Goal: Task Accomplishment & Management: Complete application form

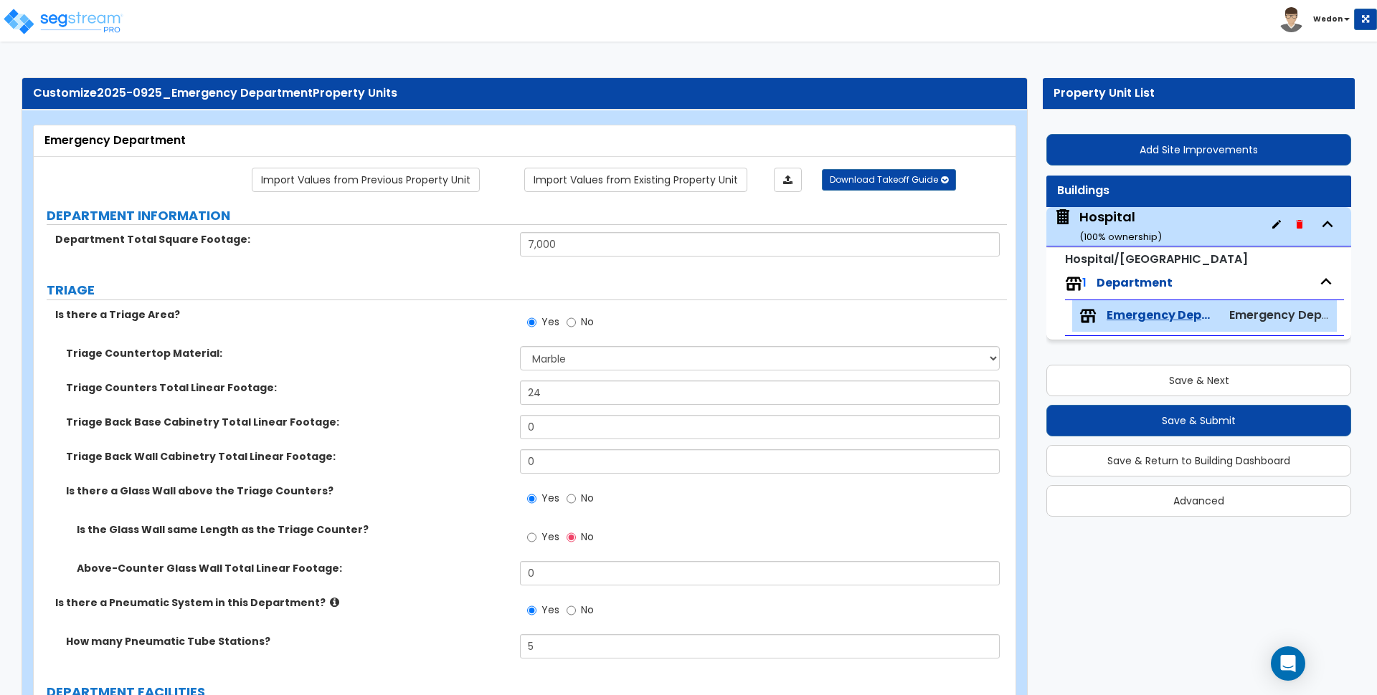
select select "5"
select select "3"
select select "1"
select select "4"
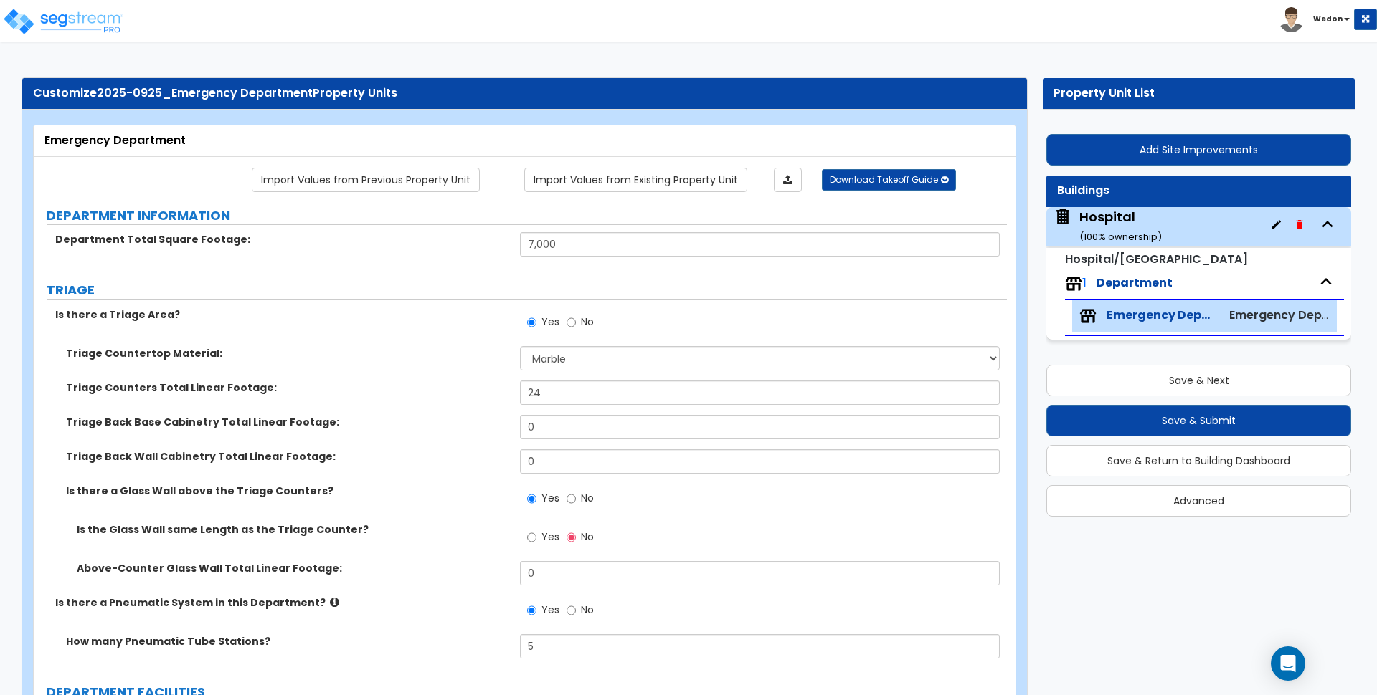
select select "6"
select select "3"
select select "4"
select select "1"
select select "2"
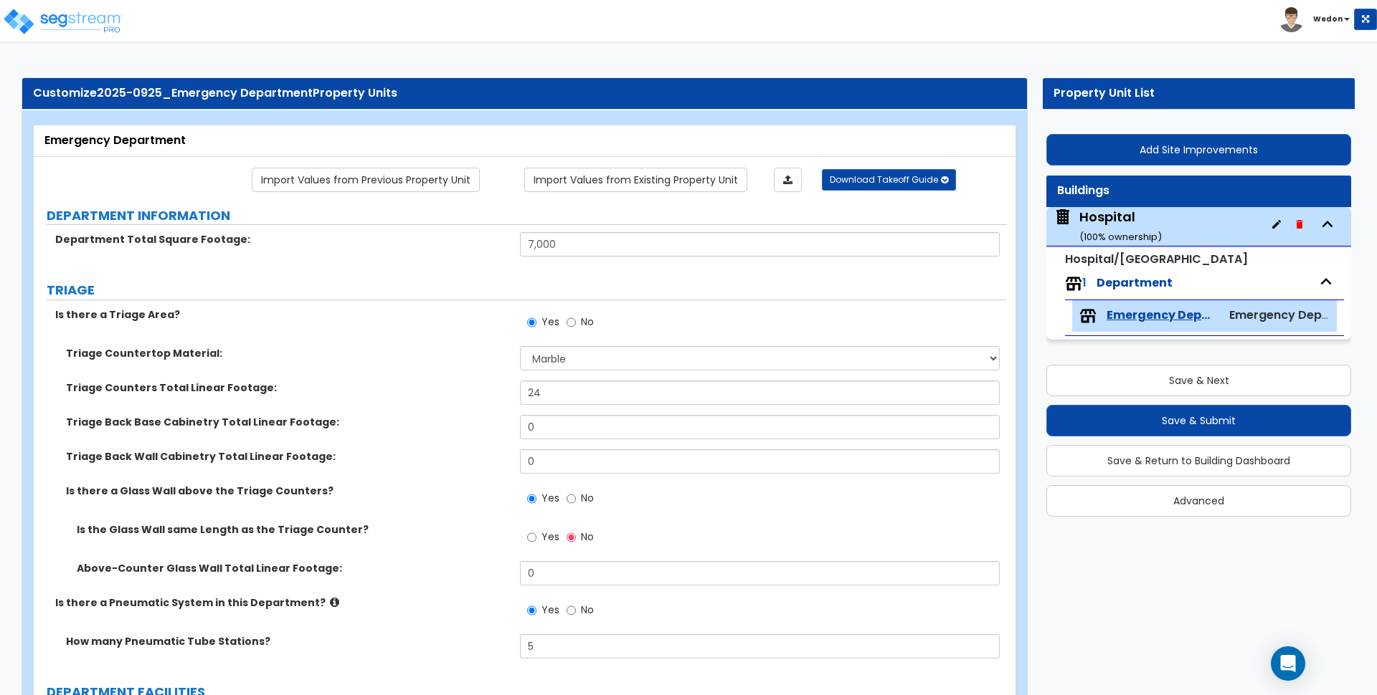
select select "2"
select select "3"
select select "1"
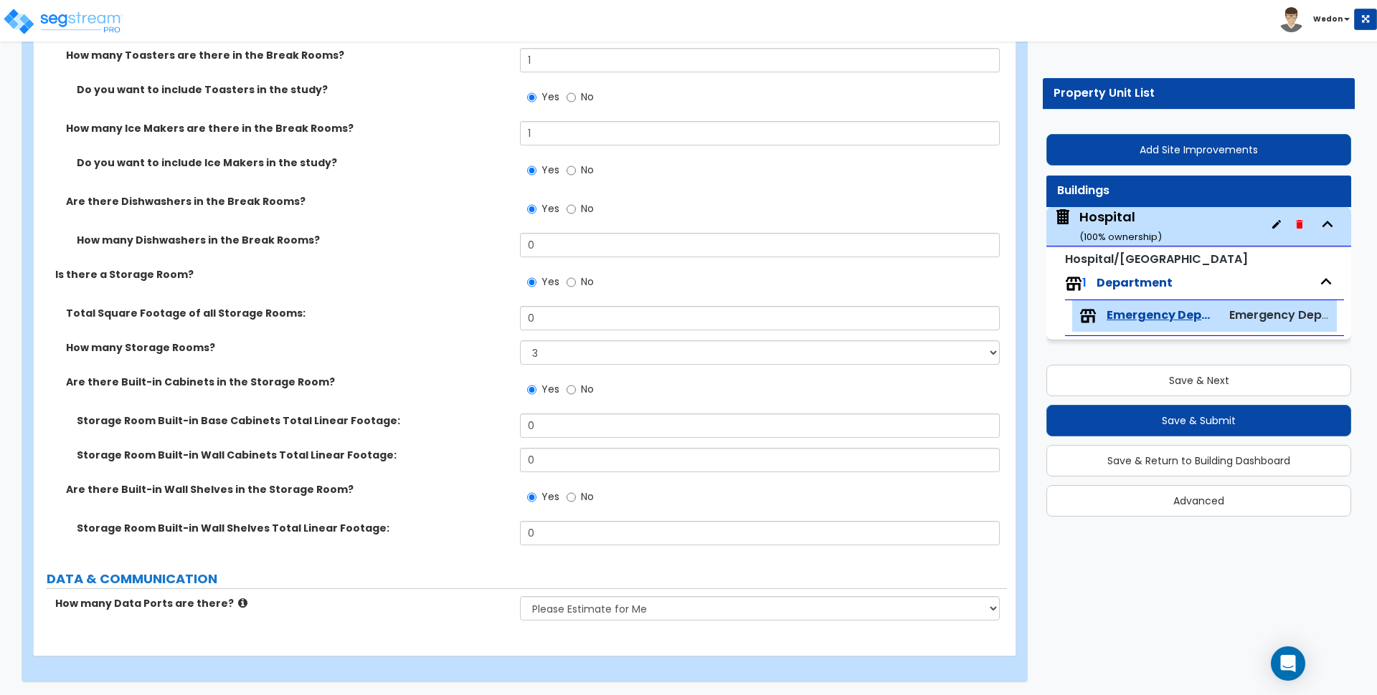
scroll to position [4427, 0]
drag, startPoint x: 645, startPoint y: 614, endPoint x: 698, endPoint y: 609, distance: 53.4
click at [645, 614] on select "None Please Estimate for Me I will specify the Quantity Exactly" at bounding box center [759, 607] width 479 height 24
click at [721, 610] on select "None Please Estimate for Me I will specify the Quantity Exactly" at bounding box center [759, 607] width 479 height 24
click at [438, 461] on div "Storage Room Built-in Wall Cabinets Total Linear Footage: 0" at bounding box center [520, 464] width 973 height 34
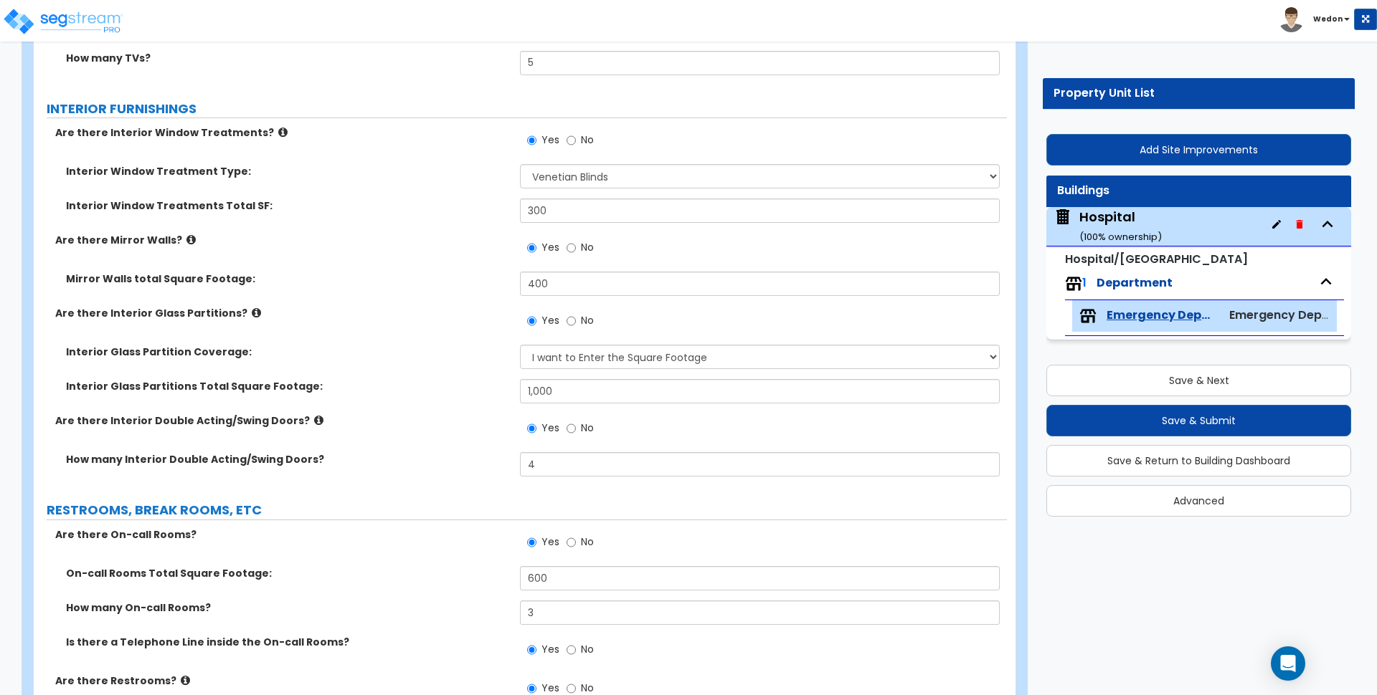
scroll to position [2724, 0]
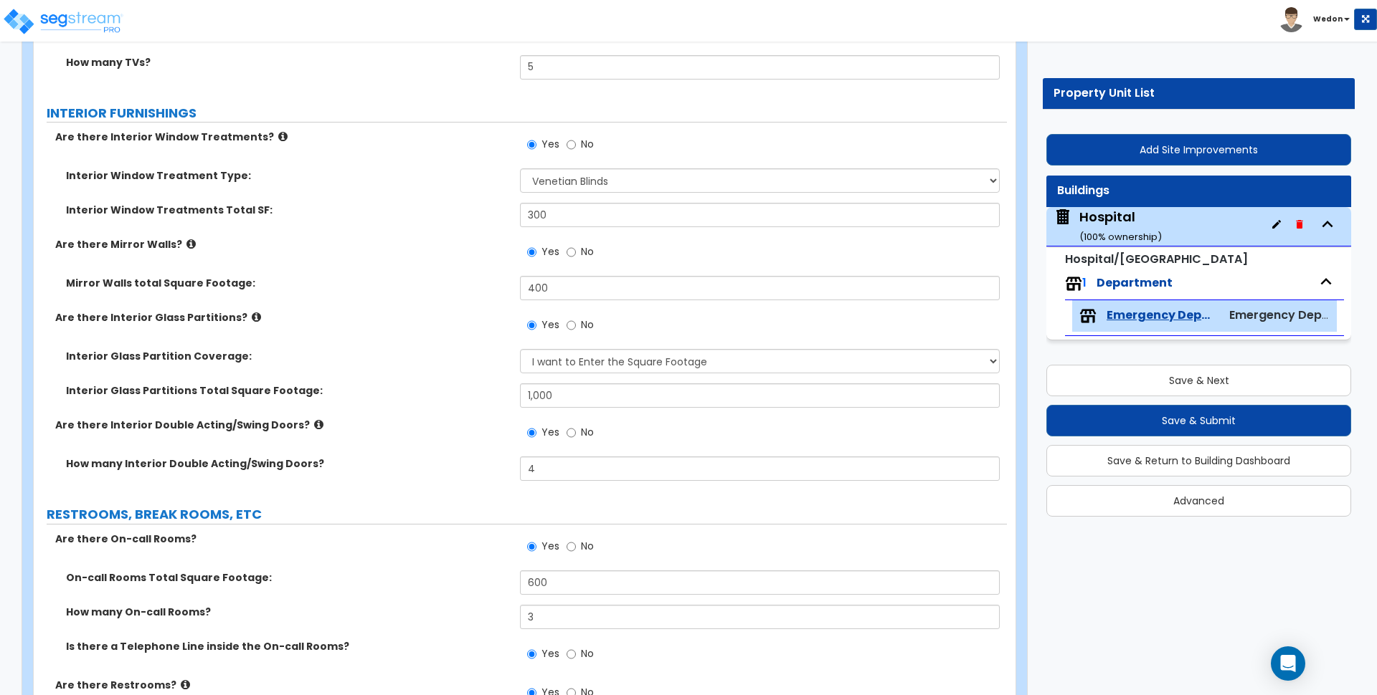
click at [1164, 227] on div "Hospital ( 100 % ownership)" at bounding box center [1198, 226] width 305 height 39
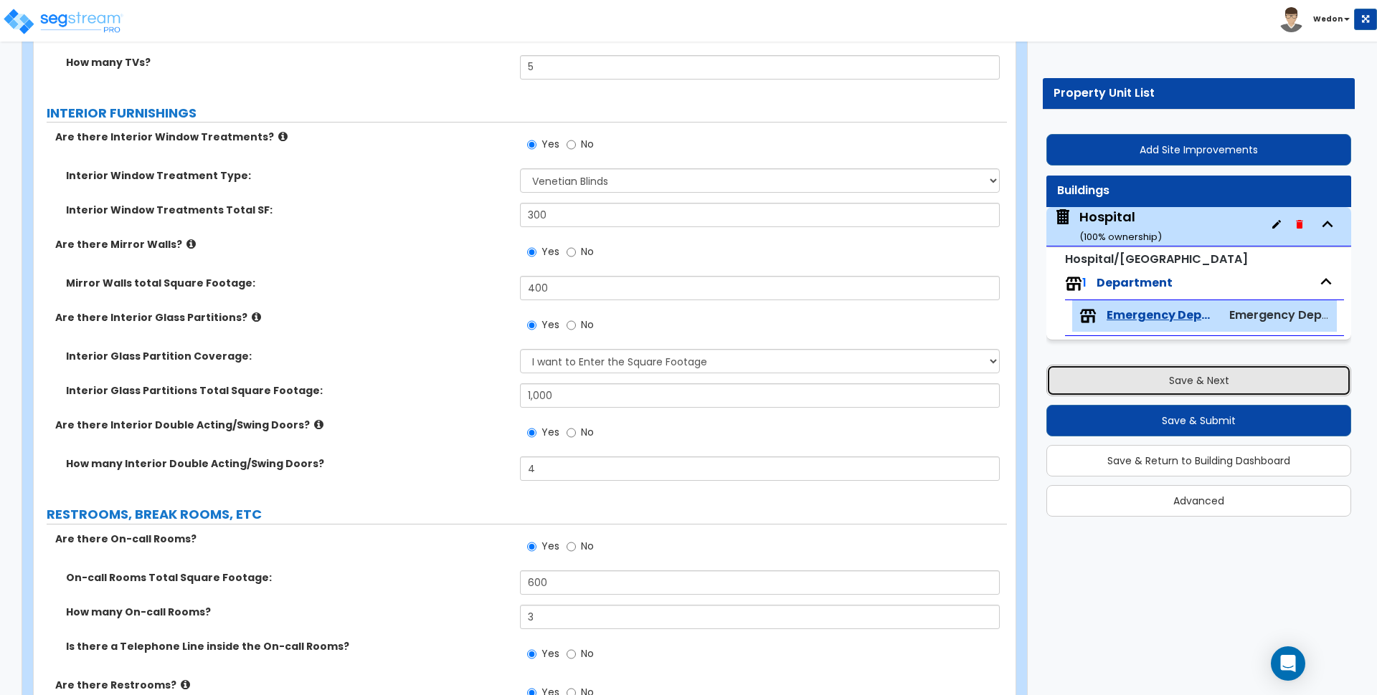
click at [1168, 378] on button "Save & Next" at bounding box center [1198, 381] width 305 height 32
select select "6"
select select "1"
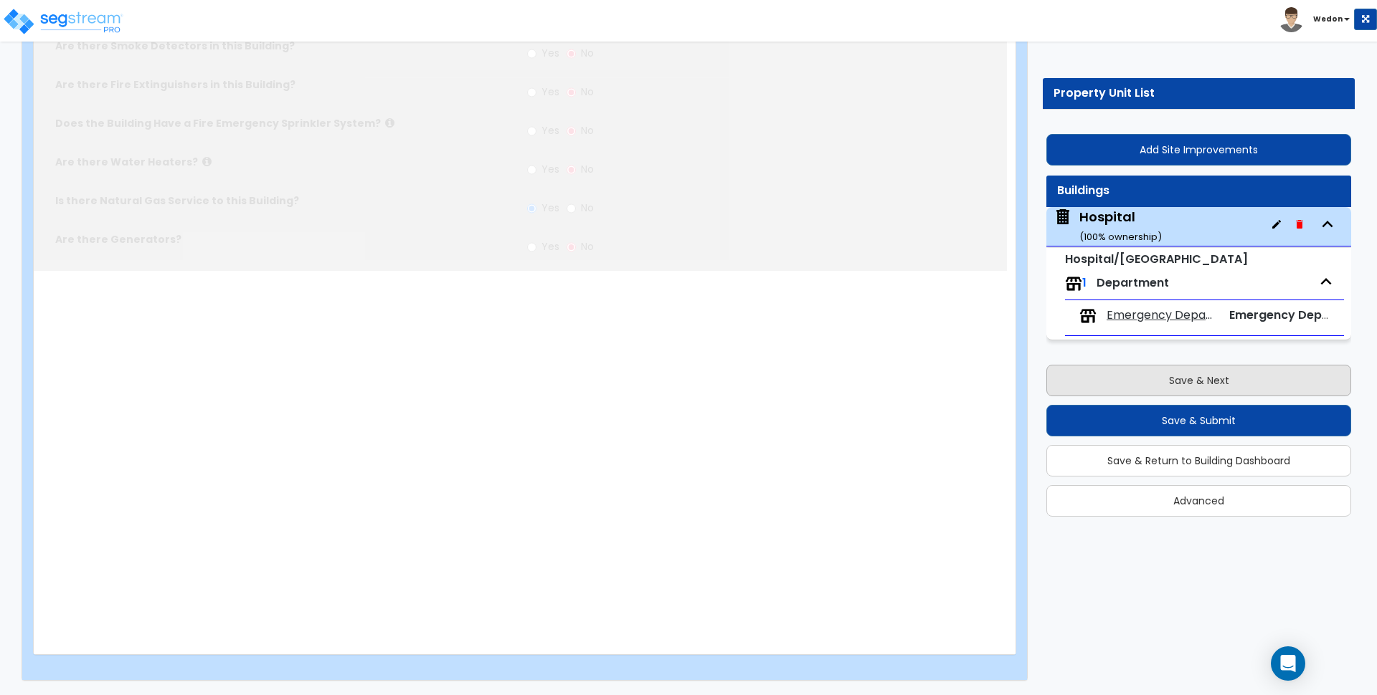
scroll to position [0, 0]
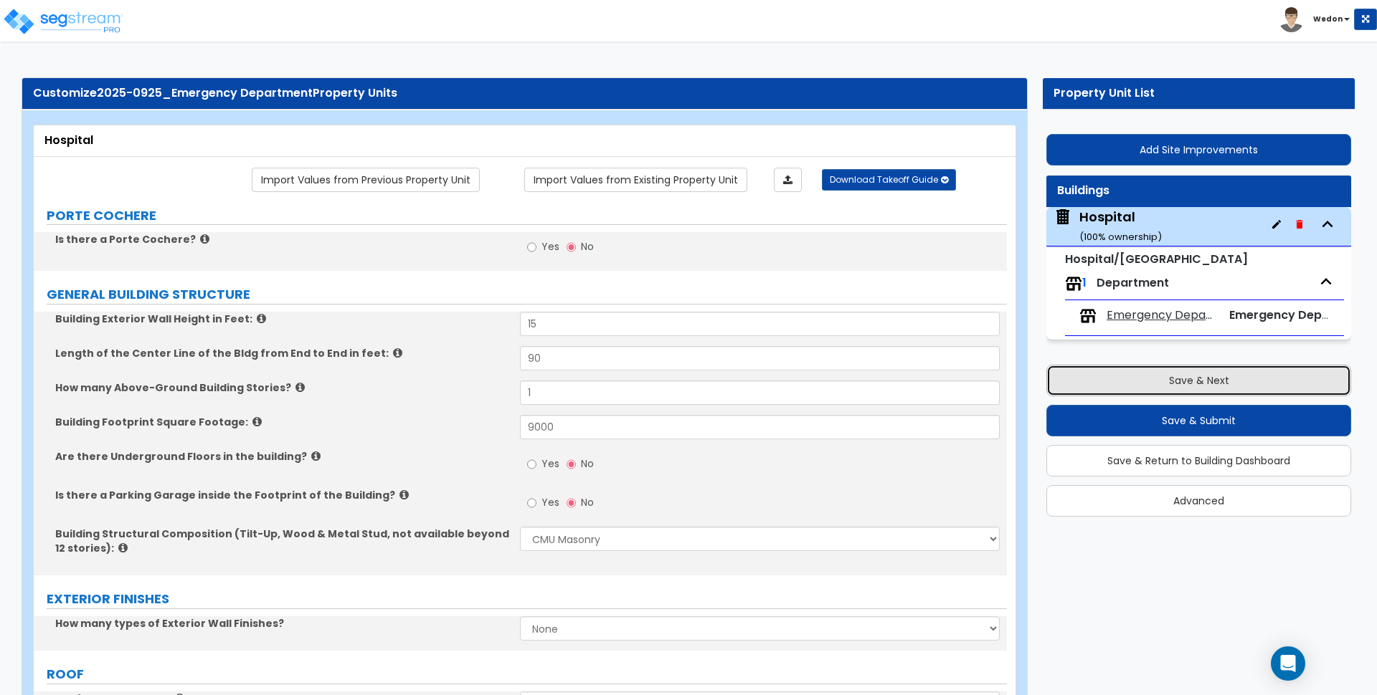
click at [1168, 378] on button "Save & Next" at bounding box center [1198, 381] width 305 height 32
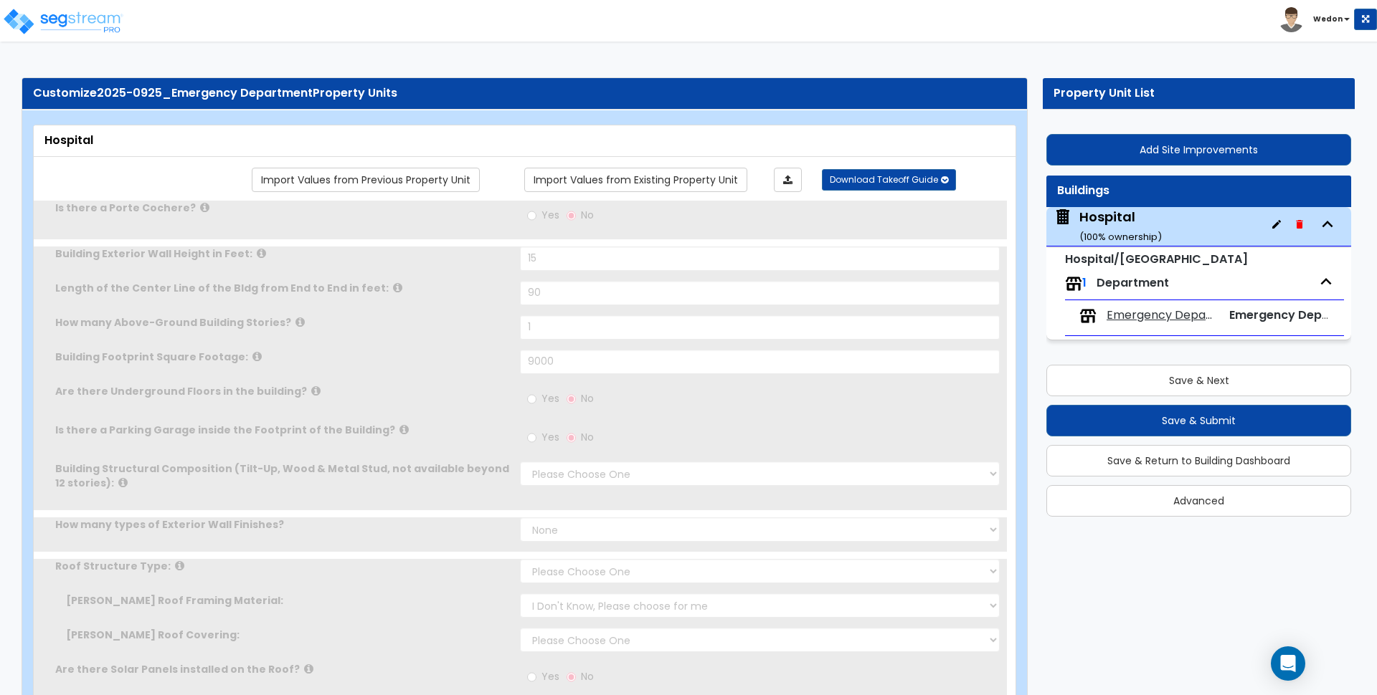
type input "15"
type input "90"
type input "1"
type input "9000"
select select "6"
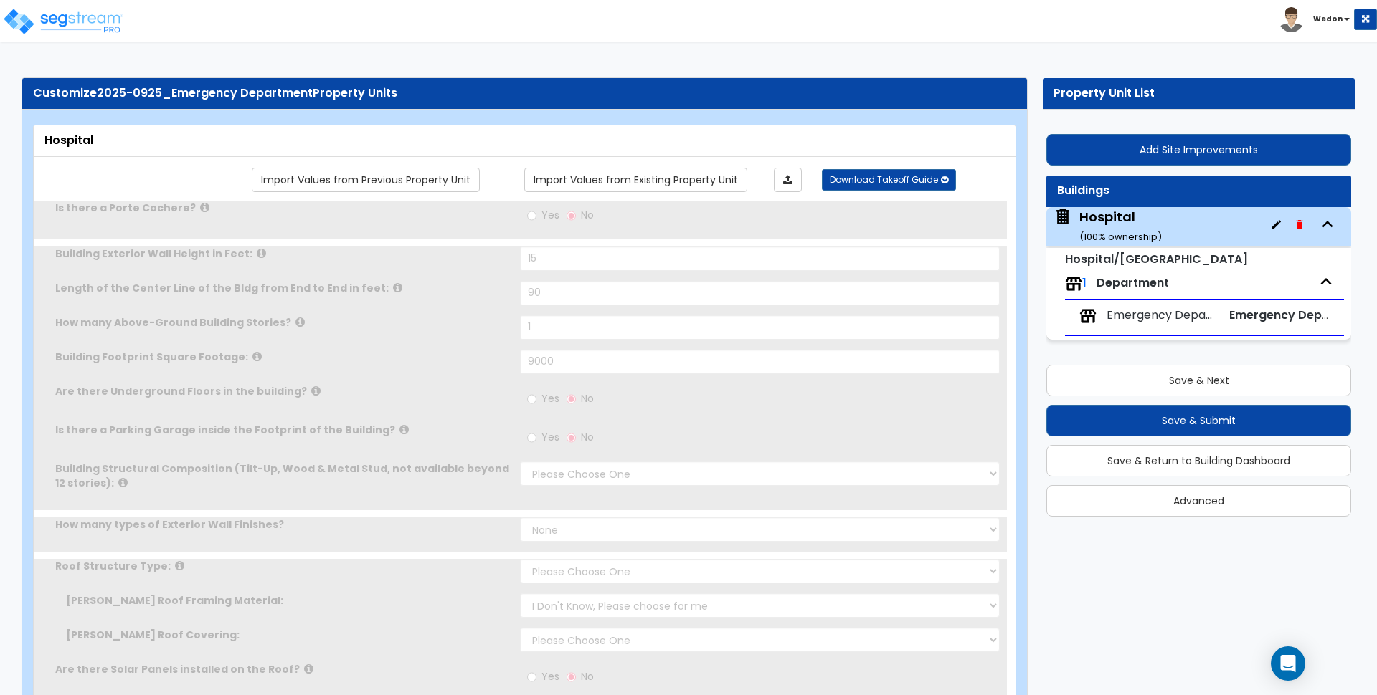
select select "1"
radio input "true"
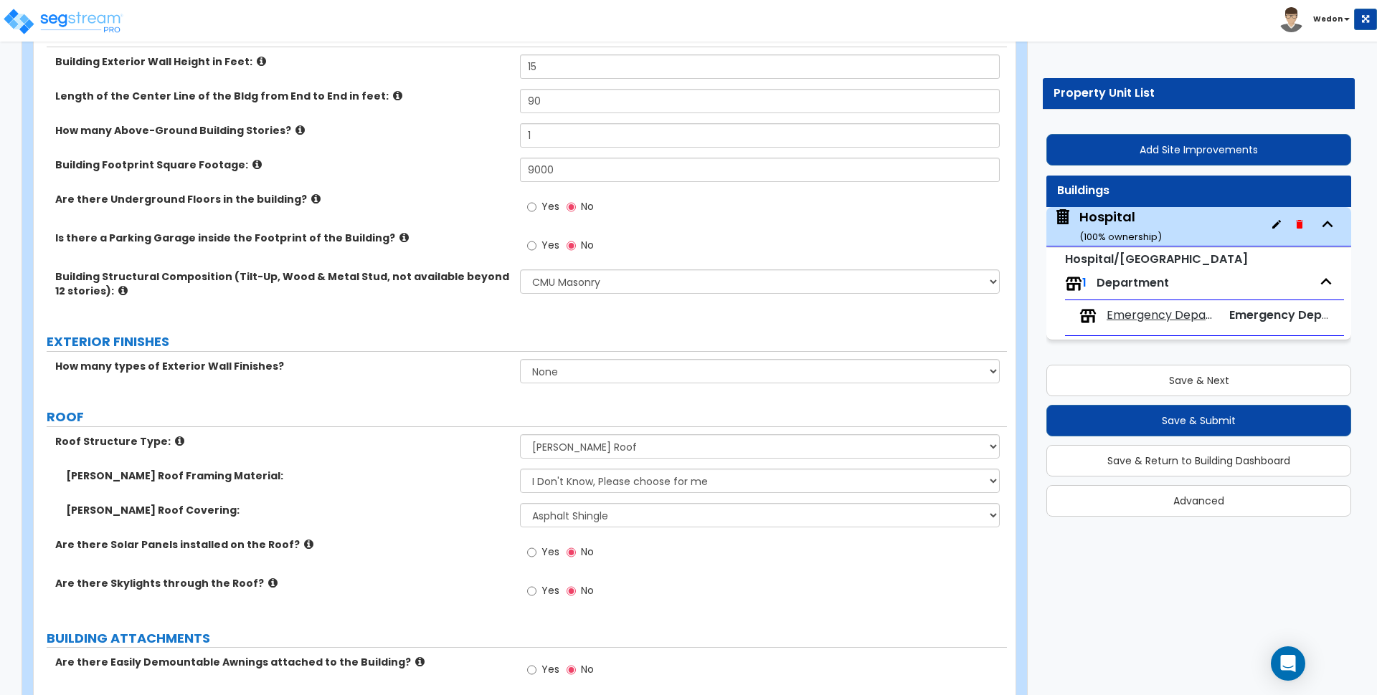
scroll to position [627, 0]
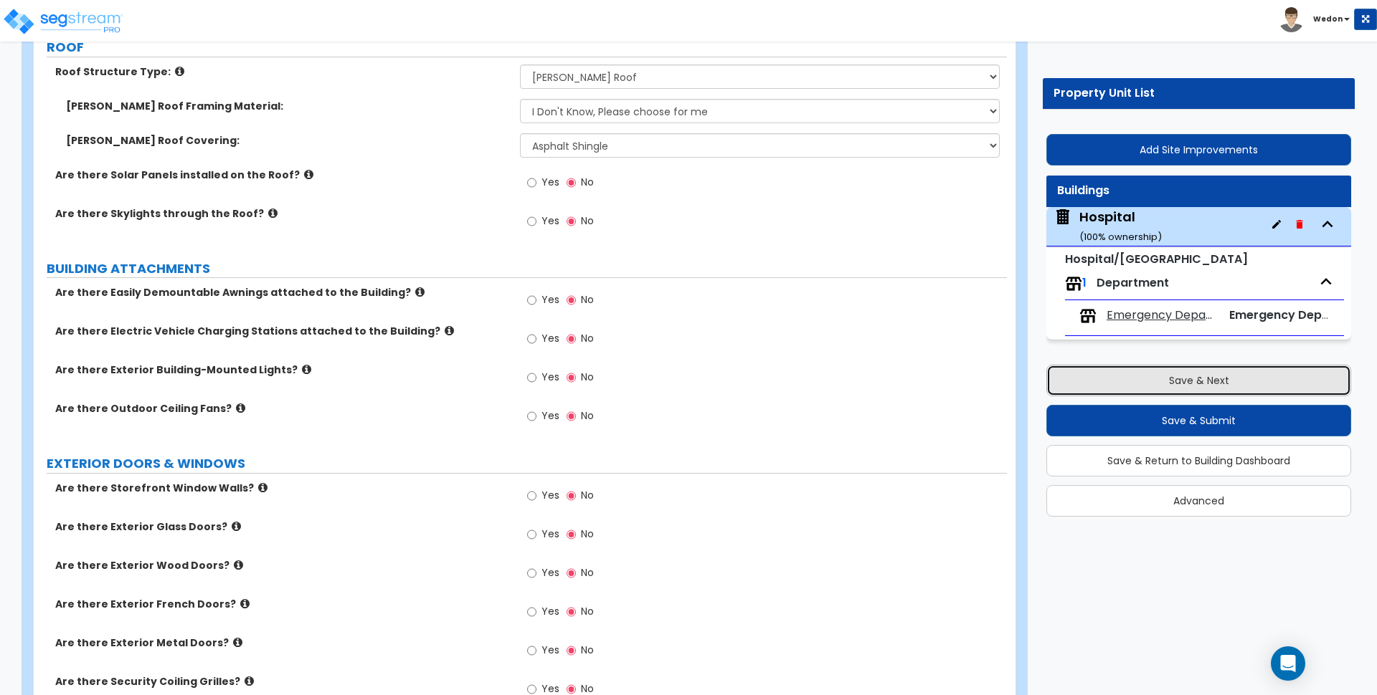
click at [1152, 385] on button "Save & Next" at bounding box center [1198, 381] width 305 height 32
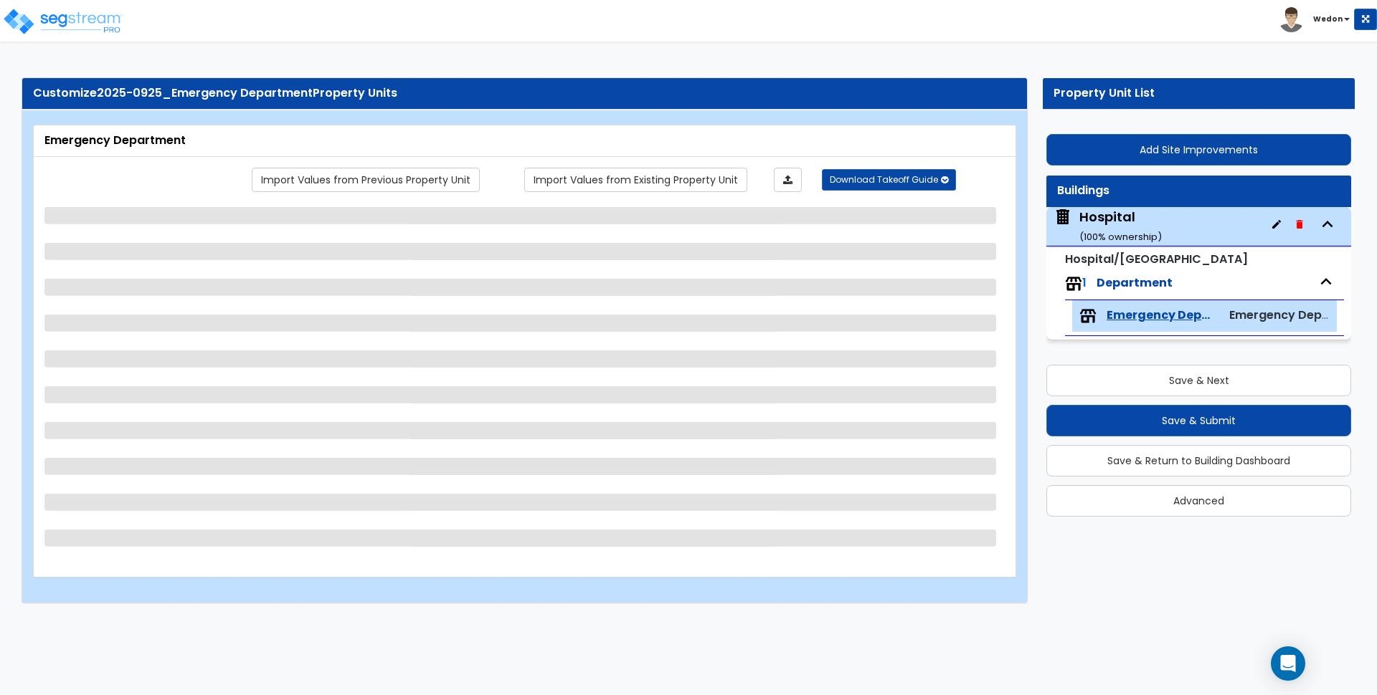
select select "5"
select select "3"
select select "1"
select select "4"
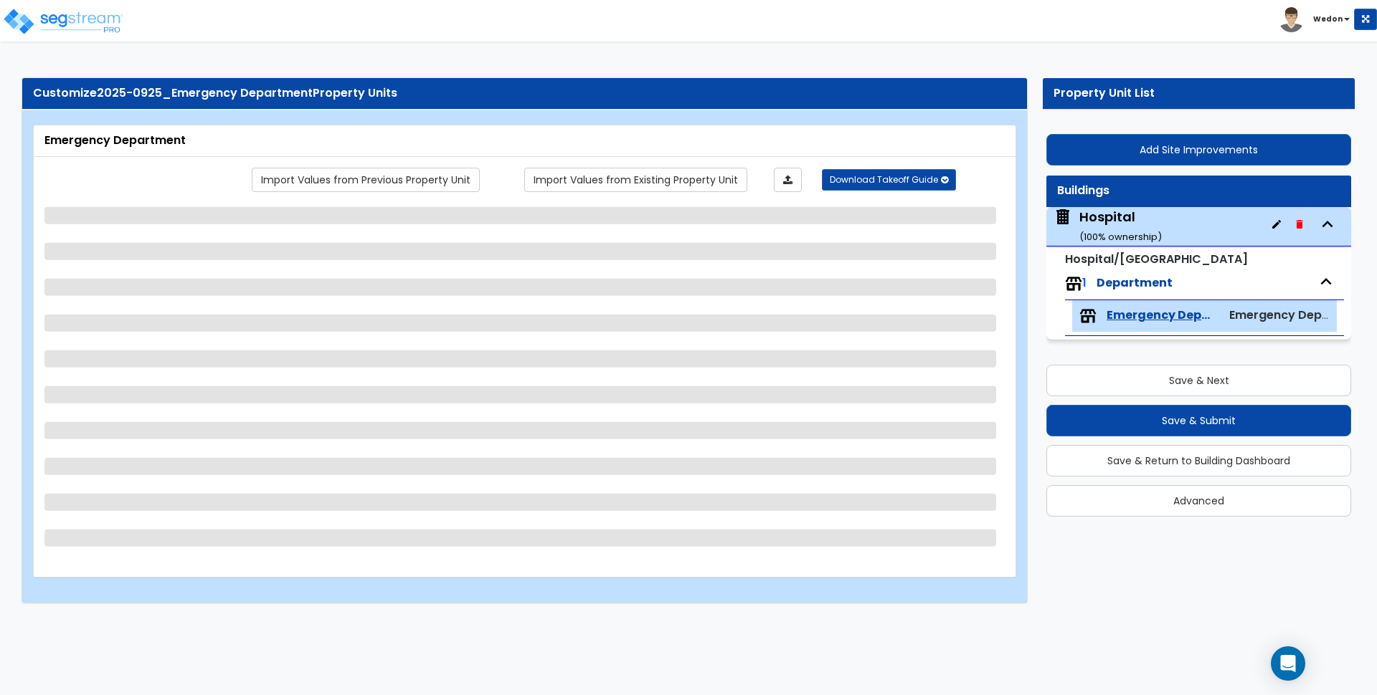
select select "6"
select select "3"
select select "4"
select select "1"
select select "2"
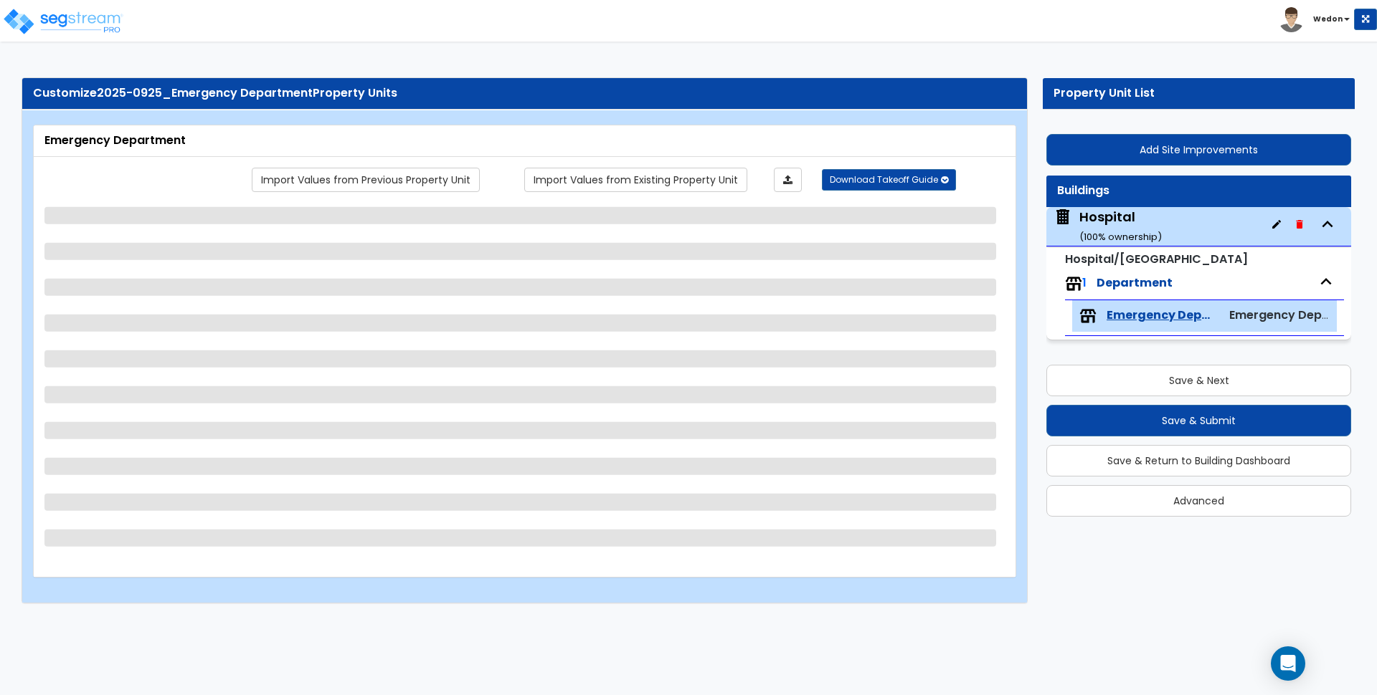
select select "2"
select select "3"
select select "1"
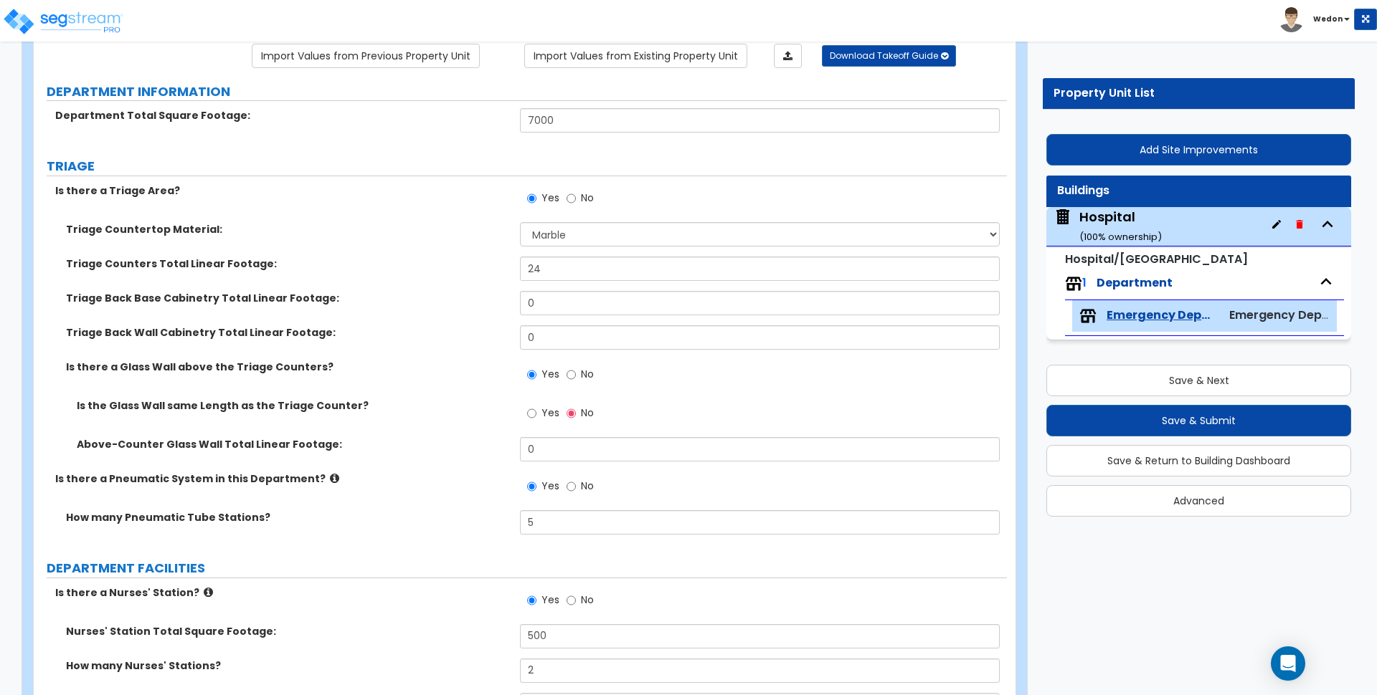
scroll to position [179, 0]
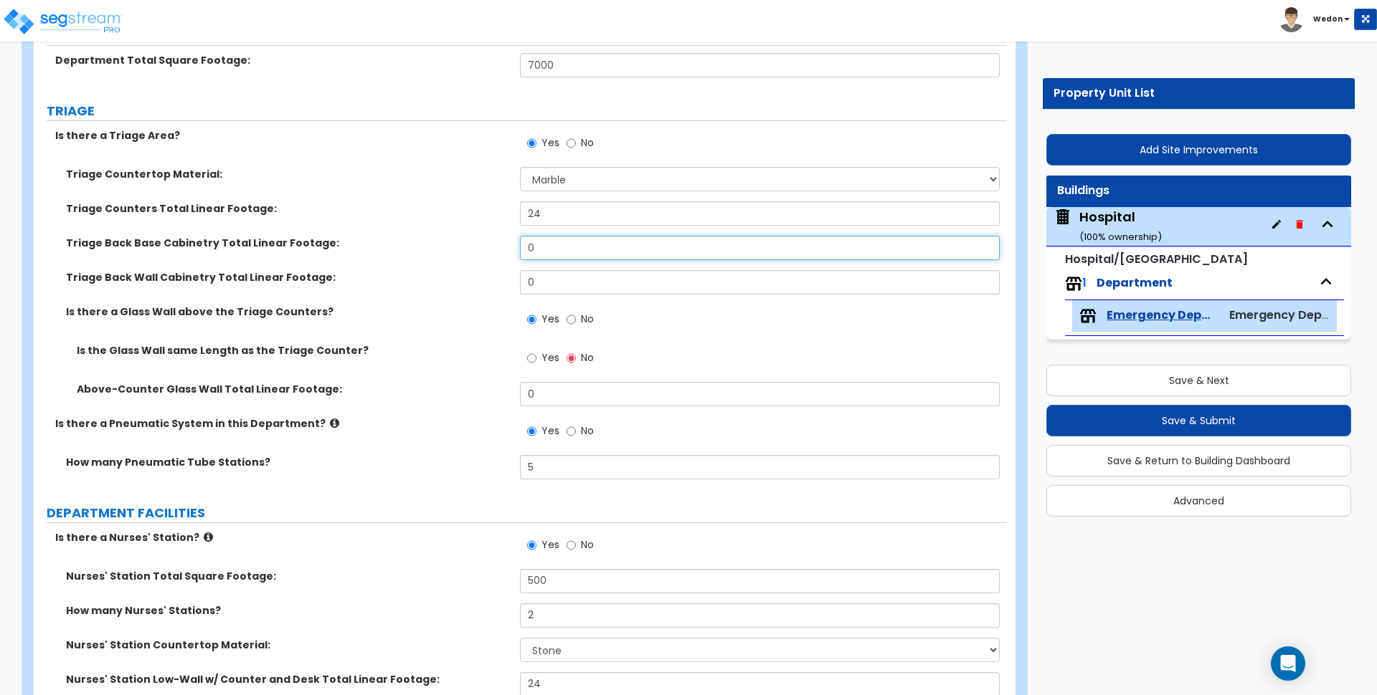
click at [561, 247] on input "0" at bounding box center [759, 248] width 479 height 24
type input "16"
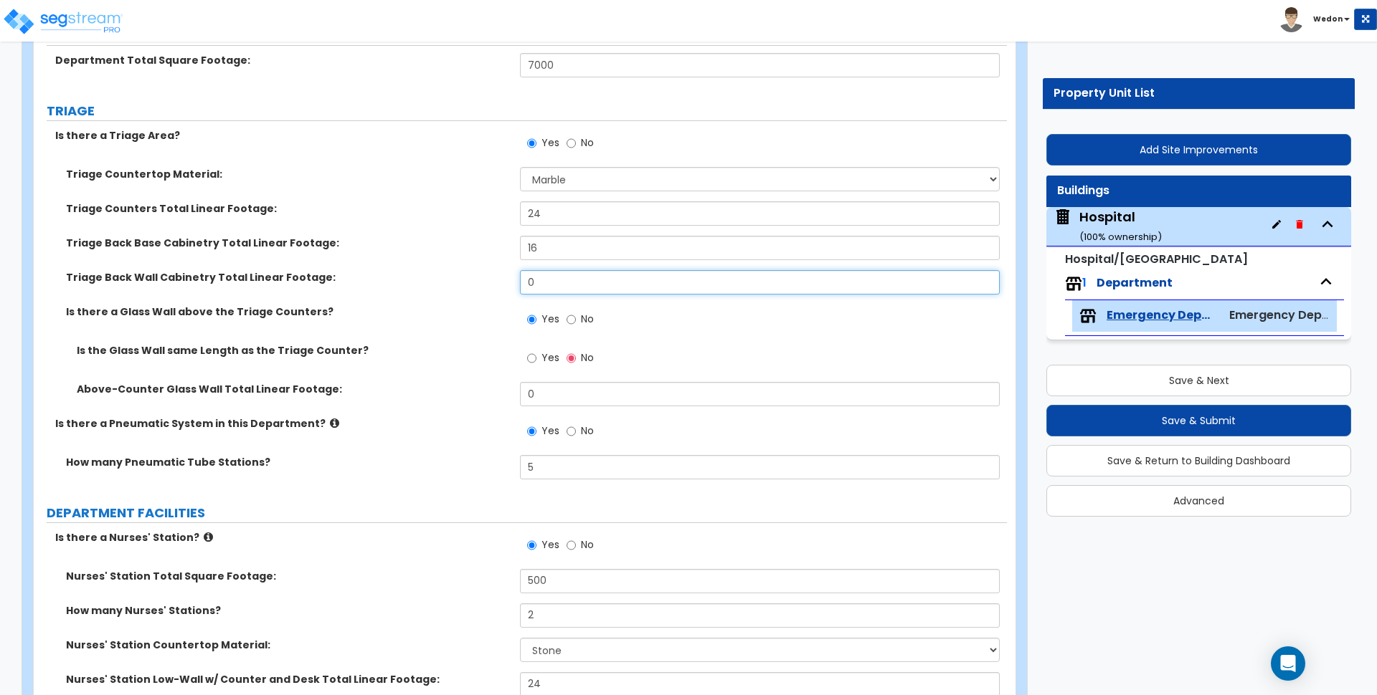
click at [604, 293] on input "0" at bounding box center [759, 282] width 479 height 24
type input "12"
click at [470, 326] on div "Is there a Glass Wall above the Triage Counters? Yes No" at bounding box center [520, 324] width 973 height 39
click at [537, 358] on label "Yes" at bounding box center [543, 360] width 32 height 24
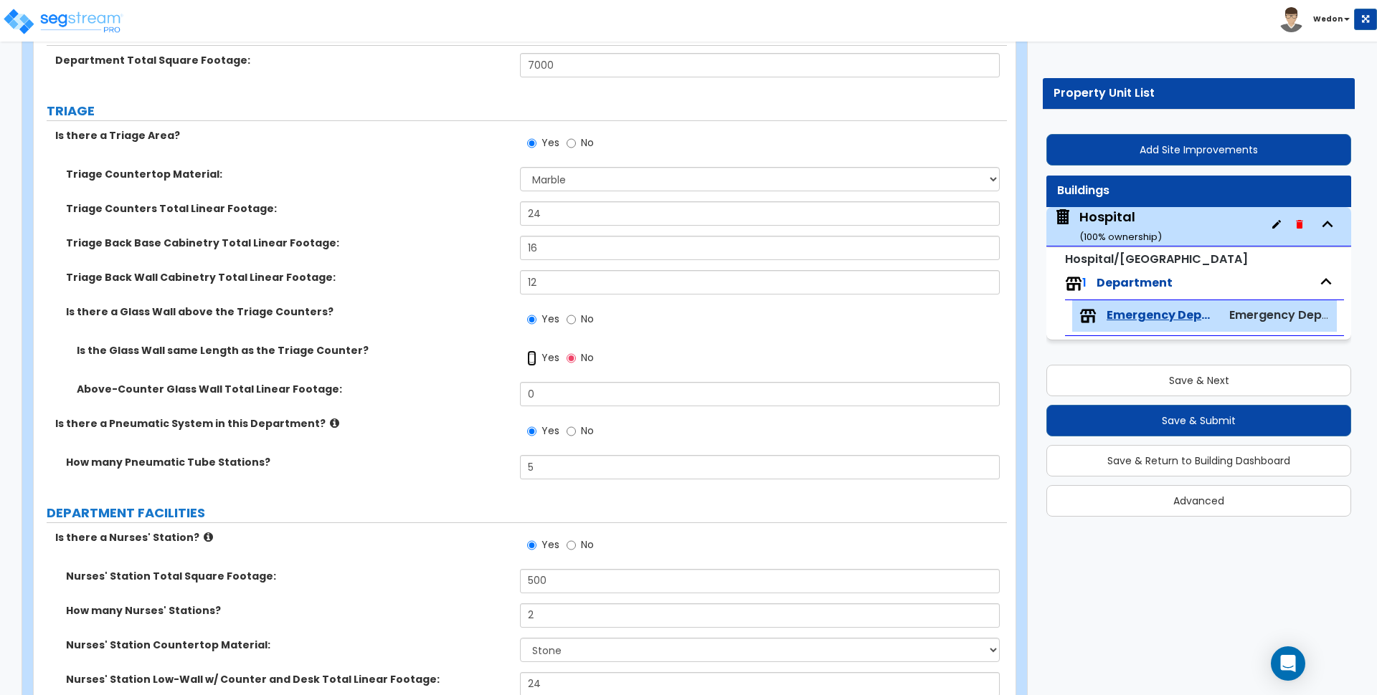
click at [536, 358] on input "Yes" at bounding box center [531, 359] width 9 height 16
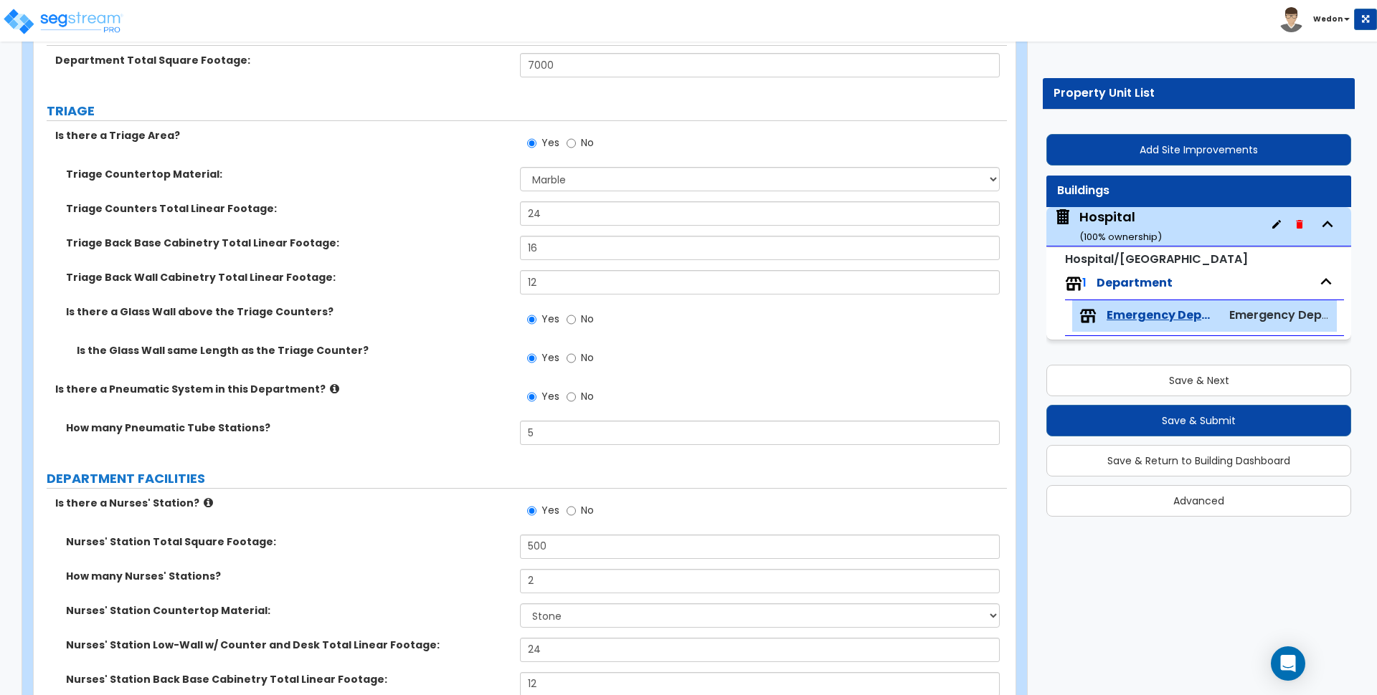
click at [538, 358] on label "Yes" at bounding box center [543, 360] width 32 height 24
click at [536, 358] on input "Yes" at bounding box center [531, 359] width 9 height 16
click at [565, 359] on div "Yes No" at bounding box center [560, 359] width 81 height 33
drag, startPoint x: 579, startPoint y: 343, endPoint x: 586, endPoint y: 353, distance: 12.9
click at [579, 343] on div "Yes No" at bounding box center [560, 359] width 81 height 33
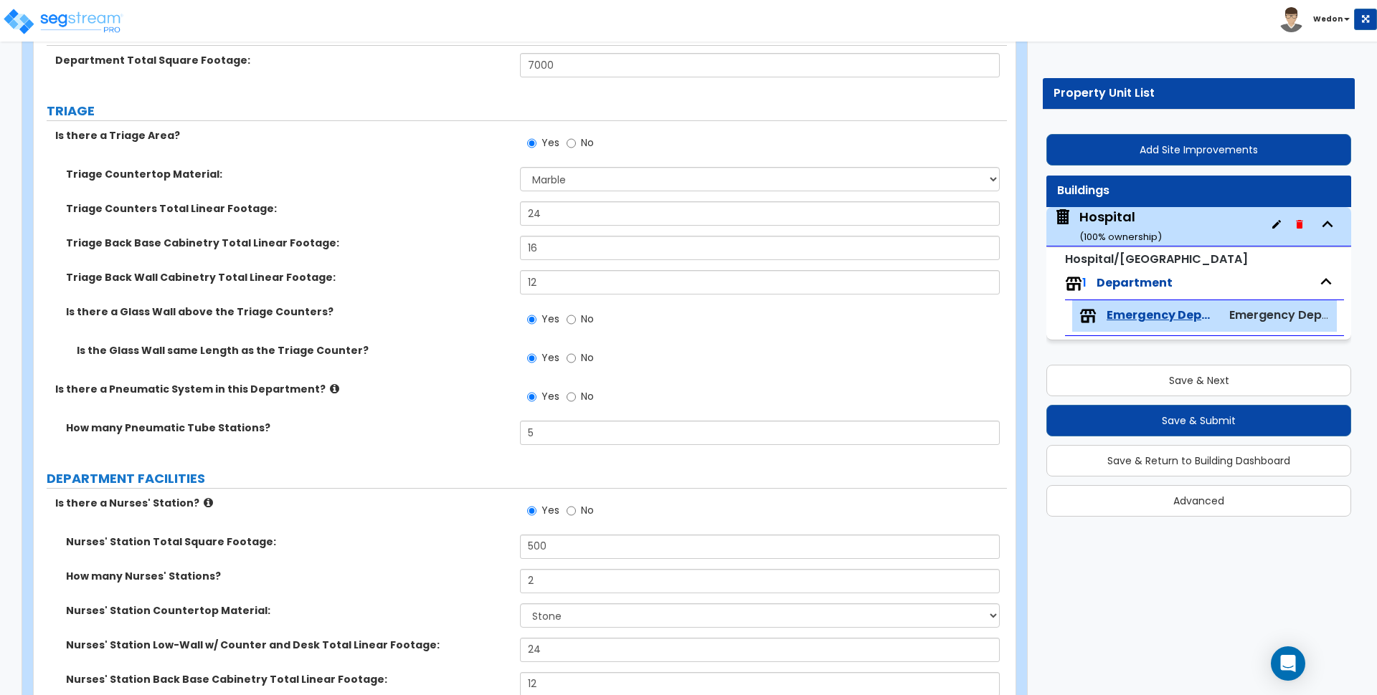
click at [586, 360] on span "No" at bounding box center [587, 358] width 13 height 14
click at [576, 360] on input "No" at bounding box center [570, 359] width 9 height 16
radio input "false"
radio input "true"
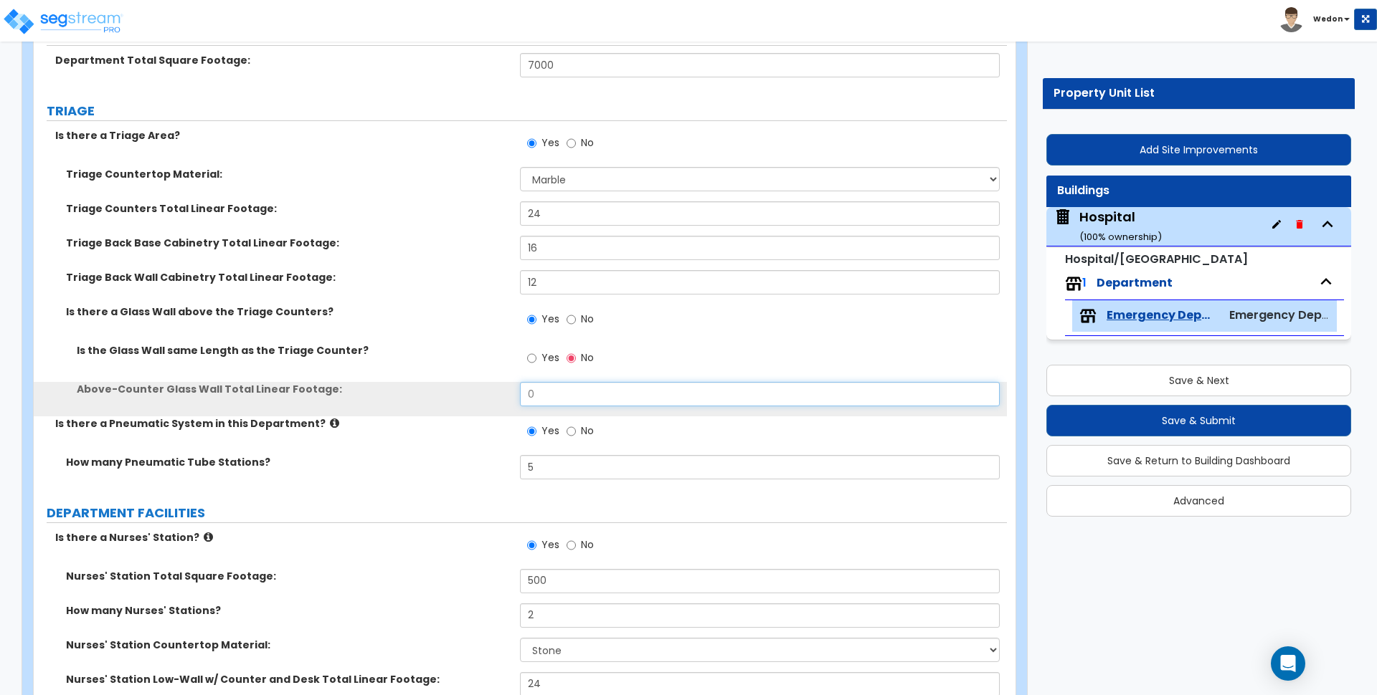
click at [573, 383] on input "0" at bounding box center [759, 394] width 479 height 24
drag, startPoint x: 574, startPoint y: 390, endPoint x: 488, endPoint y: 396, distance: 86.3
click at [493, 397] on div "Above-Counter Glass Wall Total Linear Footage: 2" at bounding box center [520, 399] width 973 height 34
type input "8"
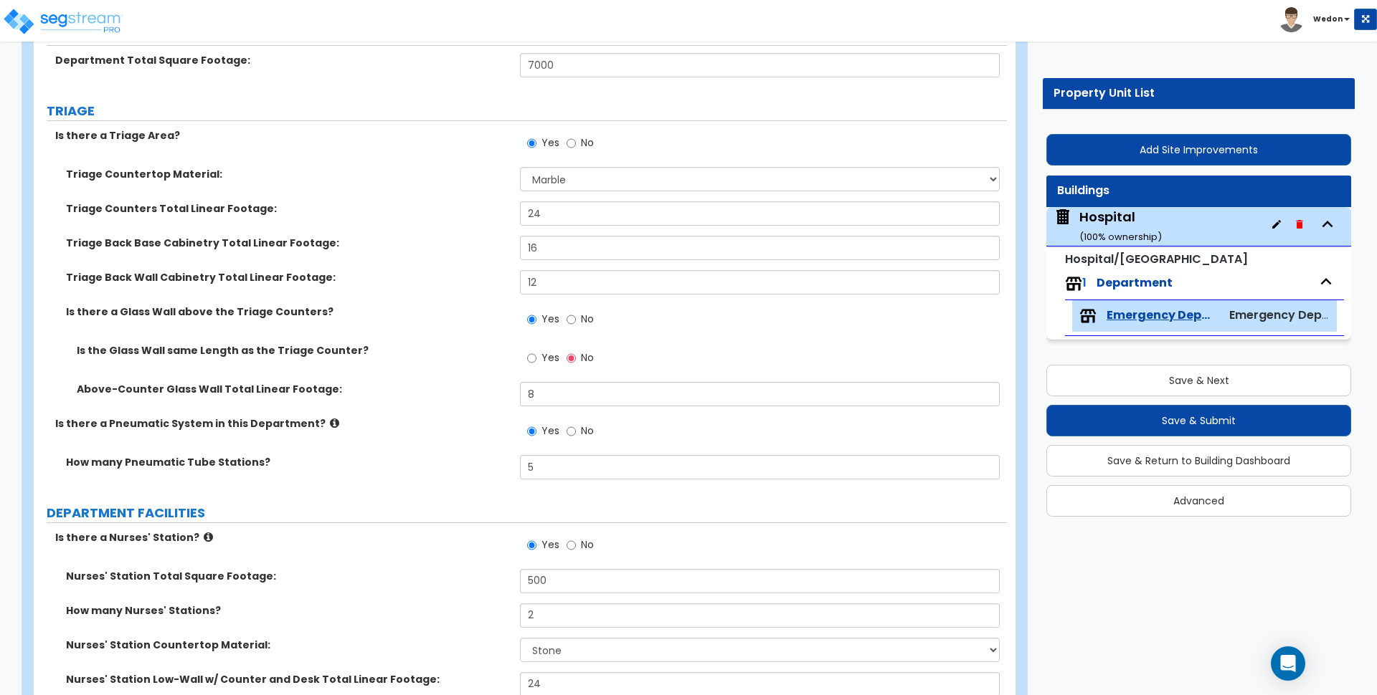
click at [483, 411] on div "Above-Counter Glass Wall Total Linear Footage: 8" at bounding box center [520, 399] width 973 height 34
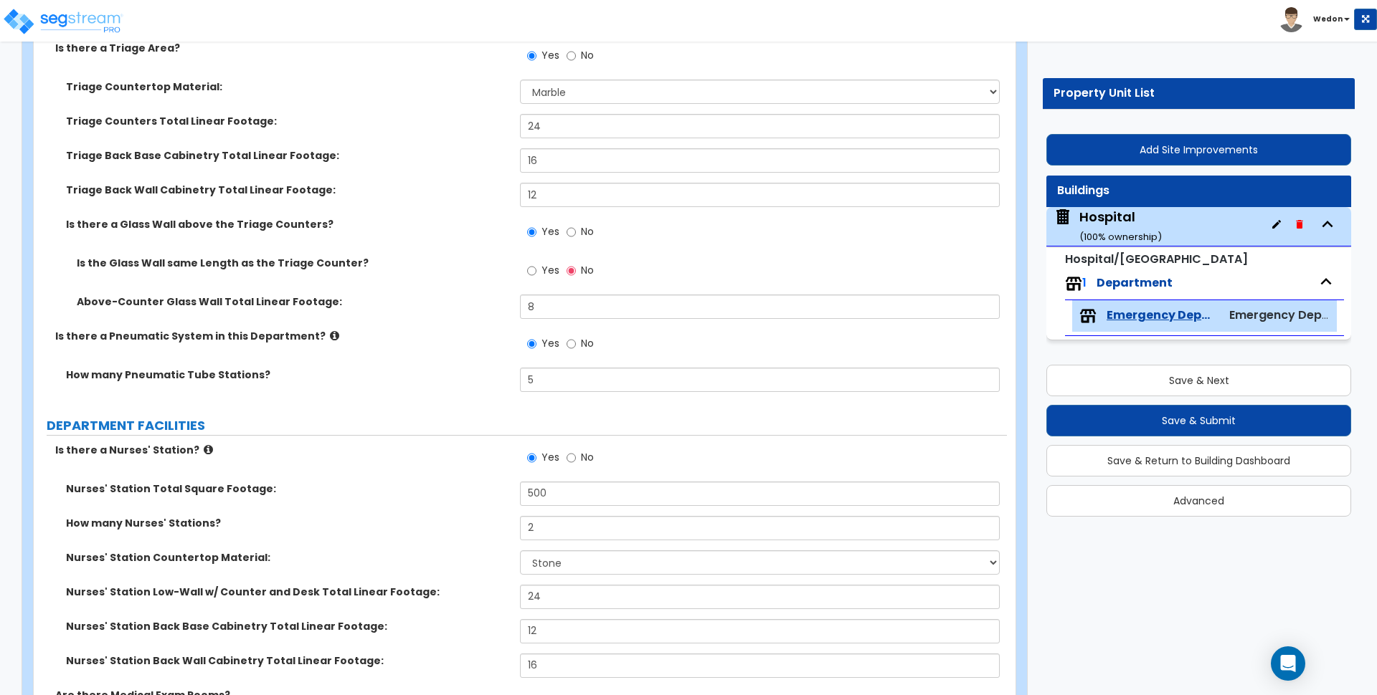
click at [469, 432] on label "DEPARTMENT FACILITIES" at bounding box center [527, 426] width 960 height 19
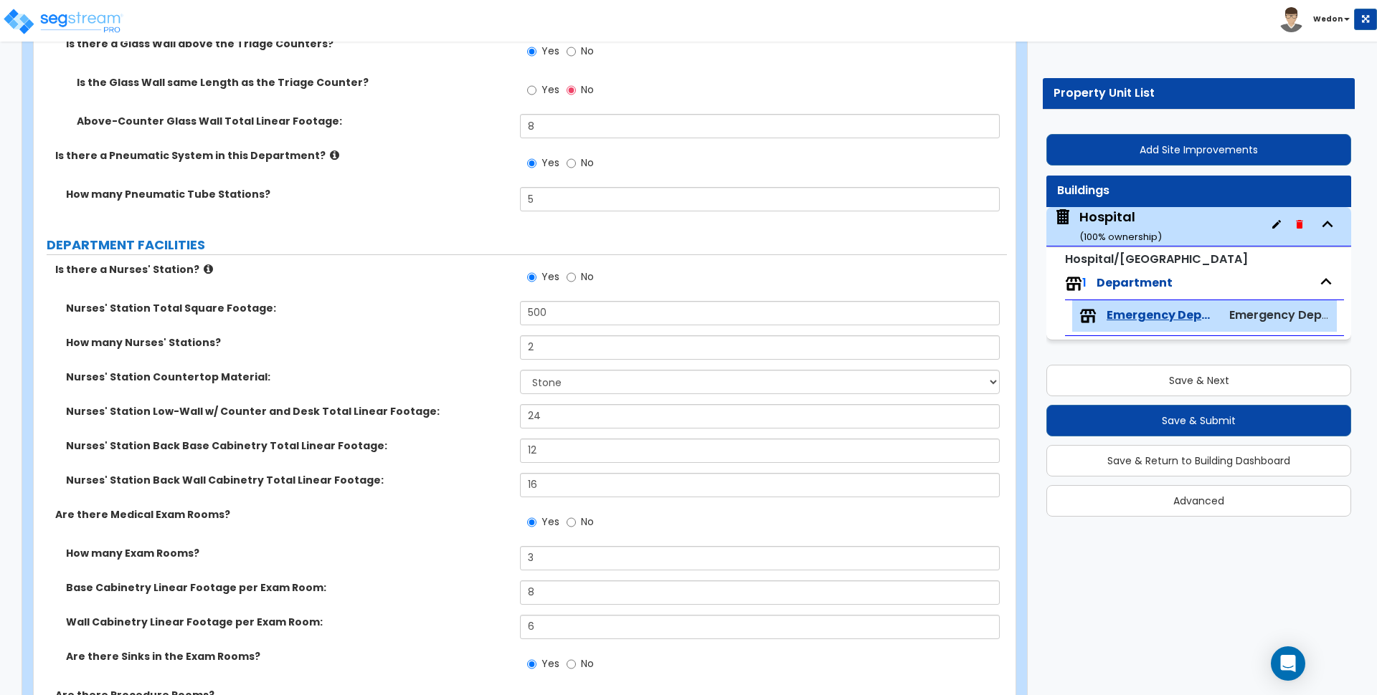
scroll to position [448, 0]
click at [430, 412] on label "Nurses' Station Low-Wall w/ Counter and Desk Total Linear Footage:" at bounding box center [287, 411] width 443 height 14
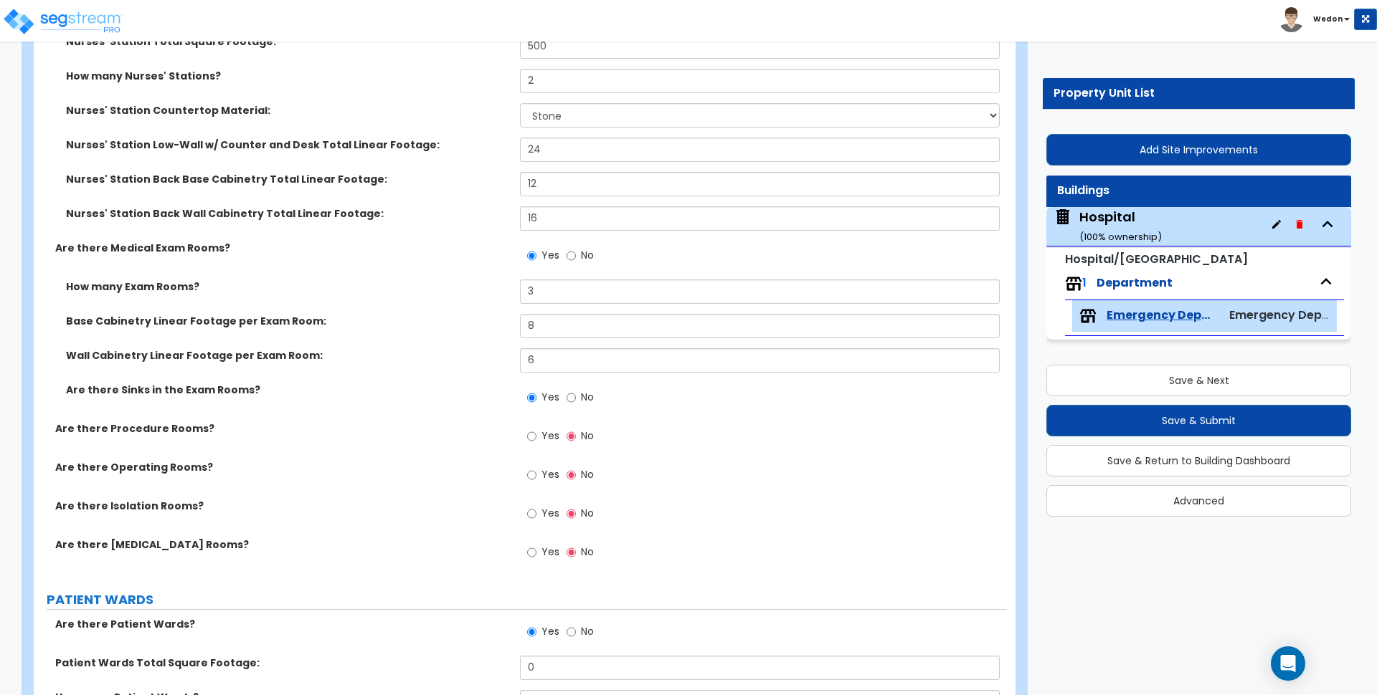
scroll to position [717, 0]
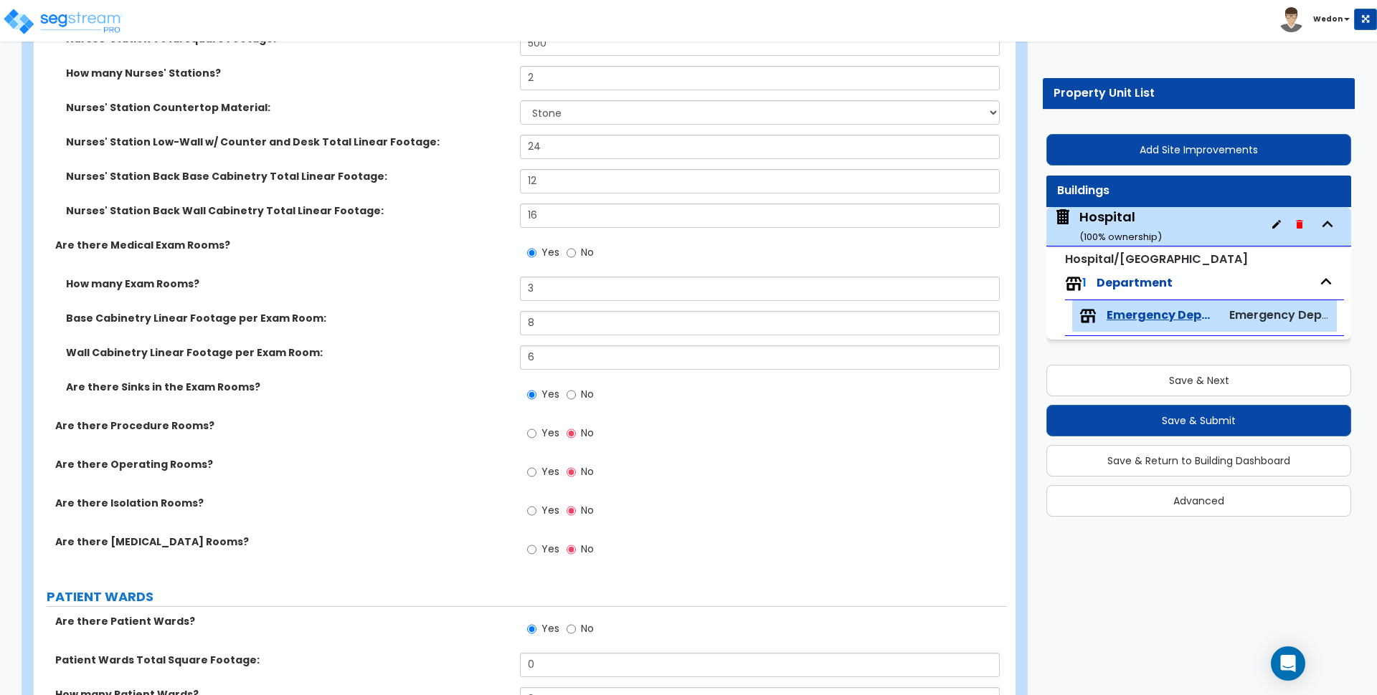
click at [542, 436] on span "Yes" at bounding box center [550, 433] width 18 height 14
click at [536, 436] on input "Yes" at bounding box center [531, 434] width 9 height 16
radio input "true"
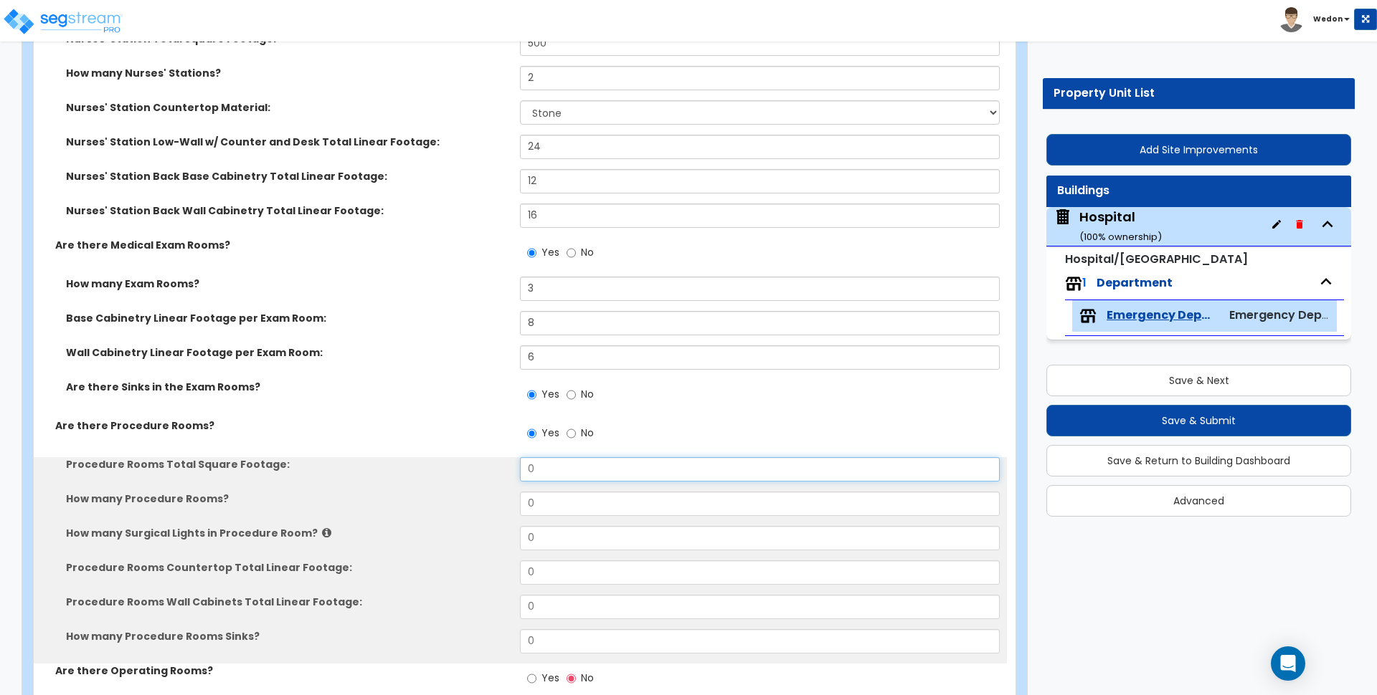
click at [612, 470] on input "0" at bounding box center [759, 469] width 479 height 24
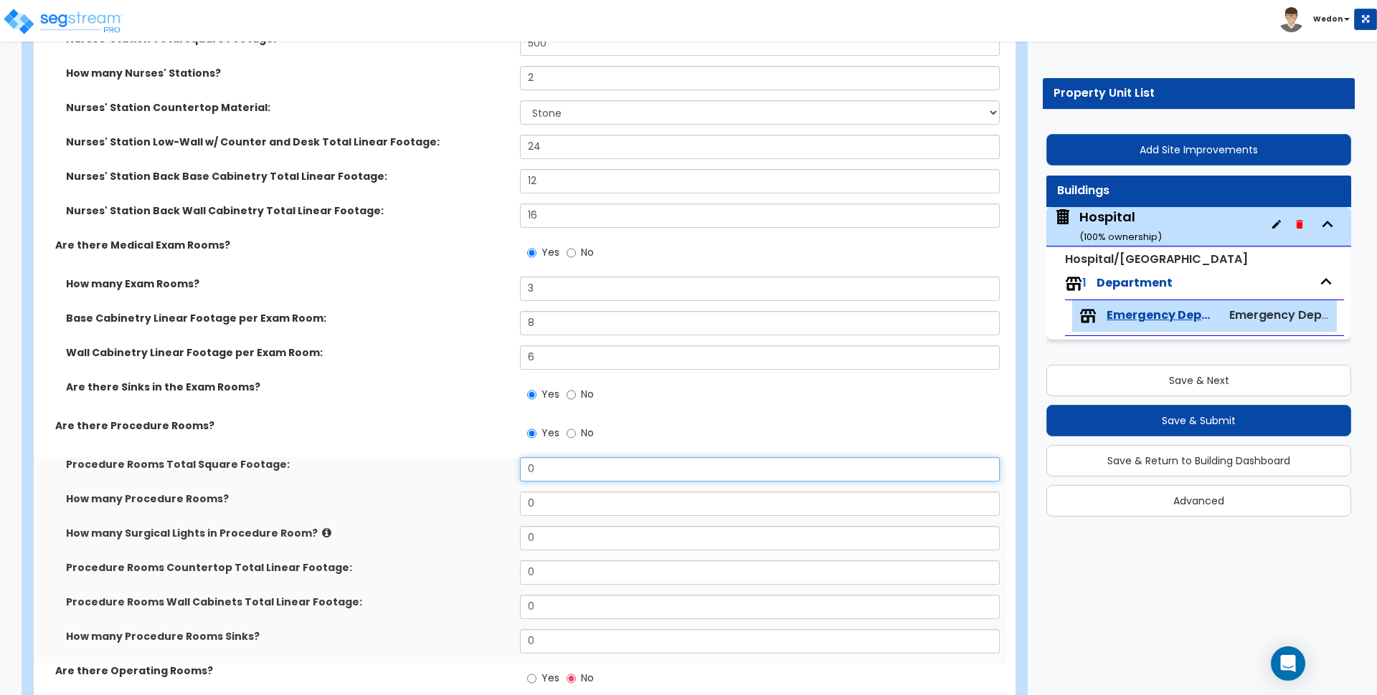
click at [612, 470] on input "0" at bounding box center [759, 469] width 479 height 24
click at [445, 425] on label "Are there Procedure Rooms?" at bounding box center [282, 426] width 454 height 14
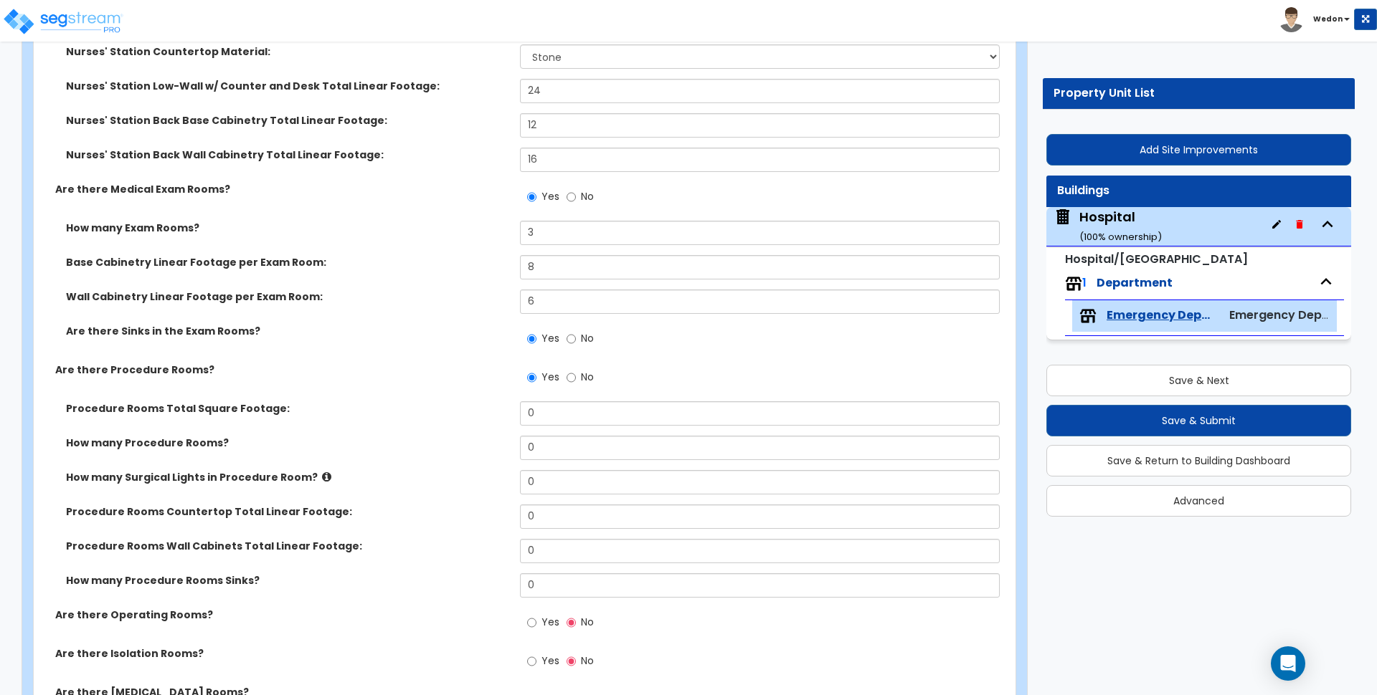
scroll to position [896, 0]
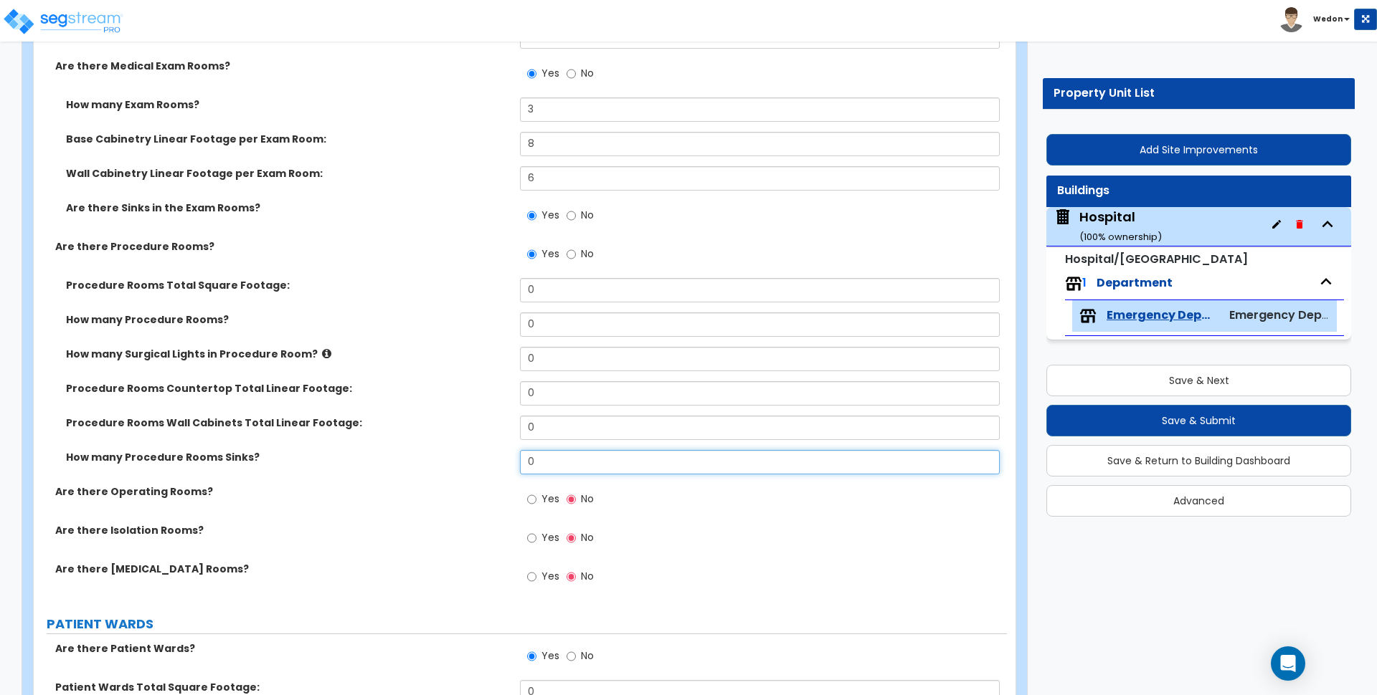
click at [553, 460] on input "0" at bounding box center [759, 462] width 479 height 24
click at [551, 460] on input "0" at bounding box center [759, 462] width 479 height 24
click at [338, 439] on div "Procedure Rooms Wall Cabinets Total Linear Footage: 0" at bounding box center [520, 433] width 973 height 34
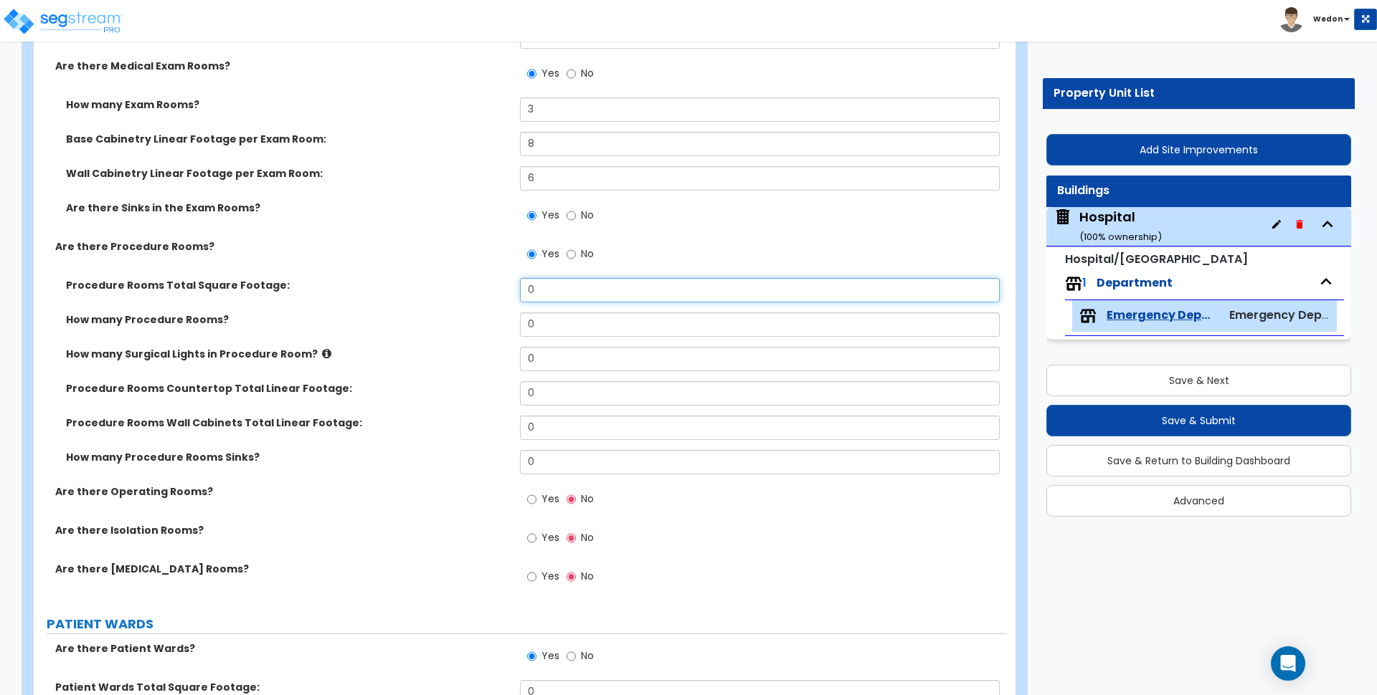
click at [572, 292] on input "0" at bounding box center [759, 290] width 479 height 24
drag, startPoint x: 572, startPoint y: 292, endPoint x: 432, endPoint y: 308, distance: 141.5
click at [571, 293] on input "0" at bounding box center [759, 290] width 479 height 24
click at [430, 310] on div "Procedure Rooms Total Square Footage: 0" at bounding box center [520, 295] width 973 height 34
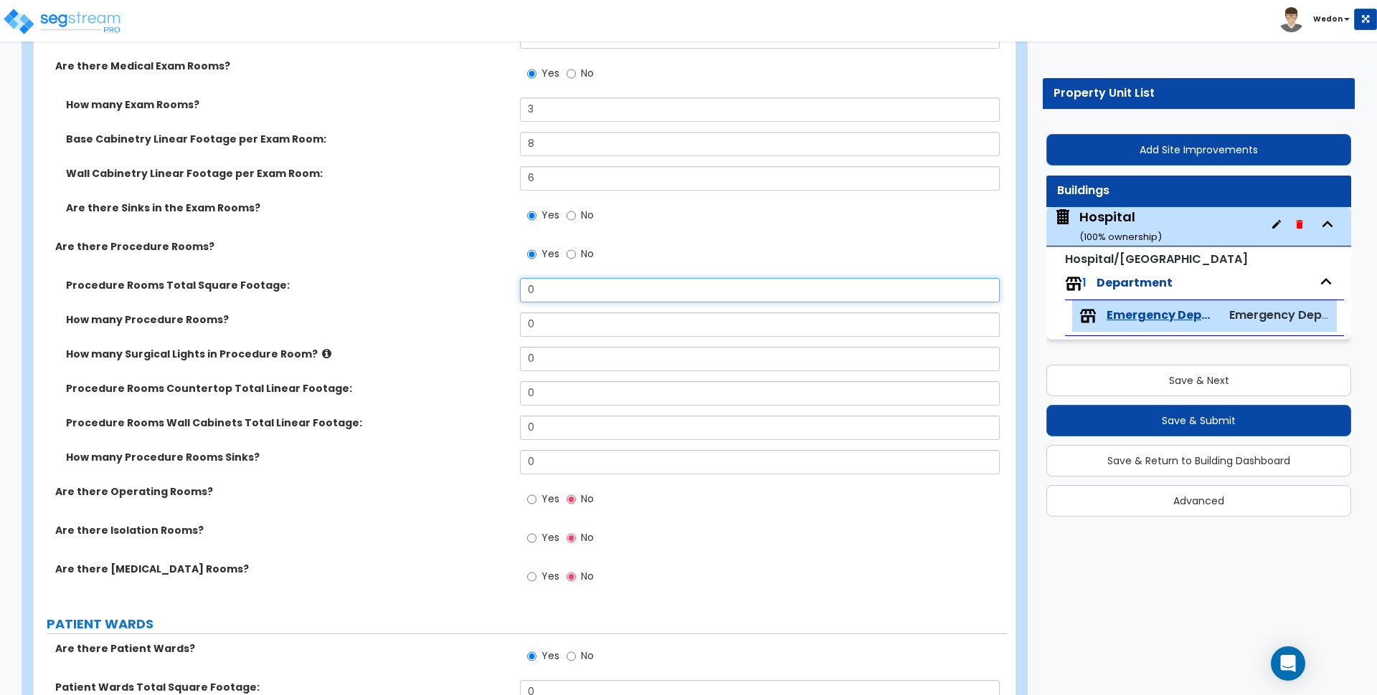
click at [592, 295] on input "0" at bounding box center [759, 290] width 479 height 24
click at [475, 323] on label "How many Procedure Rooms?" at bounding box center [287, 320] width 443 height 14
click at [561, 313] on input "0" at bounding box center [759, 325] width 479 height 24
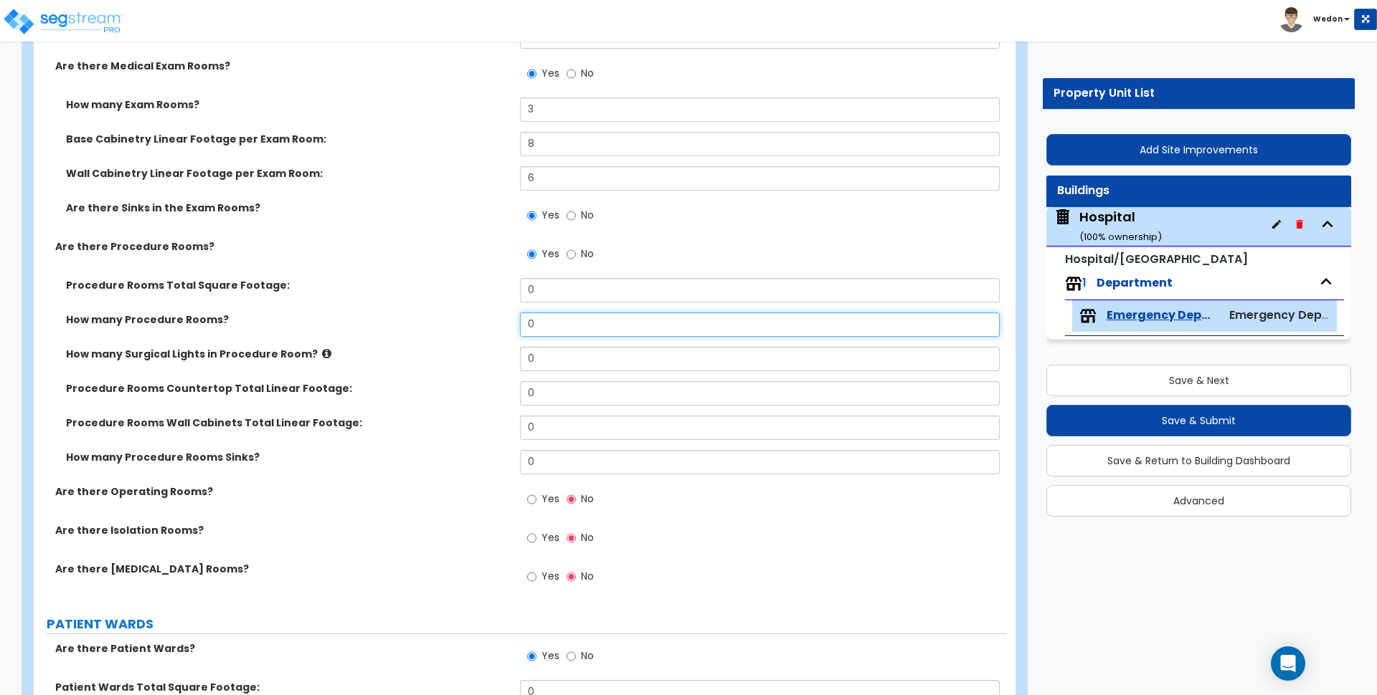
click at [561, 313] on input "0" at bounding box center [759, 325] width 479 height 24
click at [563, 296] on input "0" at bounding box center [759, 290] width 479 height 24
click at [557, 358] on input "0" at bounding box center [759, 359] width 479 height 24
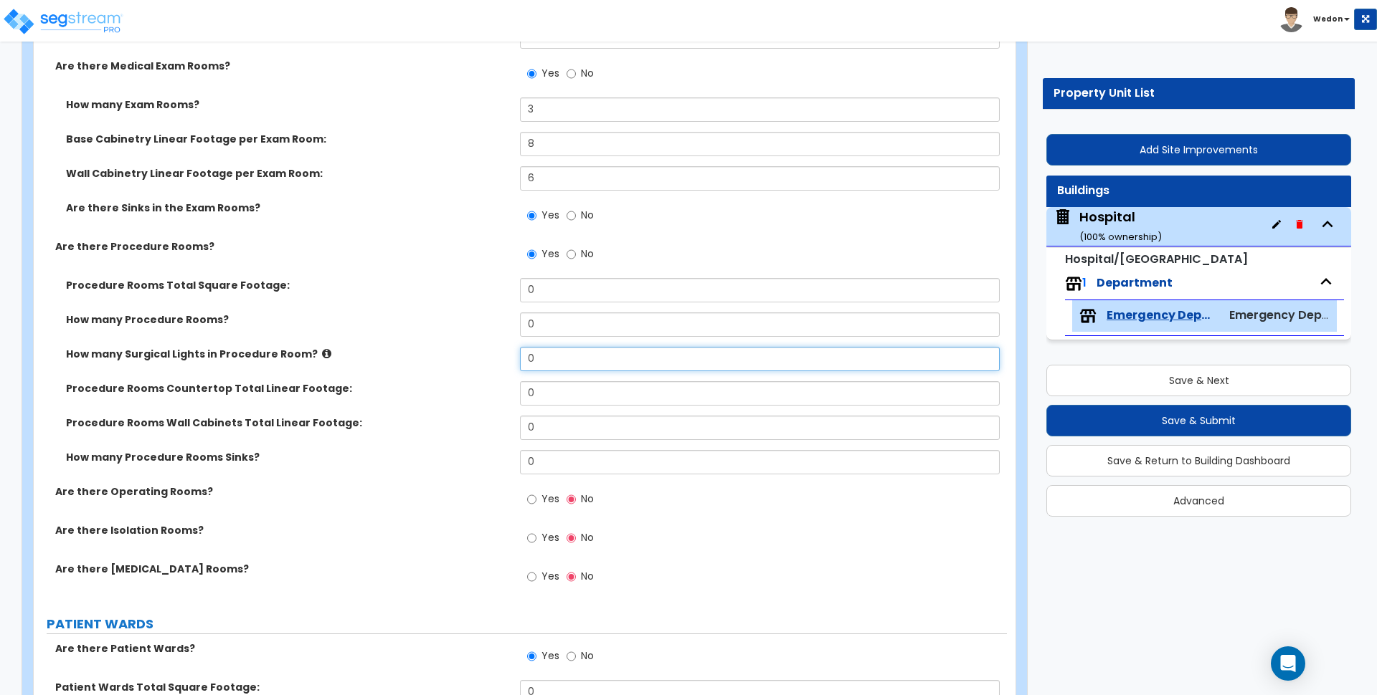
click at [557, 358] on input "0" at bounding box center [759, 359] width 479 height 24
type input "4"
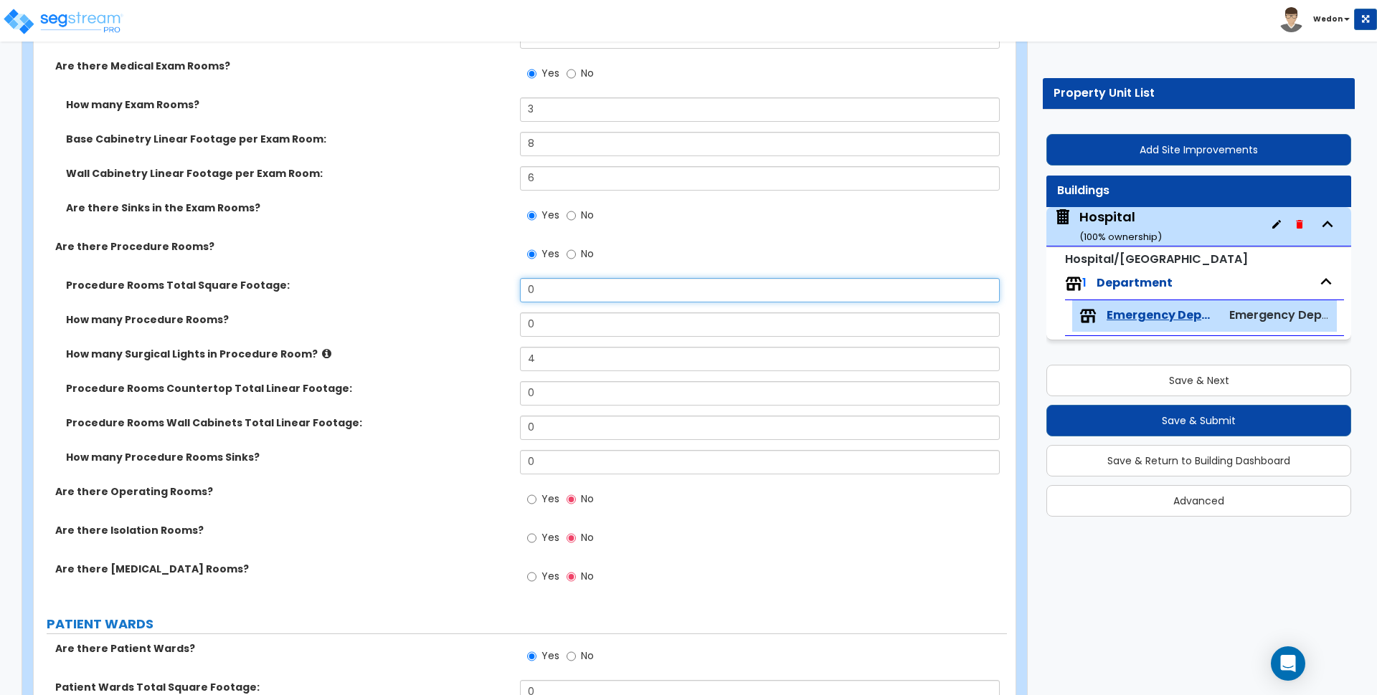
click at [576, 295] on input "0" at bounding box center [759, 290] width 479 height 24
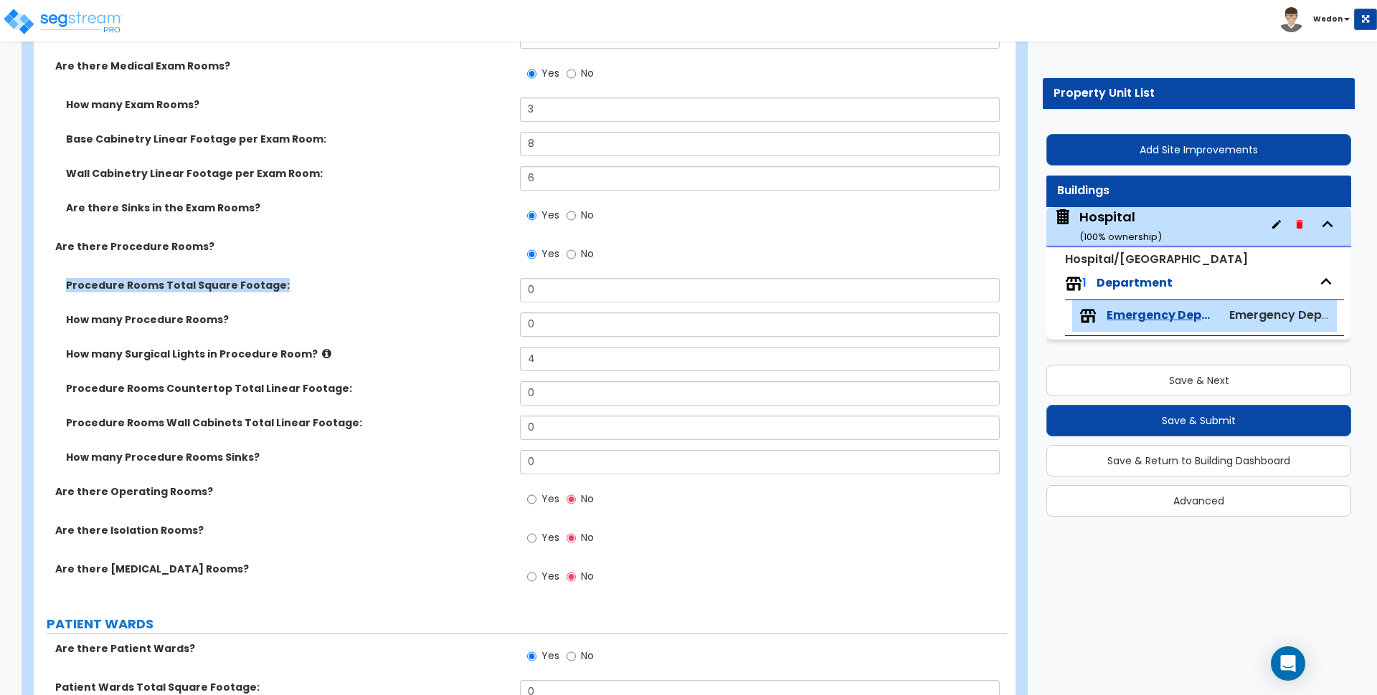
drag, startPoint x: 66, startPoint y: 282, endPoint x: 301, endPoint y: 293, distance: 235.4
click at [301, 293] on div "Procedure Rooms Total Square Footage: 0" at bounding box center [520, 295] width 973 height 34
click at [343, 293] on div "Procedure Rooms Total Square Footage: 0" at bounding box center [520, 295] width 973 height 34
drag, startPoint x: 69, startPoint y: 320, endPoint x: 234, endPoint y: 321, distance: 165.6
click at [234, 321] on label "How many Procedure Rooms?" at bounding box center [287, 320] width 443 height 14
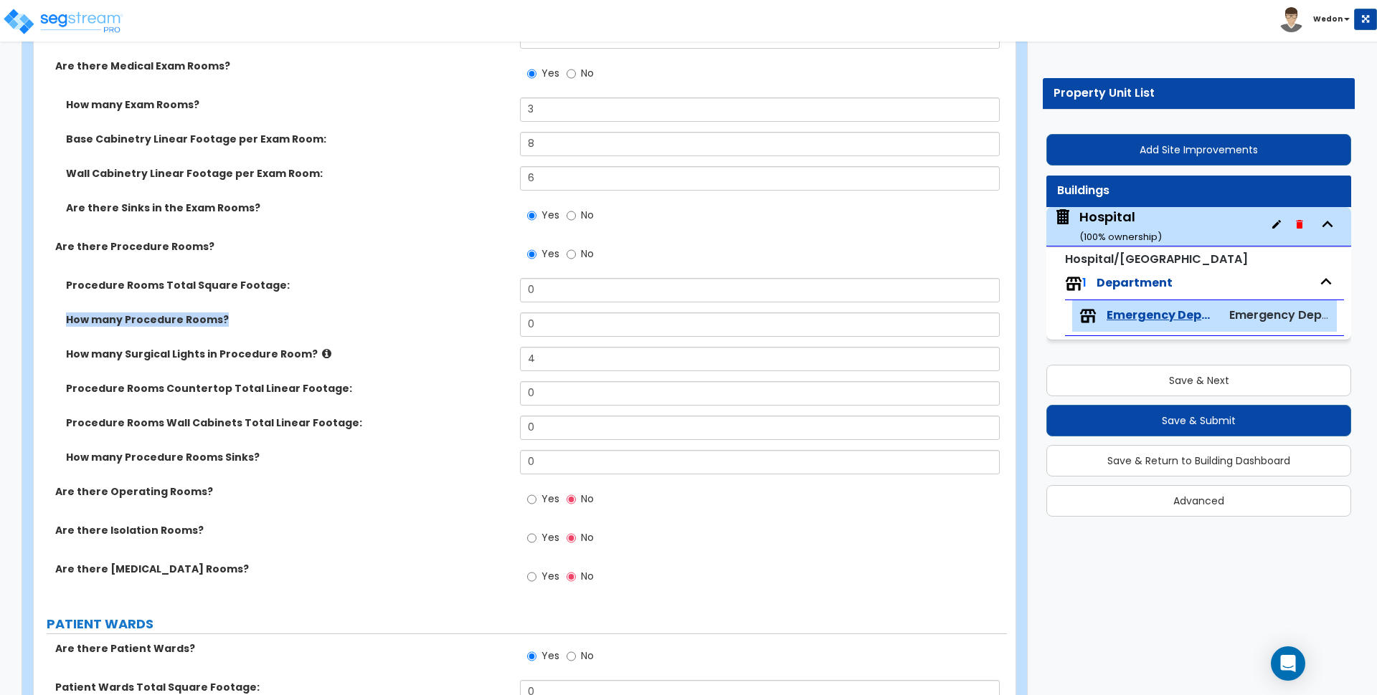
click at [288, 322] on label "How many Procedure Rooms?" at bounding box center [287, 320] width 443 height 14
drag, startPoint x: 117, startPoint y: 384, endPoint x: 377, endPoint y: 385, distance: 260.3
click at [374, 386] on div "Procedure Rooms Countertop Total Linear Footage:" at bounding box center [277, 388] width 486 height 14
drag, startPoint x: 97, startPoint y: 422, endPoint x: 346, endPoint y: 430, distance: 249.6
click at [369, 428] on div "Procedure Rooms Wall Cabinets Total Linear Footage:" at bounding box center [277, 423] width 486 height 14
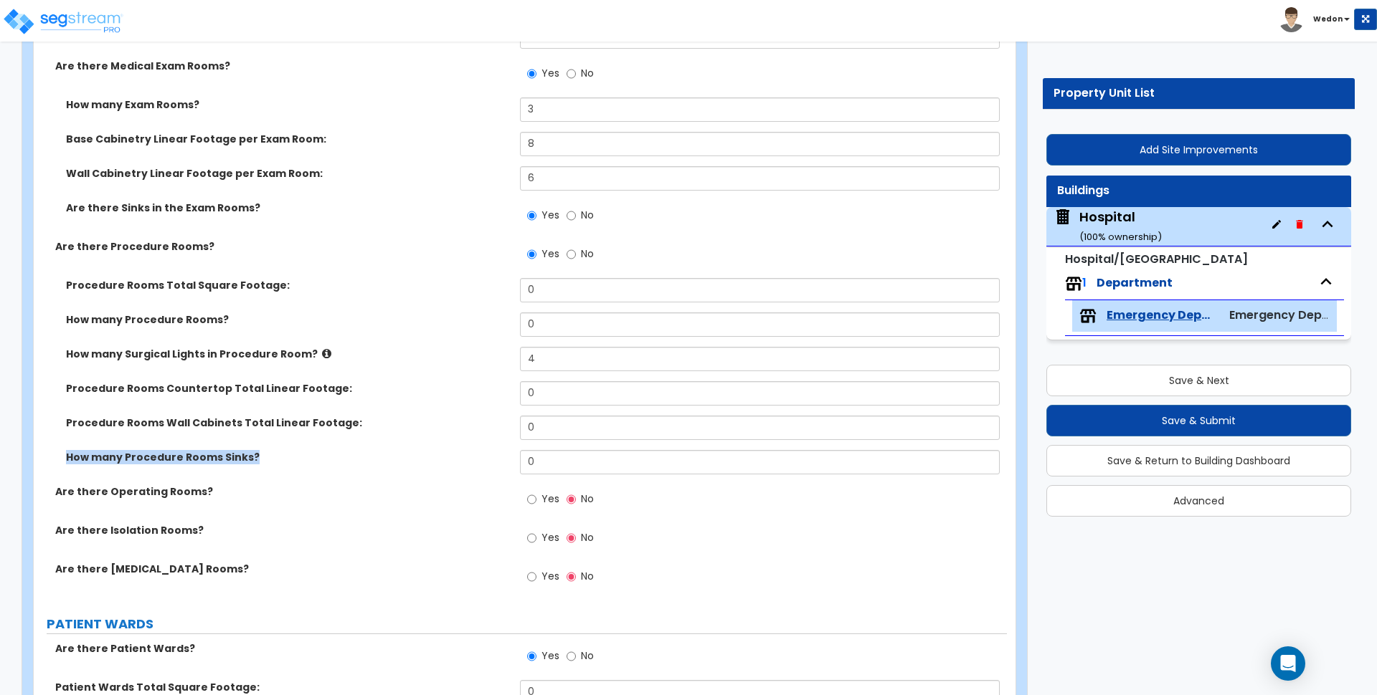
drag, startPoint x: 65, startPoint y: 459, endPoint x: 348, endPoint y: 457, distance: 283.2
click at [348, 457] on div "How many Procedure Rooms Sinks?" at bounding box center [277, 457] width 486 height 14
click at [358, 454] on label "How many Procedure Rooms Sinks?" at bounding box center [287, 457] width 443 height 14
drag, startPoint x: 100, startPoint y: 486, endPoint x: 310, endPoint y: 491, distance: 210.8
click at [310, 491] on div "Are there Operating Rooms?" at bounding box center [277, 492] width 486 height 14
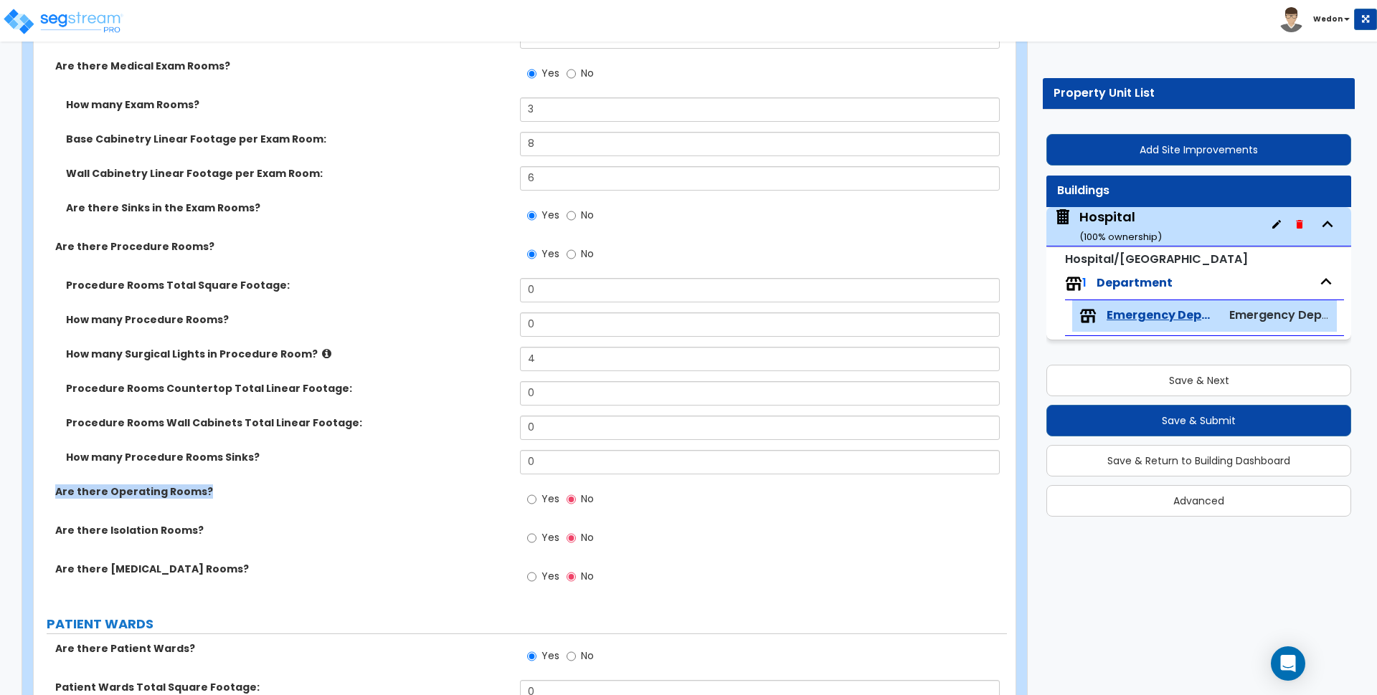
click at [337, 487] on label "Are there Operating Rooms?" at bounding box center [282, 492] width 454 height 14
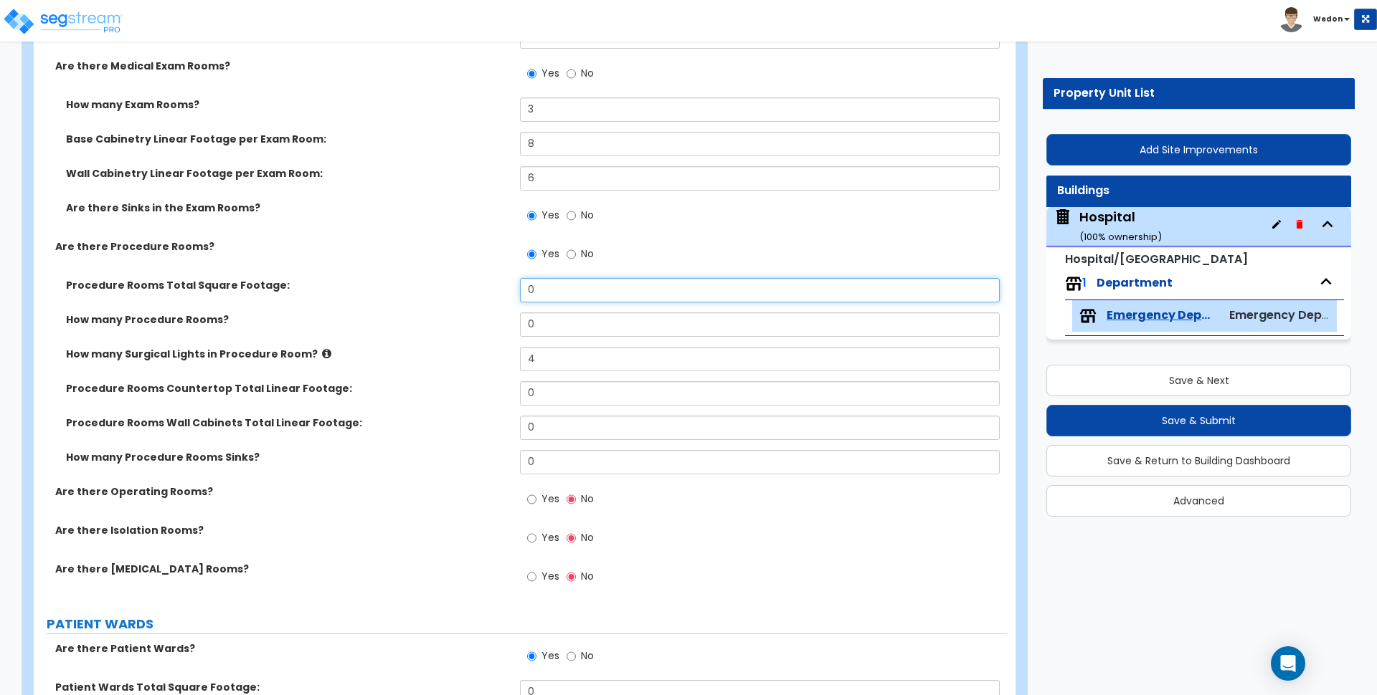
click at [552, 290] on input "0" at bounding box center [759, 290] width 479 height 24
click at [551, 290] on input "0" at bounding box center [759, 290] width 479 height 24
click at [541, 325] on input "0" at bounding box center [759, 325] width 479 height 24
type input "2"
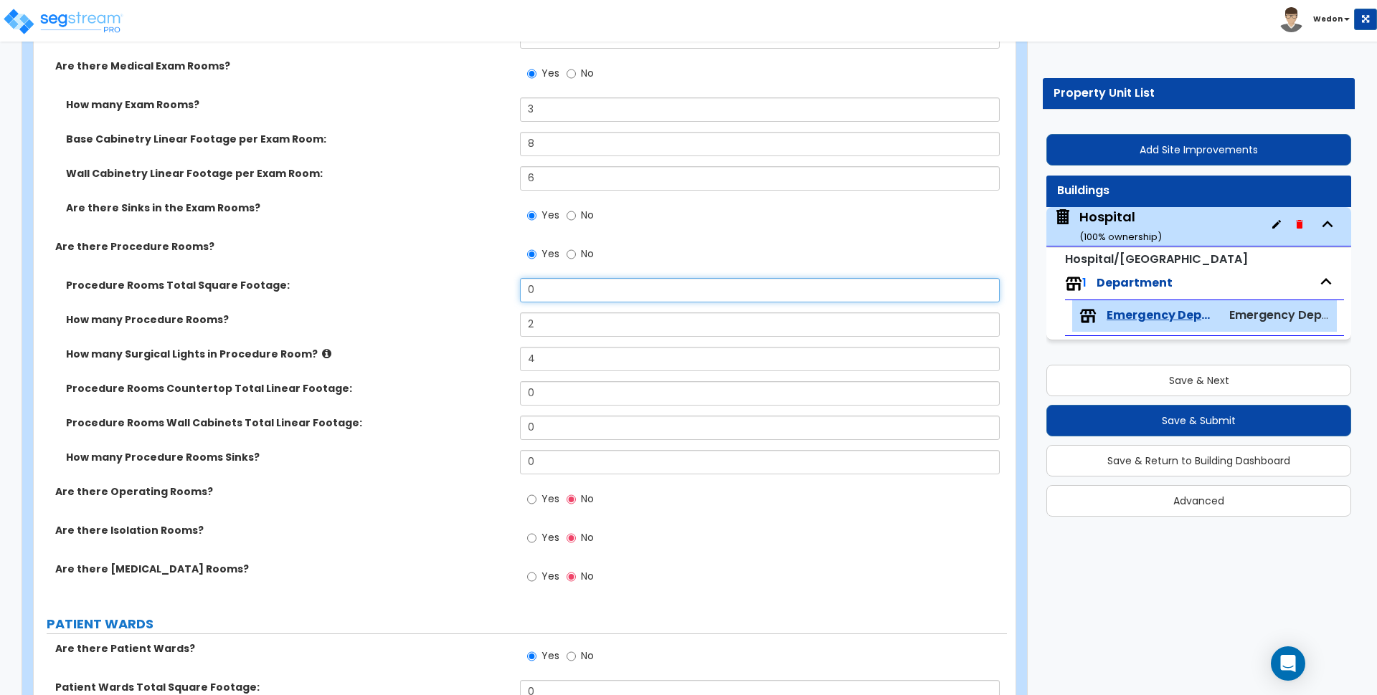
click at [541, 295] on input "0" at bounding box center [759, 290] width 479 height 24
type input "500"
click at [416, 361] on div "How many Surgical Lights in Procedure Room? 4" at bounding box center [520, 364] width 973 height 34
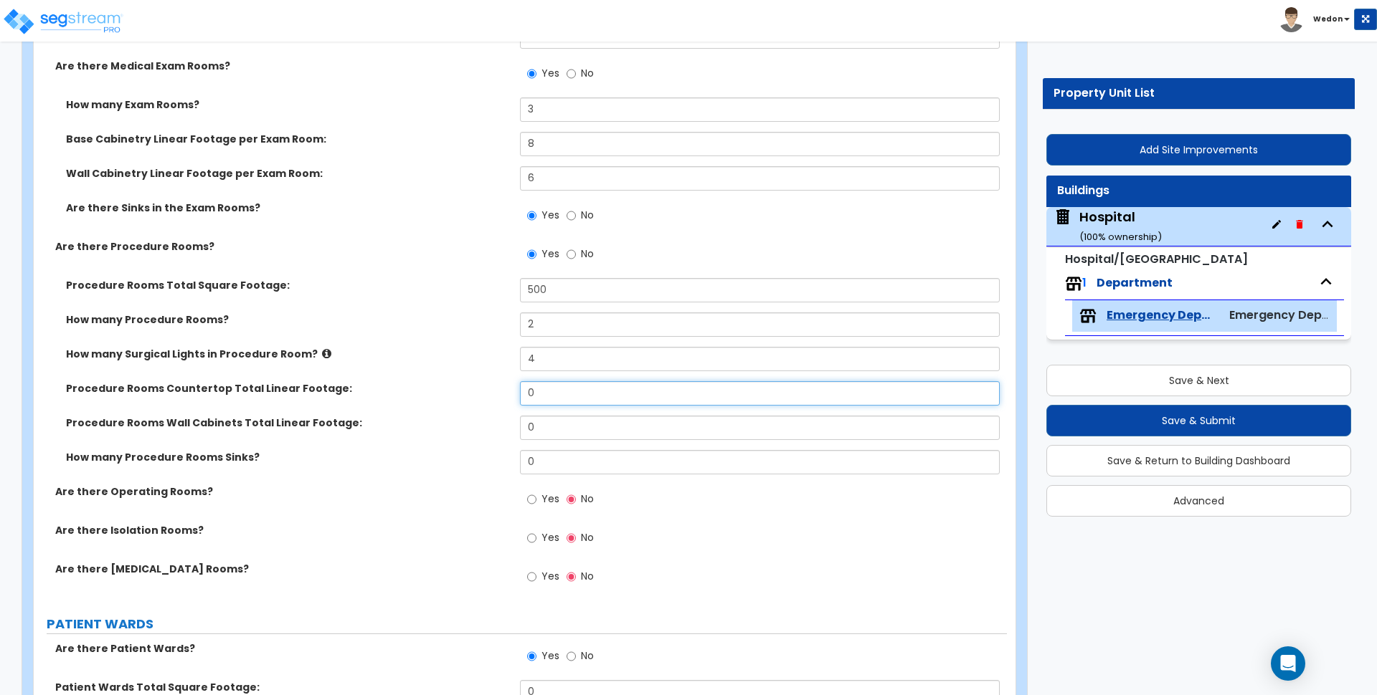
click at [556, 391] on input "0" at bounding box center [759, 393] width 479 height 24
click at [541, 503] on span "Yes" at bounding box center [550, 499] width 18 height 14
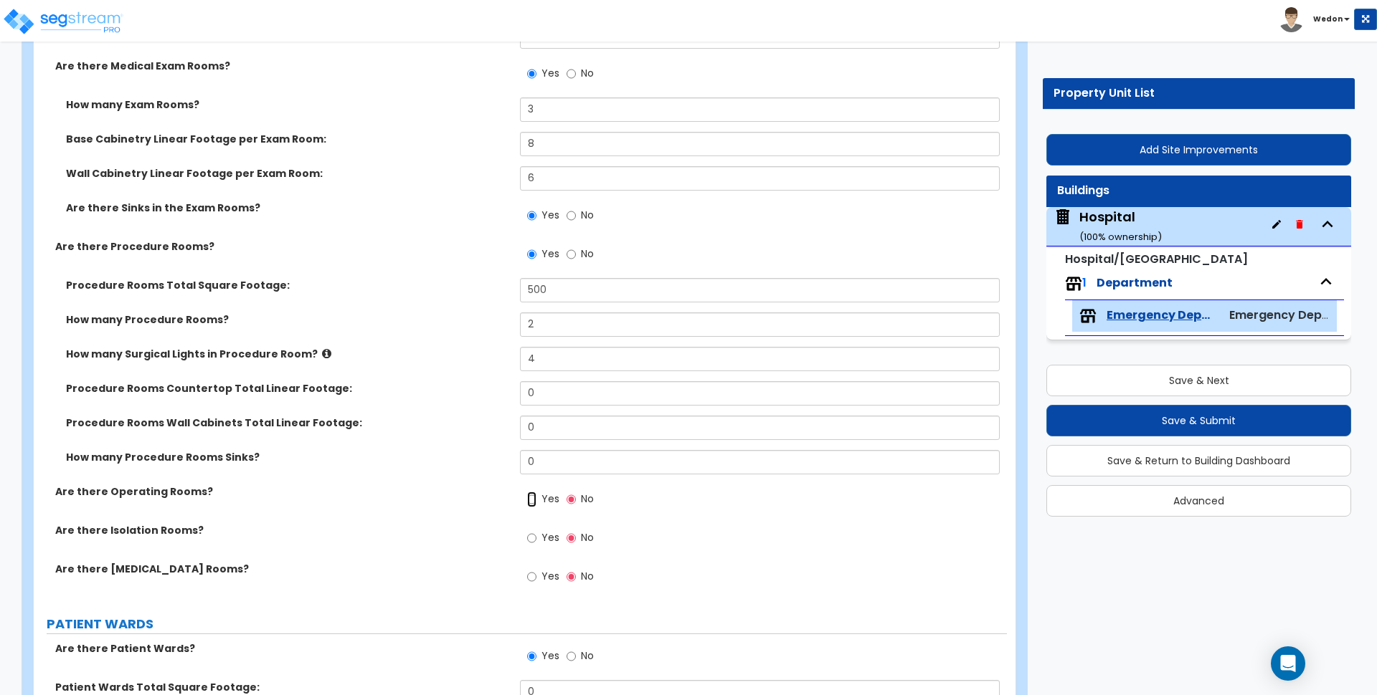
click at [536, 503] on input "Yes" at bounding box center [531, 500] width 9 height 16
radio input "true"
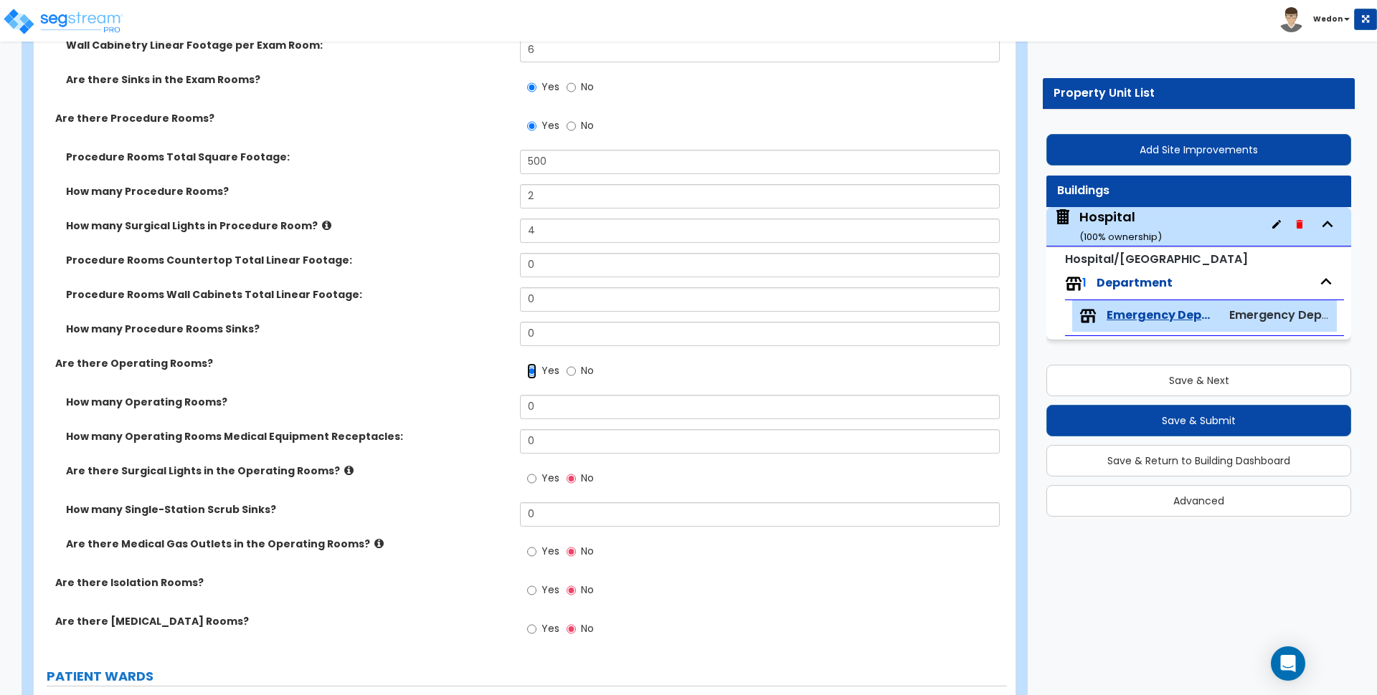
scroll to position [1075, 0]
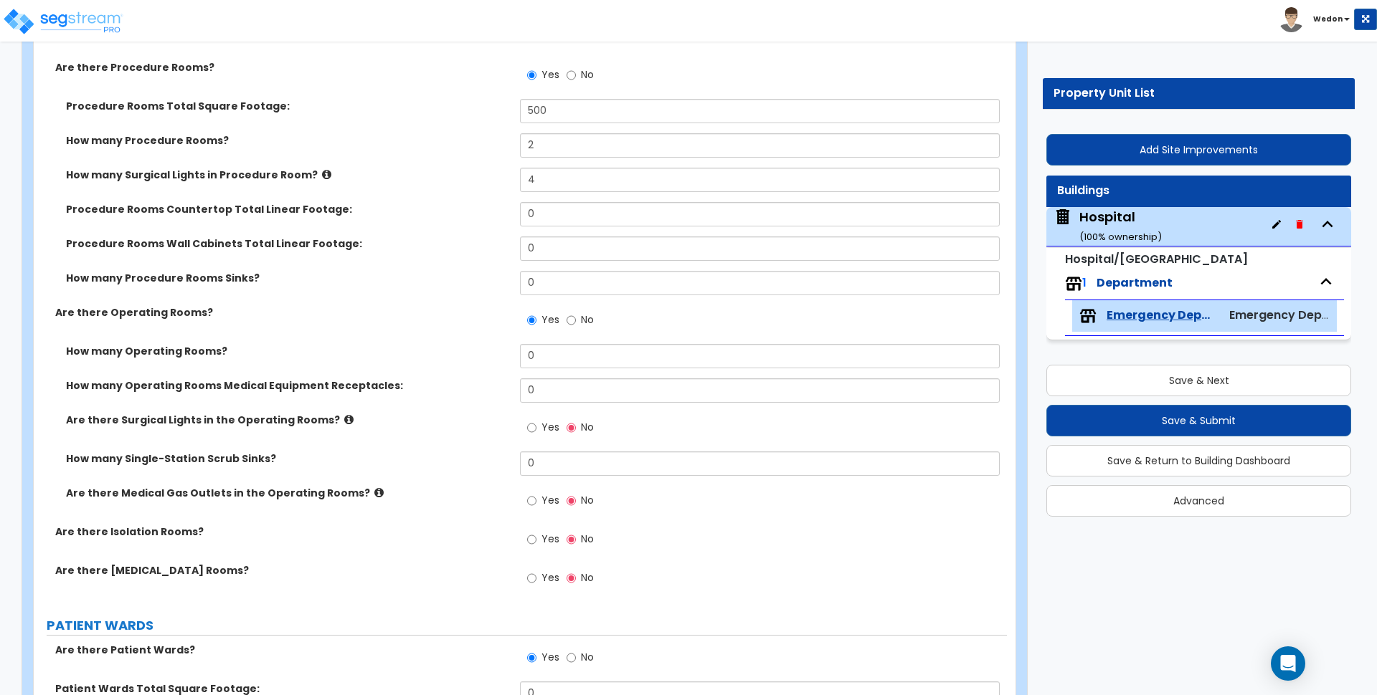
click at [541, 577] on label "Yes" at bounding box center [543, 580] width 32 height 24
click at [536, 577] on input "Yes" at bounding box center [531, 579] width 9 height 16
radio input "true"
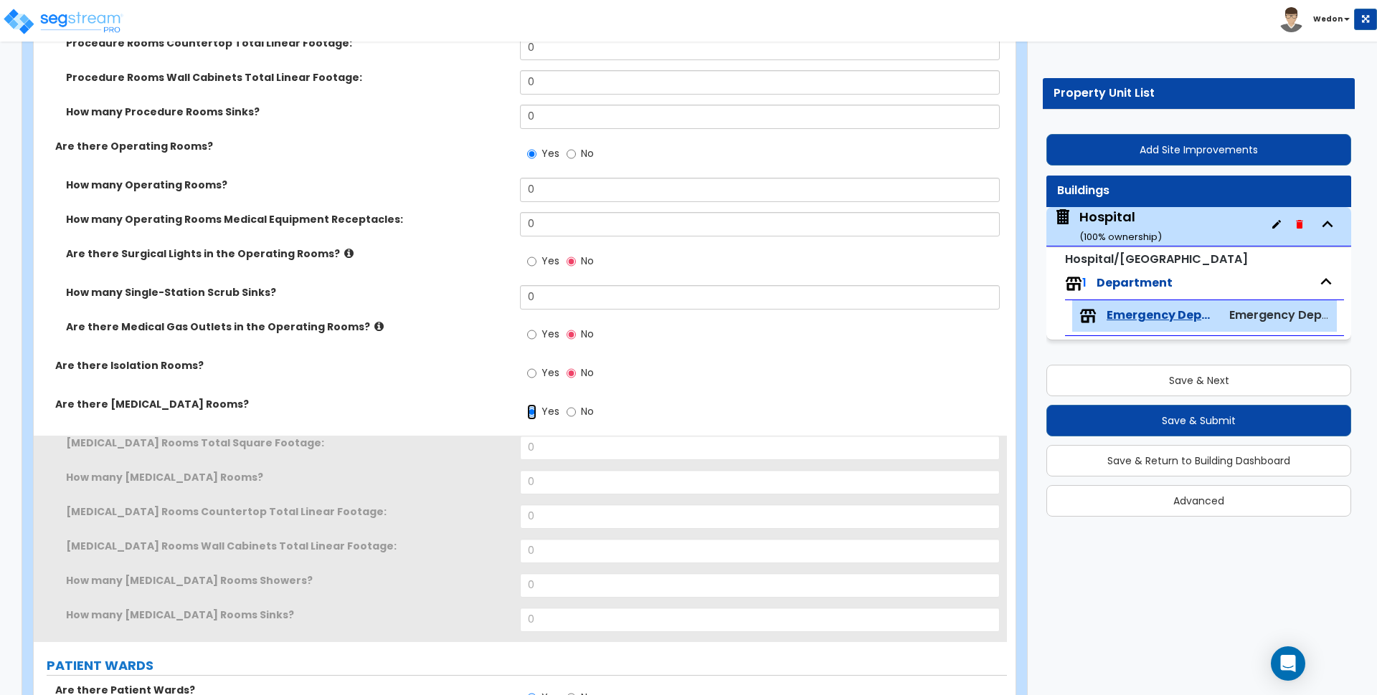
scroll to position [1255, 0]
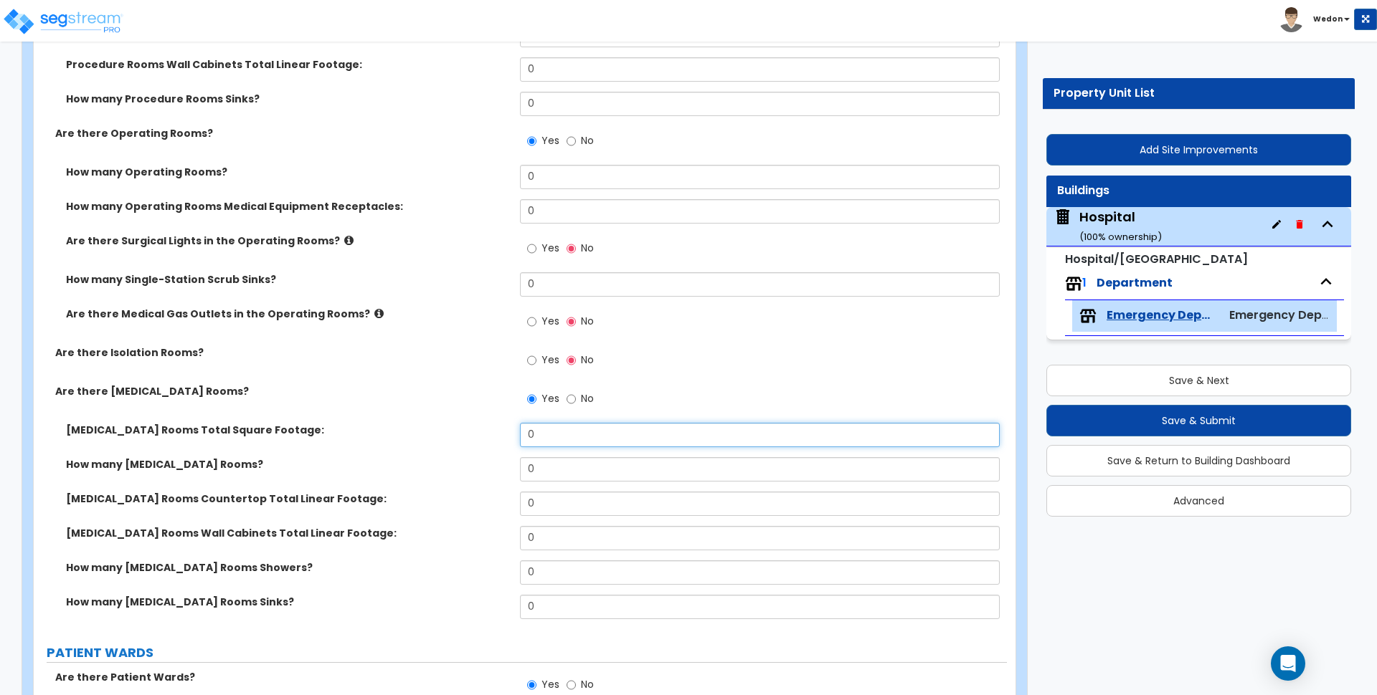
click at [573, 437] on input "0" at bounding box center [759, 435] width 479 height 24
click at [571, 438] on input "0" at bounding box center [759, 435] width 479 height 24
type input "500"
click at [541, 472] on input "0" at bounding box center [759, 469] width 479 height 24
click at [540, 472] on input "0" at bounding box center [759, 469] width 479 height 24
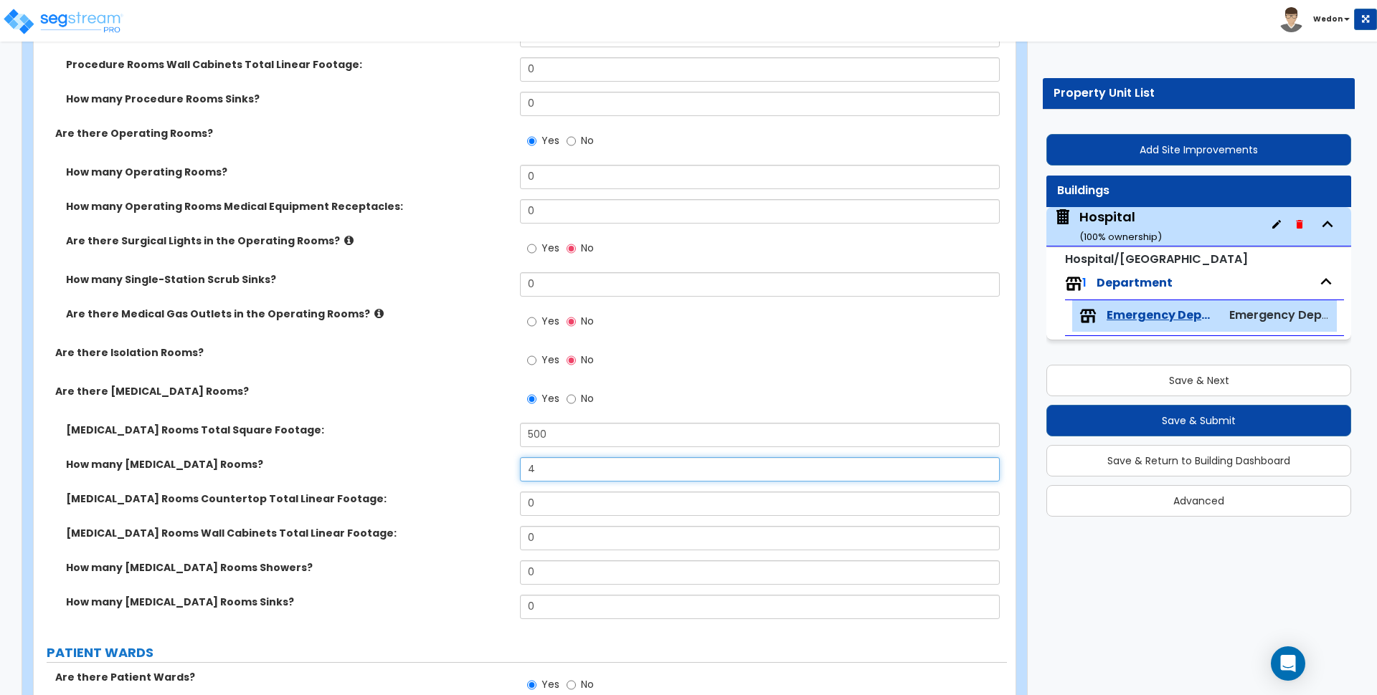
type input "4"
type input "12"
type input "14"
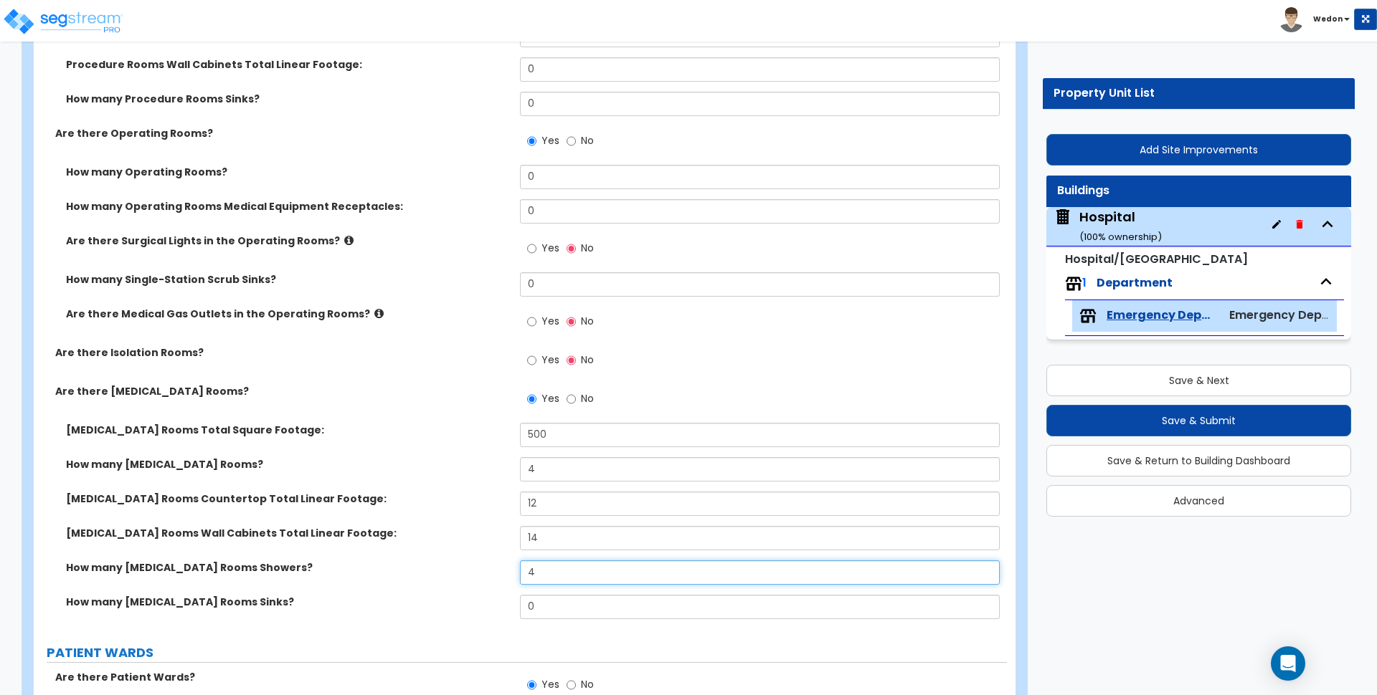
type input "4"
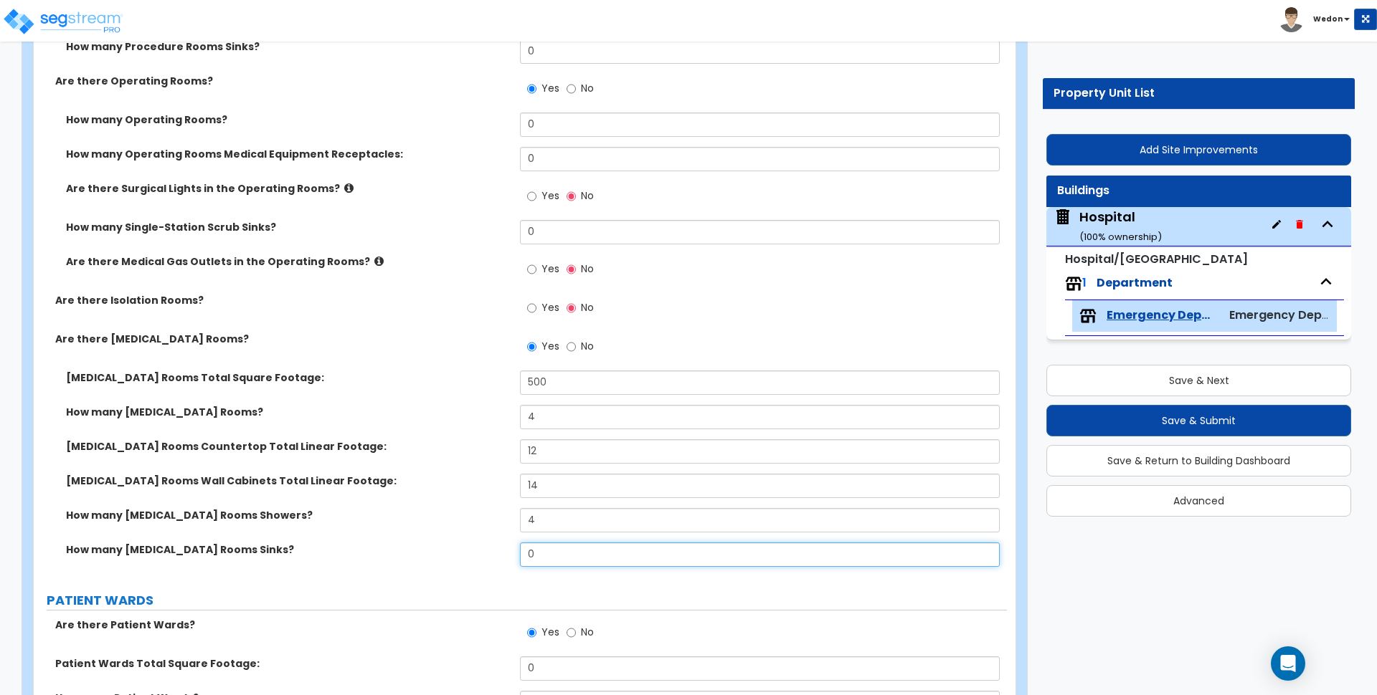
scroll to position [1434, 0]
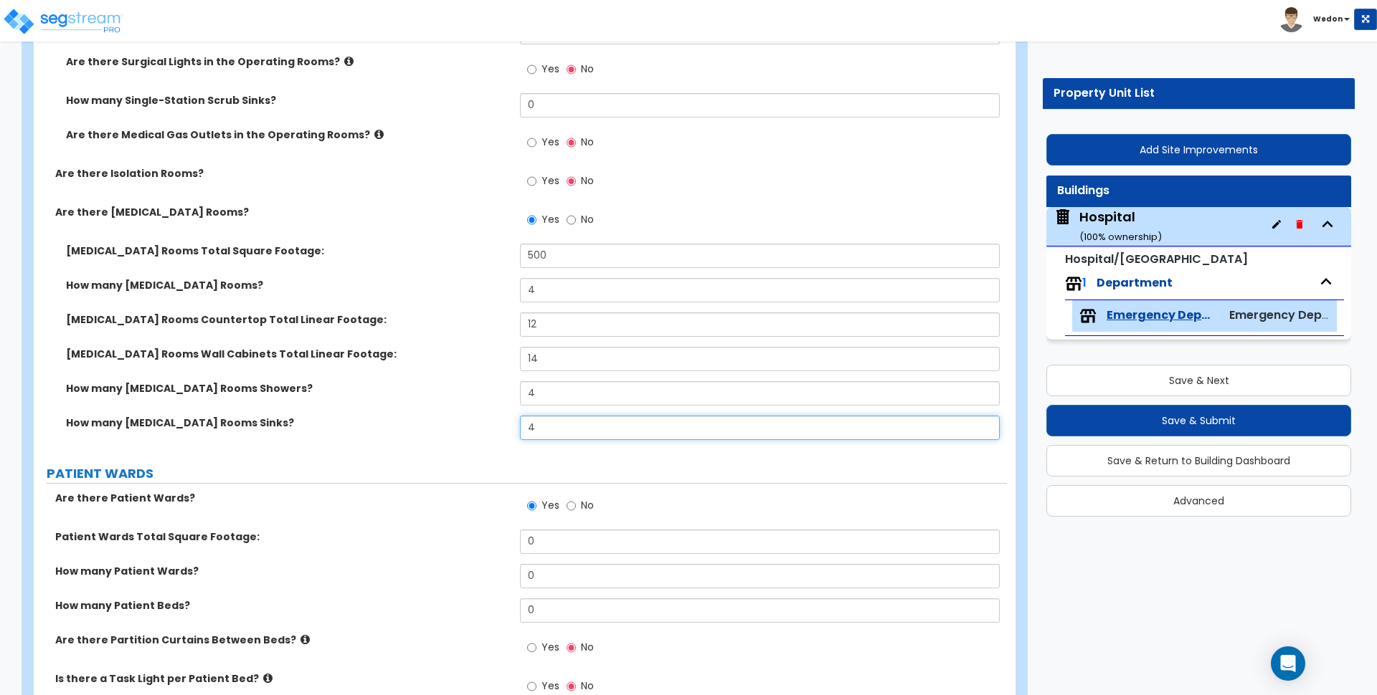
type input "4"
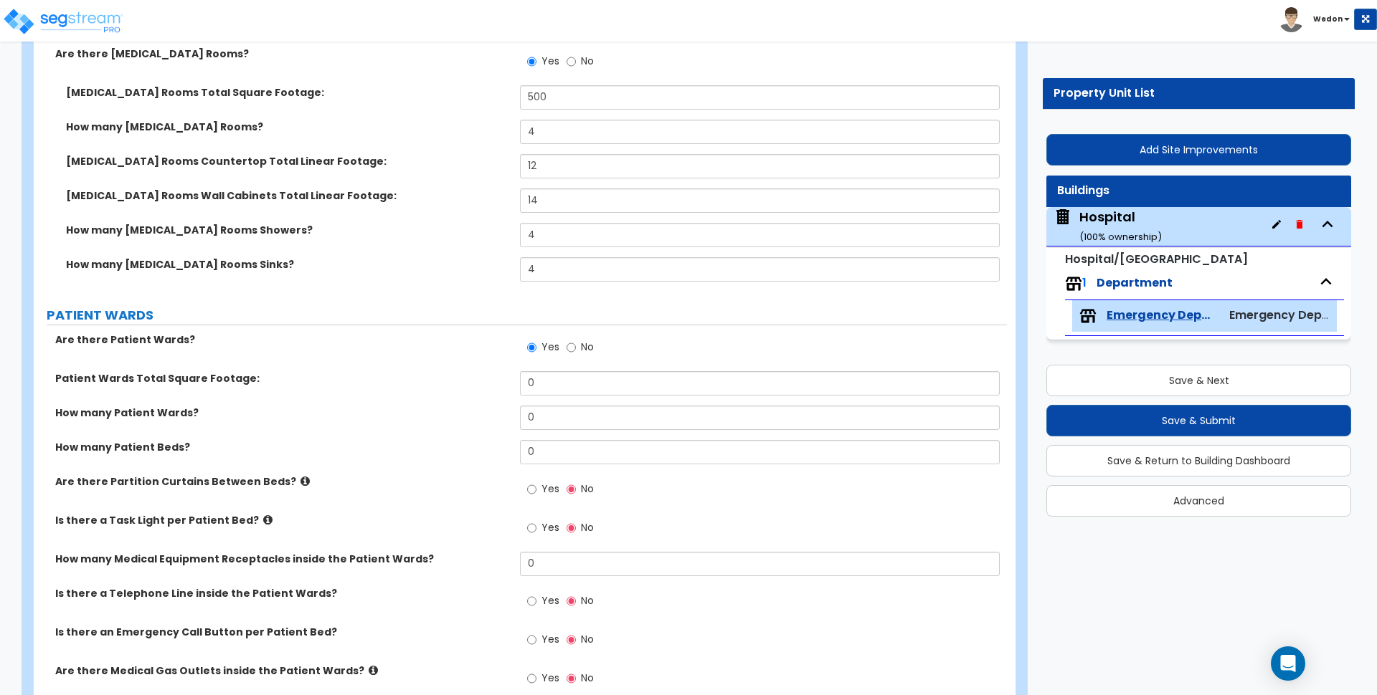
scroll to position [1613, 0]
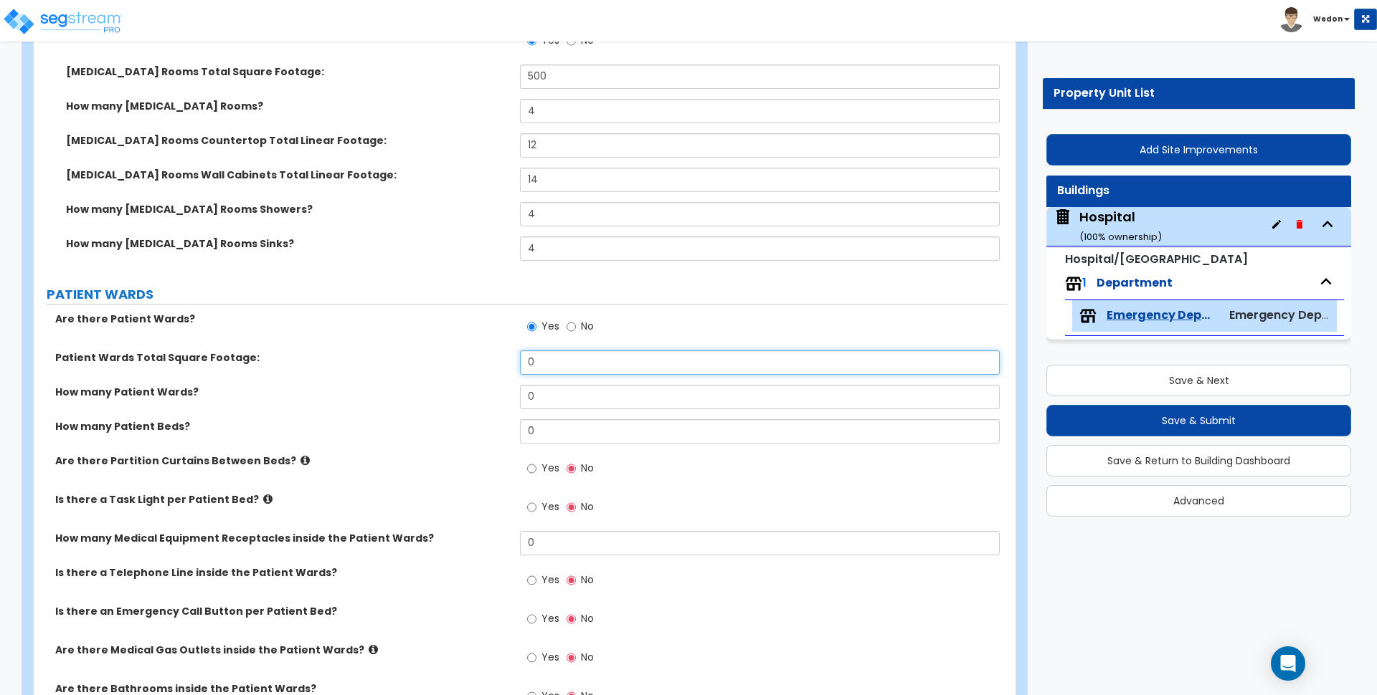
click at [599, 371] on input "0" at bounding box center [759, 363] width 479 height 24
click at [599, 372] on input "0" at bounding box center [759, 363] width 479 height 24
click at [383, 386] on label "How many Patient Wards?" at bounding box center [282, 392] width 454 height 14
click at [590, 366] on input "0" at bounding box center [759, 363] width 479 height 24
click at [587, 365] on input "0" at bounding box center [759, 363] width 479 height 24
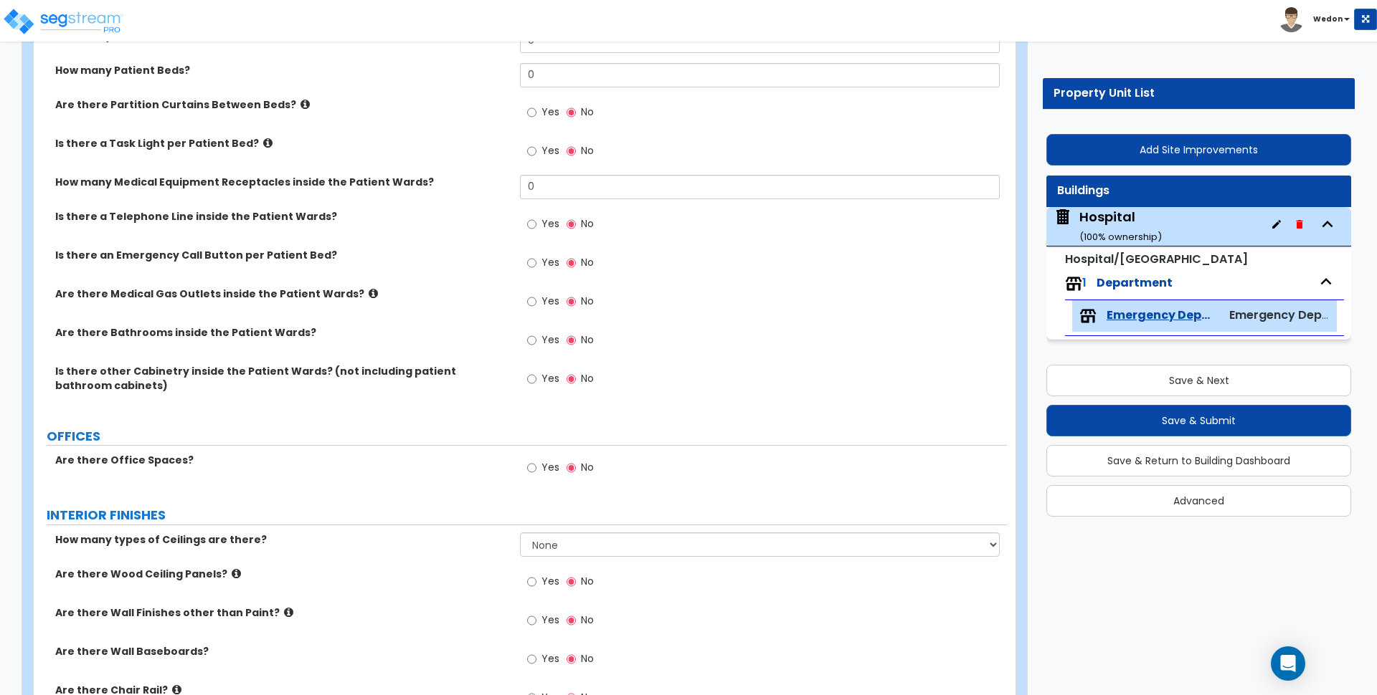
scroll to position [1972, 0]
click at [548, 219] on span "Yes" at bounding box center [550, 221] width 18 height 14
click at [536, 219] on input "Yes" at bounding box center [531, 222] width 9 height 16
radio input "true"
click at [549, 259] on span "Yes" at bounding box center [550, 260] width 18 height 14
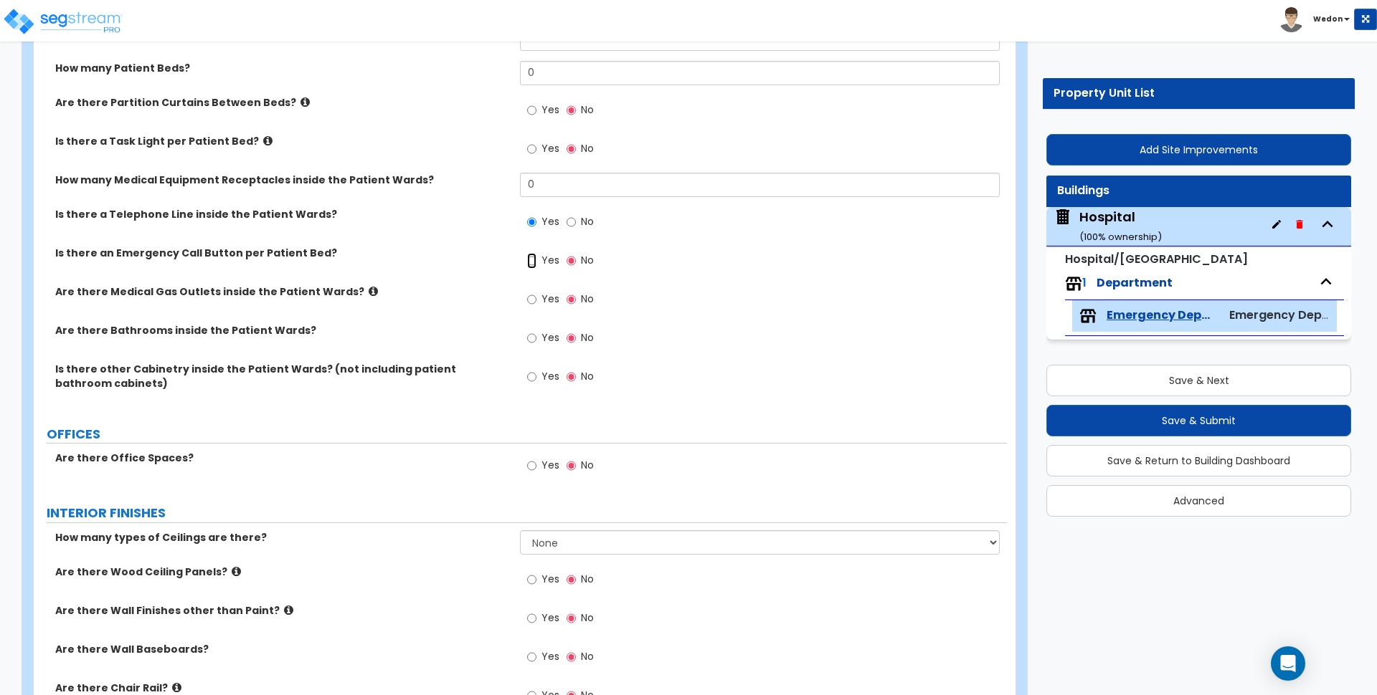
click at [536, 259] on input "Yes" at bounding box center [531, 261] width 9 height 16
radio input "true"
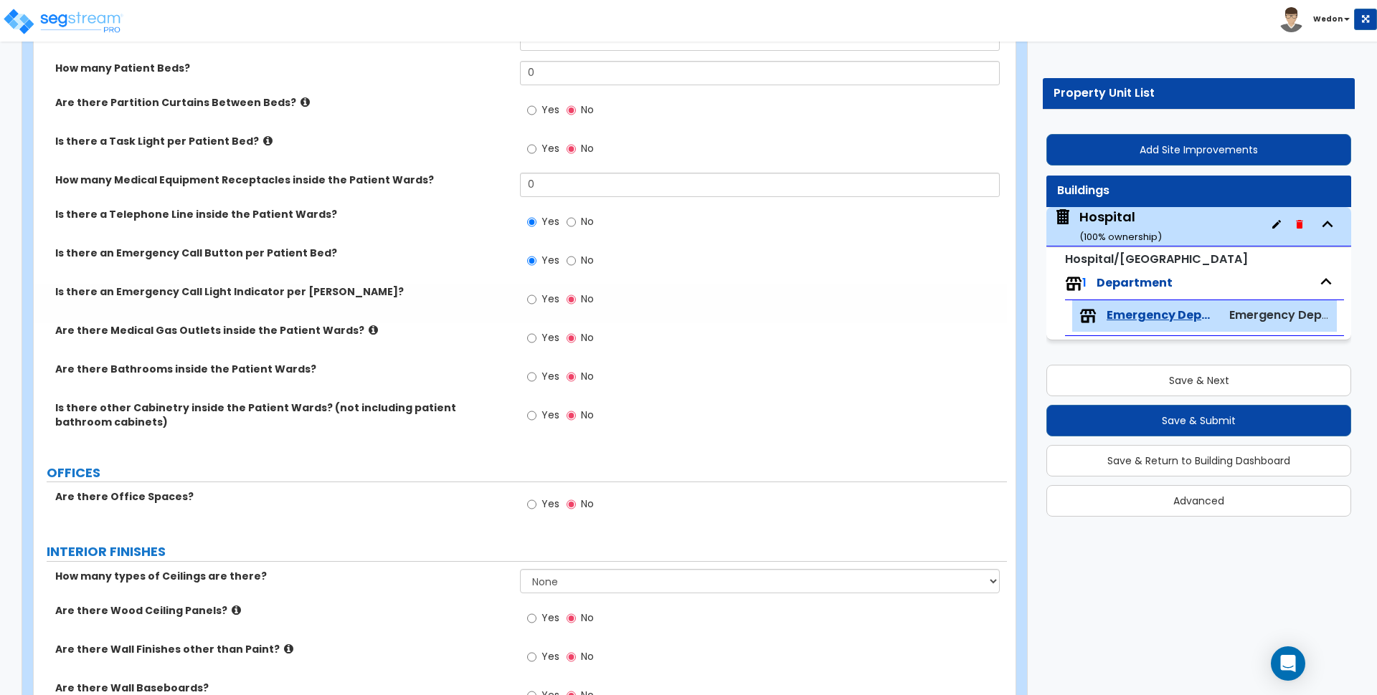
click at [555, 303] on span "Yes" at bounding box center [550, 299] width 18 height 14
click at [536, 303] on input "Yes" at bounding box center [531, 300] width 9 height 16
radio input "true"
click at [548, 328] on label "Yes" at bounding box center [543, 340] width 32 height 24
click at [536, 331] on input "Yes" at bounding box center [531, 339] width 9 height 16
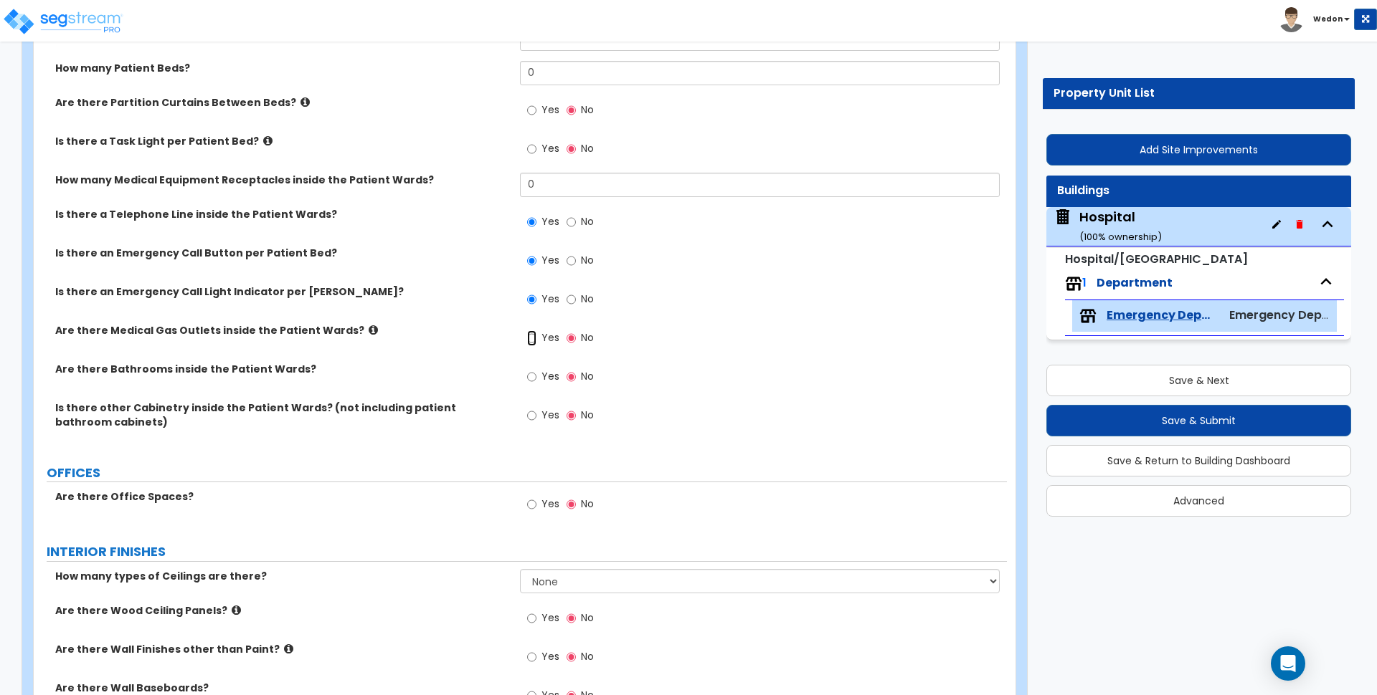
radio input "true"
click at [538, 374] on label "Yes" at bounding box center [543, 378] width 32 height 24
click at [536, 374] on input "Yes" at bounding box center [531, 377] width 9 height 16
radio input "true"
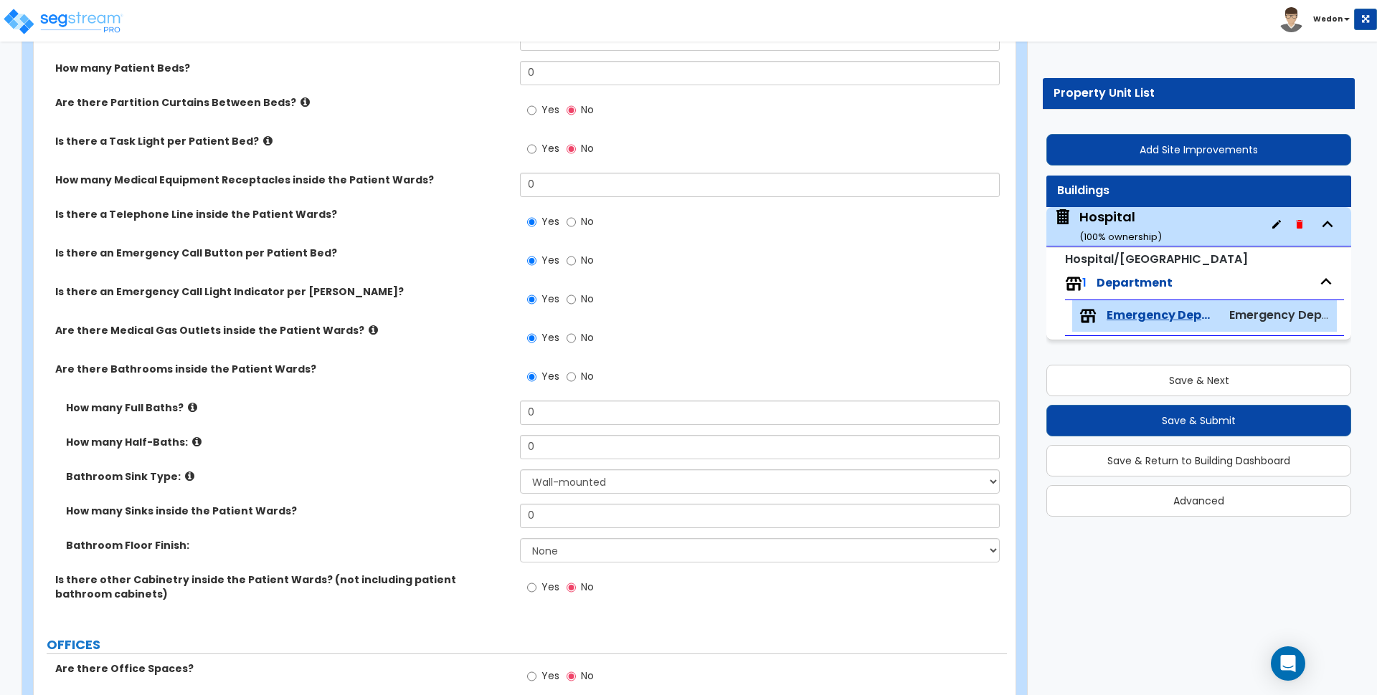
drag, startPoint x: 528, startPoint y: 578, endPoint x: 541, endPoint y: 584, distance: 14.8
click at [530, 579] on label "Yes" at bounding box center [543, 589] width 32 height 24
click at [530, 580] on input "Yes" at bounding box center [531, 588] width 9 height 16
radio input "true"
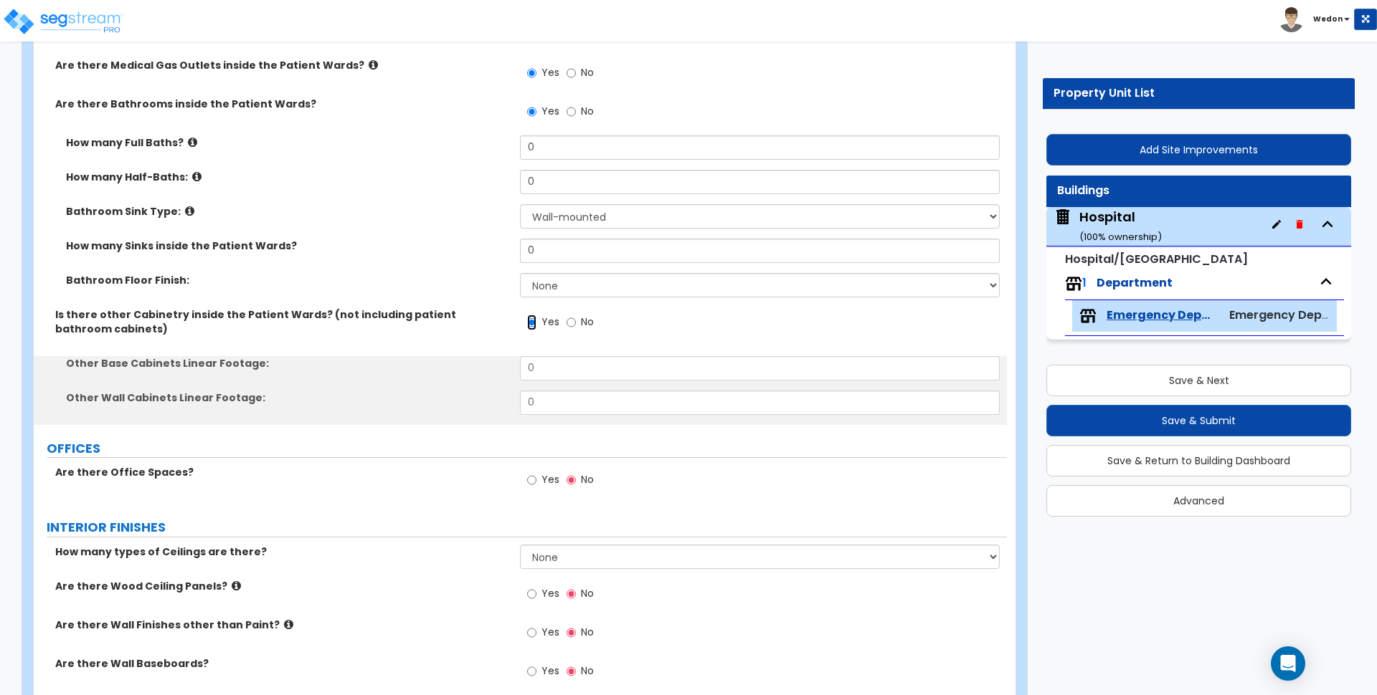
scroll to position [2240, 0]
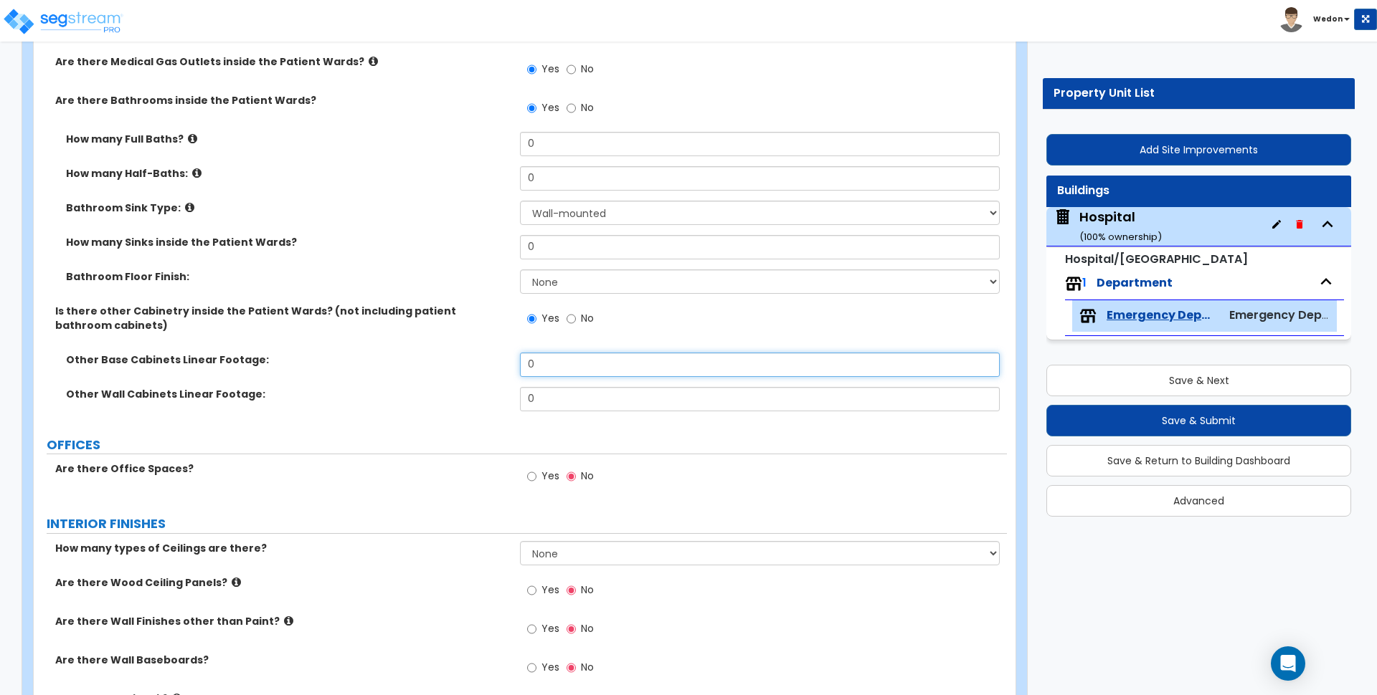
click at [579, 359] on input "0" at bounding box center [759, 365] width 479 height 24
click at [578, 359] on input "0" at bounding box center [759, 365] width 479 height 24
type input "14"
drag, startPoint x: 496, startPoint y: 405, endPoint x: 445, endPoint y: 404, distance: 51.6
click at [445, 404] on div "Other Wall Cabinets Linear Footage: 0" at bounding box center [520, 404] width 973 height 34
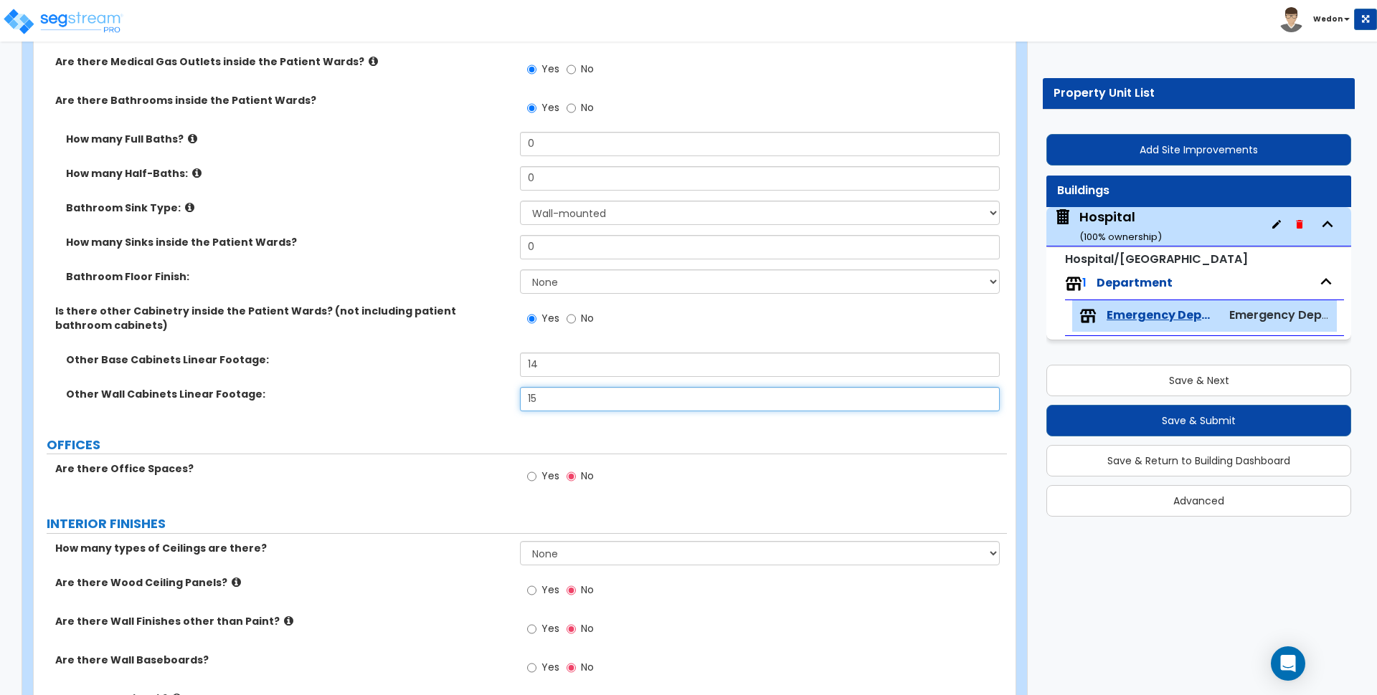
type input "15"
click at [462, 408] on div "Other Wall Cabinets Linear Footage: 15" at bounding box center [520, 404] width 973 height 34
click at [584, 556] on select "None 1 2 3" at bounding box center [759, 553] width 479 height 24
click at [520, 541] on select "None 1 2 3" at bounding box center [759, 553] width 479 height 24
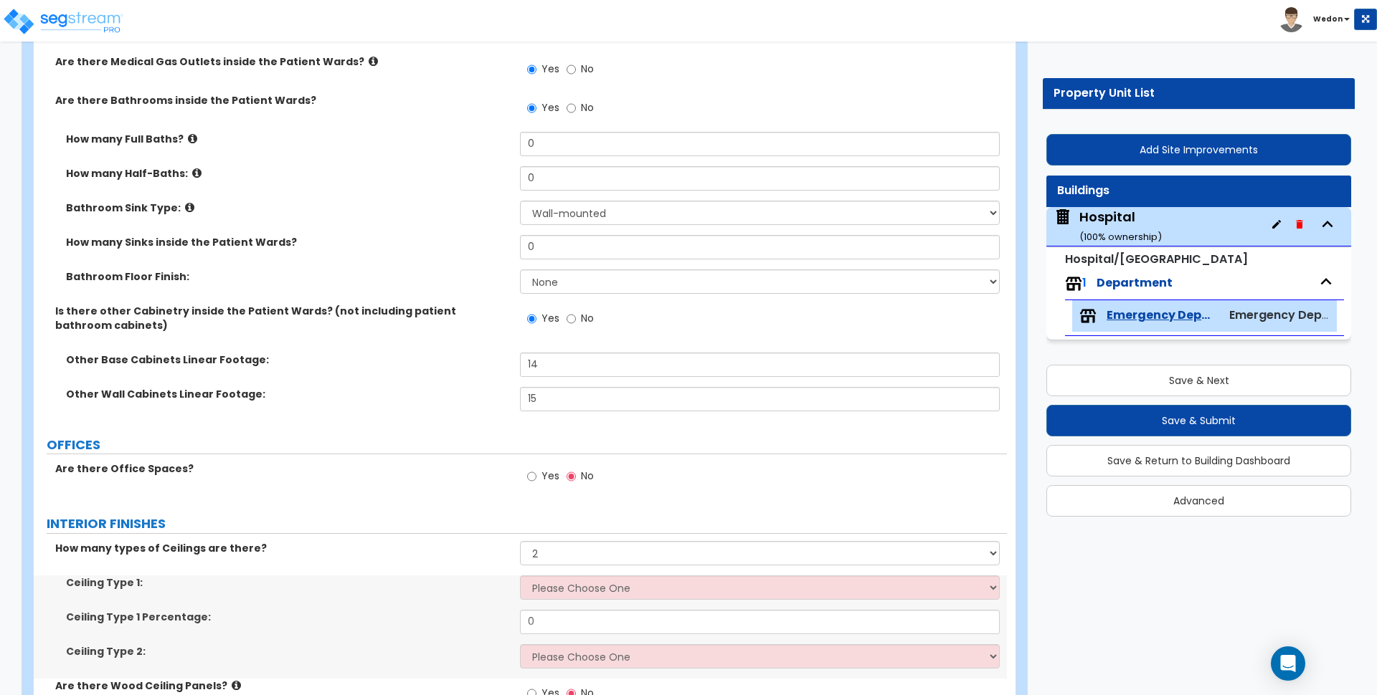
click at [581, 568] on div "How many types of Ceilings are there? None 1 2 3" at bounding box center [520, 558] width 973 height 34
click at [580, 551] on select "None 1 2 3" at bounding box center [759, 553] width 479 height 24
select select "3"
click at [520, 541] on select "None 1 2 3" at bounding box center [759, 553] width 479 height 24
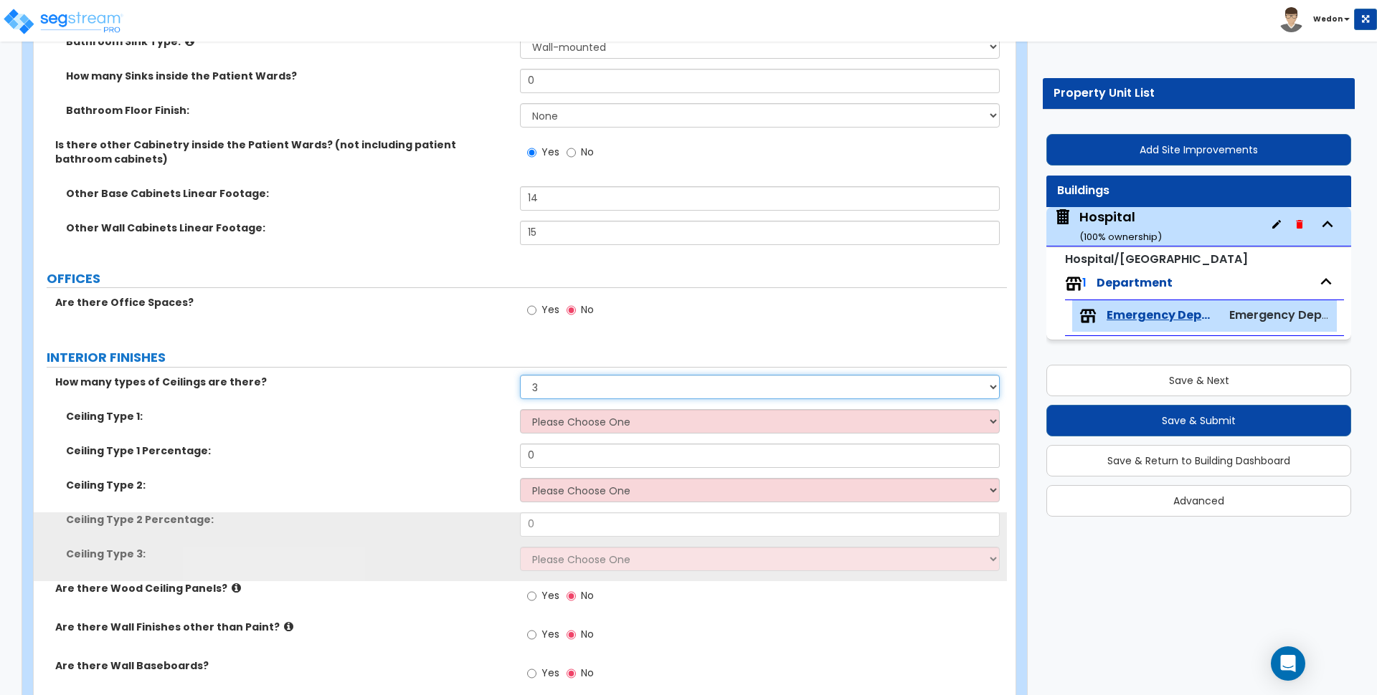
scroll to position [2420, 0]
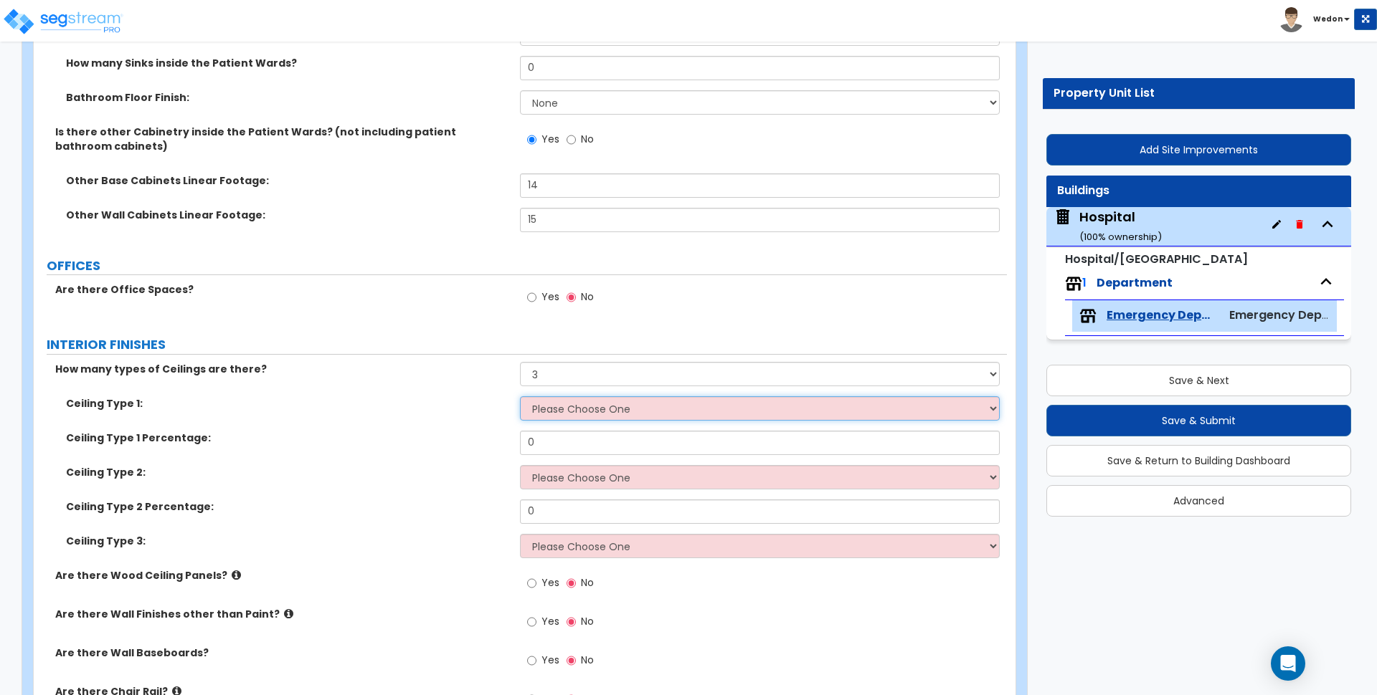
click at [607, 407] on select "Please Choose One Drop Ceiling Drywall Ceiling Open Ceiling" at bounding box center [759, 408] width 479 height 24
select select "1"
click at [520, 396] on select "Please Choose One Drop Ceiling Drywall Ceiling Open Ceiling" at bounding box center [759, 408] width 479 height 24
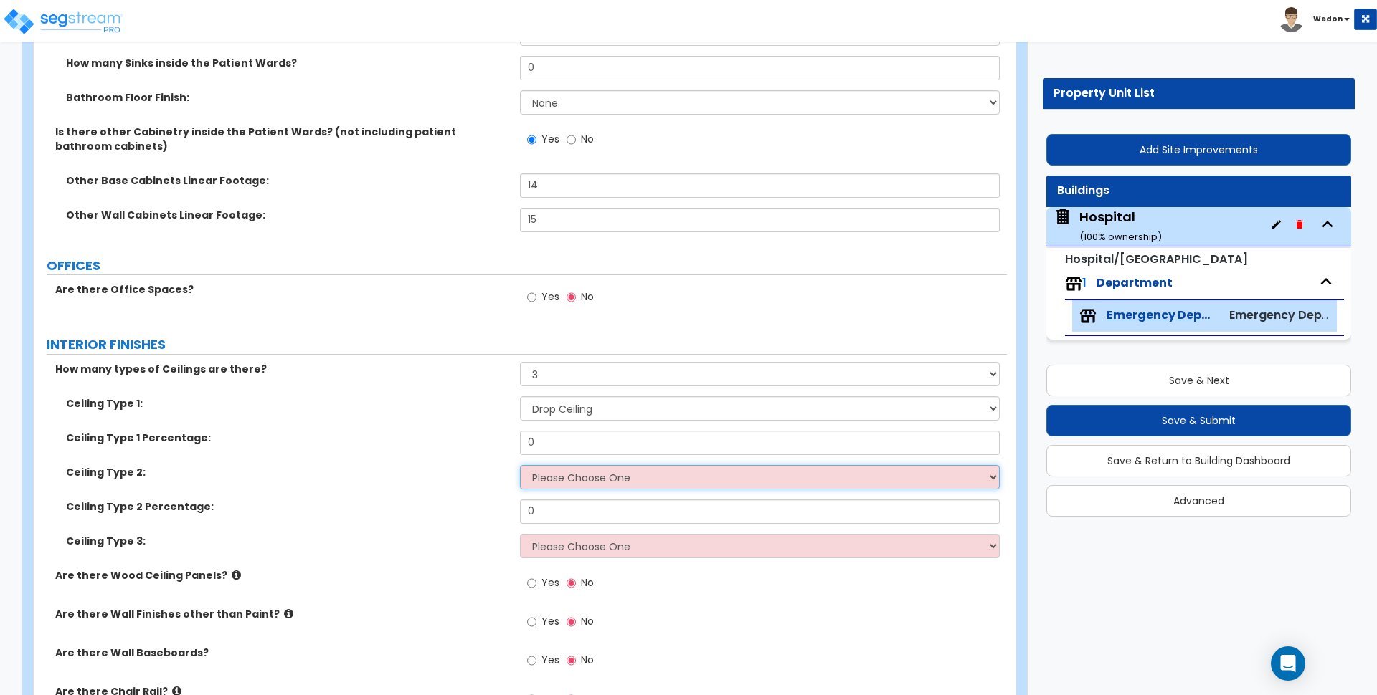
drag, startPoint x: 589, startPoint y: 480, endPoint x: 613, endPoint y: 482, distance: 23.7
click at [589, 480] on select "Please Choose One Drop Ceiling Drywall Ceiling Open Ceiling" at bounding box center [759, 477] width 479 height 24
select select "2"
click at [520, 465] on select "Please Choose One Drop Ceiling Drywall Ceiling Open Ceiling" at bounding box center [759, 477] width 479 height 24
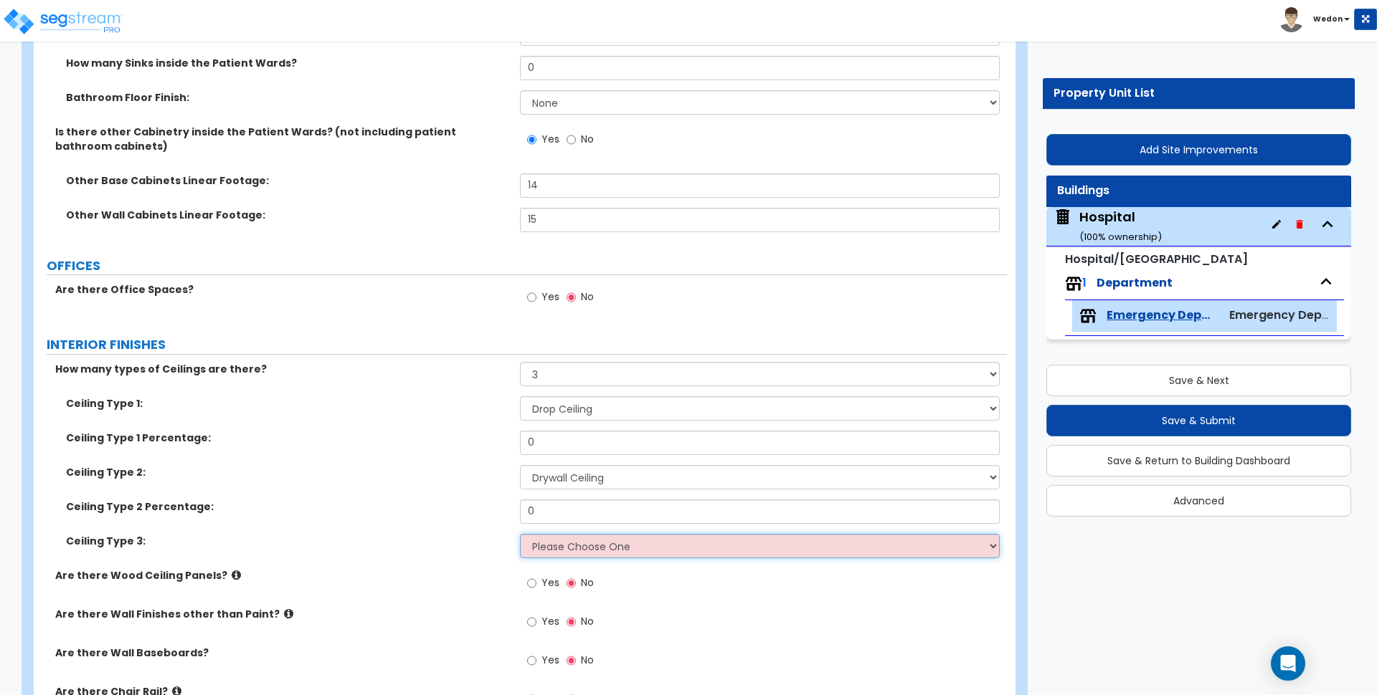
click at [591, 547] on select "Please Choose One Drop Ceiling Drywall Ceiling Open Ceiling" at bounding box center [759, 546] width 479 height 24
select select "3"
click at [520, 534] on select "Please Choose One Drop Ceiling Drywall Ceiling Open Ceiling" at bounding box center [759, 546] width 479 height 24
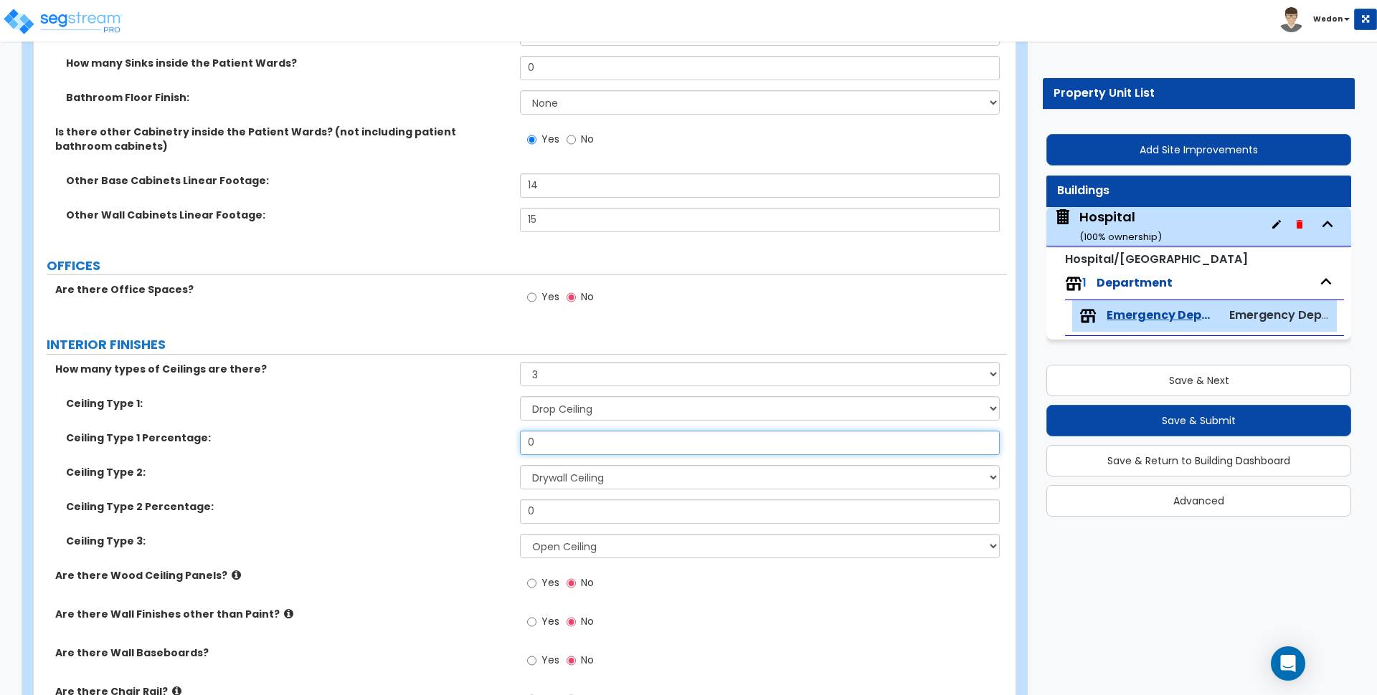
click at [538, 439] on input "0" at bounding box center [759, 443] width 479 height 24
type input "25"
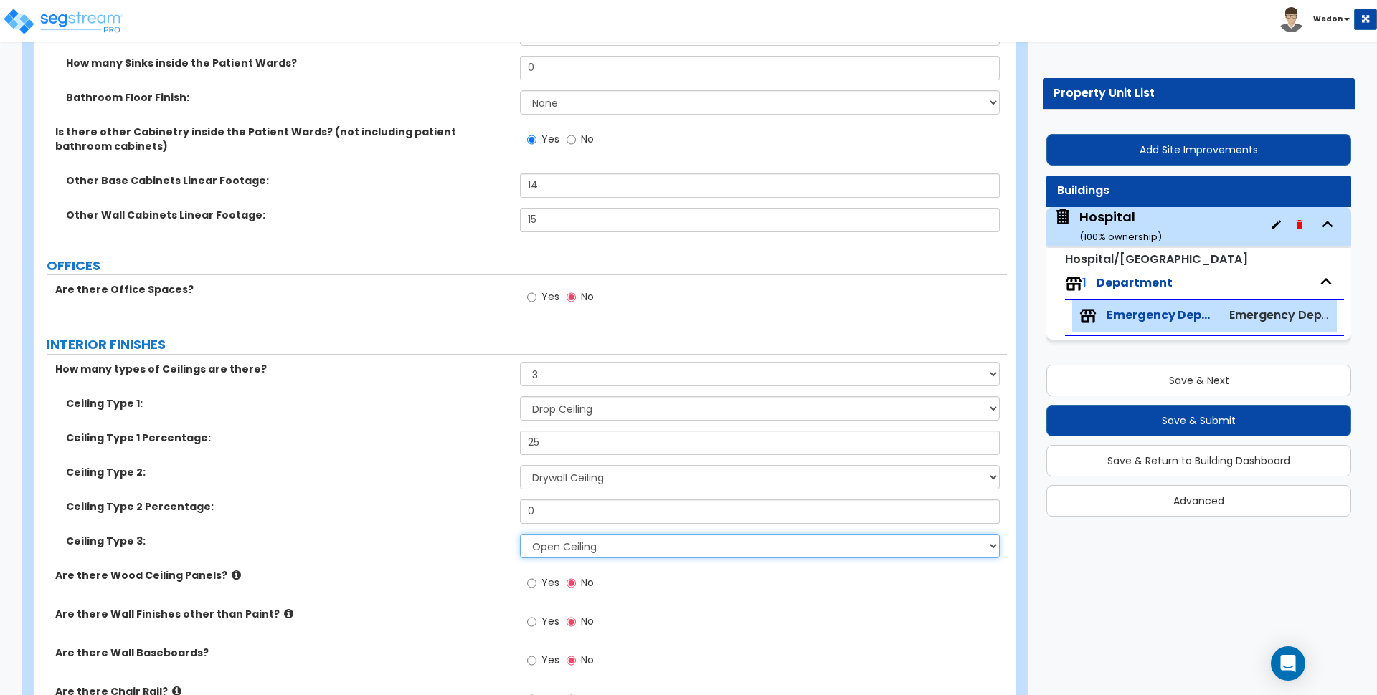
click at [554, 537] on select "Please Choose One Drop Ceiling Drywall Ceiling Open Ceiling" at bounding box center [759, 546] width 479 height 24
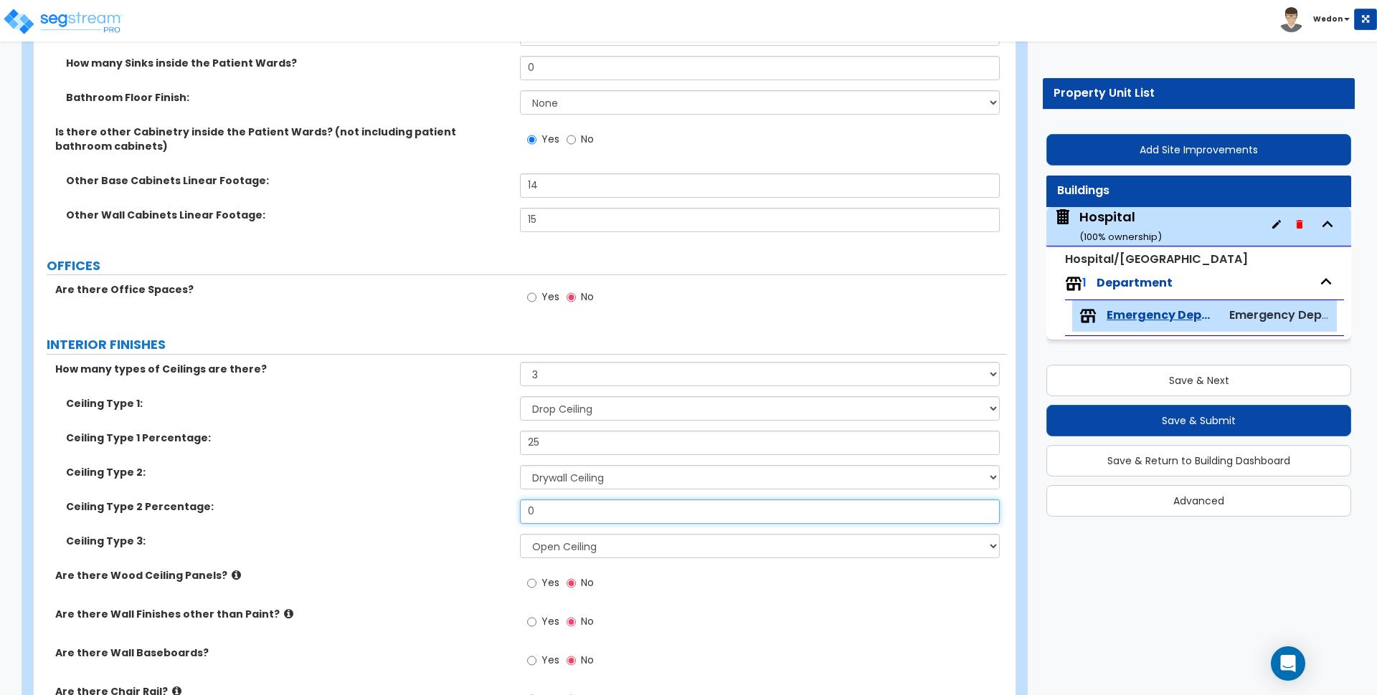
click at [551, 521] on input "0" at bounding box center [759, 512] width 479 height 24
type input "25"
click at [457, 530] on div "Ceiling Type 2 Percentage: 25" at bounding box center [520, 517] width 973 height 34
click at [554, 579] on span "Yes" at bounding box center [550, 583] width 18 height 14
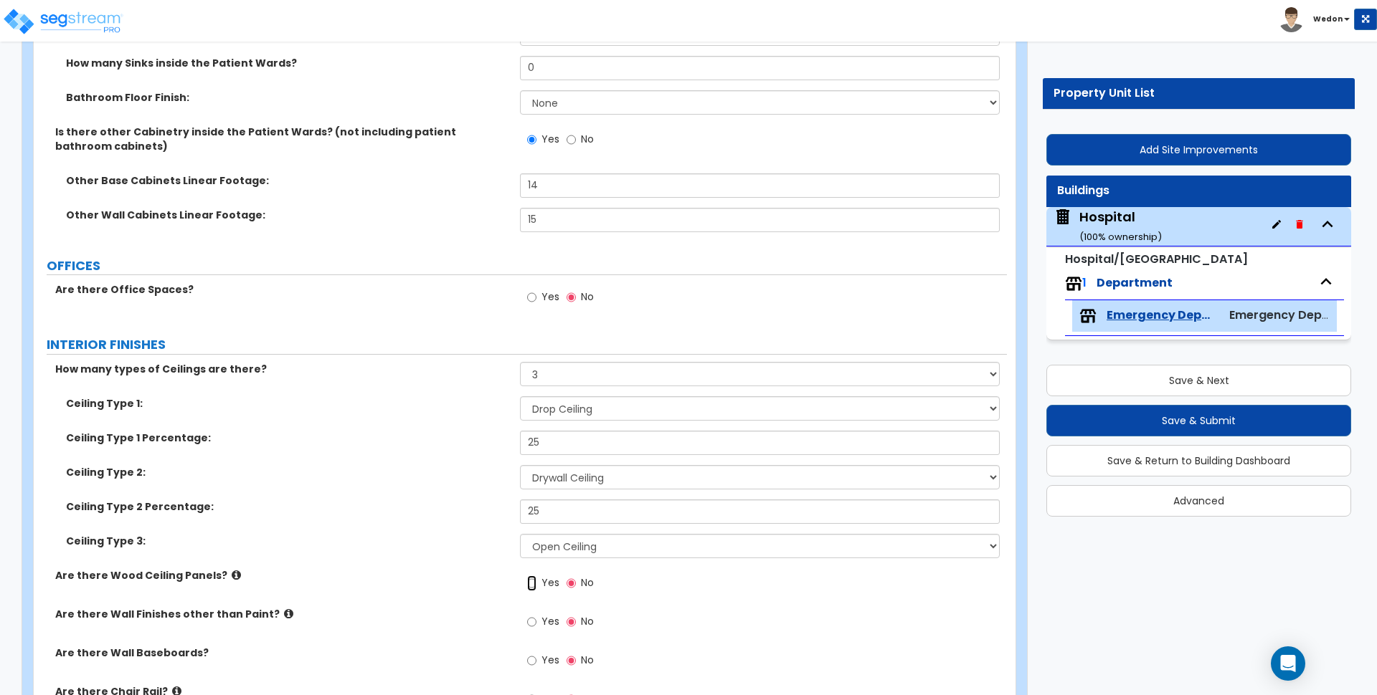
click at [536, 579] on input "Yes" at bounding box center [531, 584] width 9 height 16
radio input "true"
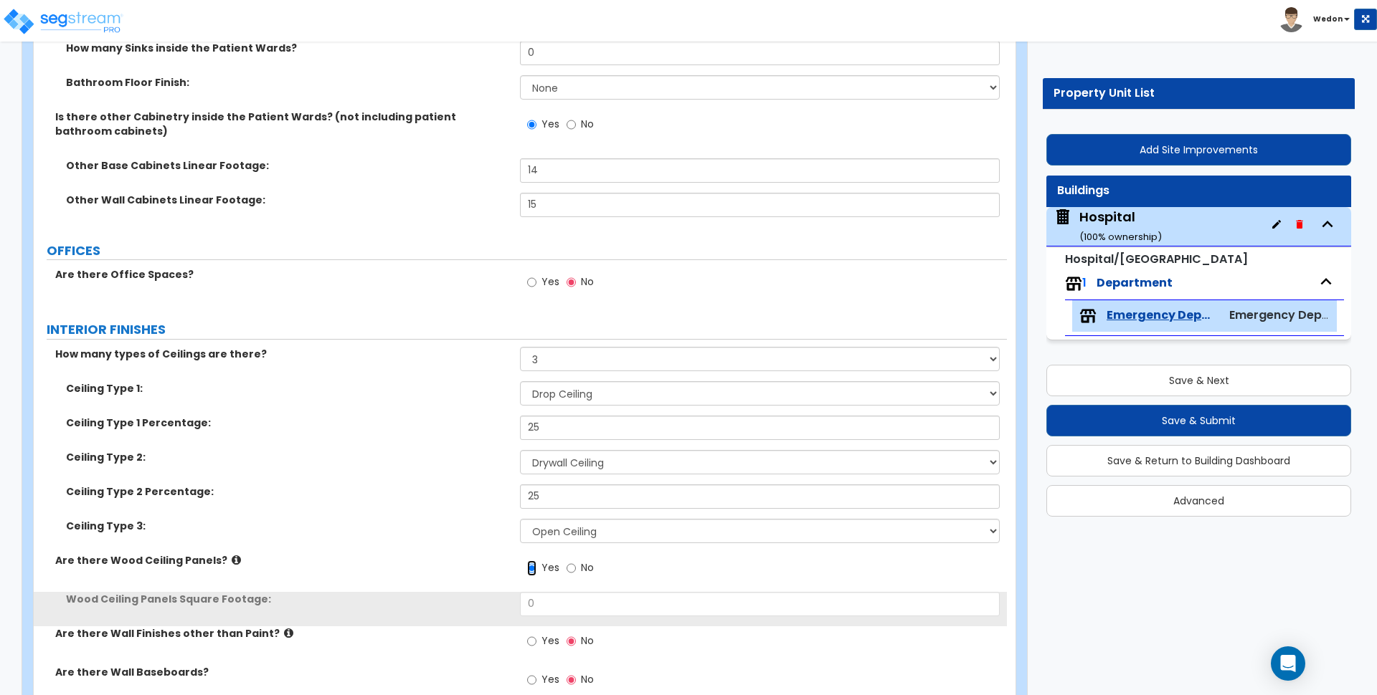
scroll to position [2599, 0]
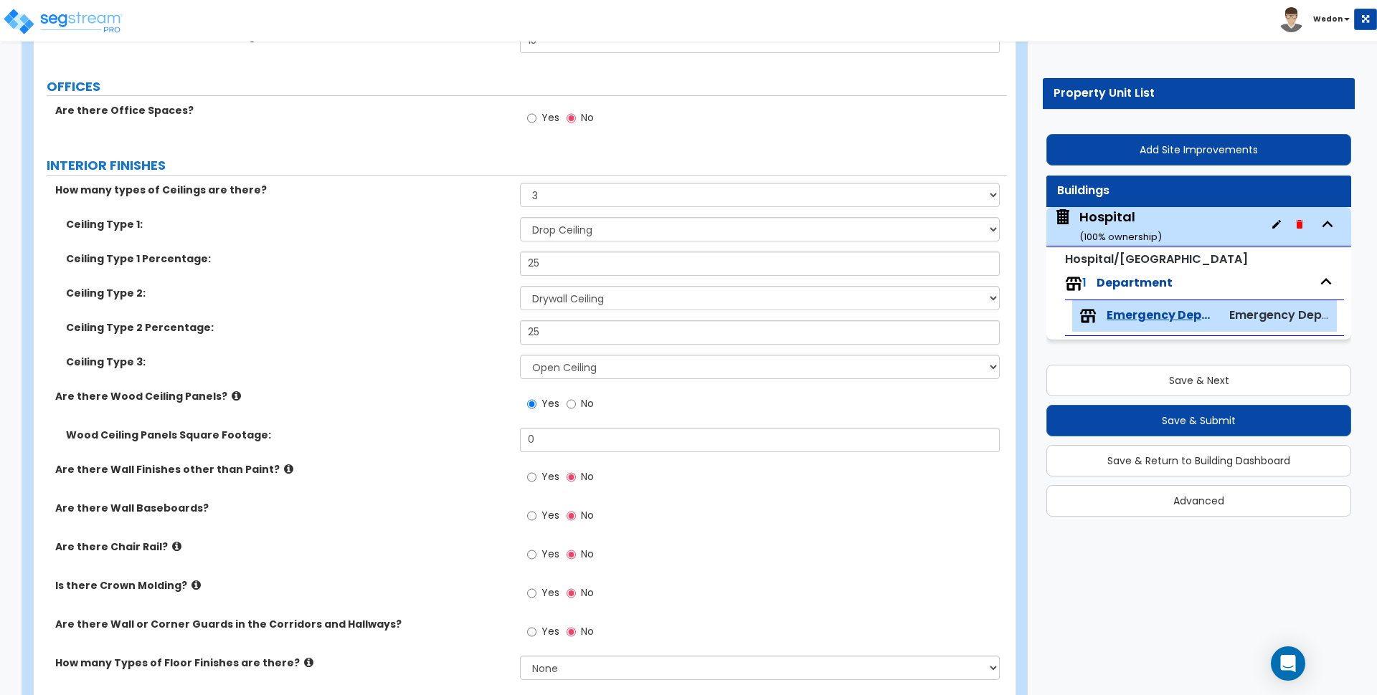
click at [549, 477] on span "Yes" at bounding box center [550, 477] width 18 height 14
click at [536, 477] on input "Yes" at bounding box center [531, 478] width 9 height 16
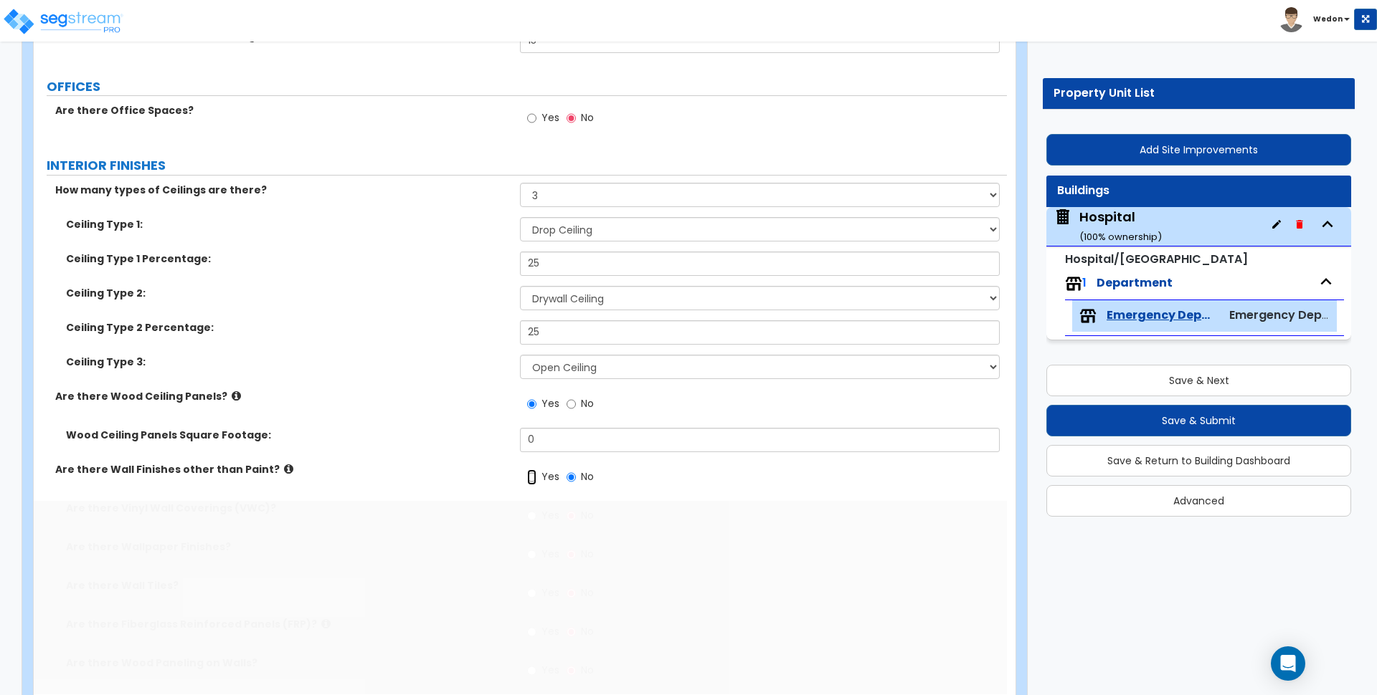
radio input "true"
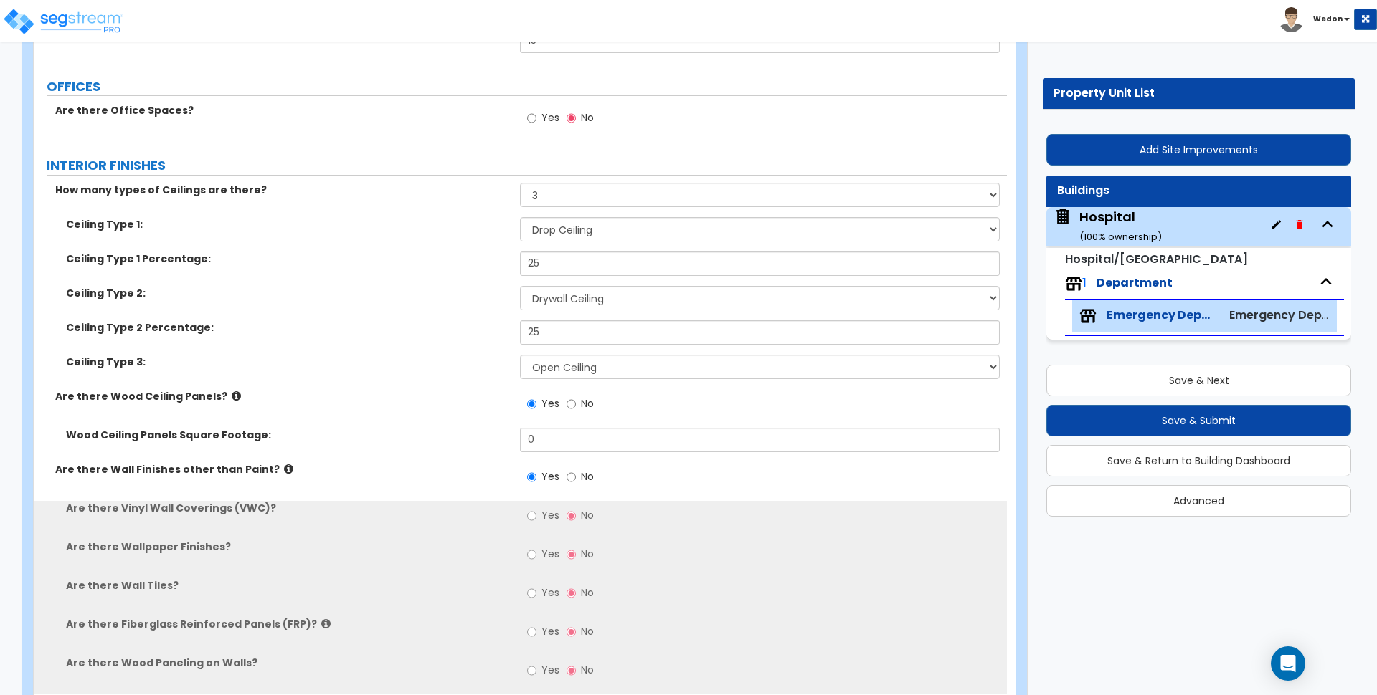
click at [470, 485] on div "Are there Wall Finishes other than Paint? Yes No" at bounding box center [520, 481] width 973 height 39
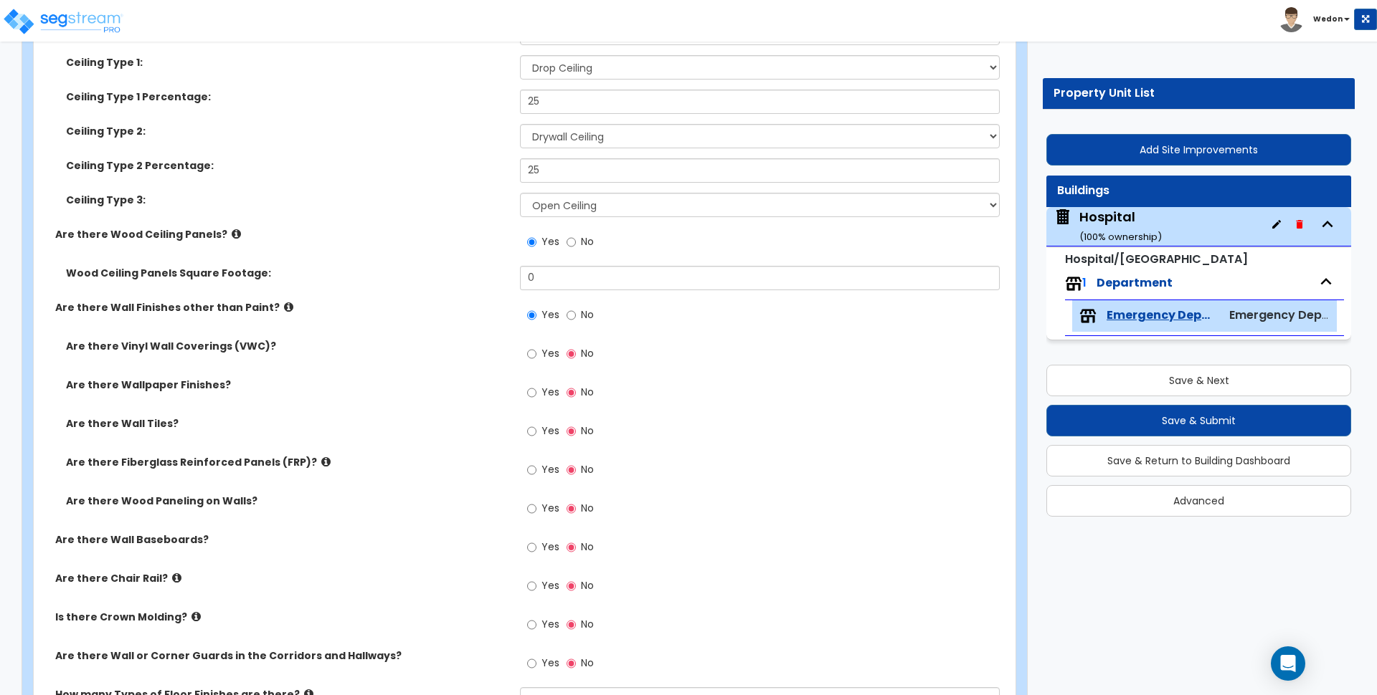
scroll to position [2778, 0]
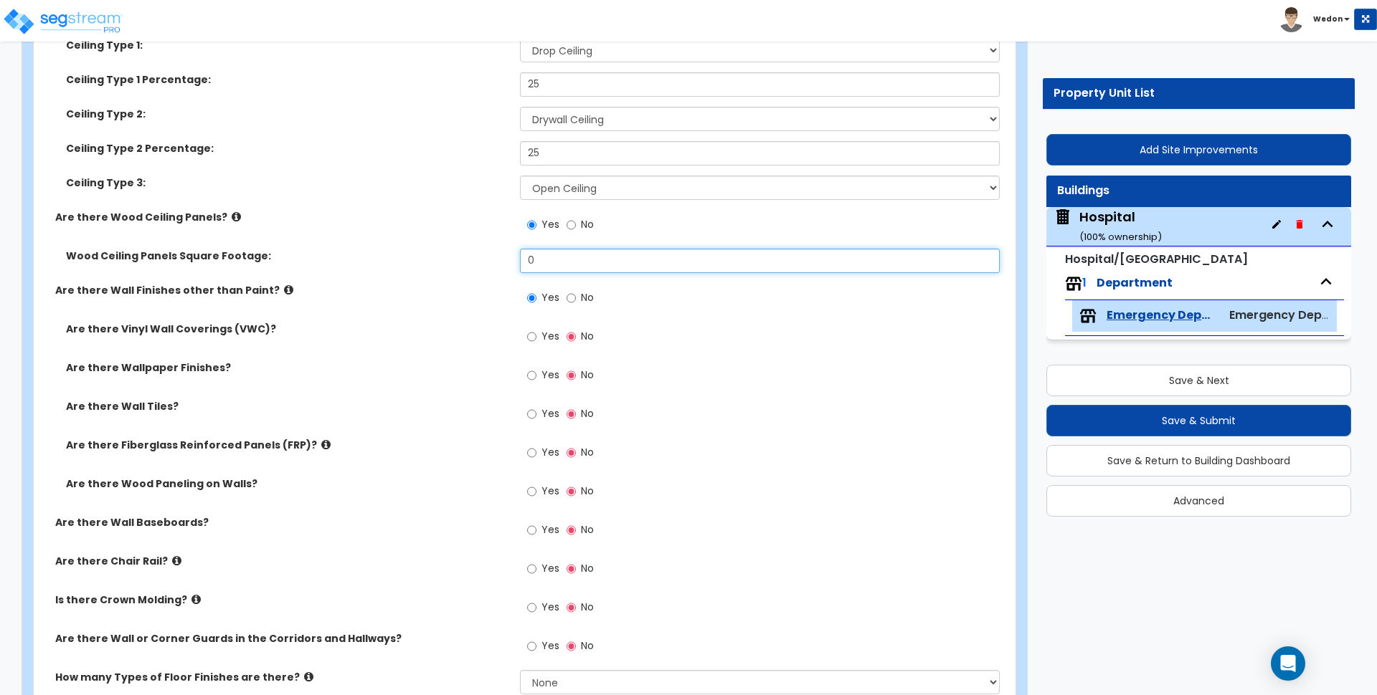
click at [554, 270] on input "0" at bounding box center [759, 261] width 479 height 24
click at [554, 265] on input "0" at bounding box center [759, 261] width 479 height 24
type input "250"
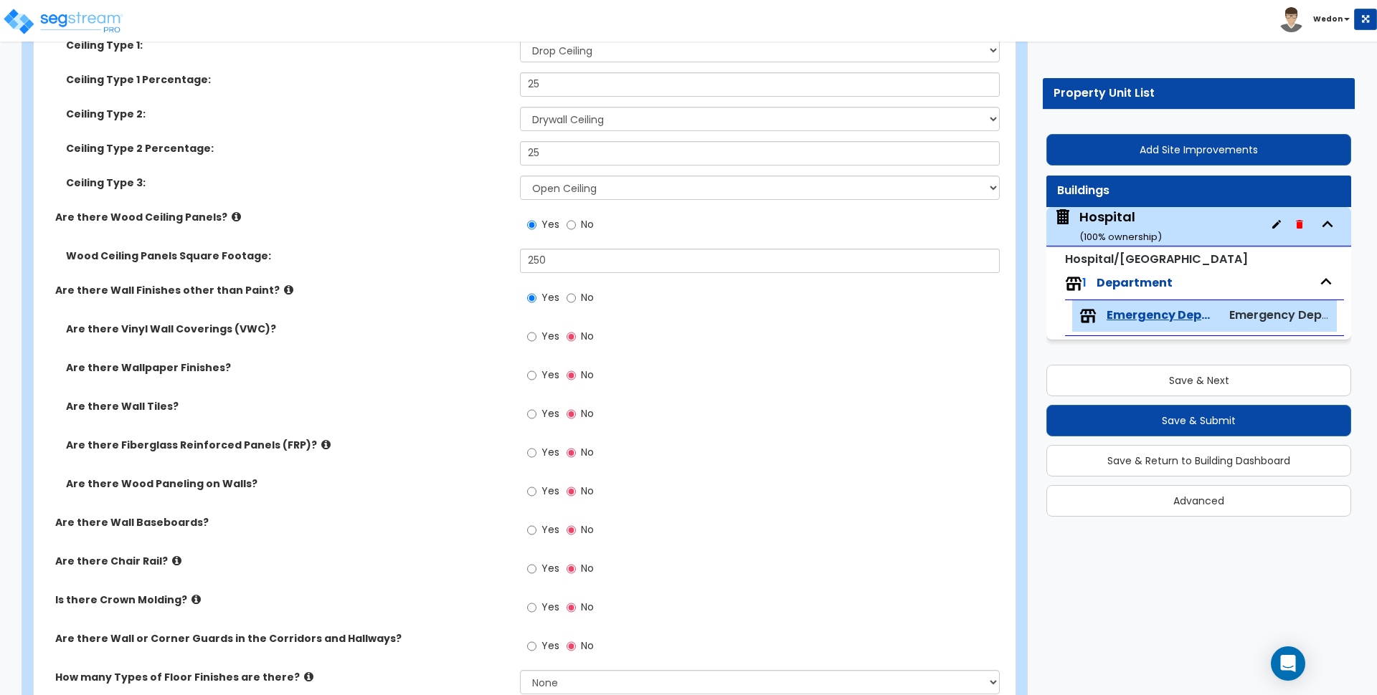
click at [455, 261] on label "Wood Ceiling Panels Square Footage:" at bounding box center [287, 256] width 443 height 14
click at [965, 301] on div "Yes No" at bounding box center [763, 302] width 486 height 39
click at [547, 334] on span "Yes" at bounding box center [550, 336] width 18 height 14
click at [536, 334] on input "Yes" at bounding box center [531, 337] width 9 height 16
radio input "true"
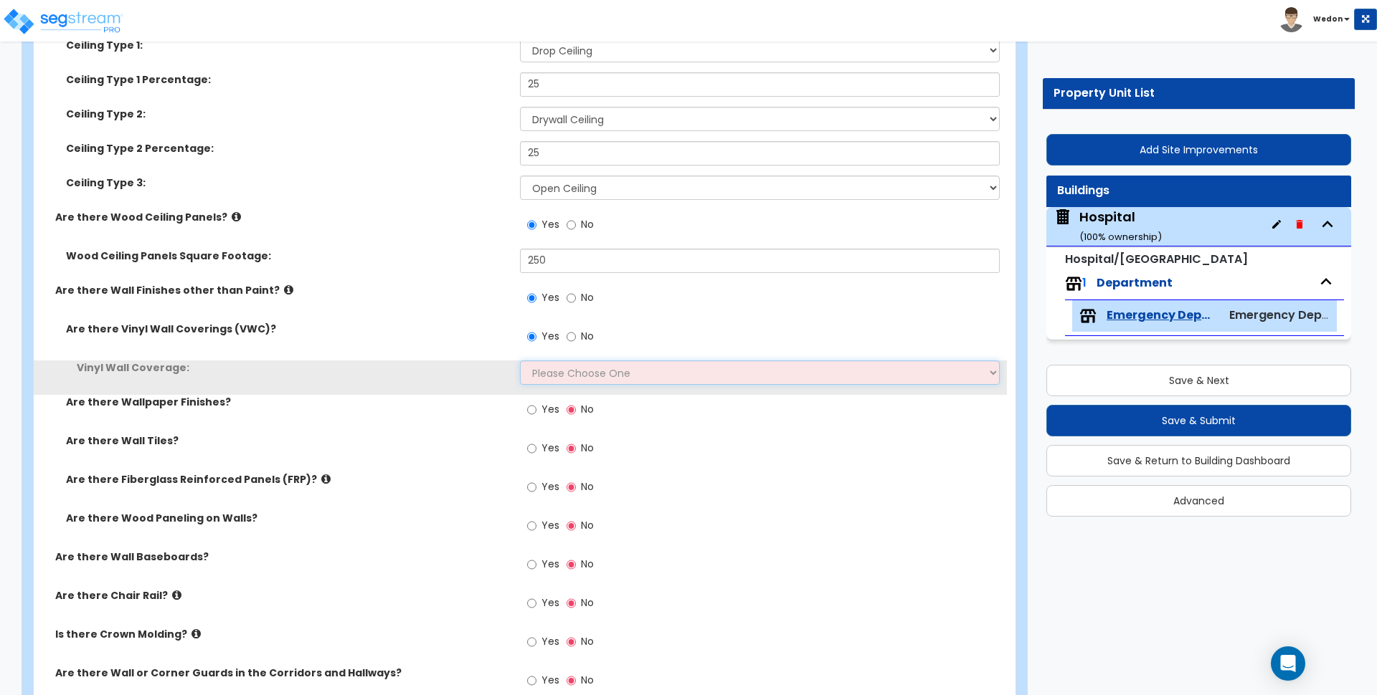
drag, startPoint x: 573, startPoint y: 363, endPoint x: 600, endPoint y: 377, distance: 30.8
click at [577, 367] on select "Please Choose One Only a Small Portion of Walls are Covered Several Walls are C…" at bounding box center [759, 373] width 479 height 24
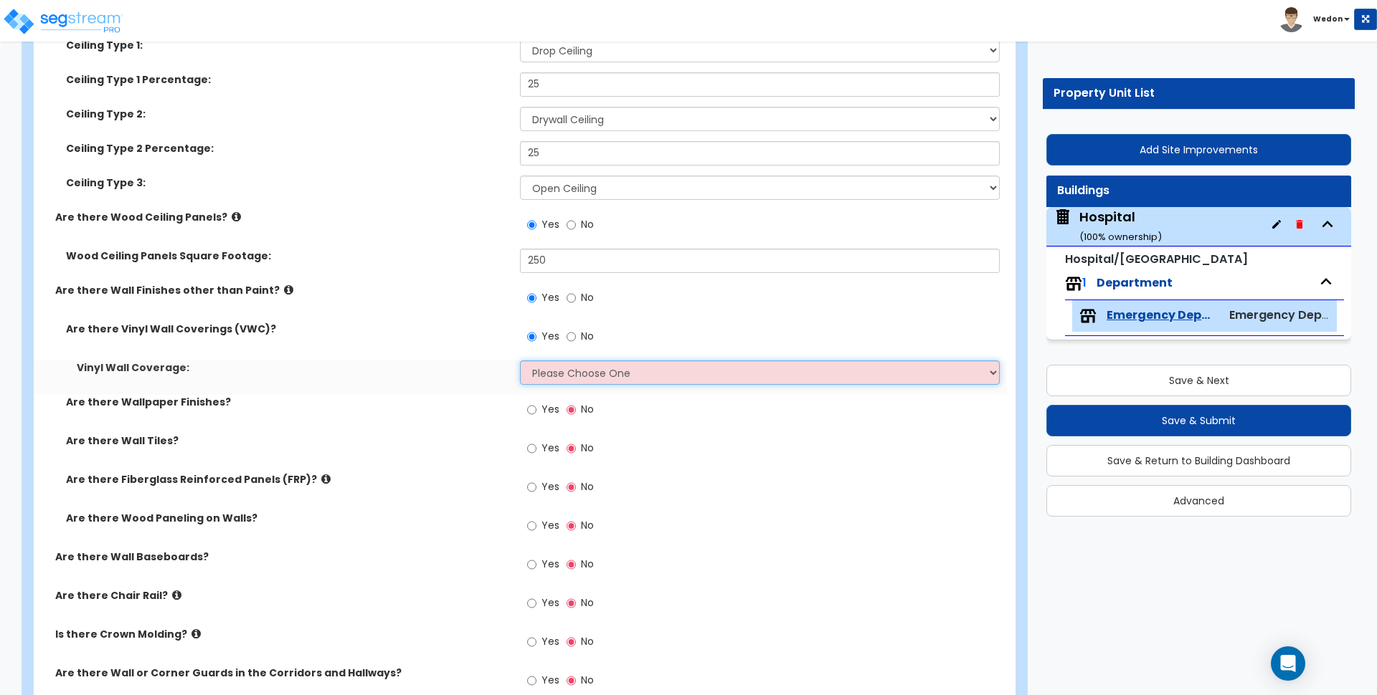
select select "1"
click at [520, 361] on select "Please Choose One Only a Small Portion of Walls are Covered Several Walls are C…" at bounding box center [759, 373] width 479 height 24
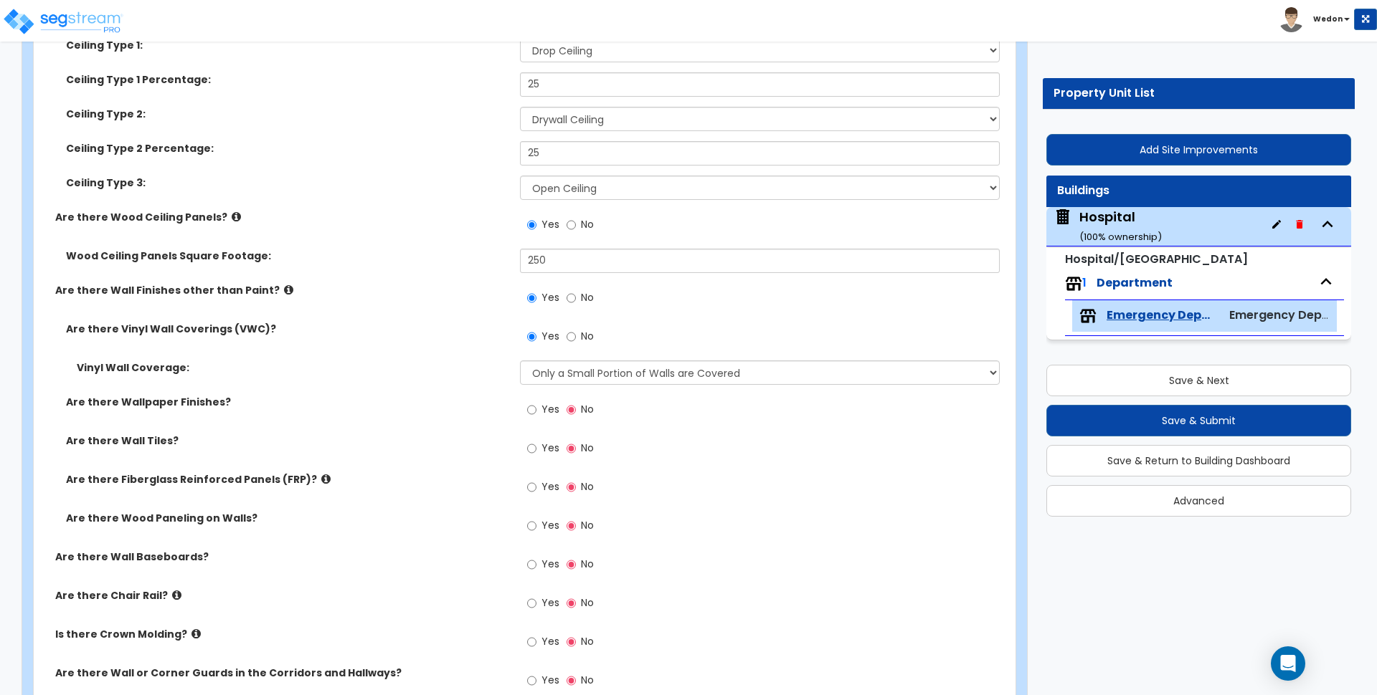
click at [553, 412] on span "Yes" at bounding box center [550, 409] width 18 height 14
click at [536, 412] on input "Yes" at bounding box center [531, 410] width 9 height 16
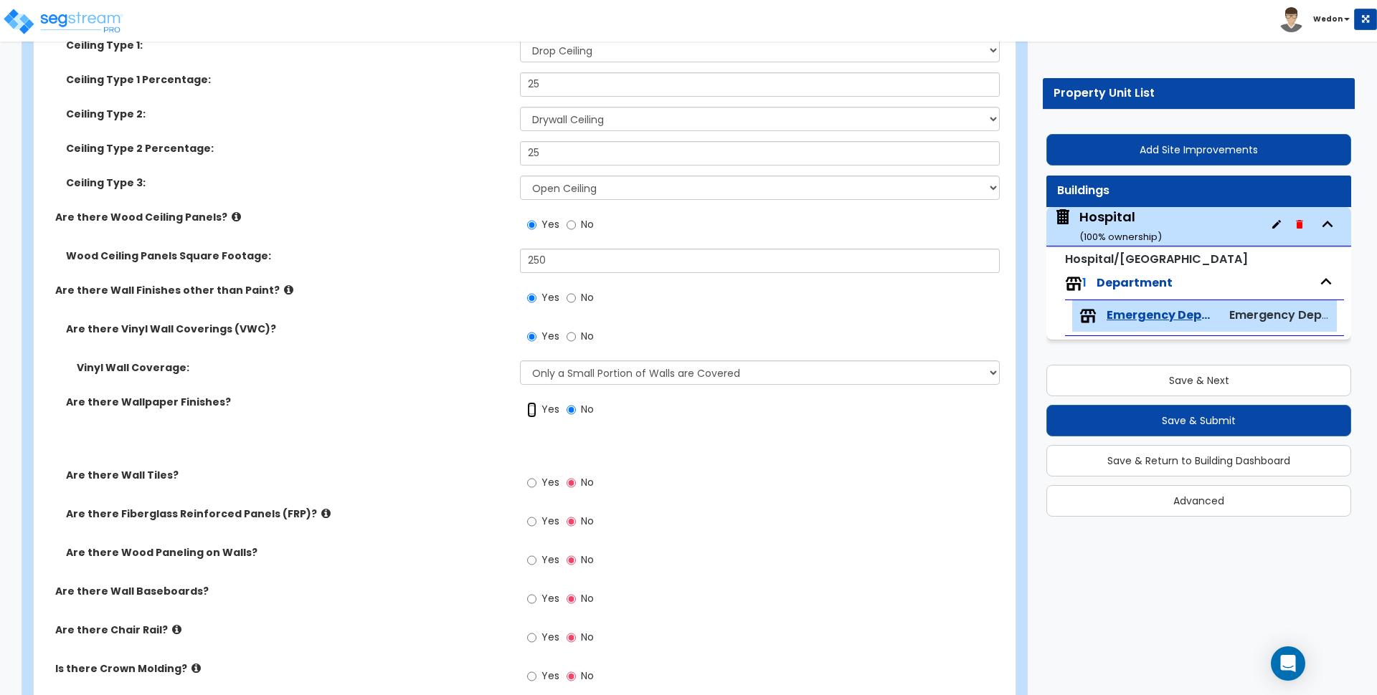
radio input "true"
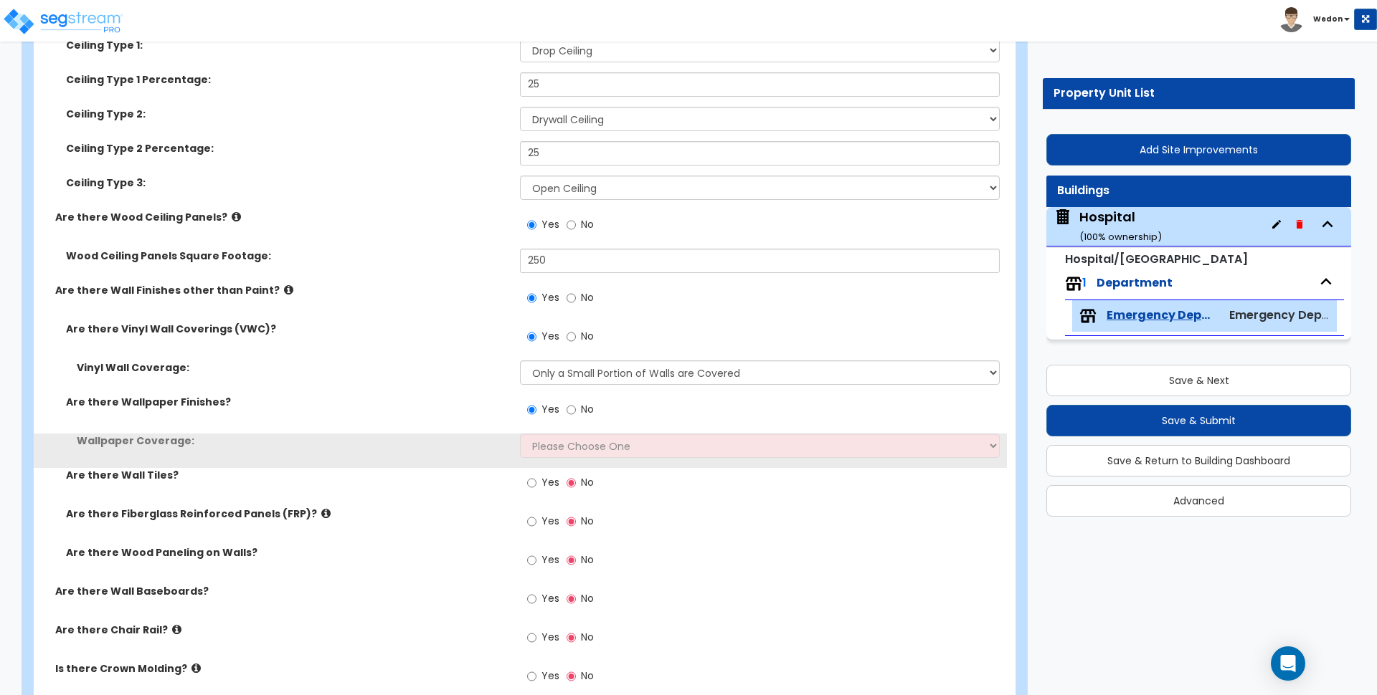
click at [558, 432] on div "Yes No" at bounding box center [763, 414] width 486 height 39
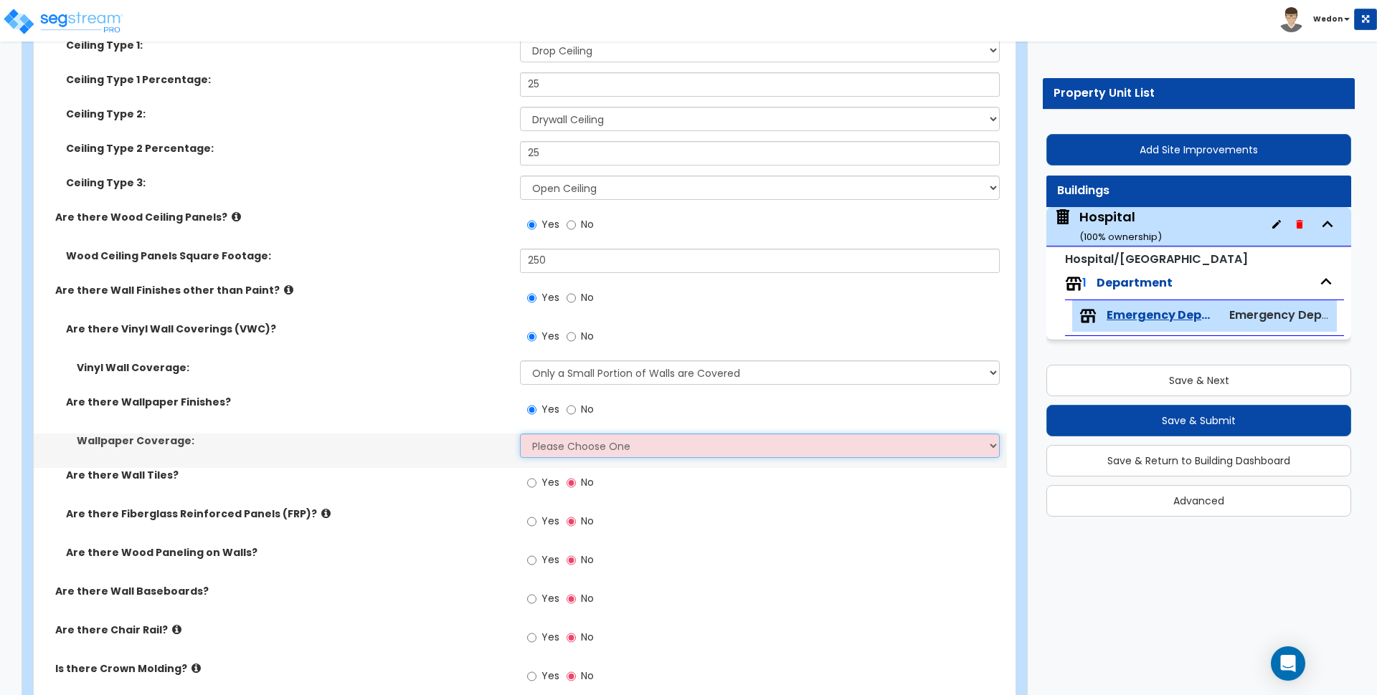
click at [570, 444] on select "Please Choose One Only a Small Portion of Walls are Covered Several Walls are C…" at bounding box center [759, 446] width 479 height 24
select select "2"
click at [520, 434] on select "Please Choose One Only a Small Portion of Walls are Covered Several Walls are C…" at bounding box center [759, 446] width 479 height 24
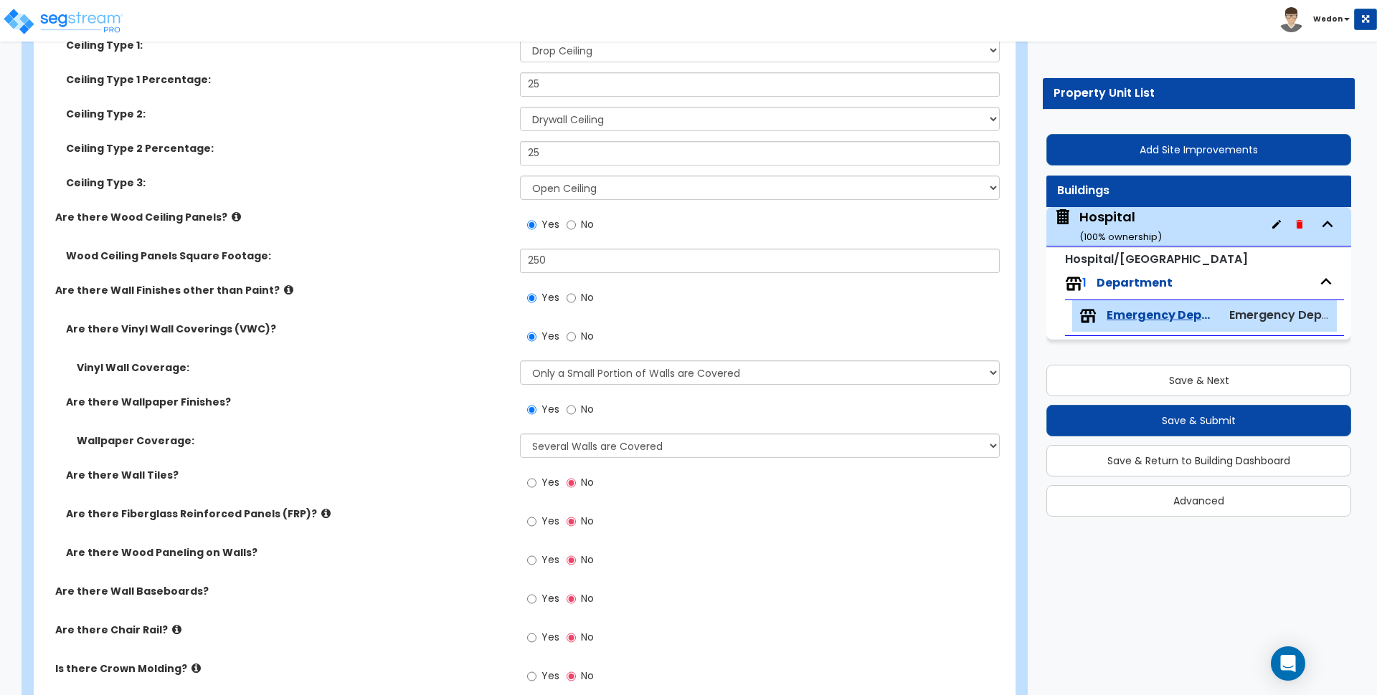
click at [541, 490] on label "Yes" at bounding box center [543, 484] width 32 height 24
click at [536, 490] on input "Yes" at bounding box center [531, 483] width 9 height 16
radio input "true"
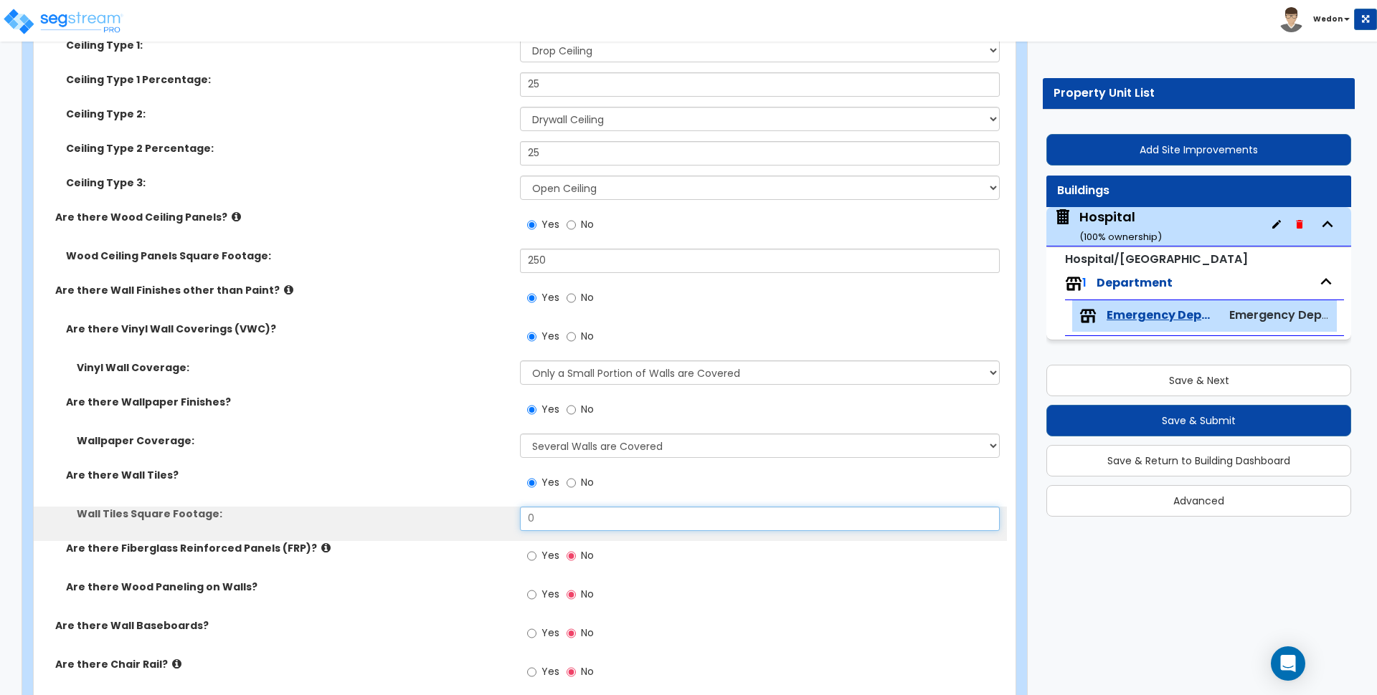
click at [582, 518] on input "0" at bounding box center [759, 519] width 479 height 24
type input "210"
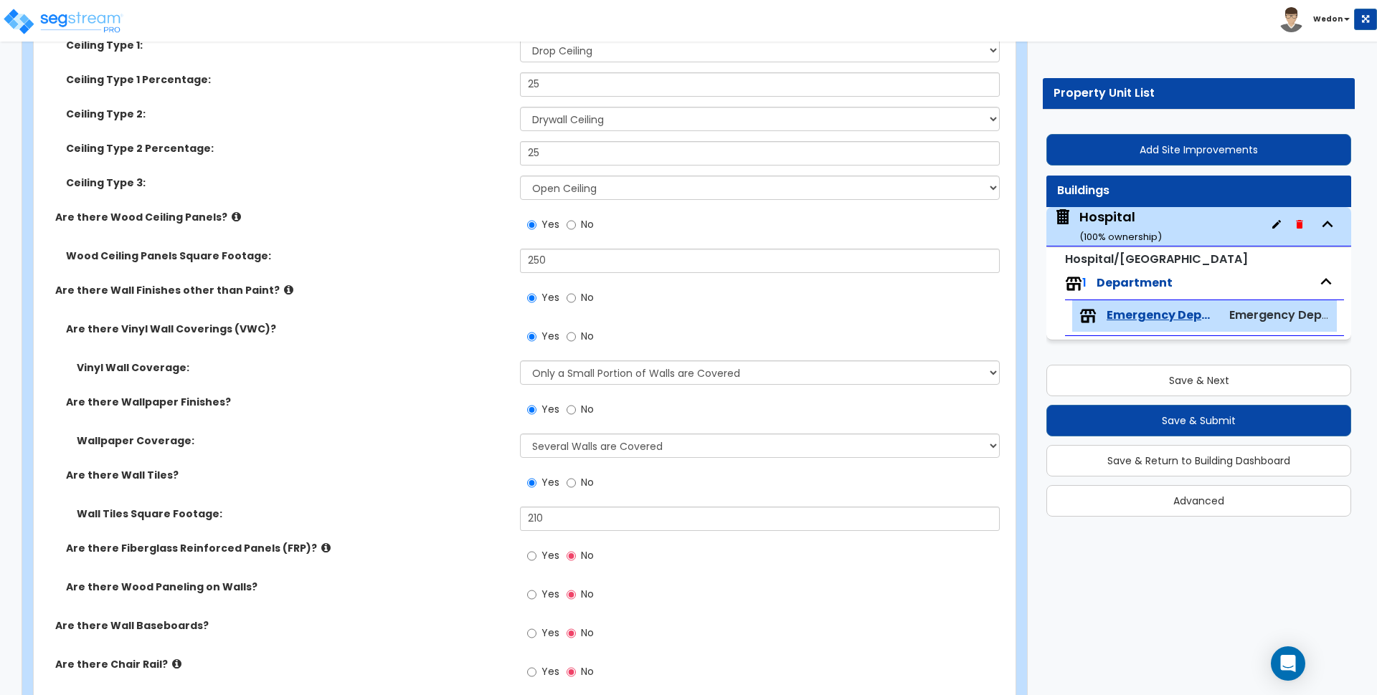
click at [550, 556] on span "Yes" at bounding box center [550, 555] width 18 height 14
click at [536, 556] on input "Yes" at bounding box center [531, 556] width 9 height 16
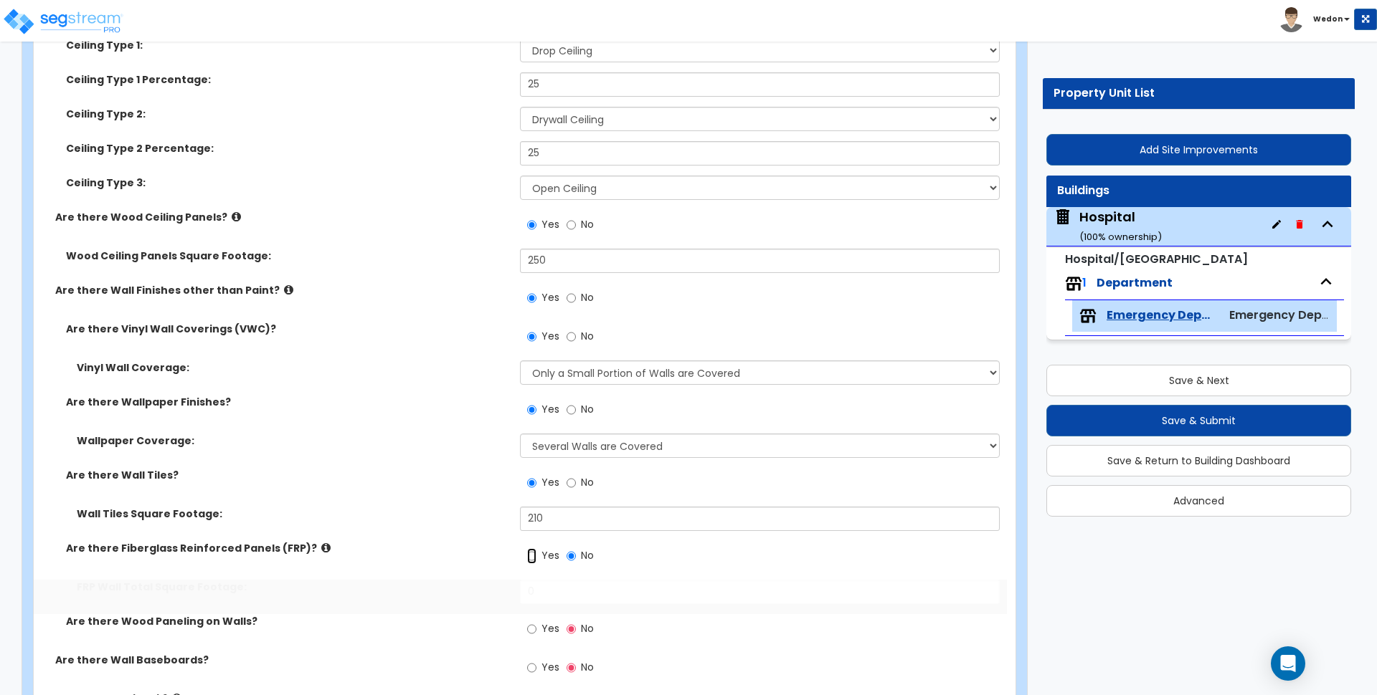
radio input "true"
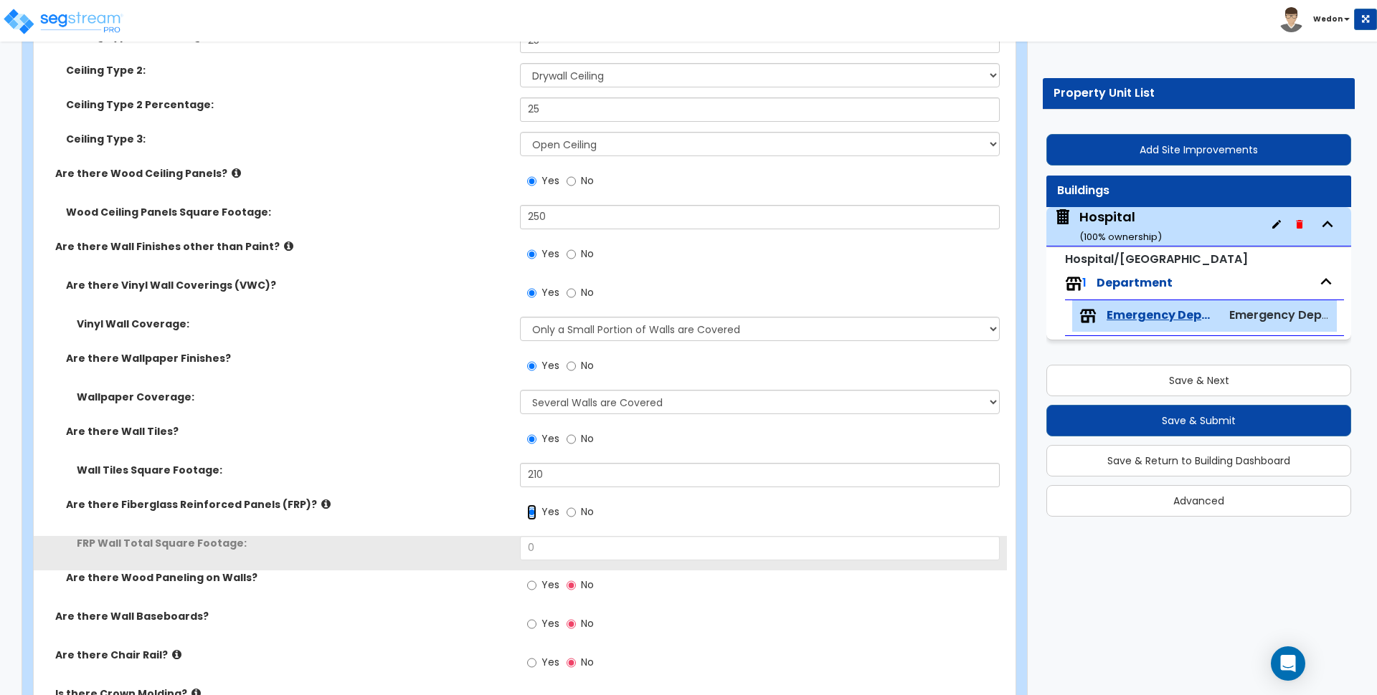
scroll to position [2868, 0]
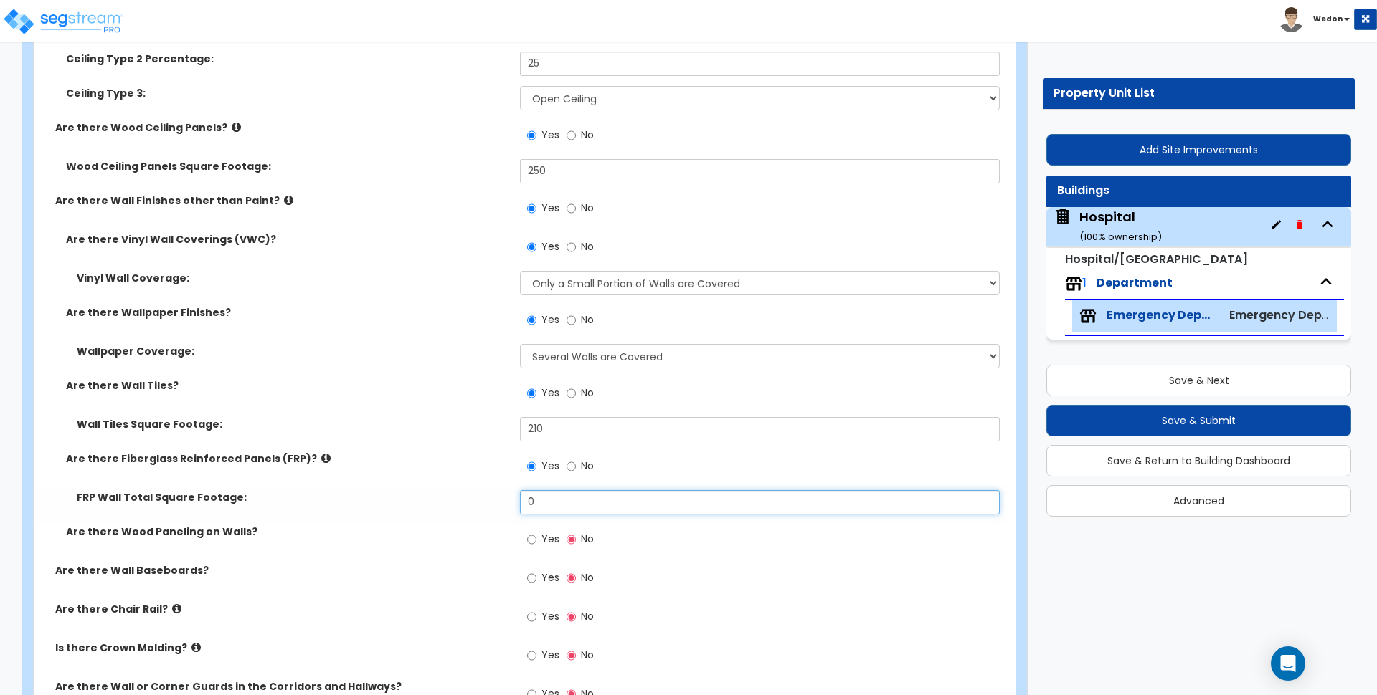
click at [565, 499] on input "0" at bounding box center [759, 502] width 479 height 24
type input "120"
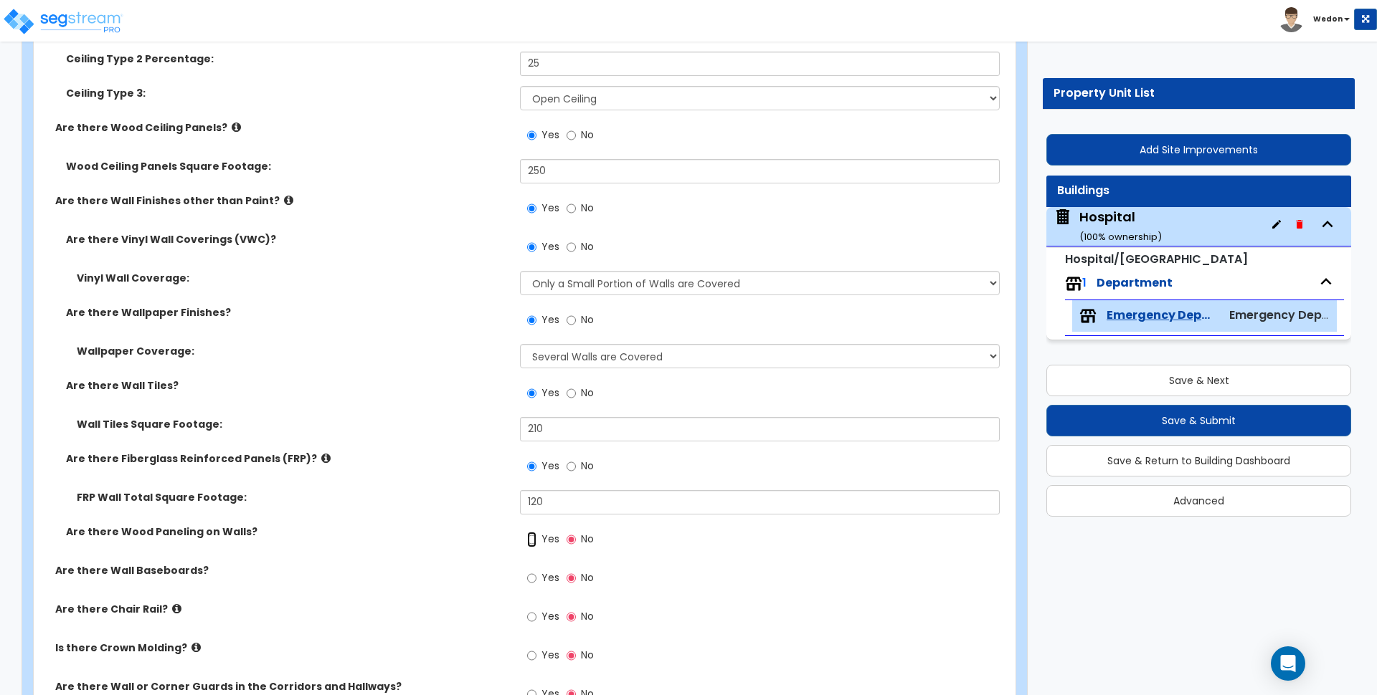
click at [530, 535] on input "Yes" at bounding box center [531, 540] width 9 height 16
radio input "true"
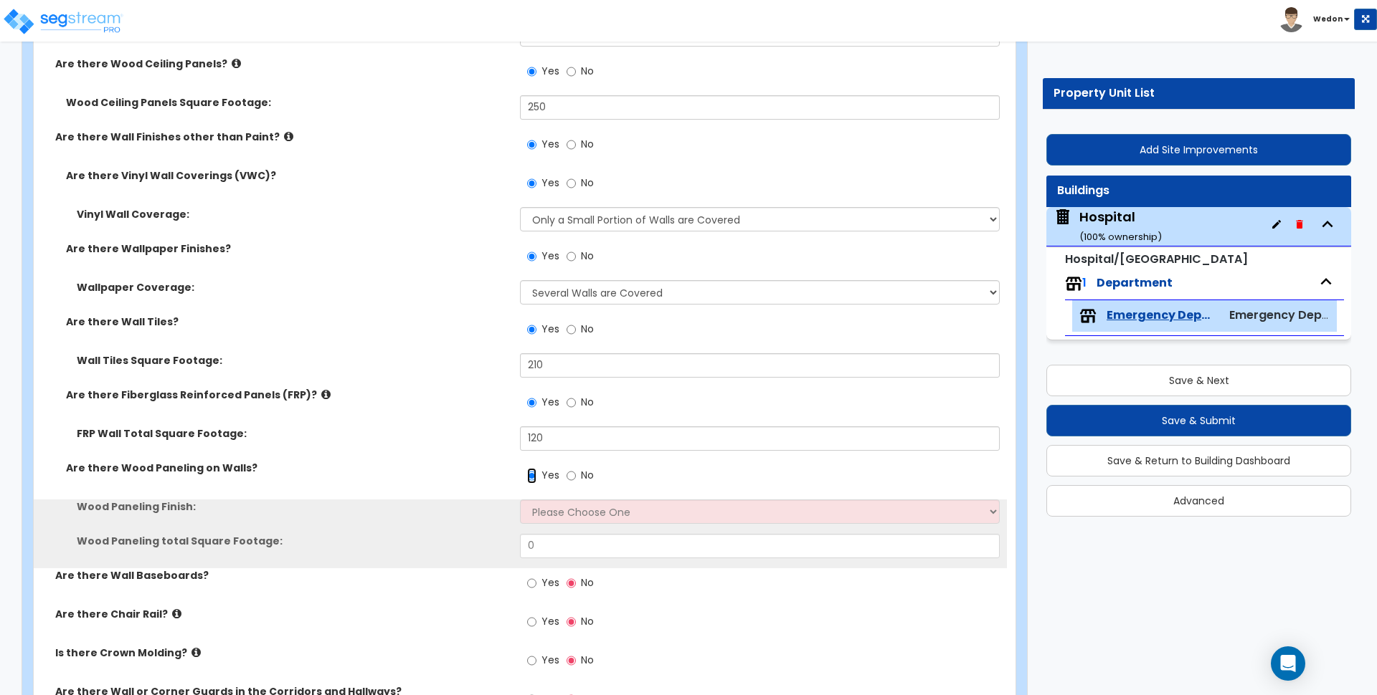
scroll to position [3047, 0]
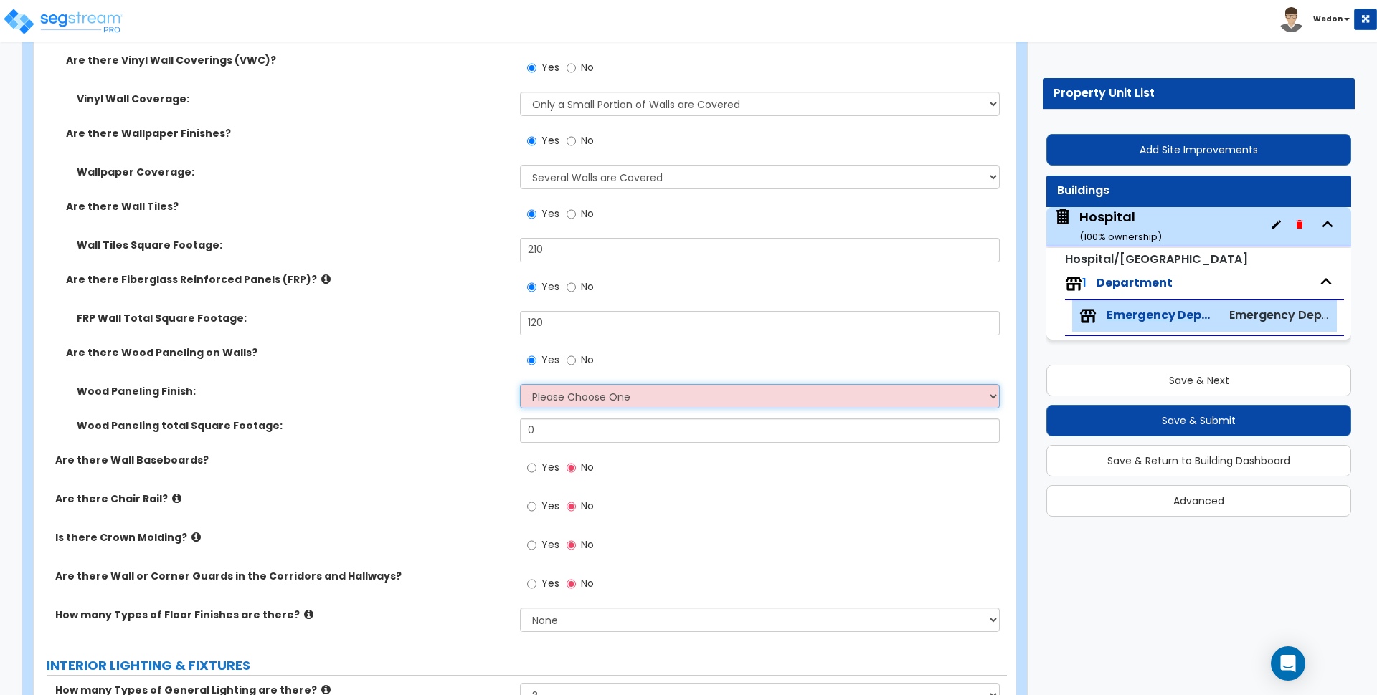
drag, startPoint x: 587, startPoint y: 395, endPoint x: 638, endPoint y: 404, distance: 51.6
click at [587, 395] on select "Please Choose One Birch Mahogany Oak or Cherry Rosewood Teak I Don't Know, Plea…" at bounding box center [759, 396] width 479 height 24
select select "2"
click at [520, 384] on select "Please Choose One Birch Mahogany Oak or Cherry Rosewood Teak I Don't Know, Plea…" at bounding box center [759, 396] width 479 height 24
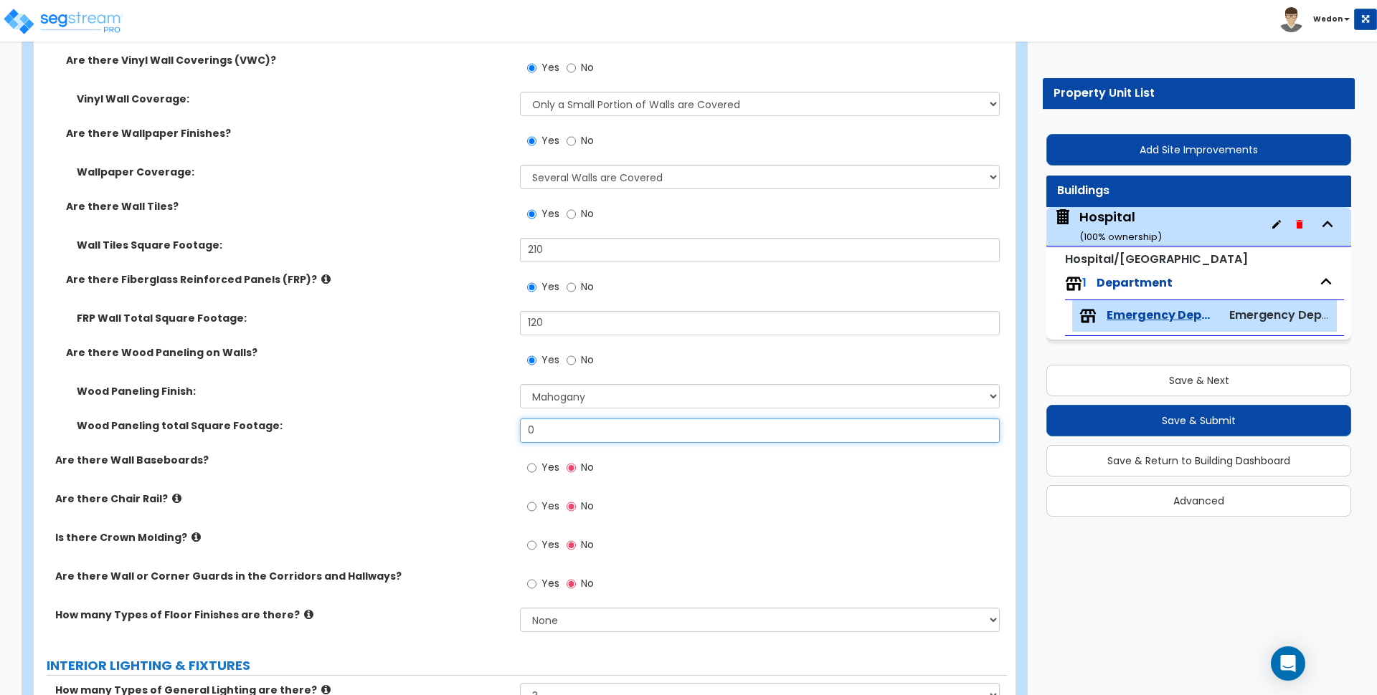
click at [567, 431] on input "0" at bounding box center [759, 431] width 479 height 24
type input "130"
click at [543, 462] on span "Yes" at bounding box center [550, 467] width 18 height 14
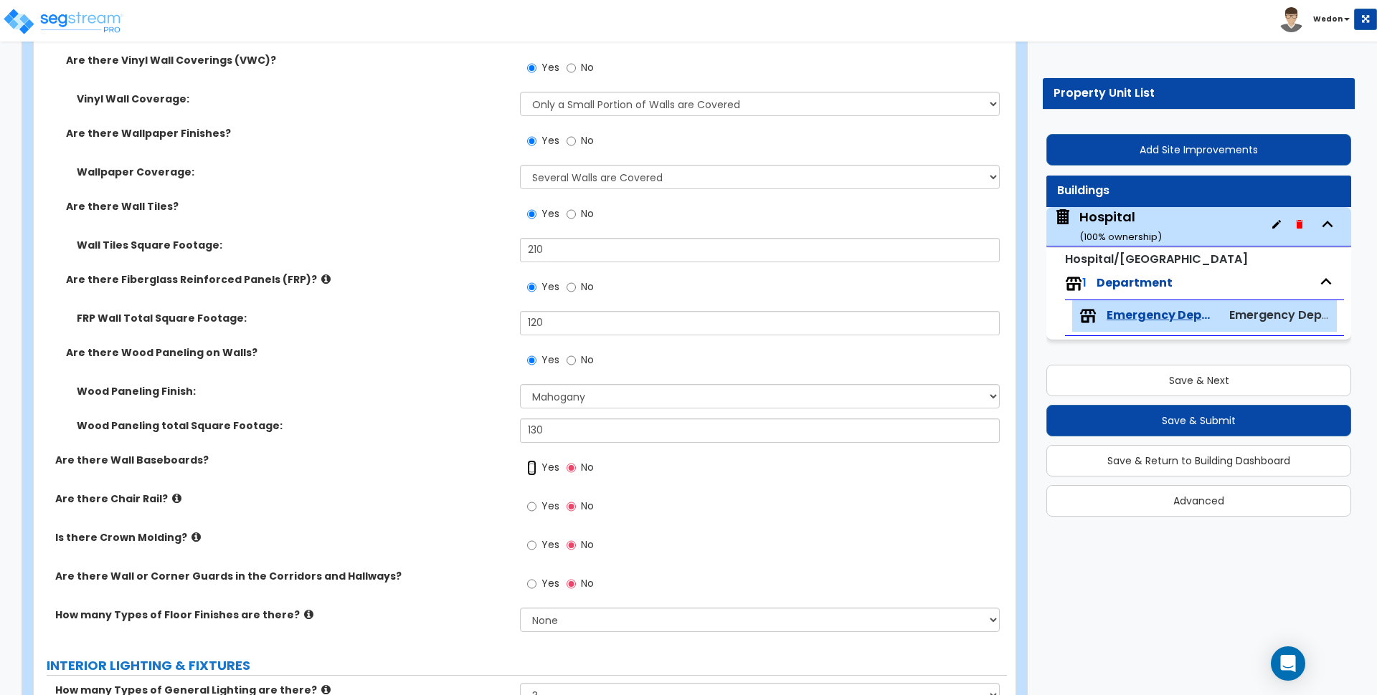
click at [536, 462] on input "Yes" at bounding box center [531, 468] width 9 height 16
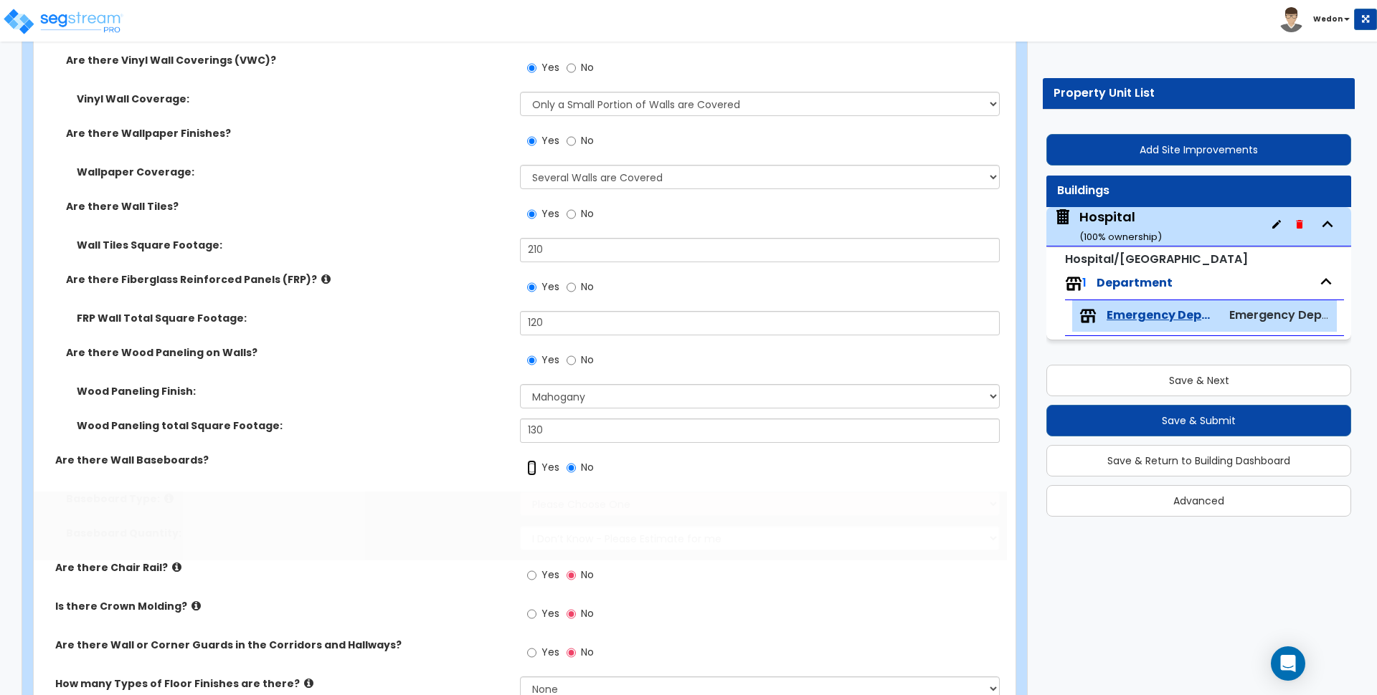
radio input "true"
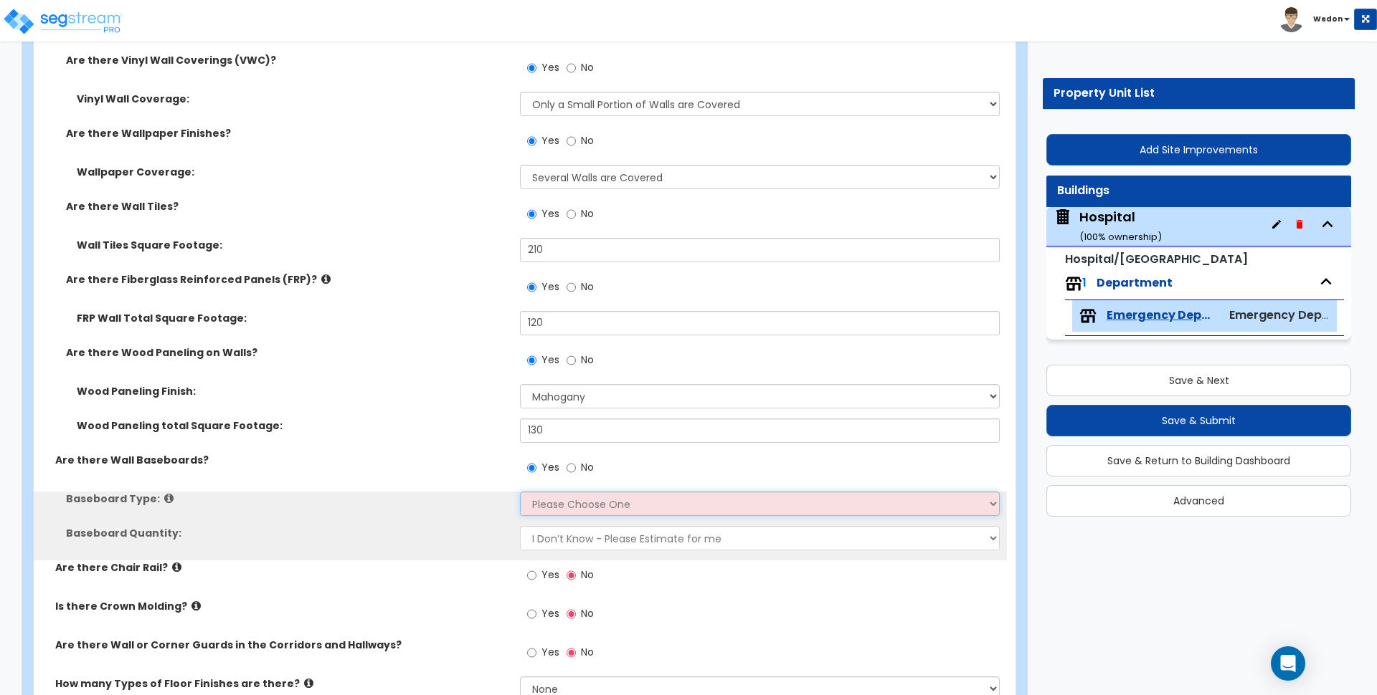
click at [566, 509] on select "Please Choose One Wood Vinyl Carpet Tile" at bounding box center [759, 504] width 479 height 24
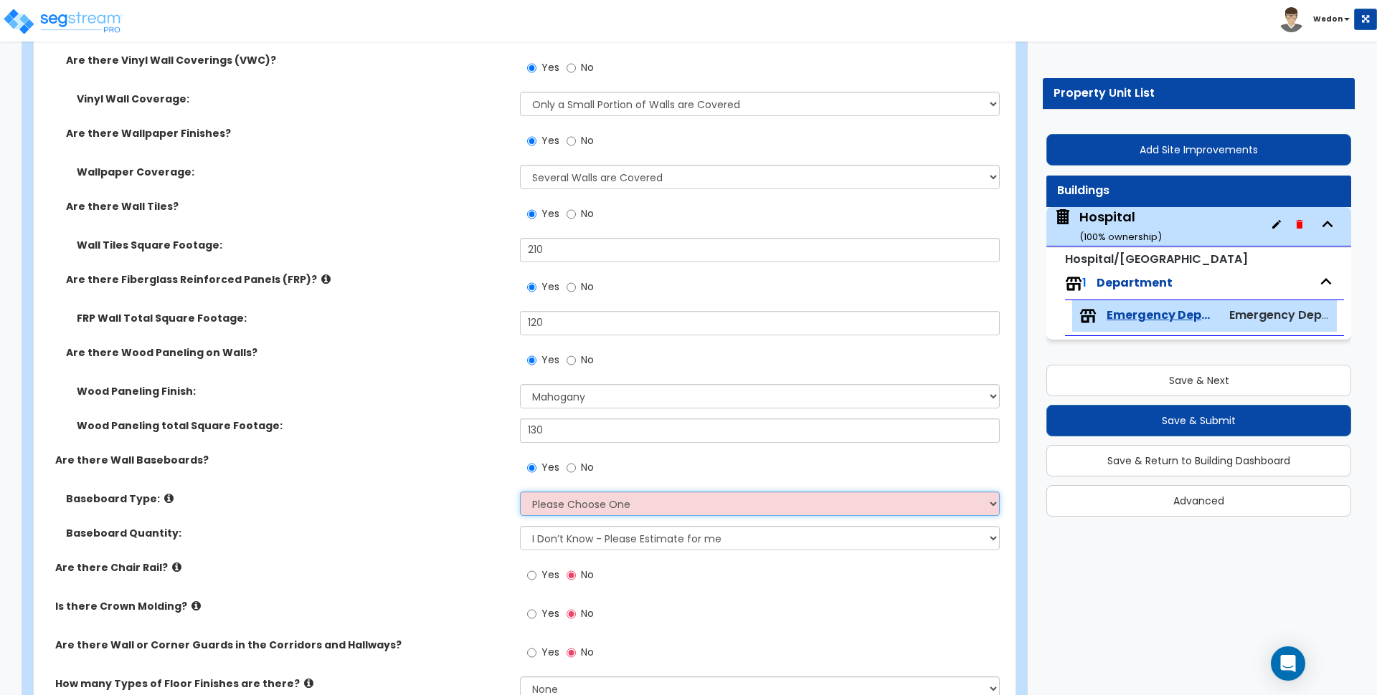
select select "3"
click at [520, 492] on select "Please Choose One Wood Vinyl Carpet Tile" at bounding box center [759, 504] width 479 height 24
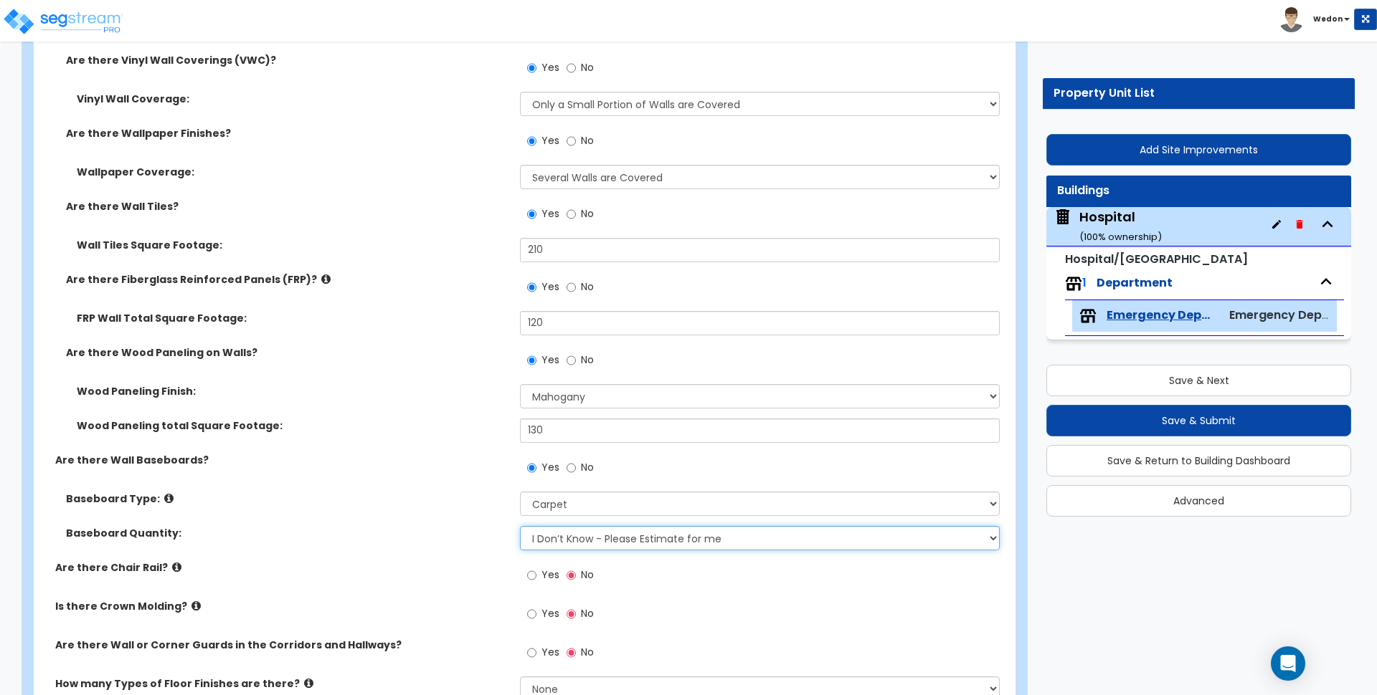
click at [574, 542] on select "I Don’t Know - Please Estimate for me I want to Enter the Linear Footage" at bounding box center [759, 538] width 479 height 24
click at [436, 523] on div "Baseboard Type: Please Choose One Wood Vinyl Carpet Tile" at bounding box center [520, 509] width 973 height 34
click at [539, 574] on label "Yes" at bounding box center [543, 577] width 32 height 24
click at [536, 574] on input "Yes" at bounding box center [531, 576] width 9 height 16
radio input "true"
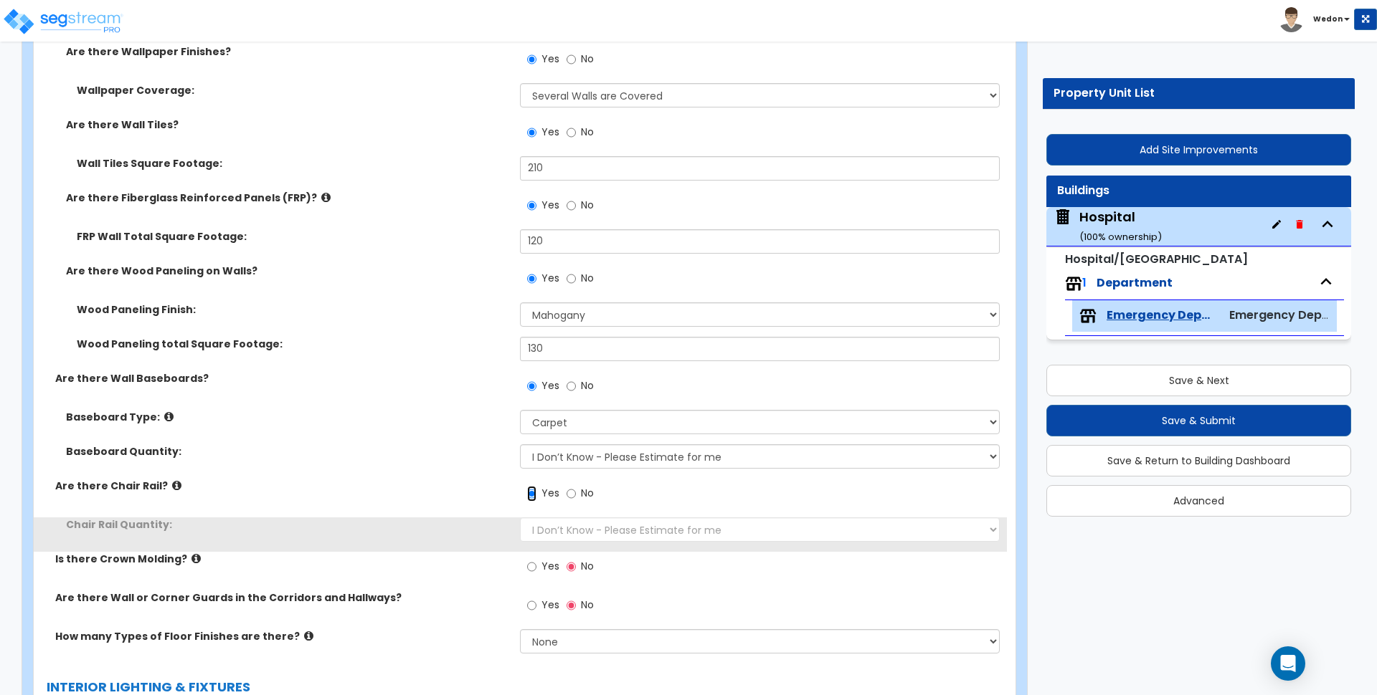
scroll to position [3226, 0]
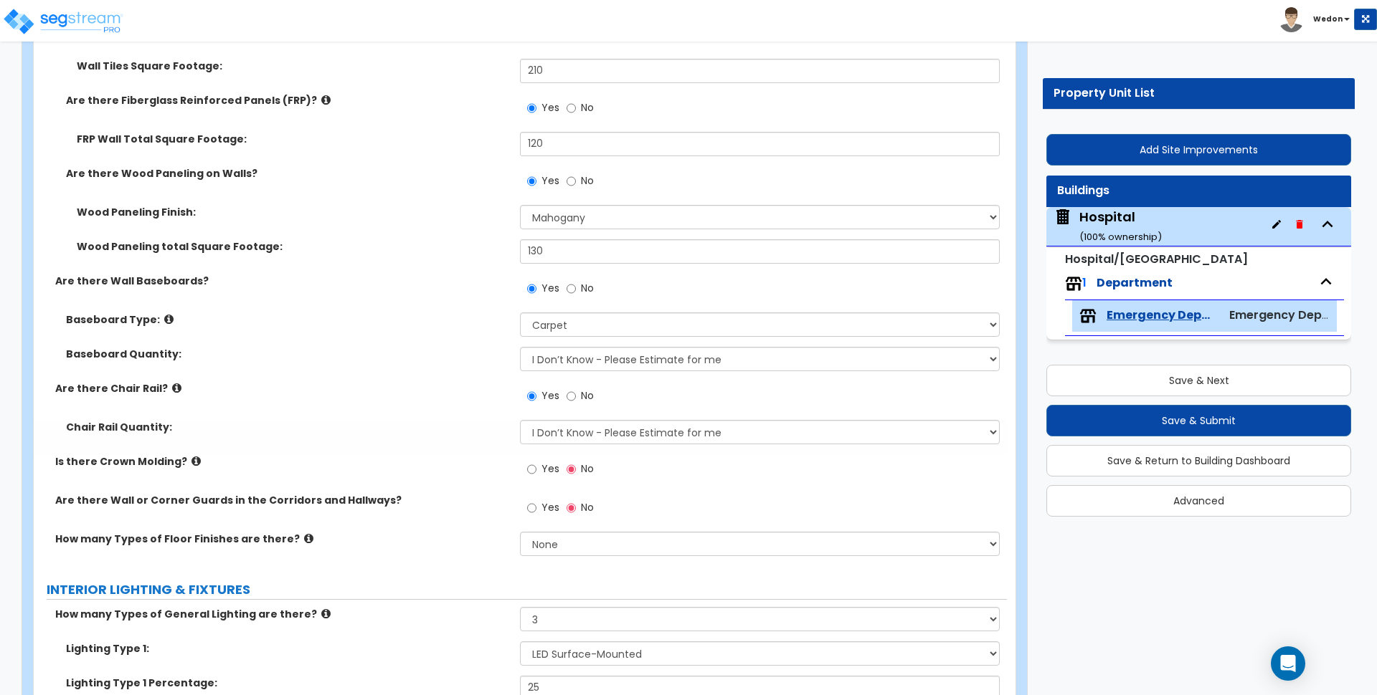
click at [541, 465] on label "Yes" at bounding box center [543, 471] width 32 height 24
click at [536, 465] on input "Yes" at bounding box center [531, 470] width 9 height 16
radio input "true"
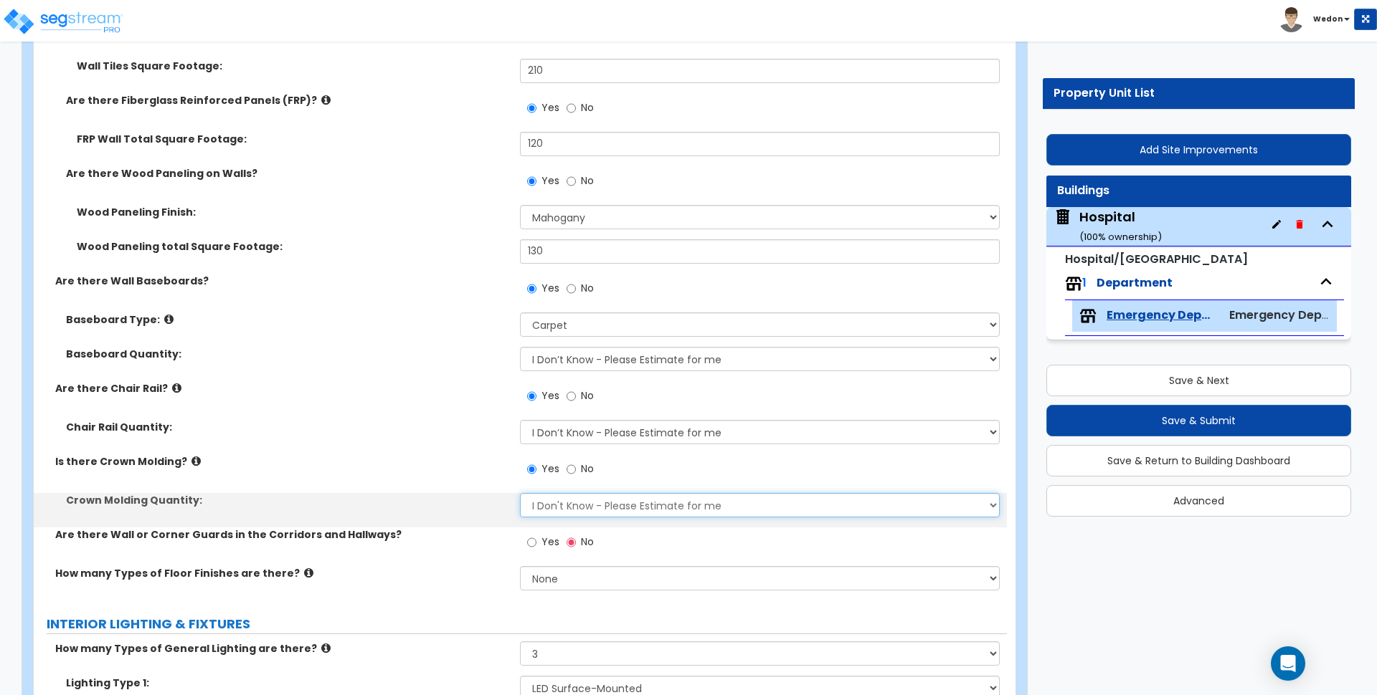
click at [550, 511] on select "I Don't Know - Please Estimate for me I want to Enter the Linear Footage" at bounding box center [759, 505] width 479 height 24
click at [547, 510] on select "I Don't Know - Please Estimate for me I want to Enter the Linear Footage" at bounding box center [759, 505] width 479 height 24
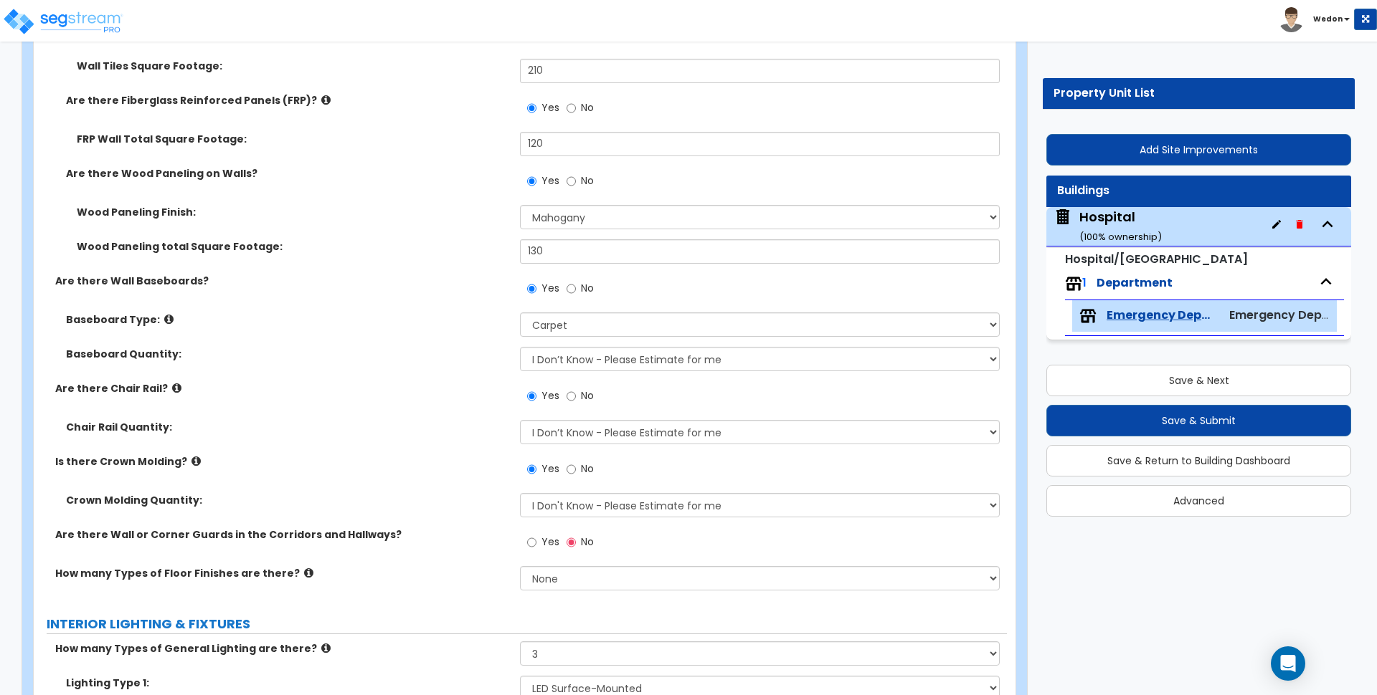
click at [542, 537] on span "Yes" at bounding box center [550, 542] width 18 height 14
click at [536, 537] on input "Yes" at bounding box center [531, 543] width 9 height 16
radio input "true"
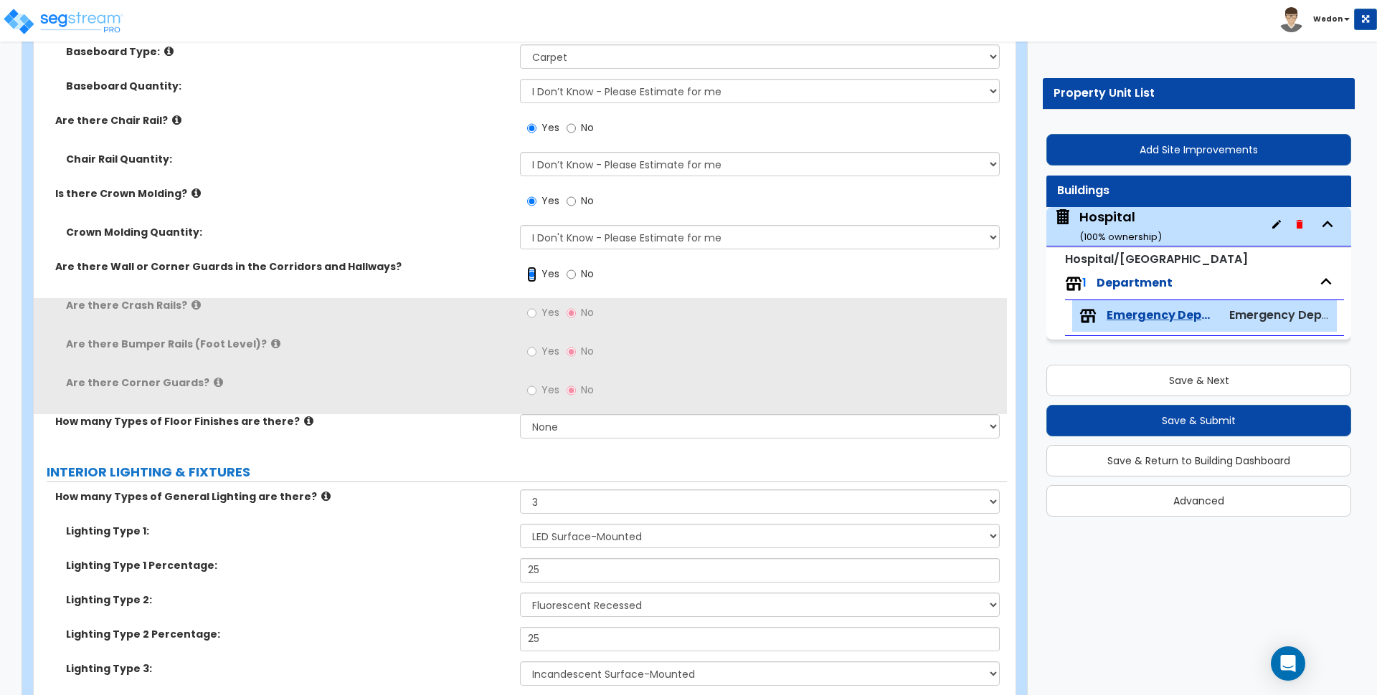
scroll to position [3495, 0]
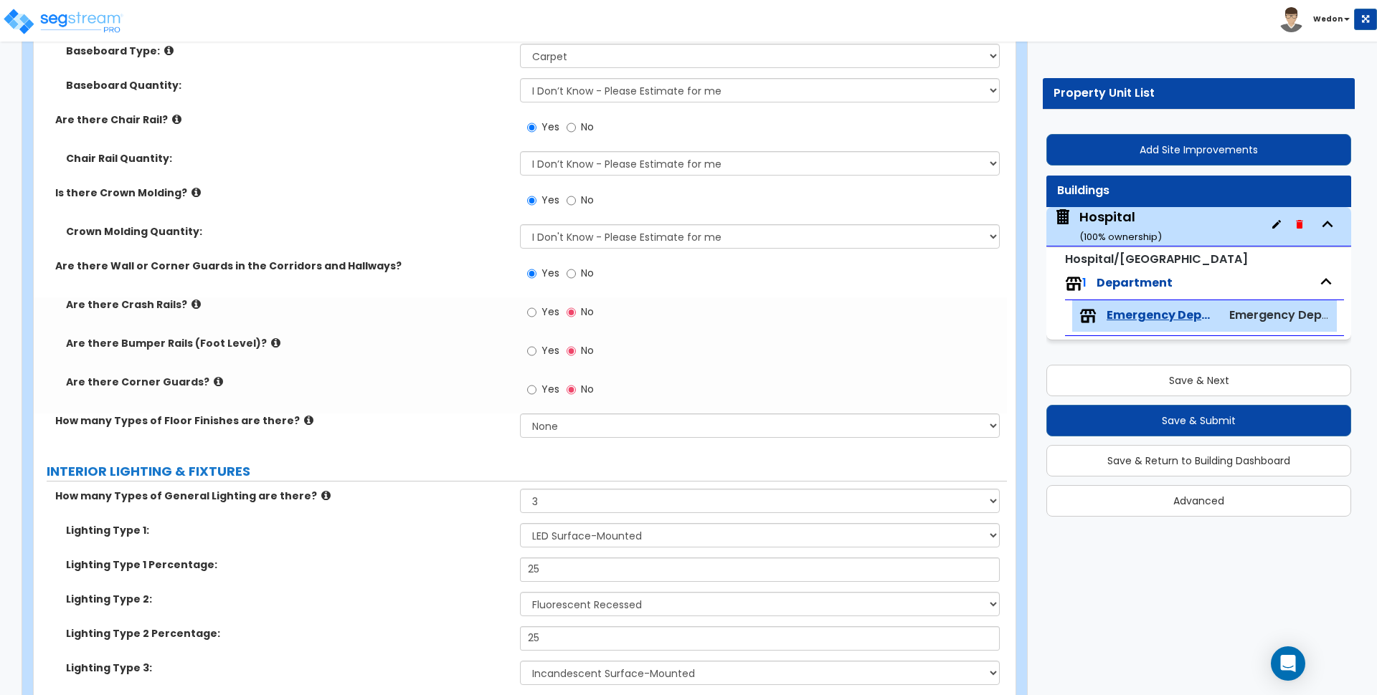
drag, startPoint x: 546, startPoint y: 394, endPoint x: 543, endPoint y: 377, distance: 17.3
click at [545, 391] on span "Yes" at bounding box center [550, 389] width 18 height 14
click at [536, 391] on input "Yes" at bounding box center [531, 390] width 9 height 16
radio input "true"
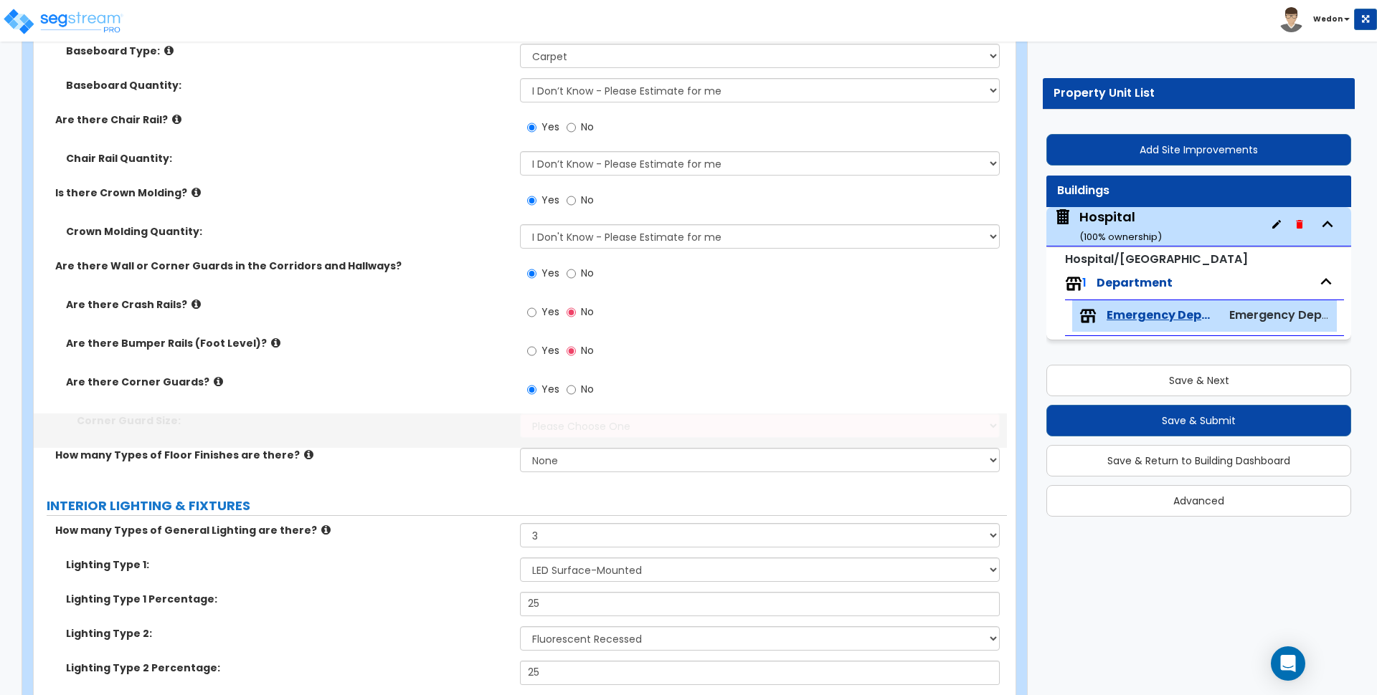
click at [540, 364] on label "Yes" at bounding box center [543, 353] width 32 height 24
click at [536, 359] on input "Yes" at bounding box center [531, 351] width 9 height 16
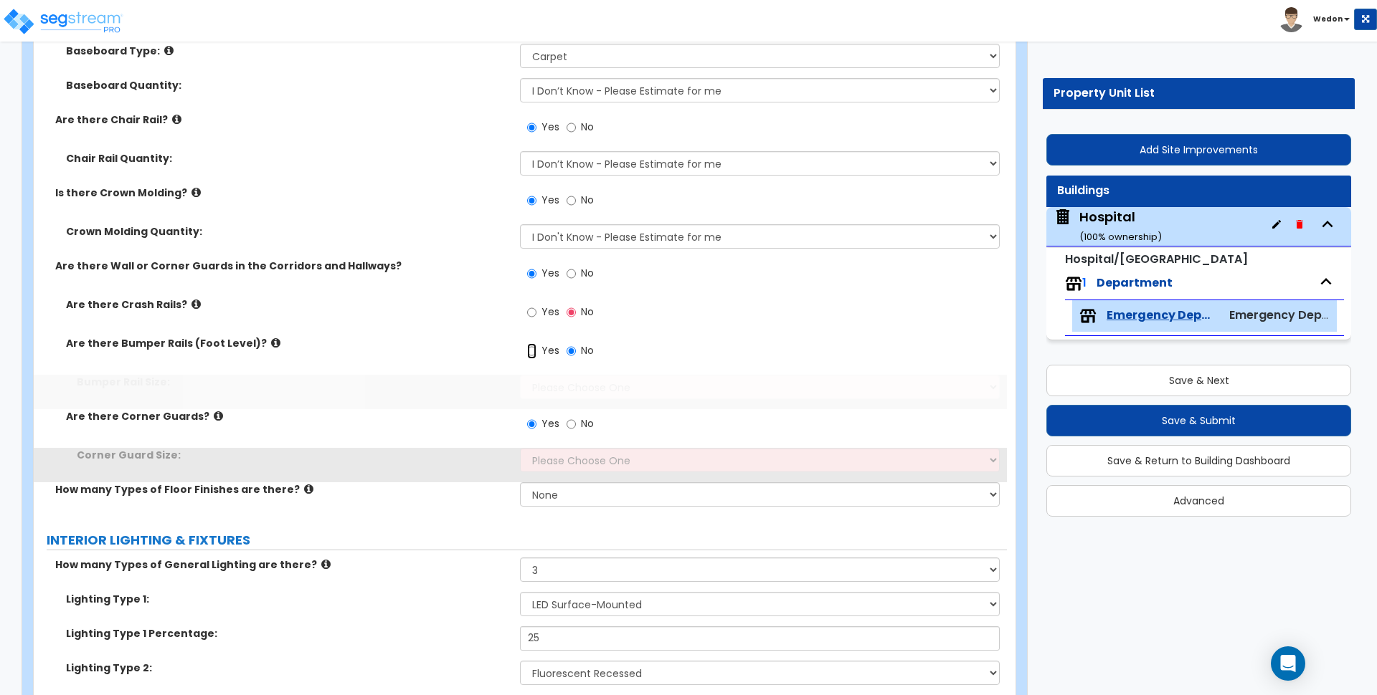
radio input "true"
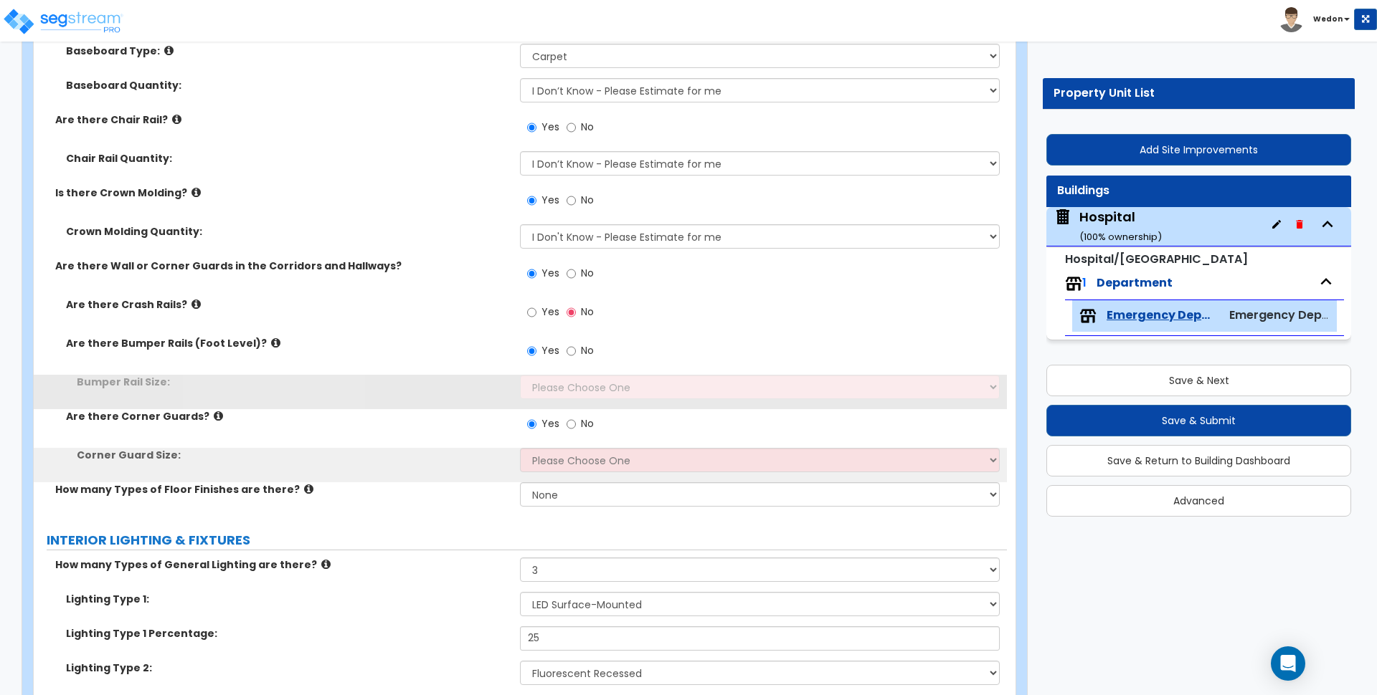
click at [536, 323] on label "Yes" at bounding box center [543, 314] width 32 height 24
click at [536, 320] on input "Yes" at bounding box center [531, 313] width 9 height 16
radio input "true"
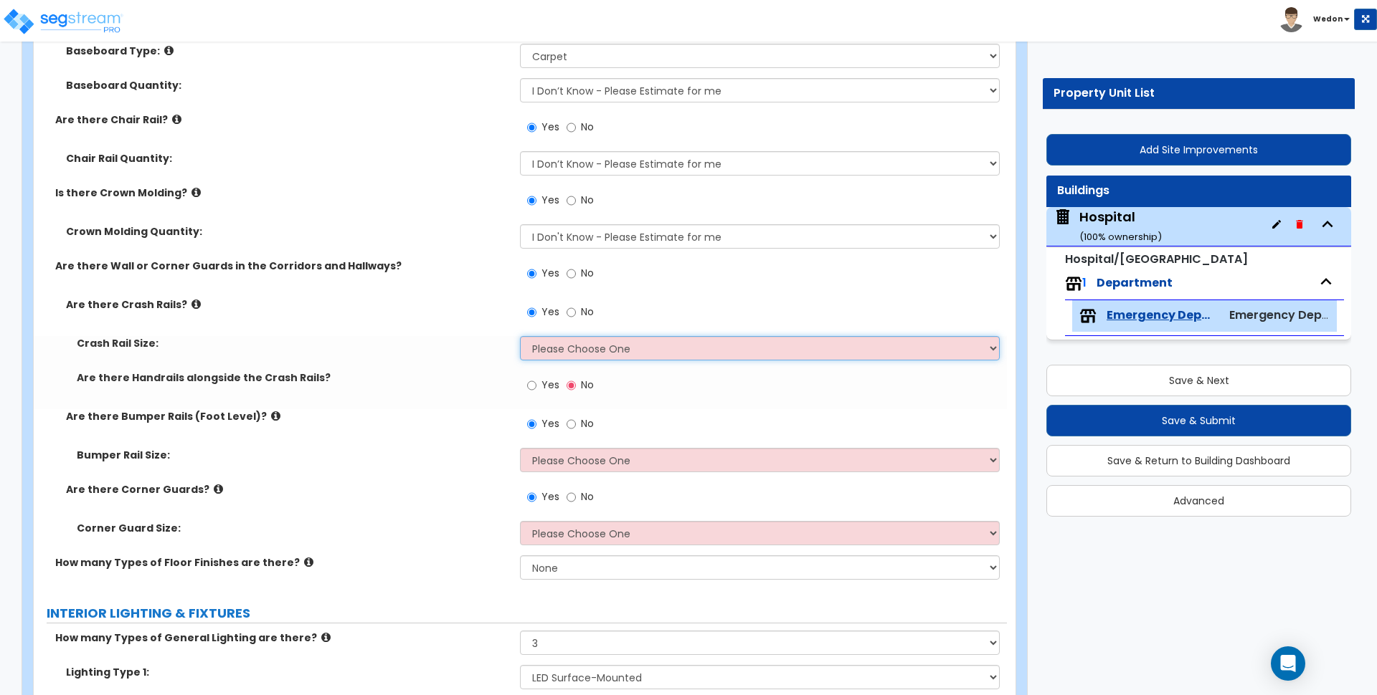
drag, startPoint x: 622, startPoint y: 349, endPoint x: 632, endPoint y: 352, distance: 10.4
click at [622, 349] on select "Please Choose One Small (4 inches) Large (8 inches)" at bounding box center [759, 348] width 479 height 24
select select "2"
click at [520, 336] on select "Please Choose One Small (4 inches) Large (8 inches)" at bounding box center [759, 348] width 479 height 24
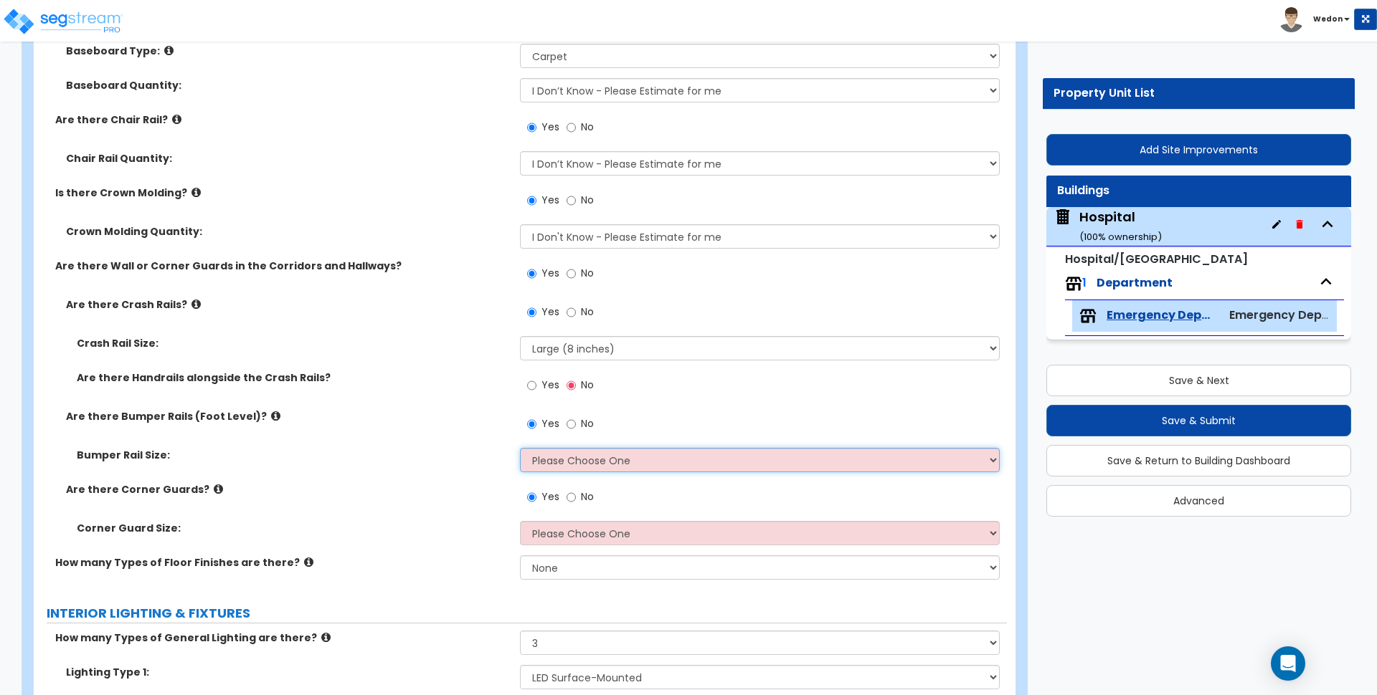
drag, startPoint x: 574, startPoint y: 457, endPoint x: 605, endPoint y: 462, distance: 31.9
click at [574, 456] on select "Please Choose One Small (1-1/2" x 2-3/4" inches) Large (2" x 4-1/4" inches)" at bounding box center [759, 460] width 479 height 24
select select "2"
click at [520, 448] on select "Please Choose One Small (1-1/2" x 2-3/4" inches) Large (2" x 4-1/4" inches)" at bounding box center [759, 460] width 479 height 24
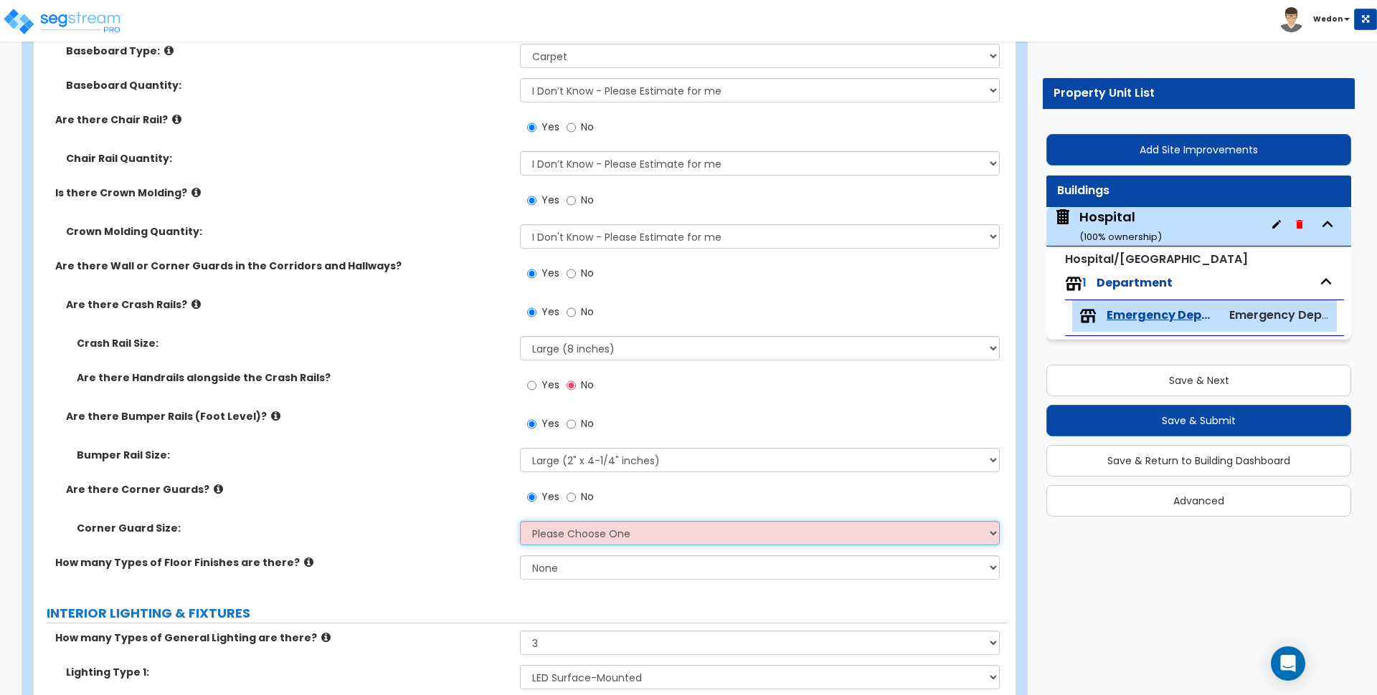
click at [581, 530] on select "Please Choose One Small (2" x 2" inches) Large (3" x 3" inches)" at bounding box center [759, 533] width 479 height 24
select select "2"
click at [520, 521] on select "Please Choose One Small (2" x 2" inches) Large (3" x 3" inches)" at bounding box center [759, 533] width 479 height 24
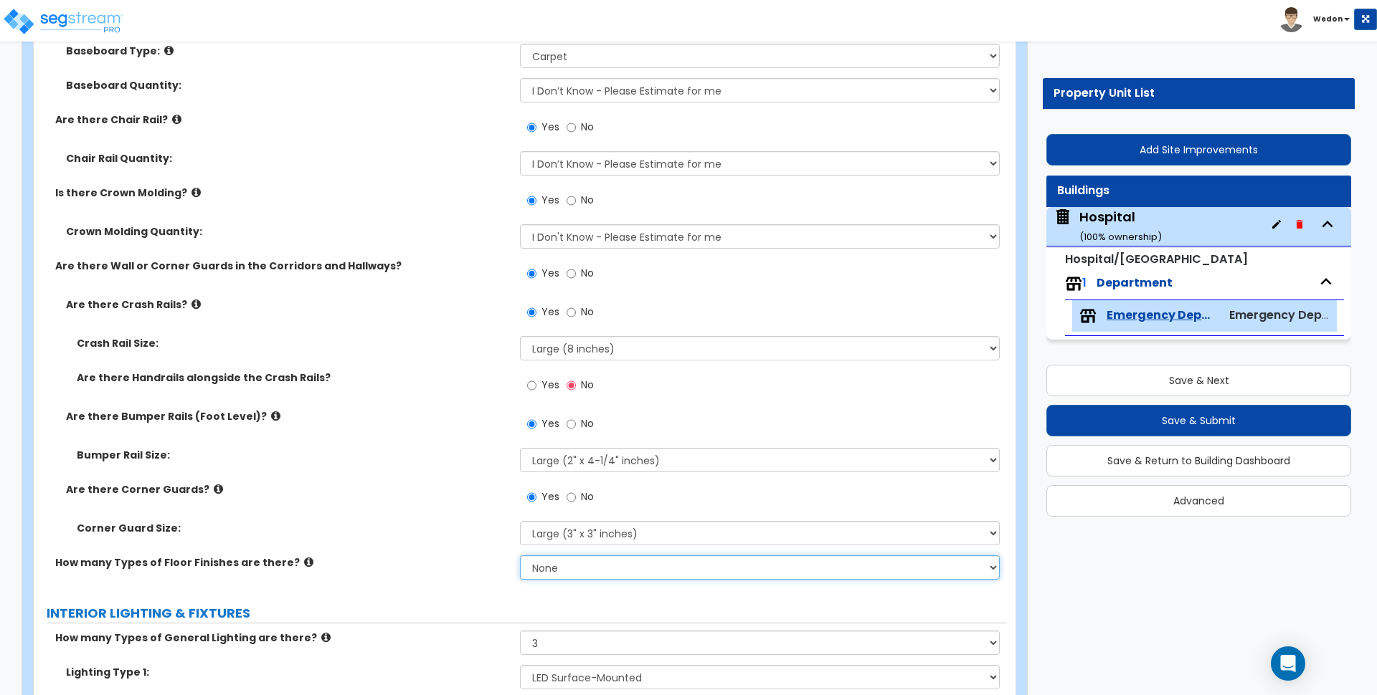
drag, startPoint x: 574, startPoint y: 568, endPoint x: 582, endPoint y: 570, distance: 8.9
click at [573, 568] on select "None 1 2 3 4" at bounding box center [759, 568] width 479 height 24
select select "4"
click at [520, 556] on select "None 1 2 3 4" at bounding box center [759, 568] width 479 height 24
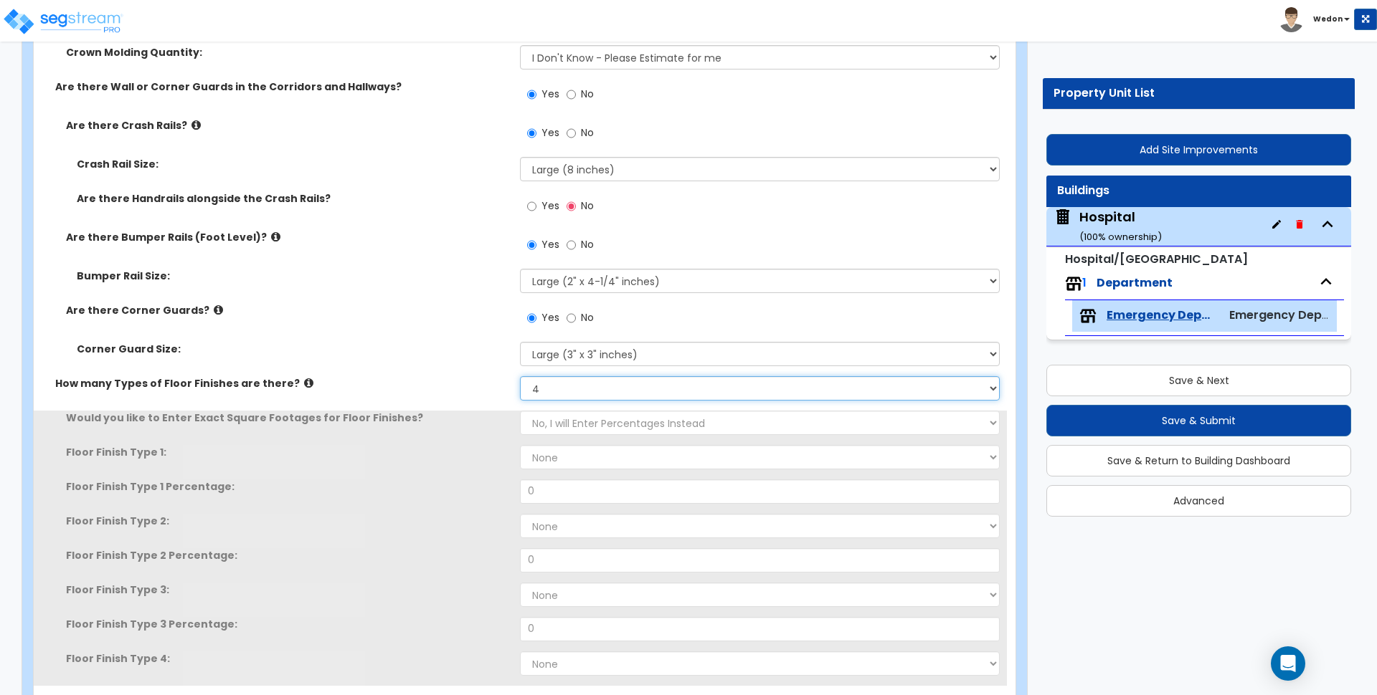
scroll to position [3764, 0]
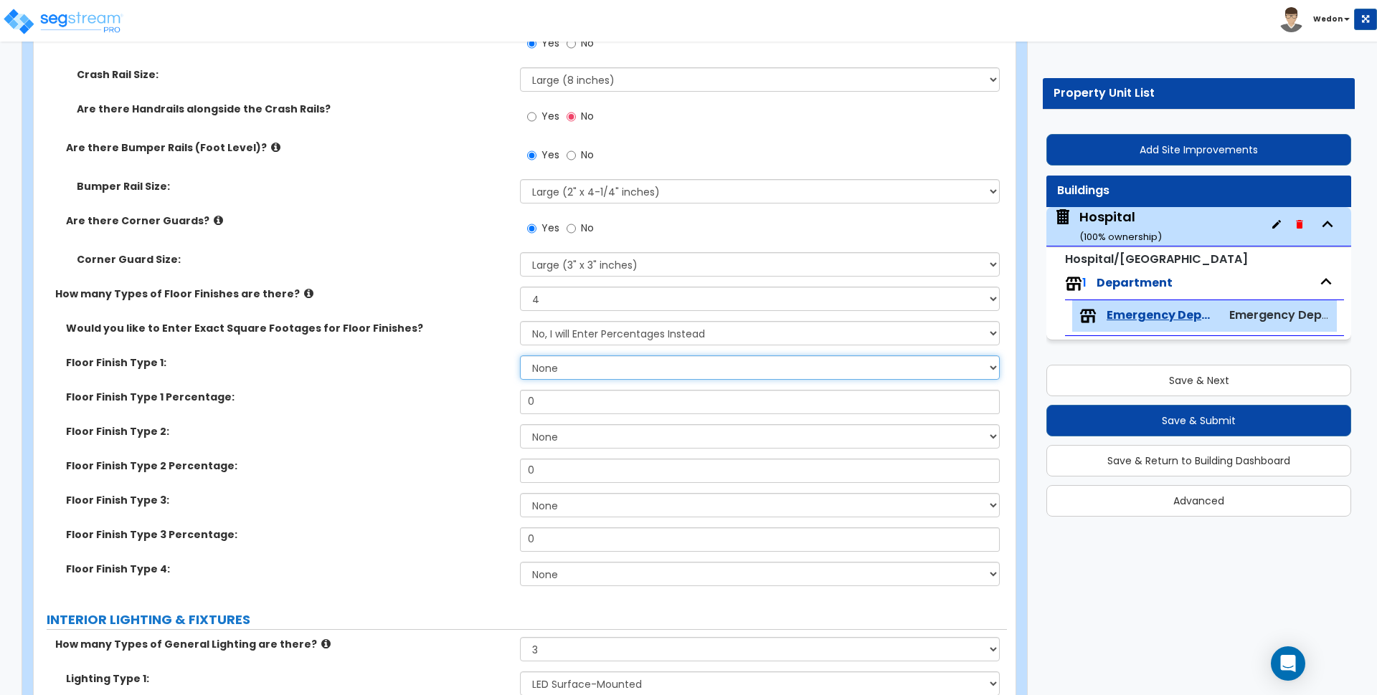
click at [584, 366] on select "None Tile Flooring Hardwood Flooring Resilient Laminate Flooring VCT Flooring S…" at bounding box center [759, 368] width 479 height 24
select select "1"
click at [520, 356] on select "None Tile Flooring Hardwood Flooring Resilient Laminate Flooring VCT Flooring S…" at bounding box center [759, 368] width 479 height 24
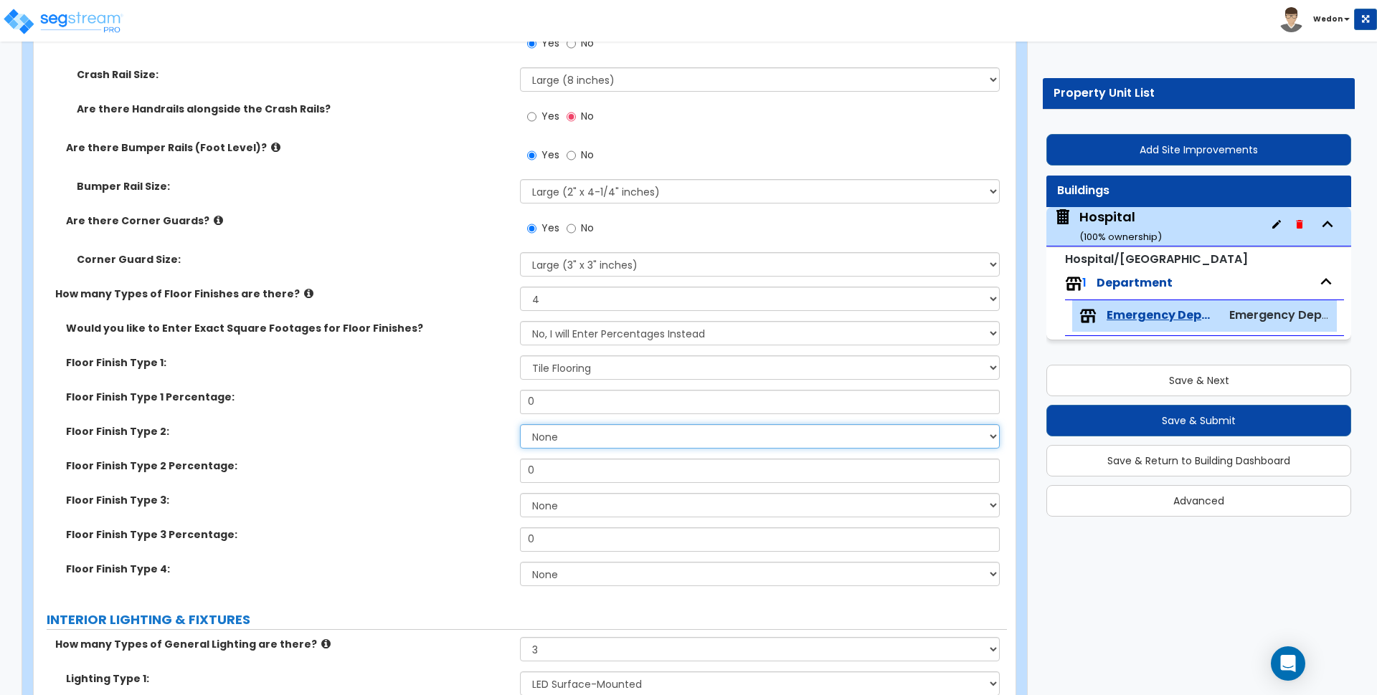
click at [581, 432] on select "None Tile Flooring Hardwood Flooring Resilient Laminate Flooring VCT Flooring S…" at bounding box center [759, 436] width 479 height 24
select select "2"
click at [520, 424] on select "None Tile Flooring Hardwood Flooring Resilient Laminate Flooring VCT Flooring S…" at bounding box center [759, 436] width 479 height 24
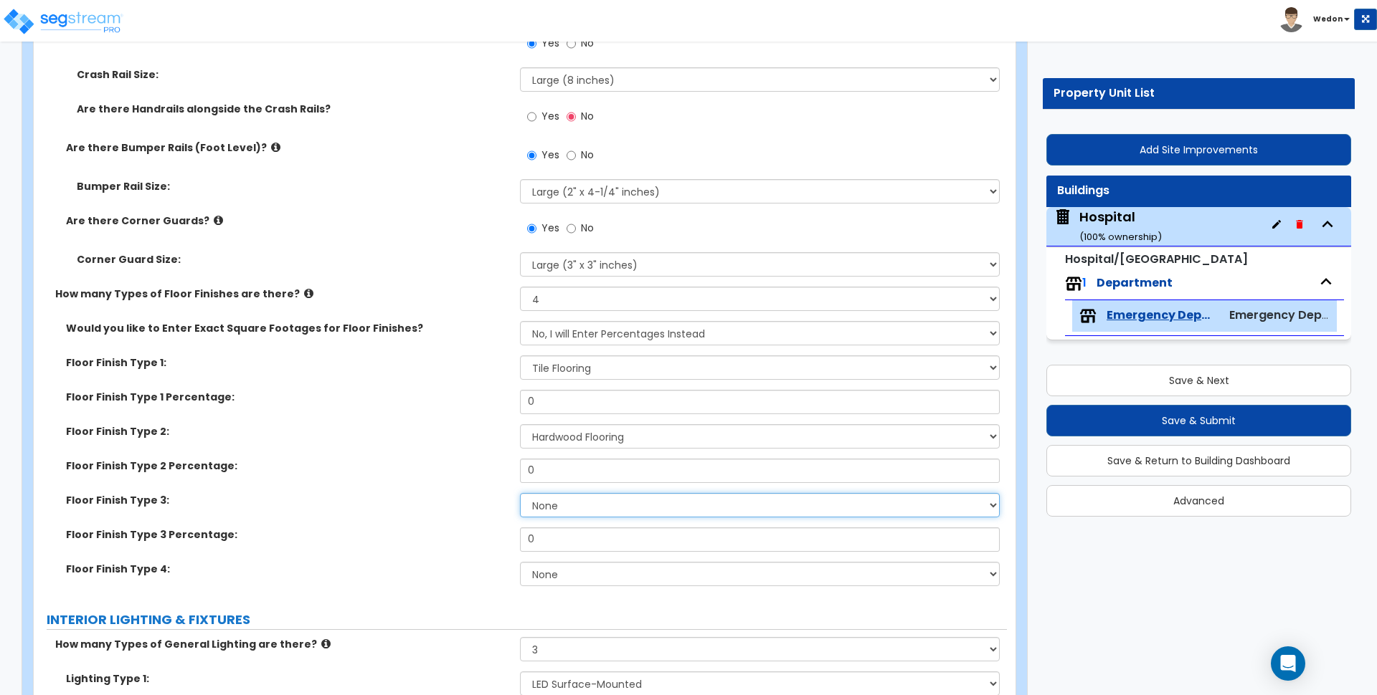
click at [571, 500] on select "None Tile Flooring Hardwood Flooring Resilient Laminate Flooring VCT Flooring S…" at bounding box center [759, 505] width 479 height 24
select select "4"
click at [520, 493] on select "None Tile Flooring Hardwood Flooring Resilient Laminate Flooring VCT Flooring S…" at bounding box center [759, 505] width 479 height 24
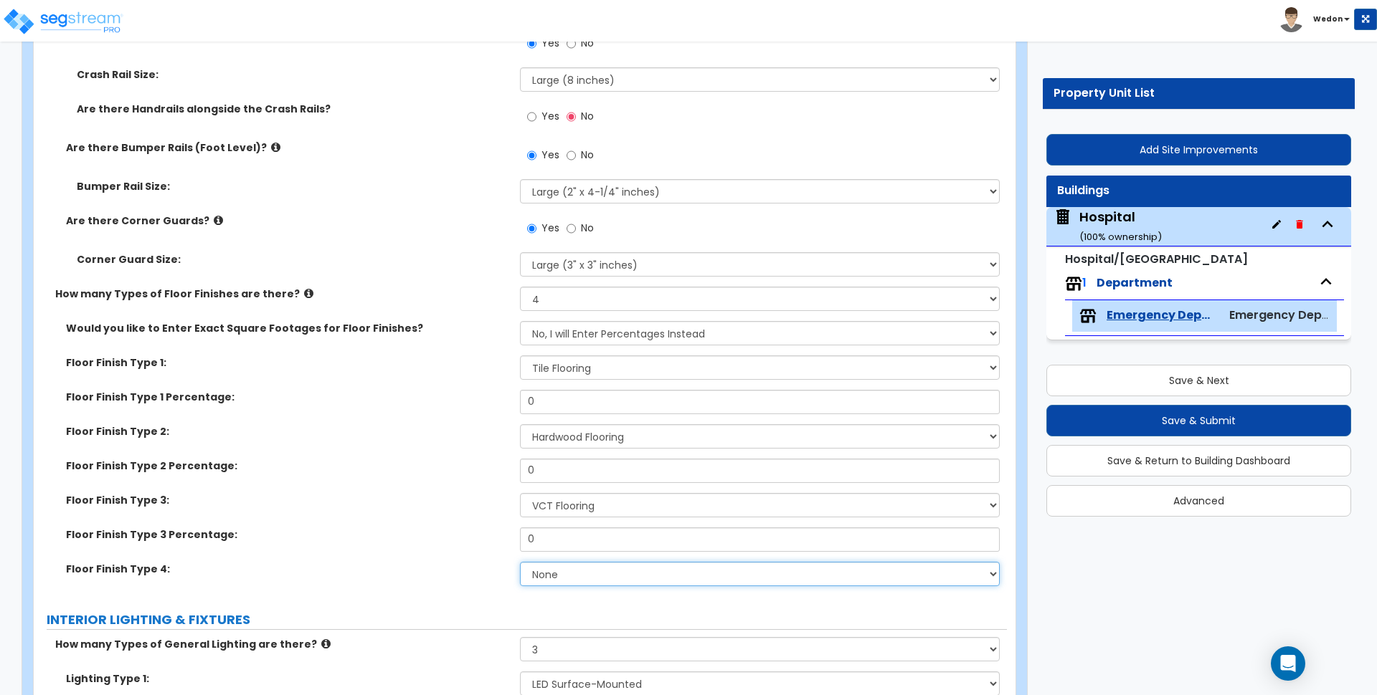
click at [561, 566] on select "None Tile Flooring Hardwood Flooring Resilient Laminate Flooring VCT Flooring S…" at bounding box center [759, 574] width 479 height 24
select select "6"
click at [520, 562] on select "None Tile Flooring Hardwood Flooring Resilient Laminate Flooring VCT Flooring S…" at bounding box center [759, 574] width 479 height 24
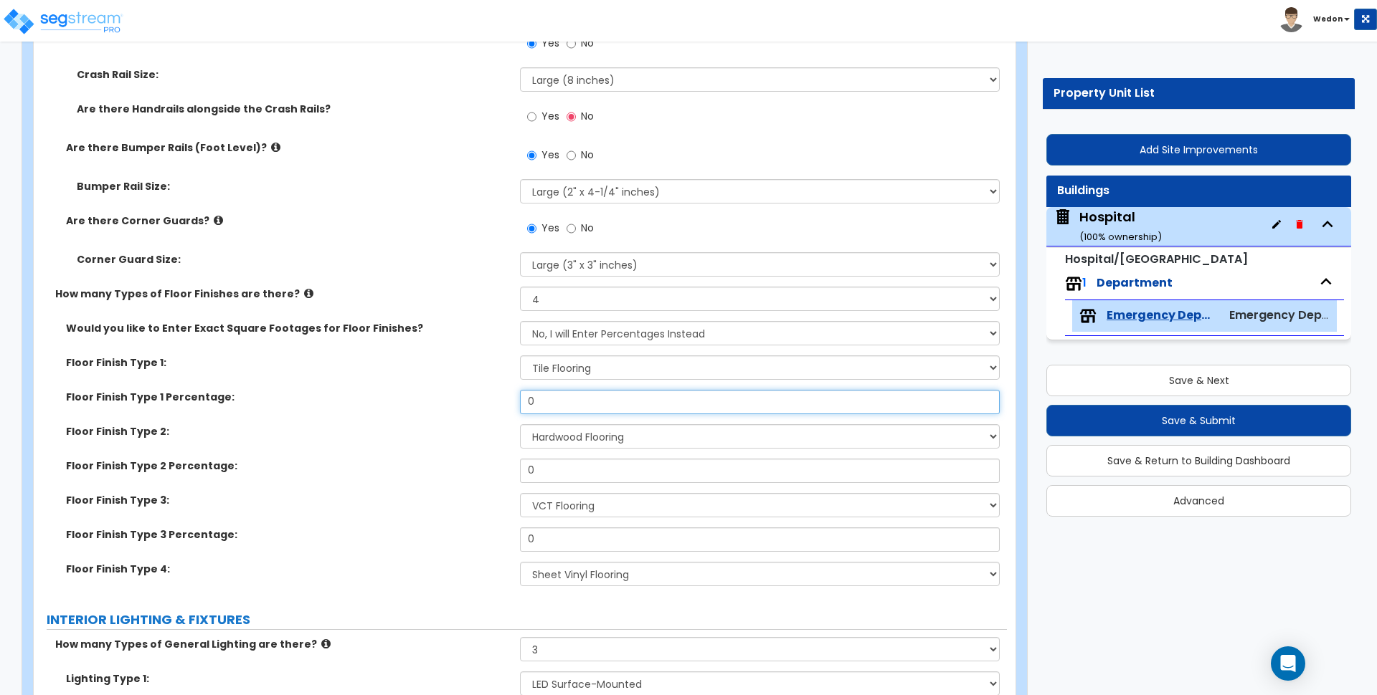
click at [543, 409] on input "0" at bounding box center [759, 402] width 479 height 24
type input "25"
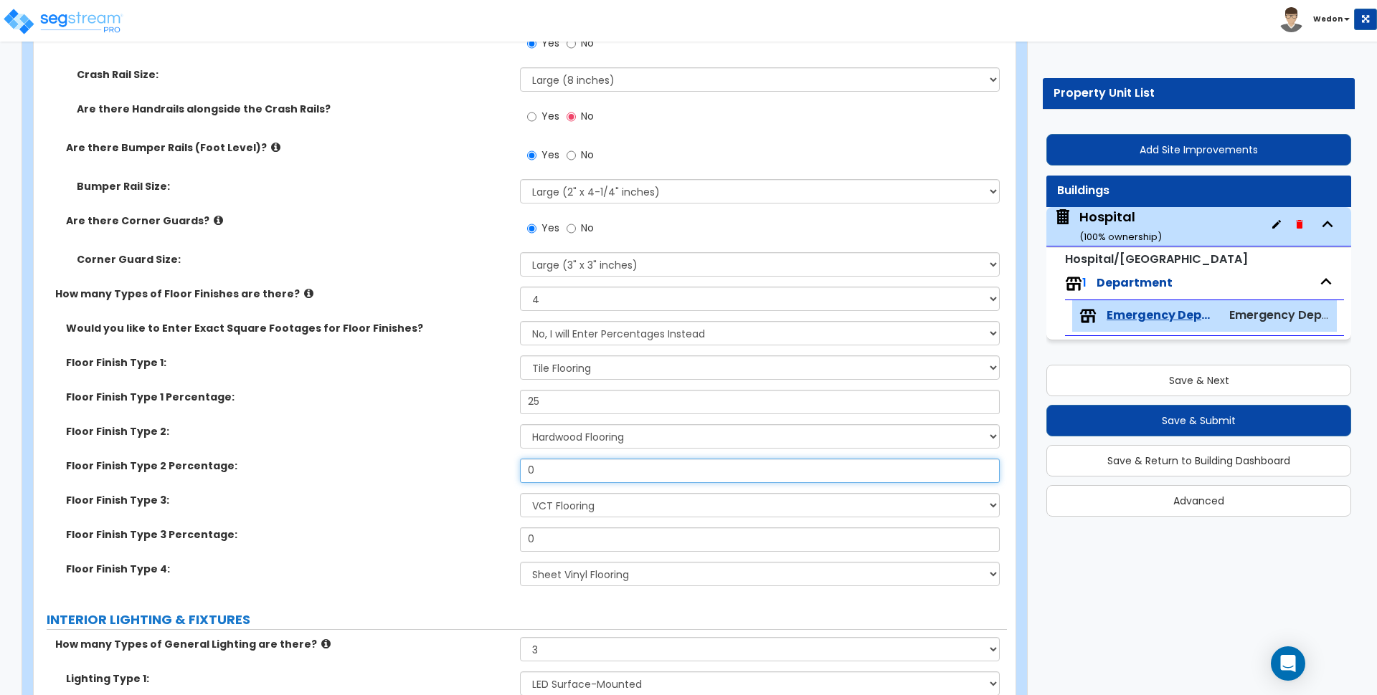
click at [556, 473] on input "0" at bounding box center [759, 471] width 479 height 24
type input "25"
click at [554, 536] on input "0" at bounding box center [759, 540] width 479 height 24
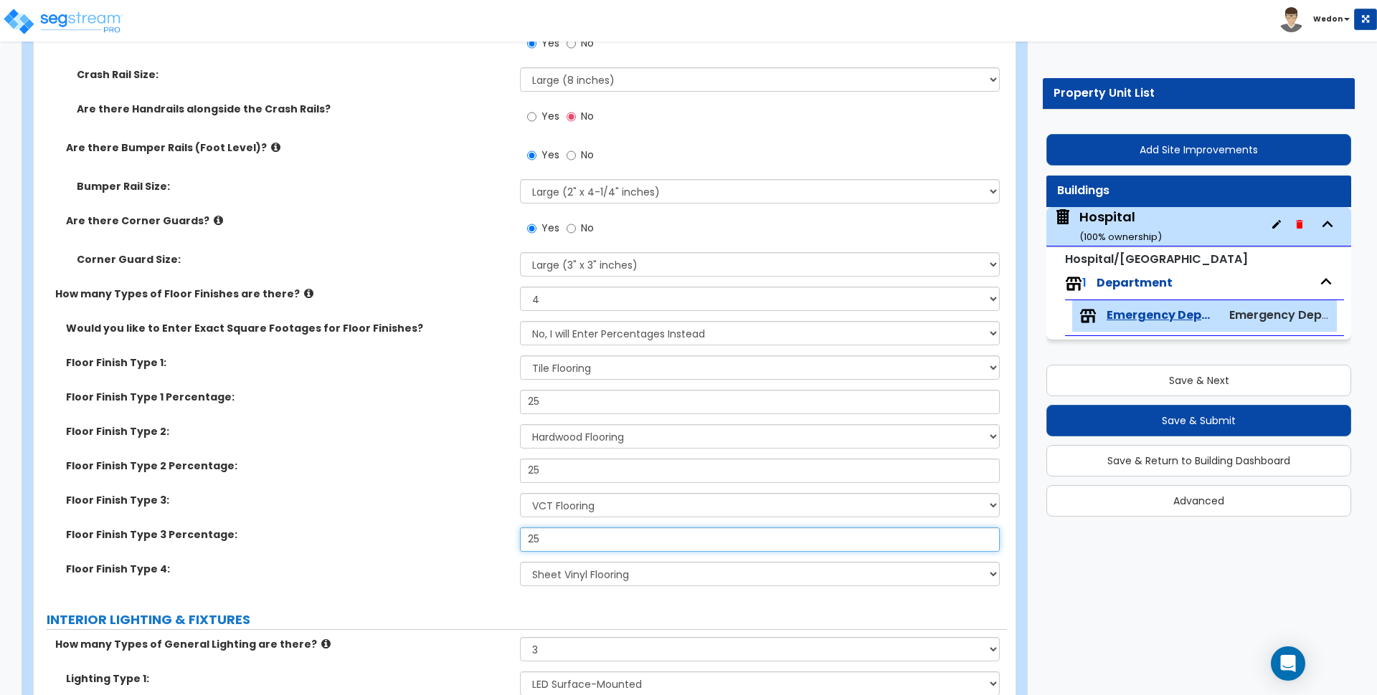
type input "25"
click at [472, 520] on div "Floor Finish Type 3: None Tile Flooring Hardwood Flooring Resilient Laminate Fl…" at bounding box center [520, 510] width 973 height 34
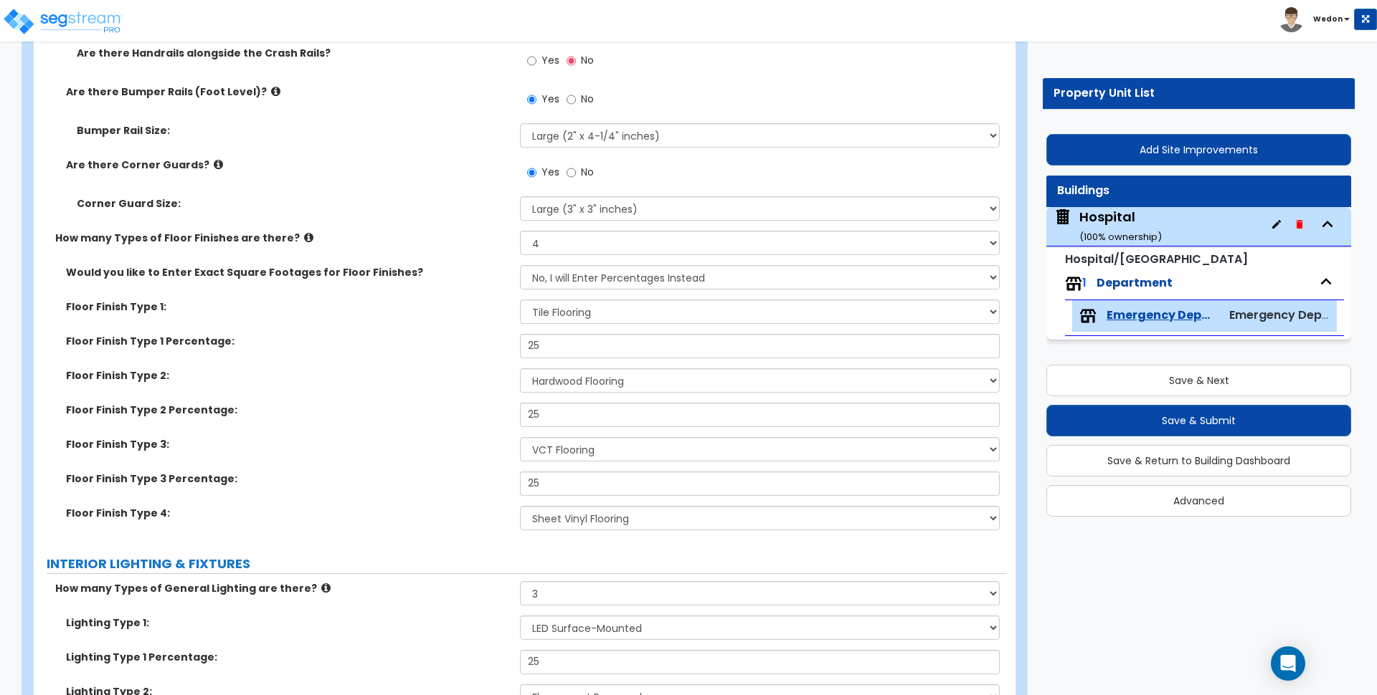
scroll to position [4033, 0]
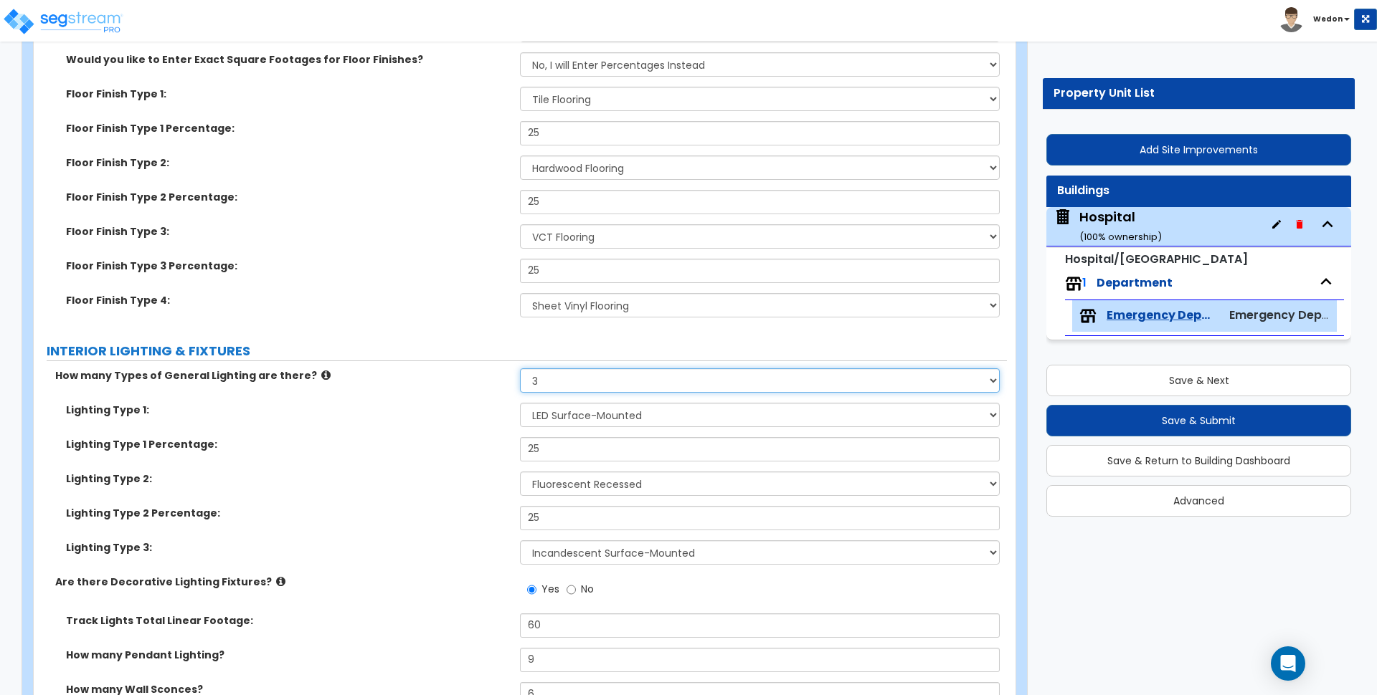
click at [552, 381] on select "Please Choose One 1 2 3" at bounding box center [759, 381] width 479 height 24
click at [554, 380] on select "Please Choose One 1 2 3" at bounding box center [759, 381] width 479 height 24
drag, startPoint x: 565, startPoint y: 379, endPoint x: 590, endPoint y: 374, distance: 25.5
click at [566, 379] on select "Please Choose One 1 2 3" at bounding box center [759, 381] width 479 height 24
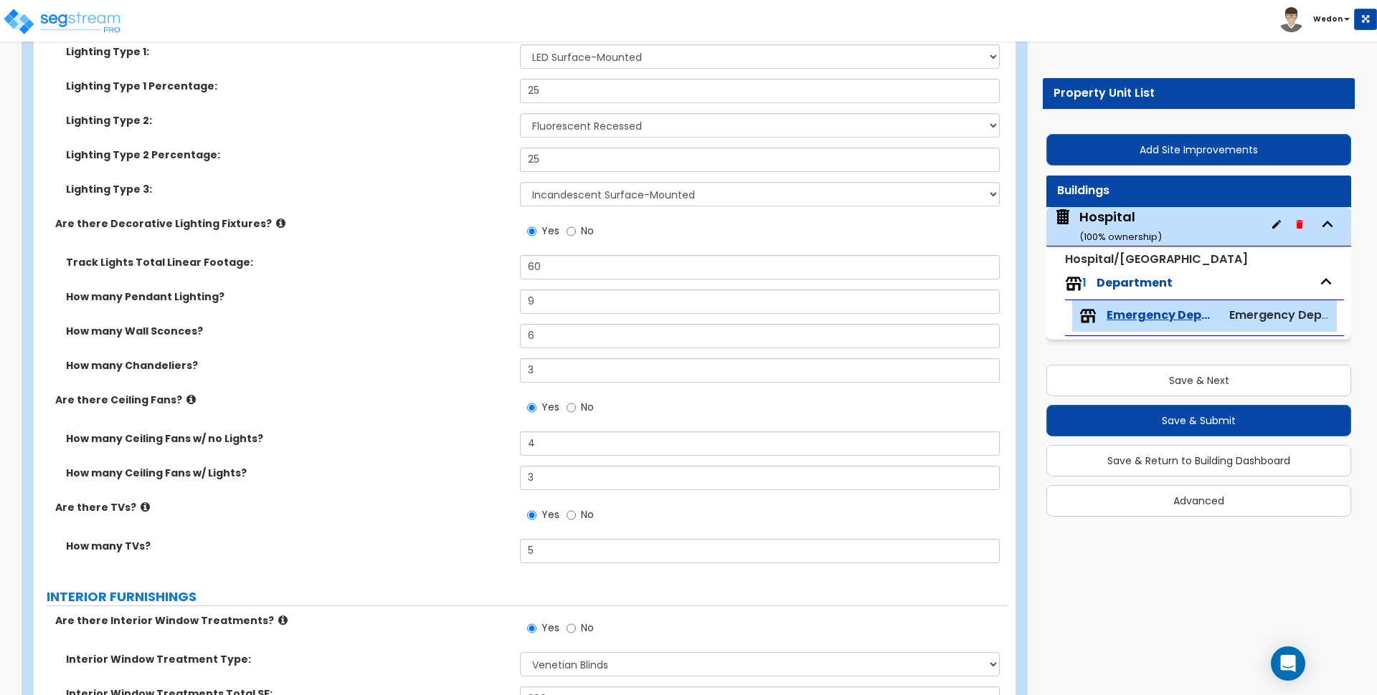
click at [485, 379] on div "How many Chandeliers? 3" at bounding box center [520, 375] width 973 height 34
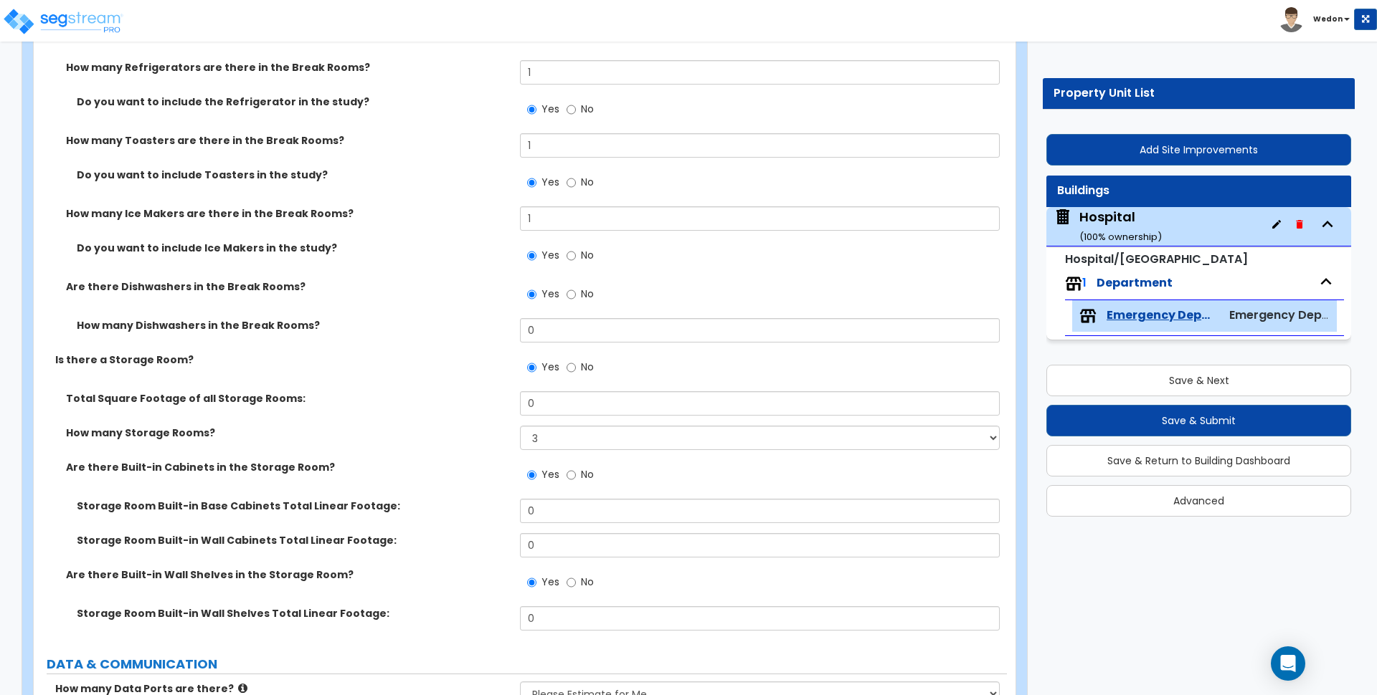
scroll to position [6488, 0]
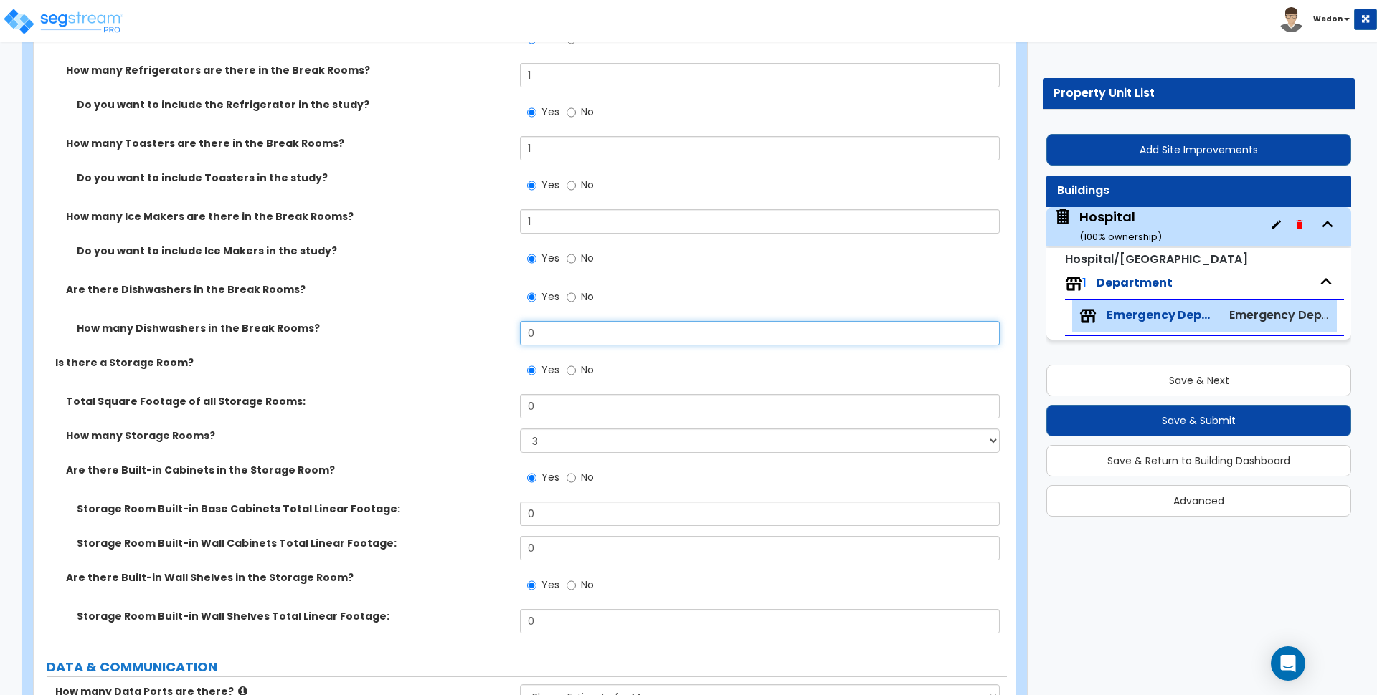
click at [566, 333] on input "0" at bounding box center [759, 333] width 479 height 24
type input "1"
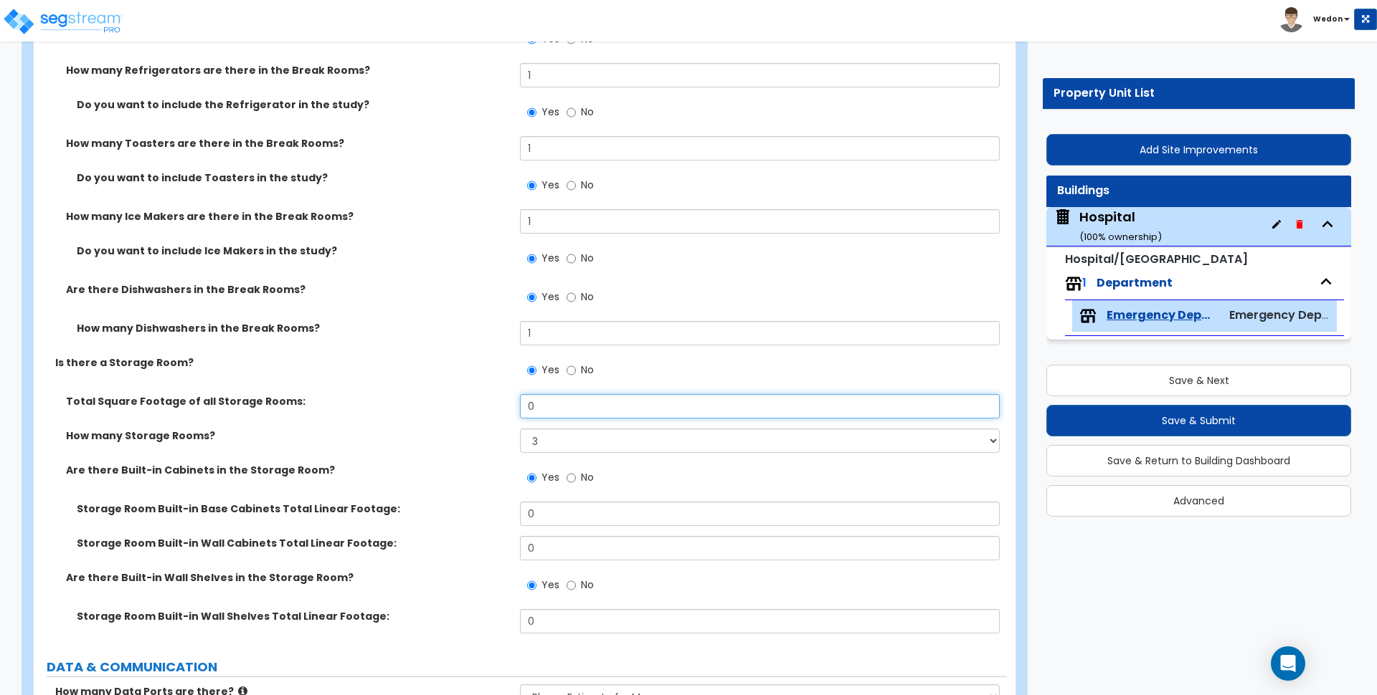
click at [556, 401] on input "0" at bounding box center [759, 406] width 479 height 24
drag, startPoint x: 556, startPoint y: 408, endPoint x: 459, endPoint y: 414, distance: 97.0
click at [459, 414] on div "Total Square Footage of all Storage Rooms: 100" at bounding box center [520, 411] width 973 height 34
type input "300"
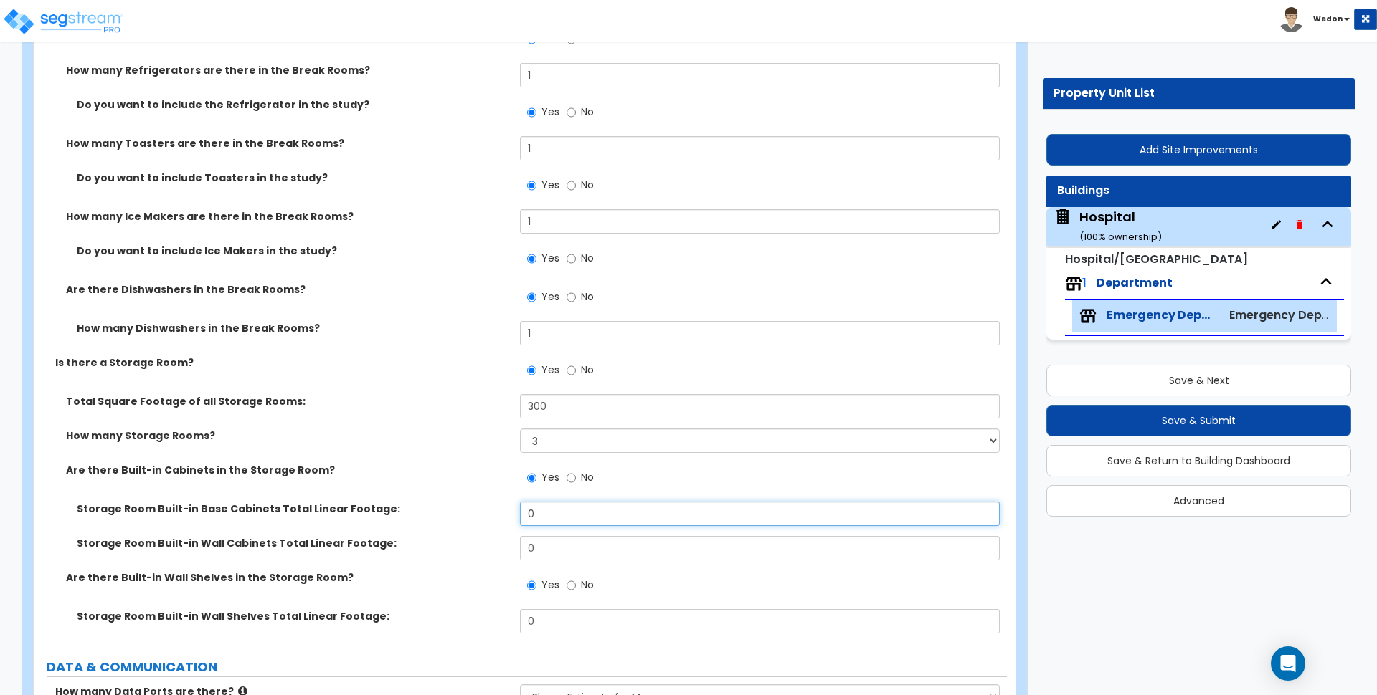
drag, startPoint x: 589, startPoint y: 515, endPoint x: 502, endPoint y: 508, distance: 87.8
click at [505, 508] on div "Storage Room Built-in Base Cabinets Total Linear Footage: 0" at bounding box center [520, 519] width 973 height 34
type input "13"
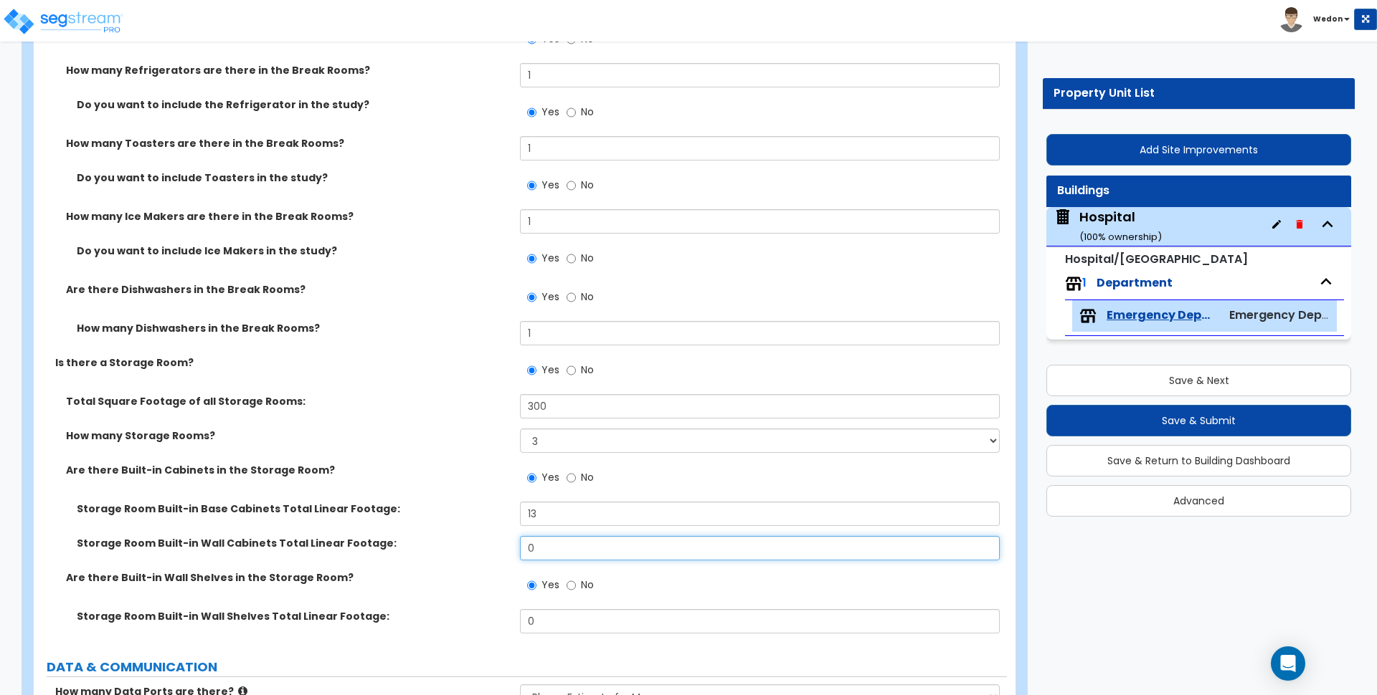
drag, startPoint x: 574, startPoint y: 542, endPoint x: 457, endPoint y: 541, distance: 117.6
click at [459, 544] on div "Storage Room Built-in Wall Cabinets Total Linear Footage: 0" at bounding box center [520, 553] width 973 height 34
type input "12"
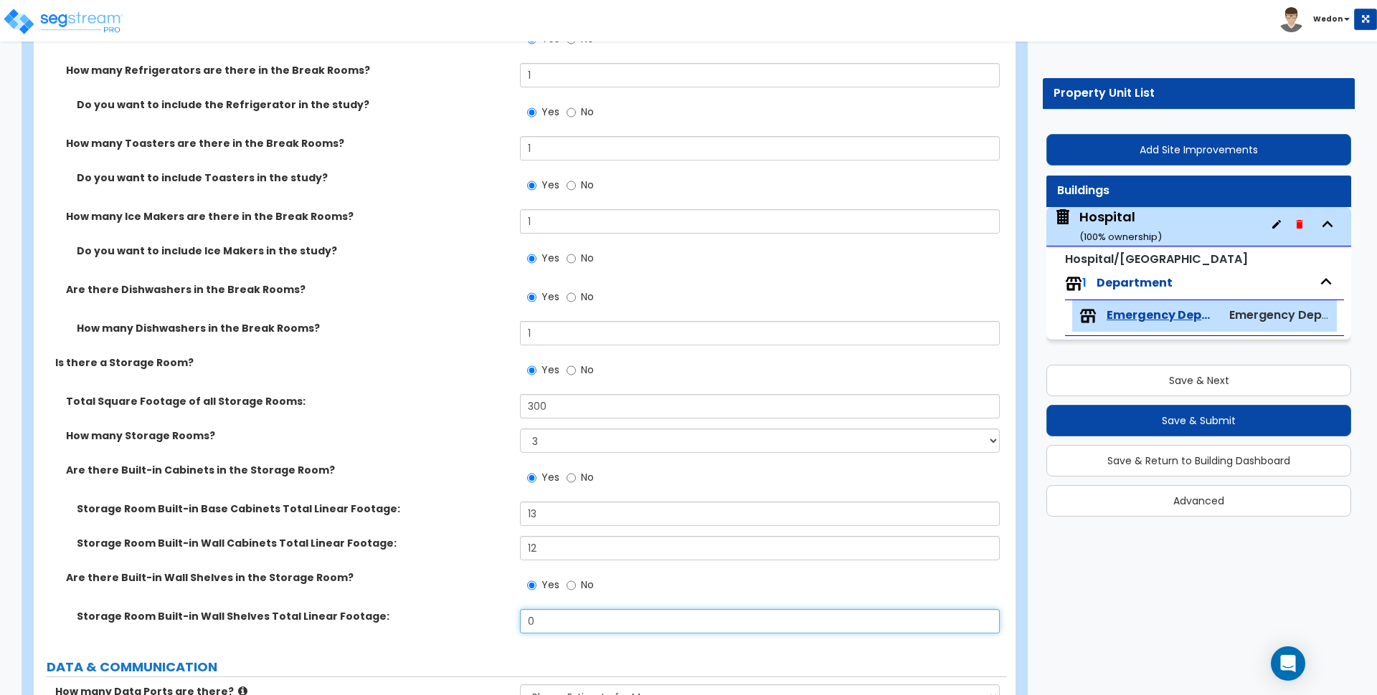
drag, startPoint x: 472, startPoint y: 602, endPoint x: 427, endPoint y: 589, distance: 47.9
click at [434, 599] on div "Total Square Footage of all Storage Rooms: 300 How many Storage Rooms? Please C…" at bounding box center [519, 518] width 951 height 249
type input "15"
click at [436, 400] on label "Total Square Footage of all Storage Rooms:" at bounding box center [287, 401] width 443 height 14
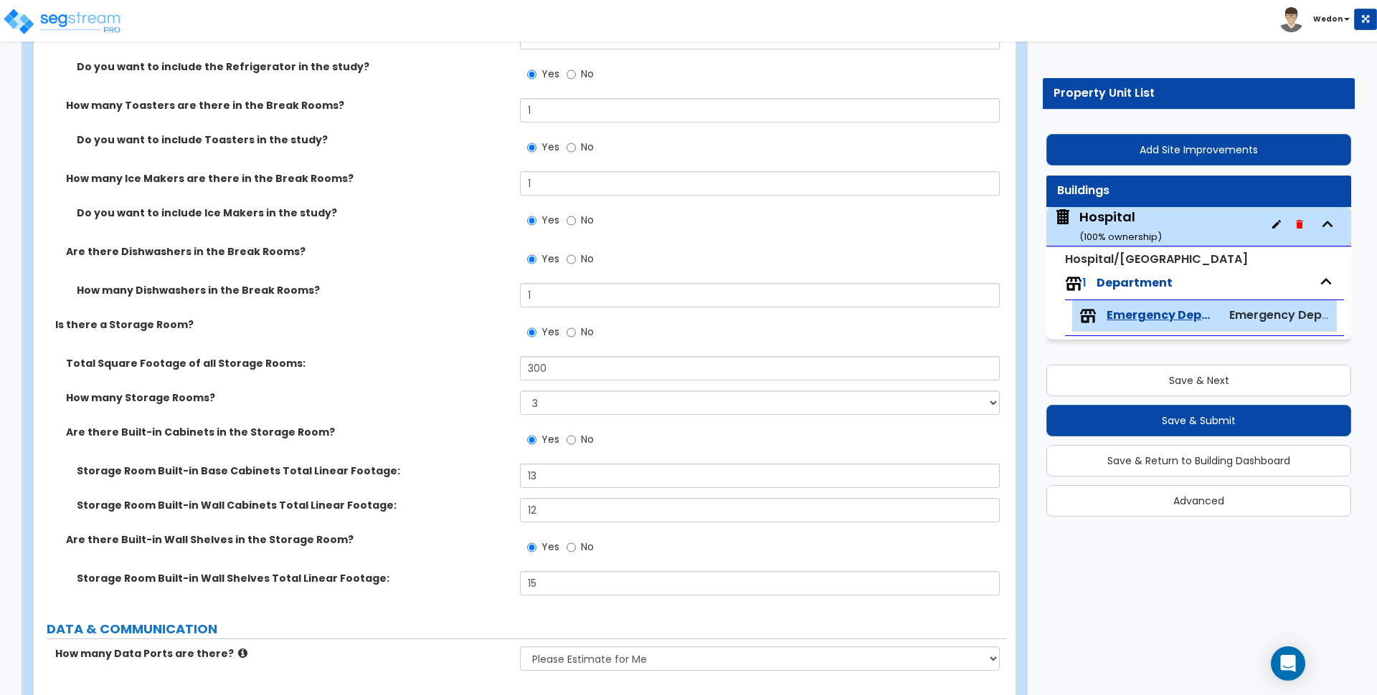
scroll to position [6578, 0]
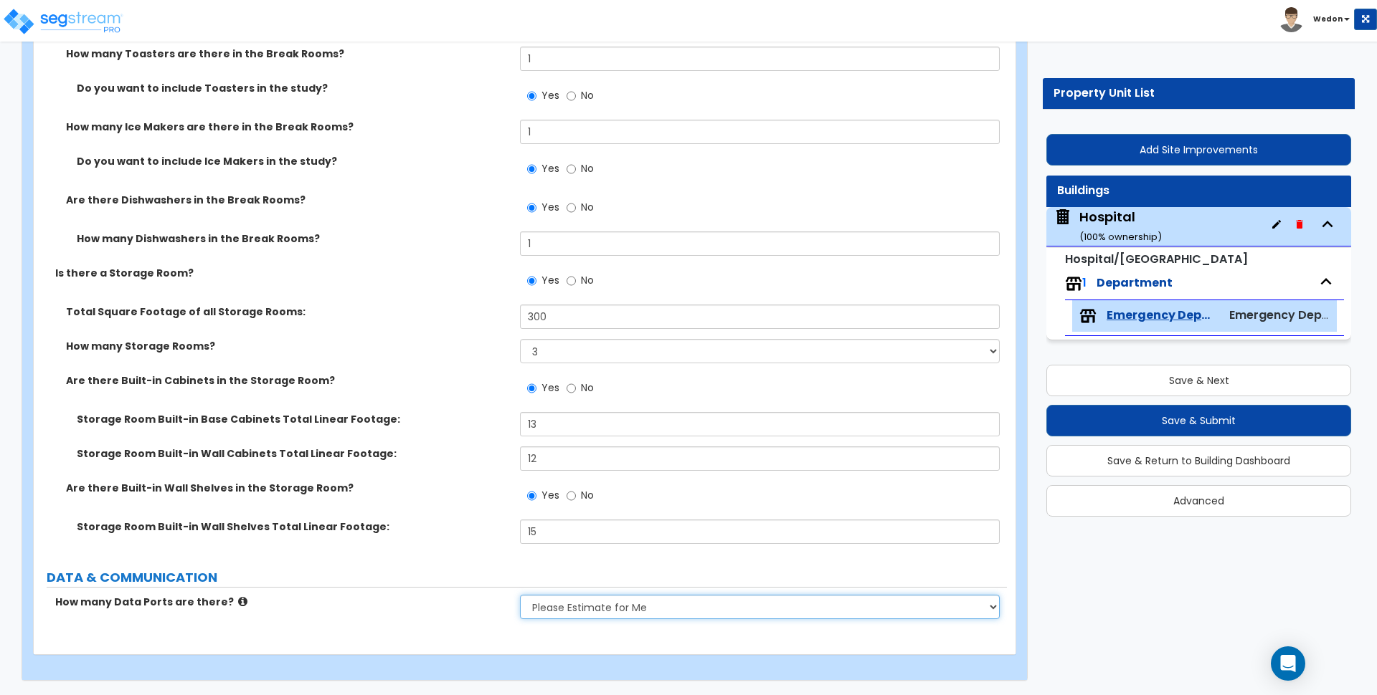
drag, startPoint x: 614, startPoint y: 597, endPoint x: 663, endPoint y: 606, distance: 50.2
click at [614, 597] on select "None Please Estimate for Me I will specify the Quantity Exactly" at bounding box center [759, 607] width 479 height 24
select select "2"
click at [520, 595] on select "None Please Estimate for Me I will specify the Quantity Exactly" at bounding box center [759, 607] width 479 height 24
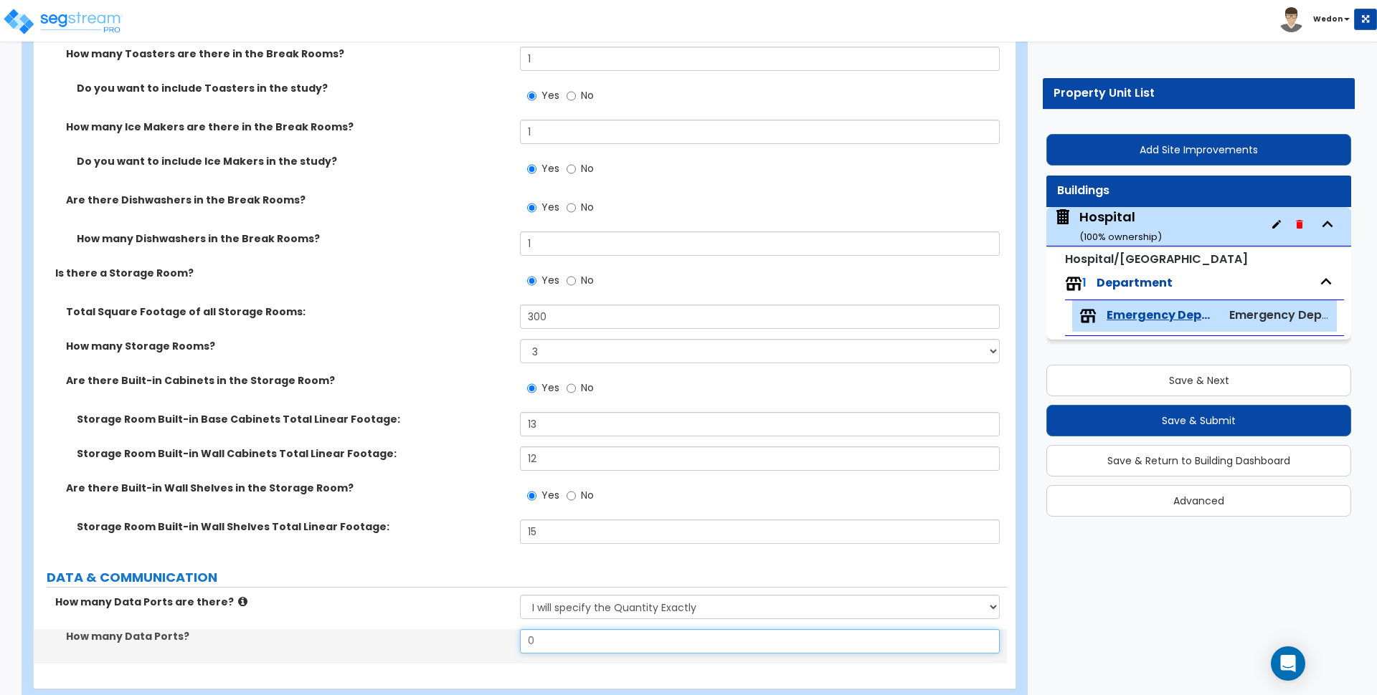
click at [578, 649] on input "0" at bounding box center [759, 641] width 479 height 24
click at [578, 647] on input "0" at bounding box center [759, 641] width 479 height 24
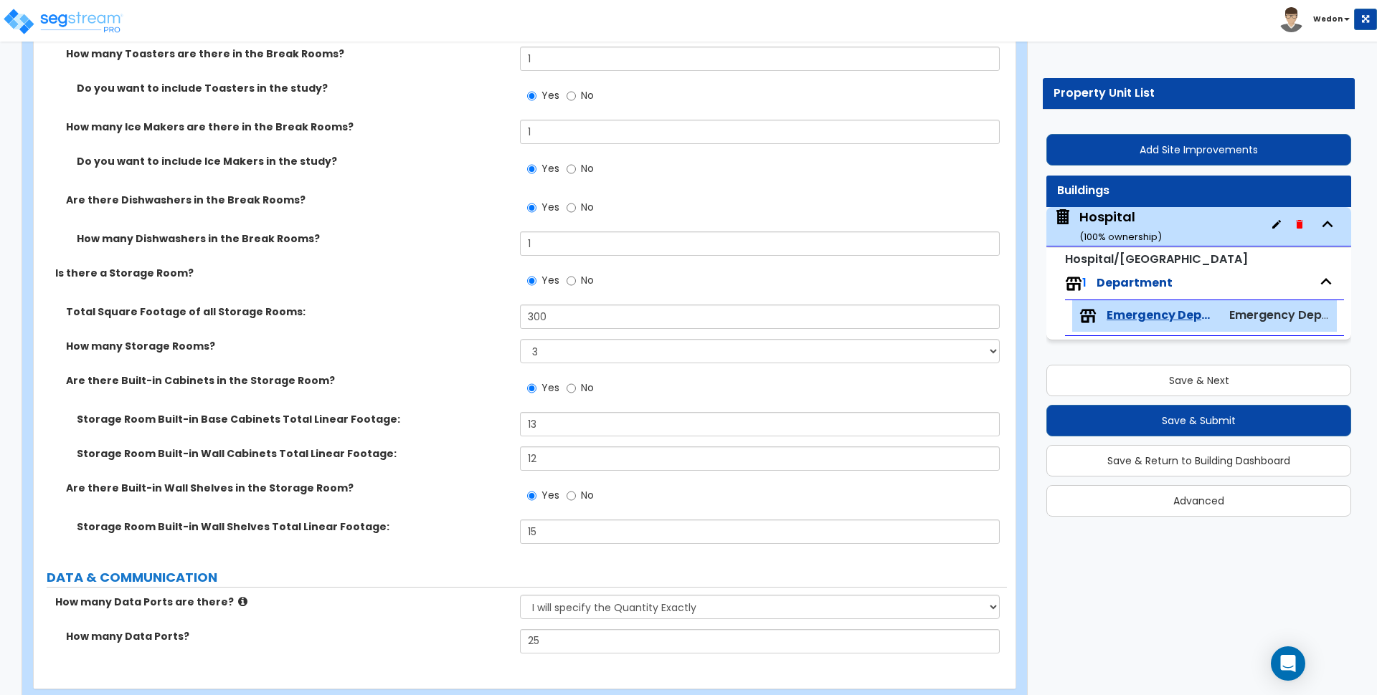
click at [412, 581] on label "DATA & COMMUNICATION" at bounding box center [527, 578] width 960 height 19
click at [615, 607] on select "None Please Estimate for Me I will specify the Quantity Exactly" at bounding box center [759, 607] width 479 height 24
click at [463, 612] on div "How many Data Ports are there? None Please Estimate for Me I will specify the Q…" at bounding box center [520, 612] width 973 height 34
drag, startPoint x: 601, startPoint y: 641, endPoint x: 423, endPoint y: 638, distance: 177.8
click at [424, 640] on div "How many Data Ports? 25" at bounding box center [520, 646] width 973 height 34
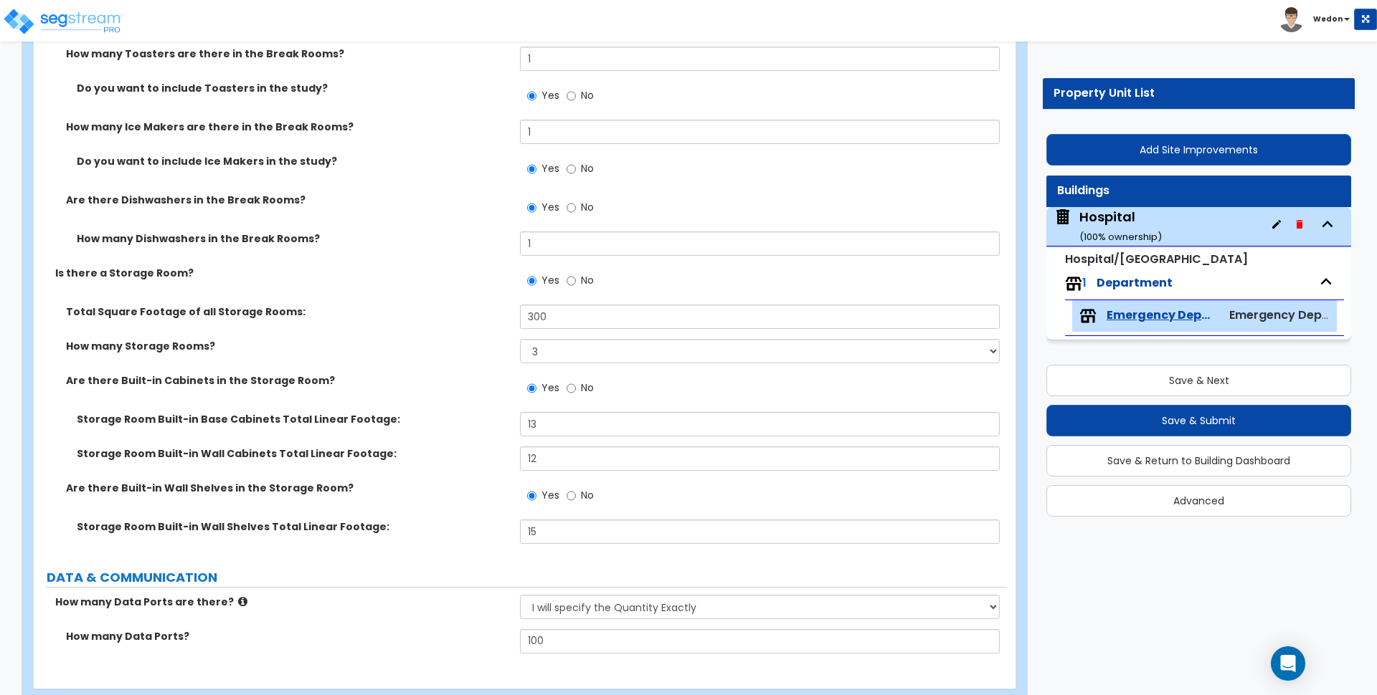
click at [379, 549] on div "Storage Room Built-in Wall Shelves Total Linear Footage: 15" at bounding box center [520, 537] width 973 height 34
drag, startPoint x: 531, startPoint y: 642, endPoint x: 457, endPoint y: 637, distance: 74.0
click at [470, 637] on div "How many Data Ports? 100" at bounding box center [520, 646] width 973 height 34
type input "100"
click at [458, 474] on div "Storage Room Built-in Wall Cabinets Total Linear Footage: 12" at bounding box center [520, 464] width 973 height 34
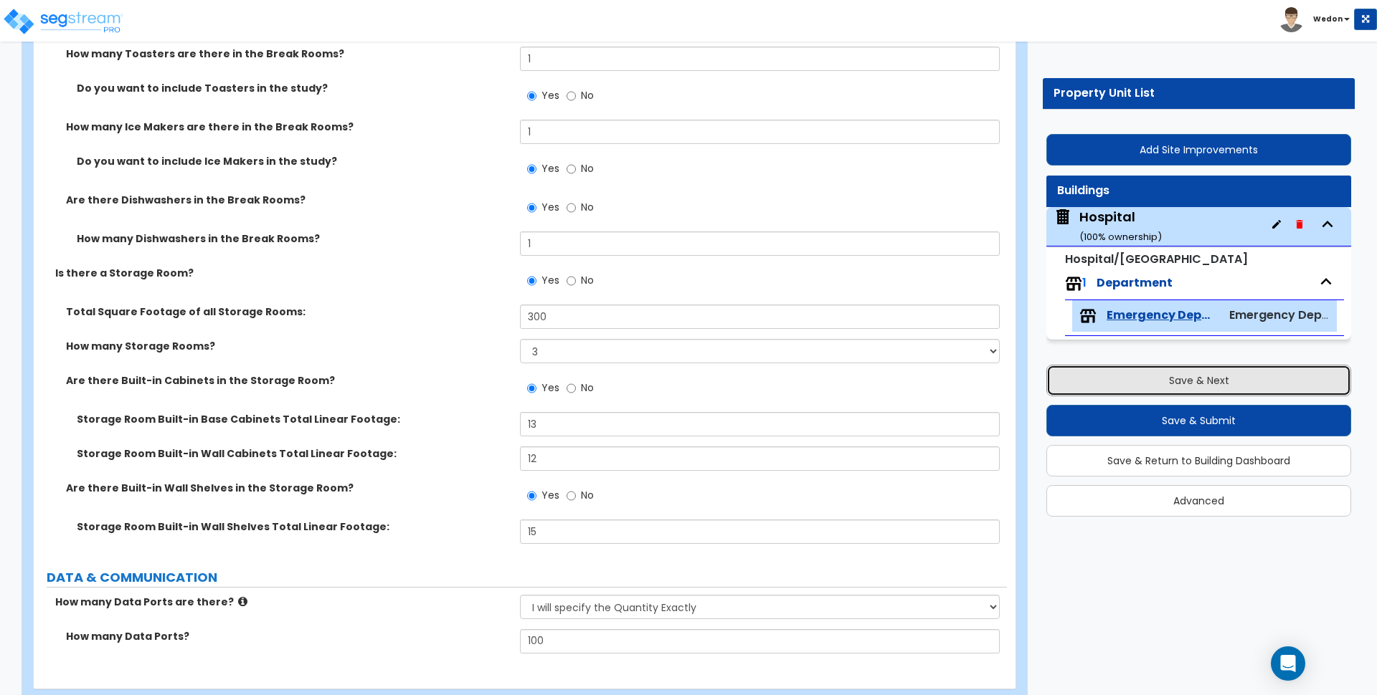
click at [1273, 376] on button "Save & Next" at bounding box center [1198, 381] width 305 height 32
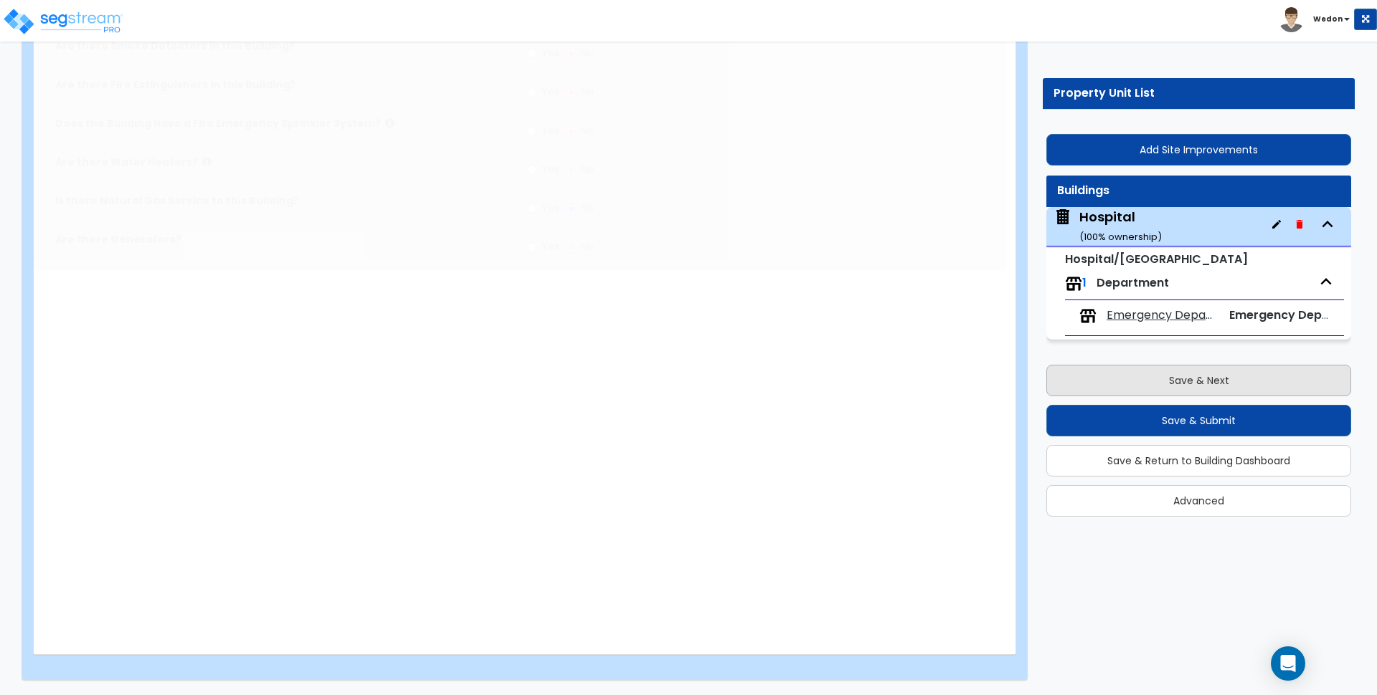
type input "15"
type input "90"
type input "1"
type input "9000"
select select "6"
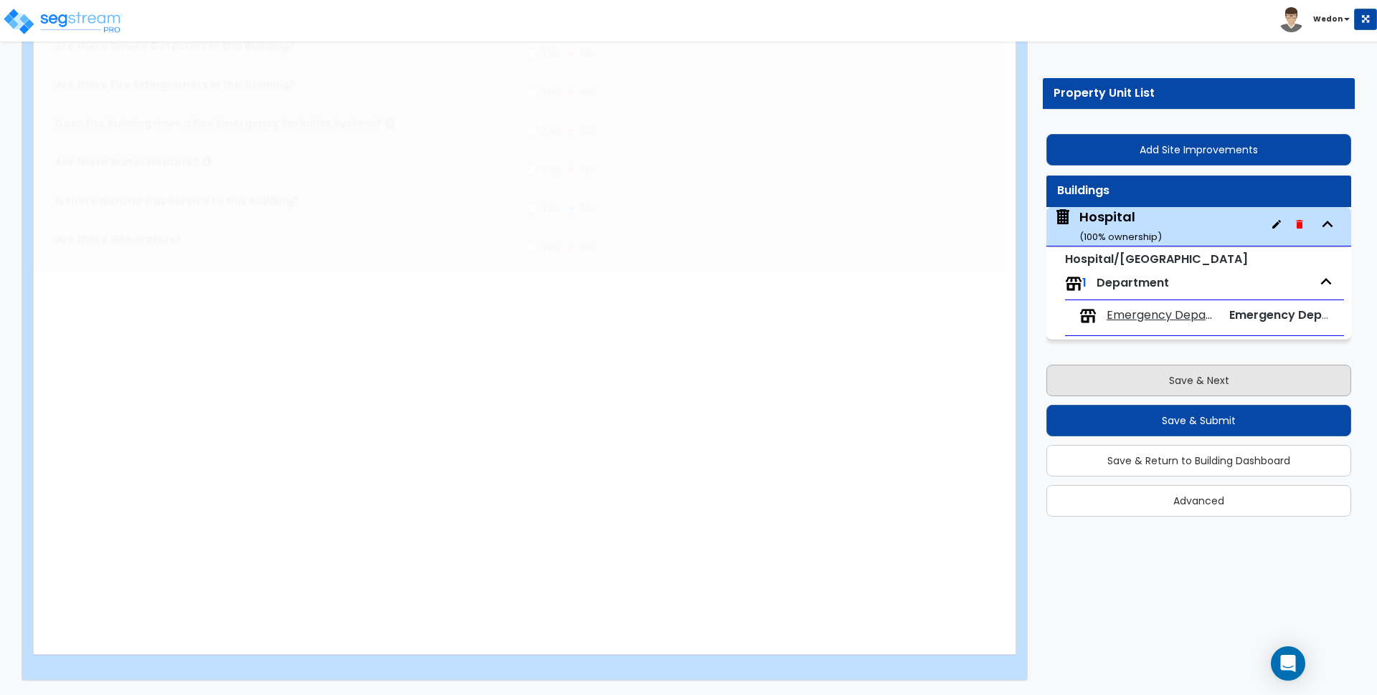
select select "1"
radio input "true"
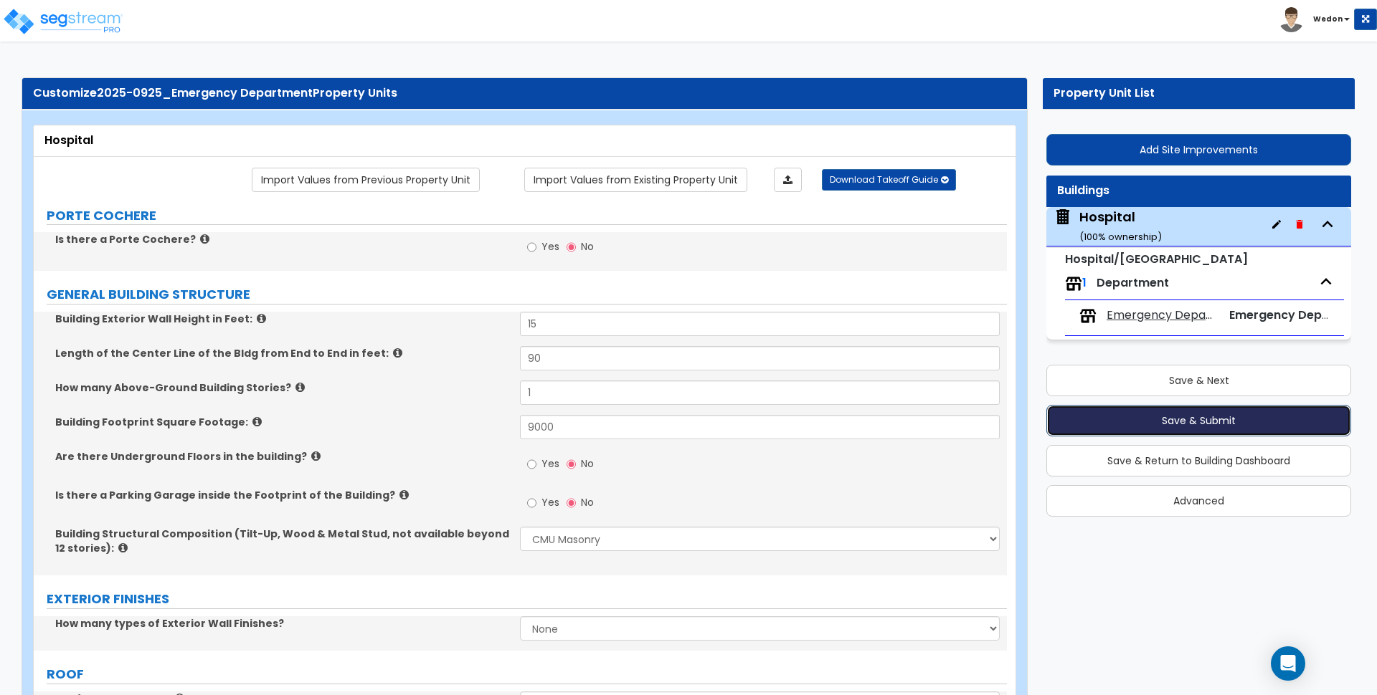
click at [1187, 420] on button "Save & Submit" at bounding box center [1198, 421] width 305 height 32
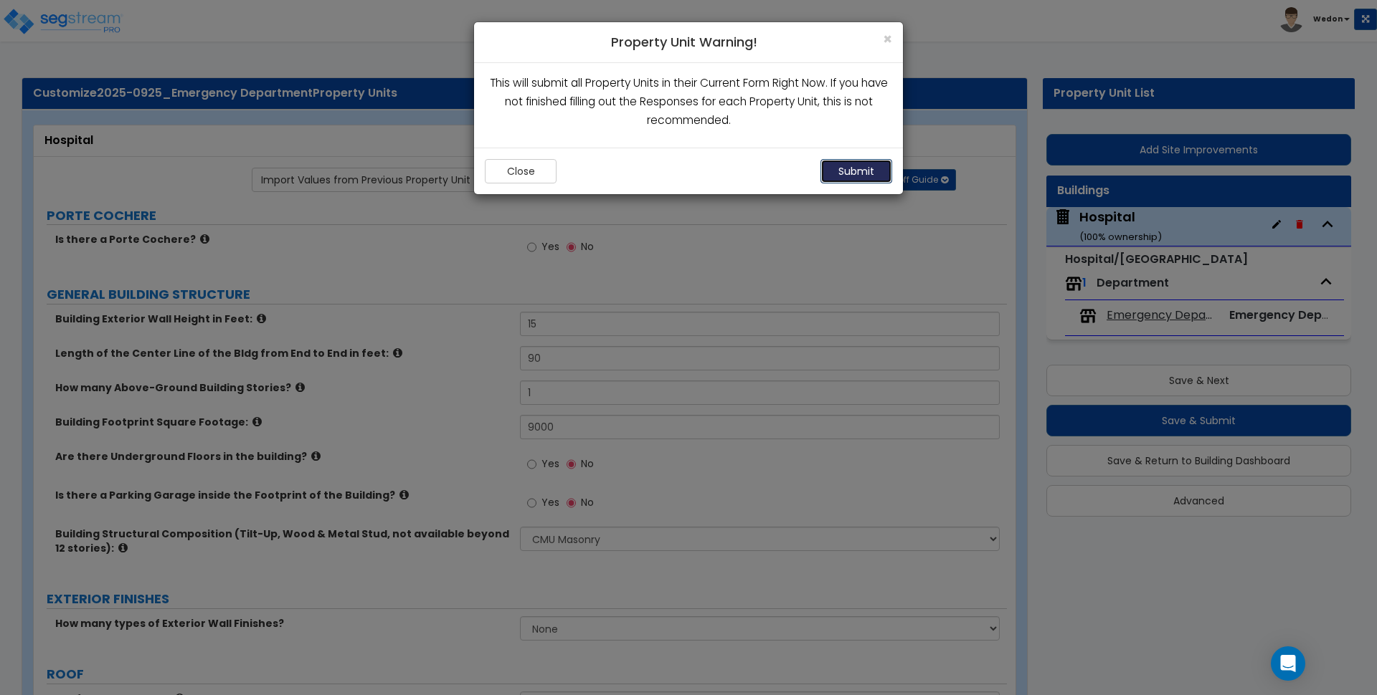
click at [850, 171] on button "Submit" at bounding box center [856, 171] width 72 height 24
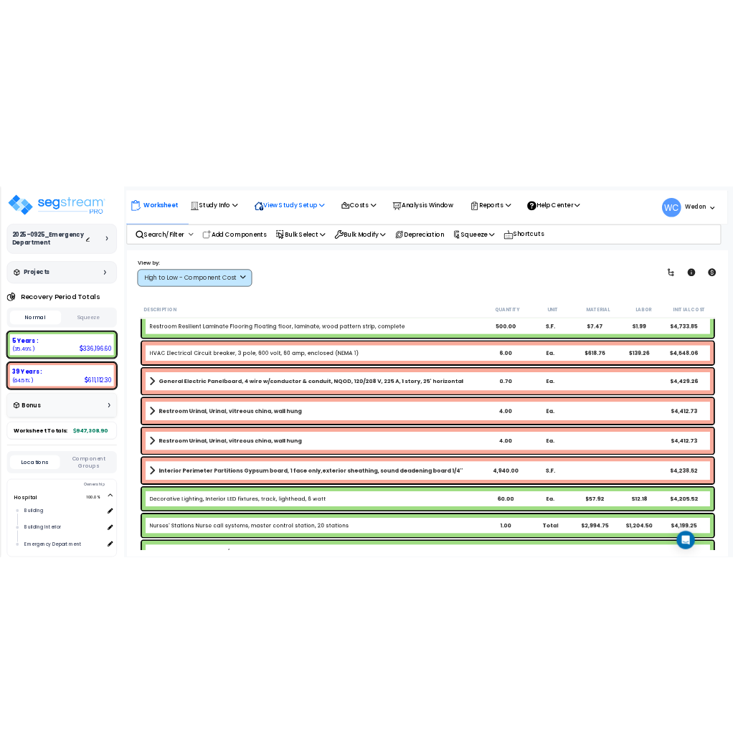
scroll to position [2599, 0]
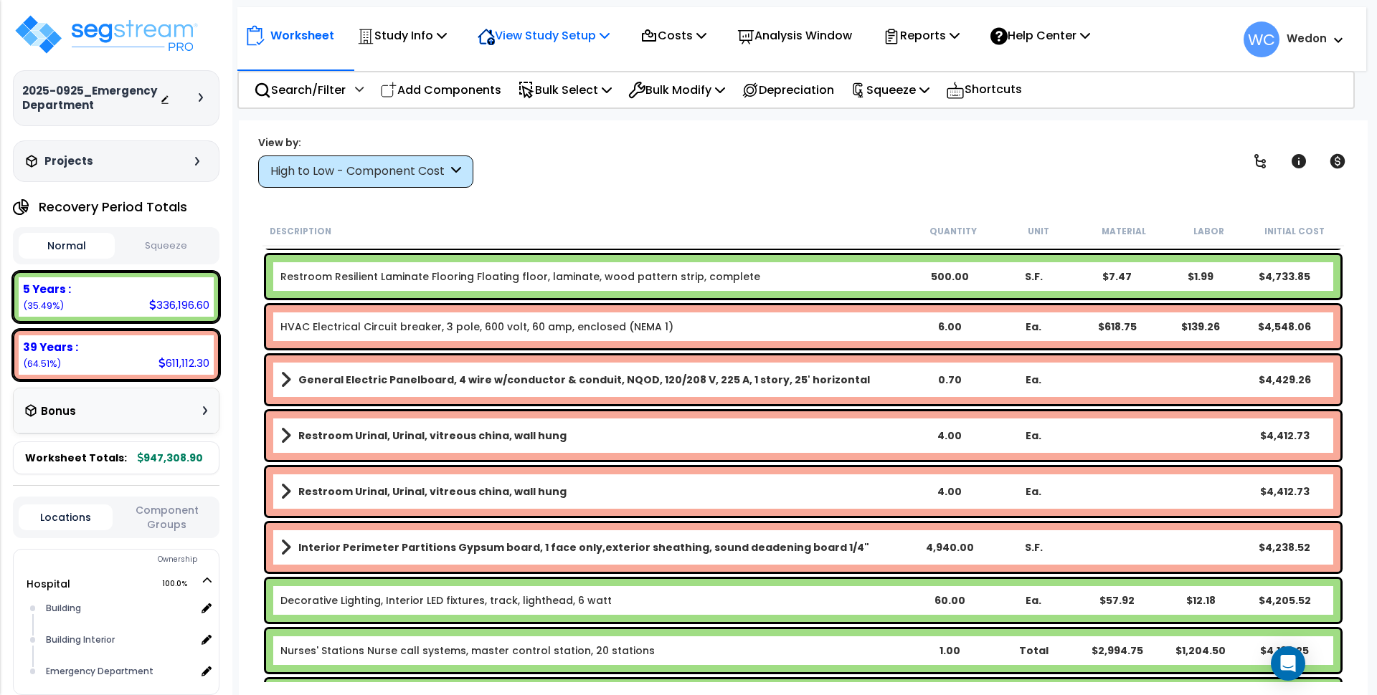
click at [587, 37] on p "View Study Setup" at bounding box center [543, 35] width 132 height 19
click at [556, 95] on link "View Questionnaire" at bounding box center [541, 98] width 142 height 29
click at [303, 165] on div "High to Low - Component Cost" at bounding box center [358, 171] width 177 height 16
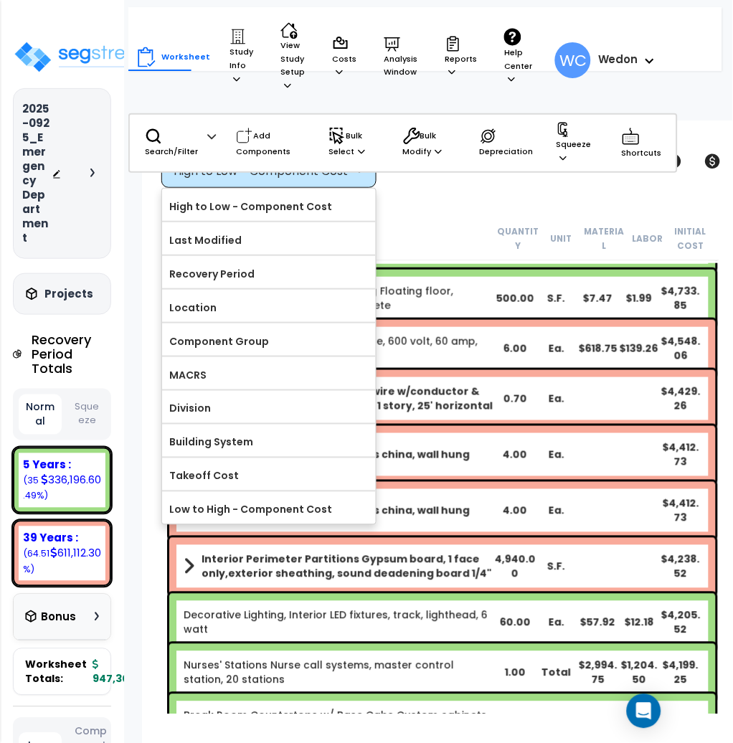
scroll to position [2598, 0]
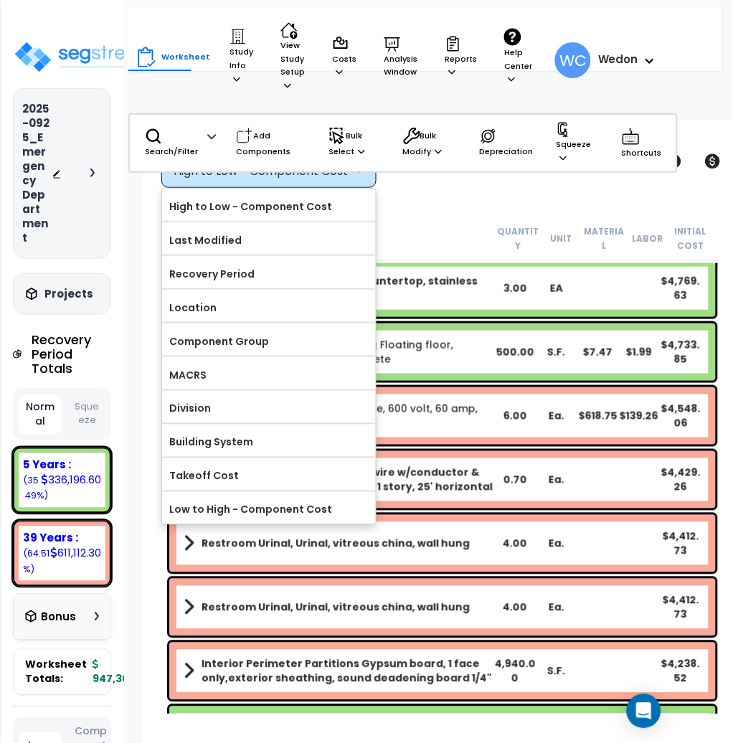
drag, startPoint x: 414, startPoint y: 198, endPoint x: 508, endPoint y: 170, distance: 98.0
click at [422, 196] on div "Worksheet Study Info Study Setup Add Property Unit Template study Clone study WC" at bounding box center [442, 491] width 601 height 743
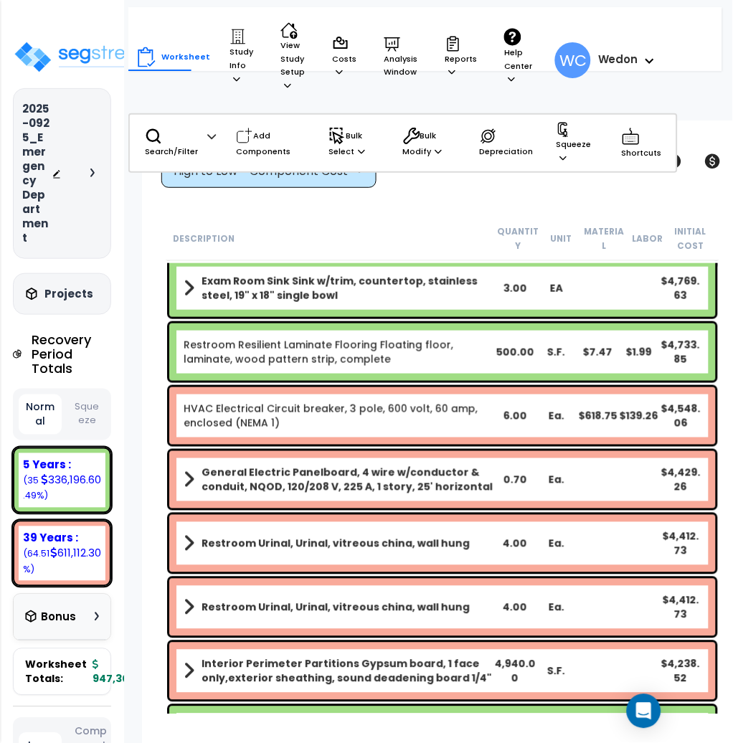
click at [345, 167] on div "High to Low - Component Cost" at bounding box center [262, 171] width 177 height 16
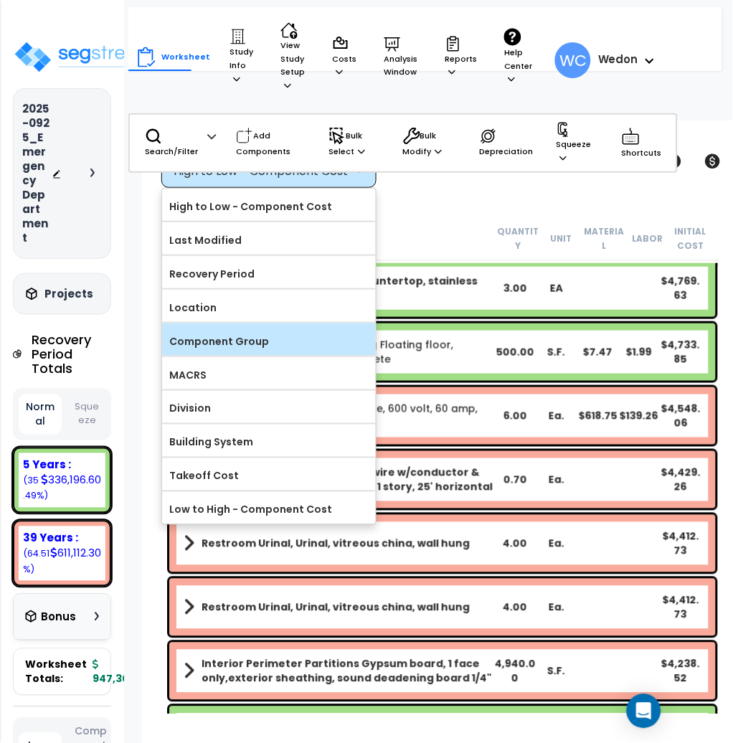
click at [250, 341] on label "Component Group" at bounding box center [269, 342] width 214 height 22
click at [0, 0] on input "Component Group" at bounding box center [0, 0] width 0 height 0
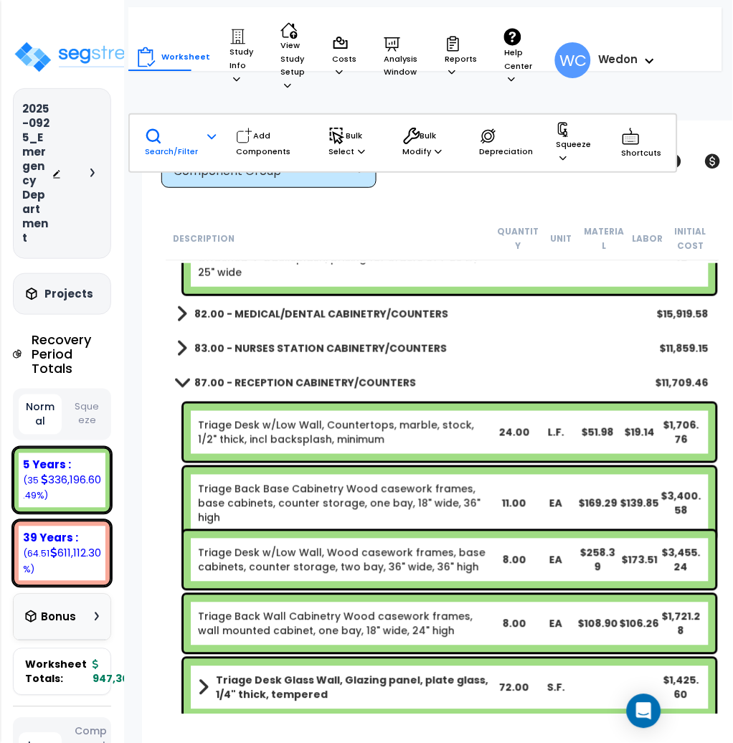
click at [166, 133] on p "Search/Filter" at bounding box center [171, 143] width 53 height 31
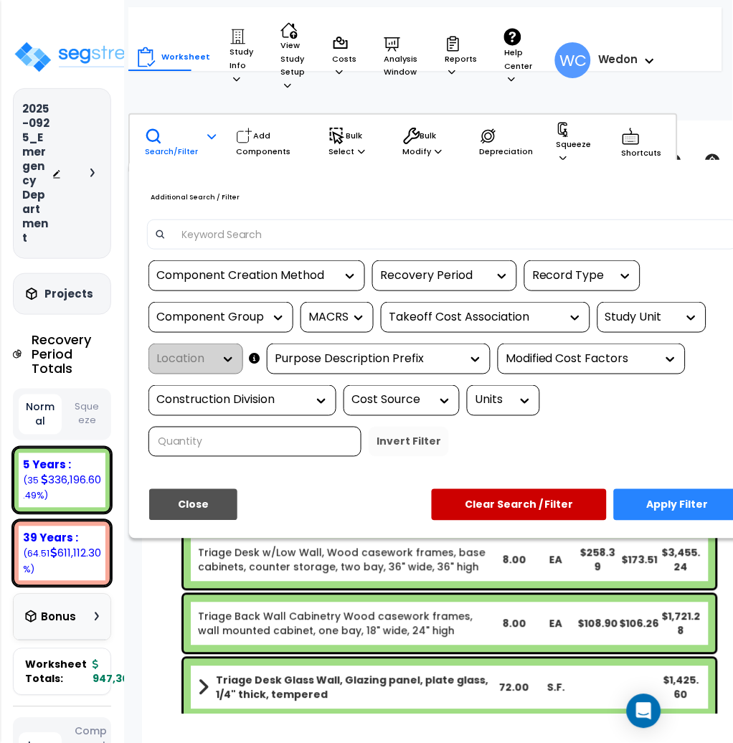
click at [247, 227] on input at bounding box center [452, 235] width 557 height 22
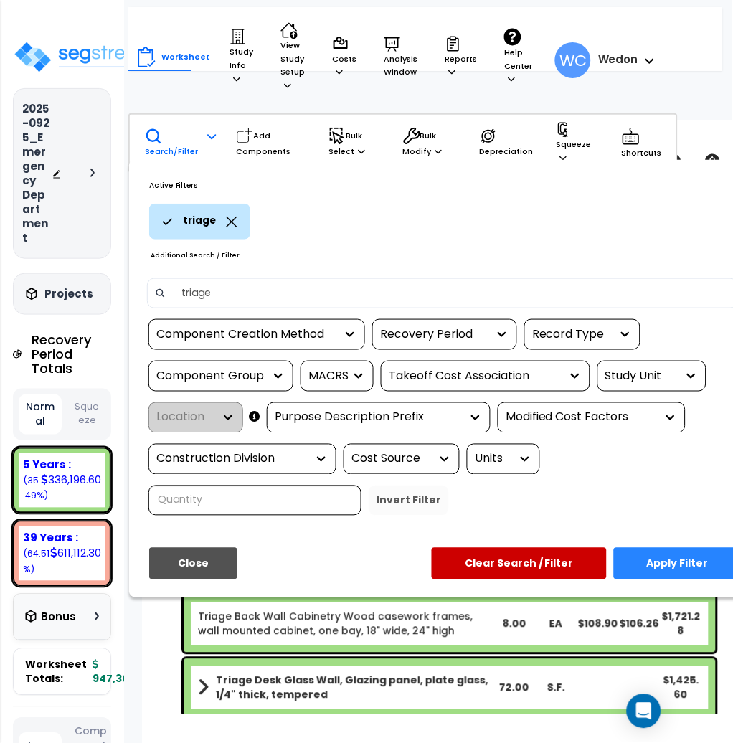
type input "triage"
click at [662, 550] on button "Apply Filter" at bounding box center [678, 564] width 128 height 32
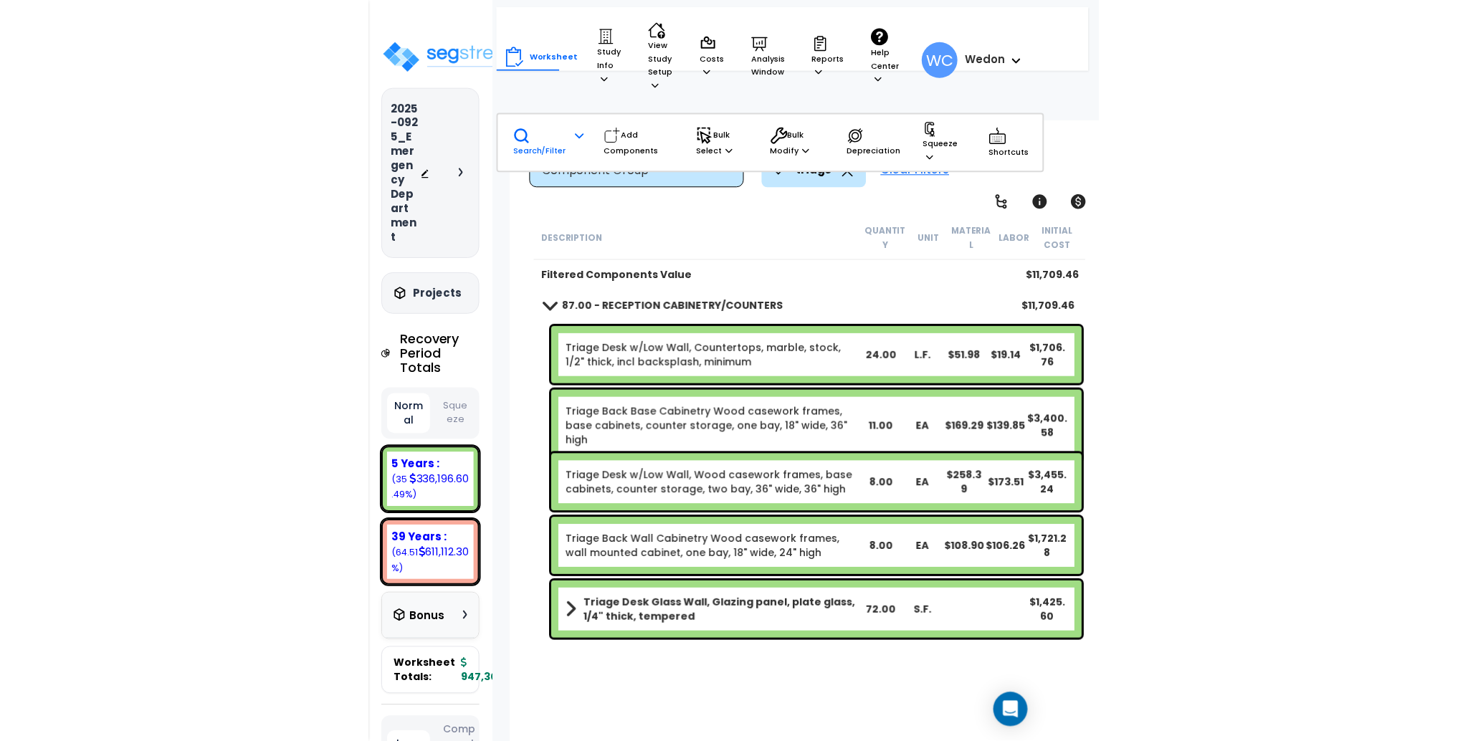
scroll to position [0, 0]
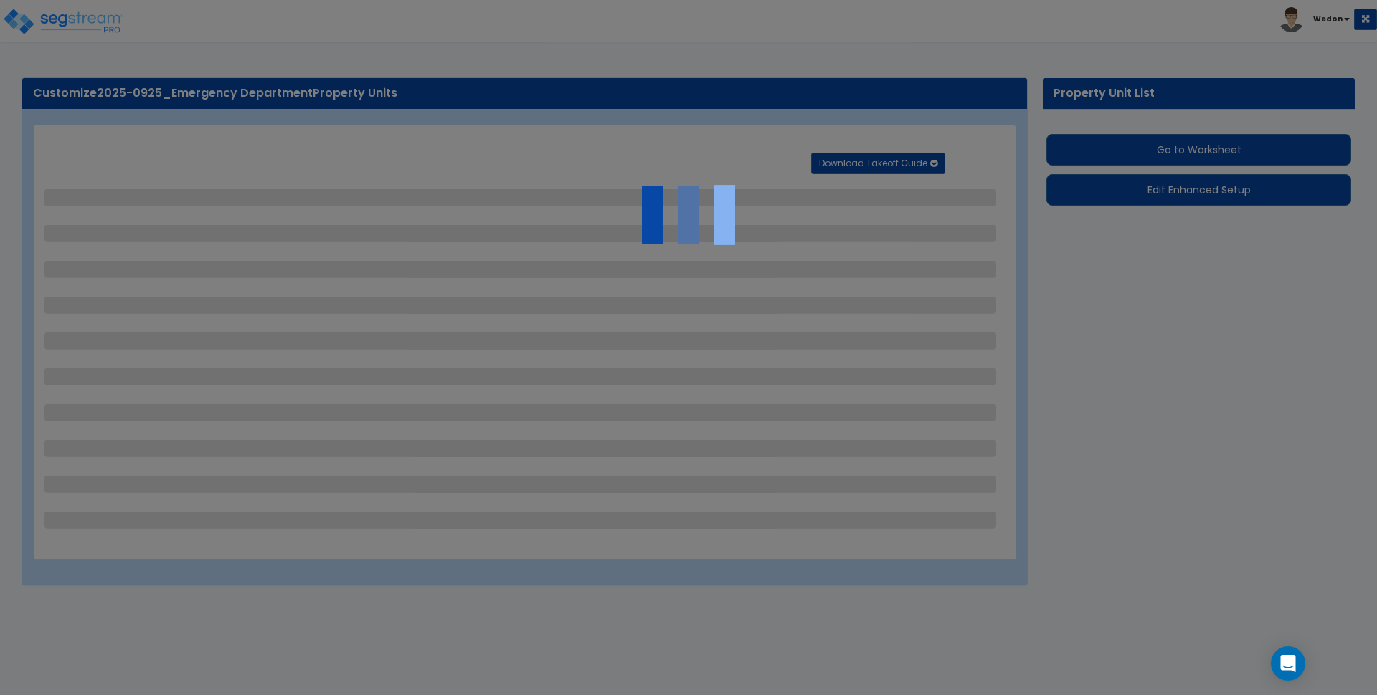
select select "6"
select select "1"
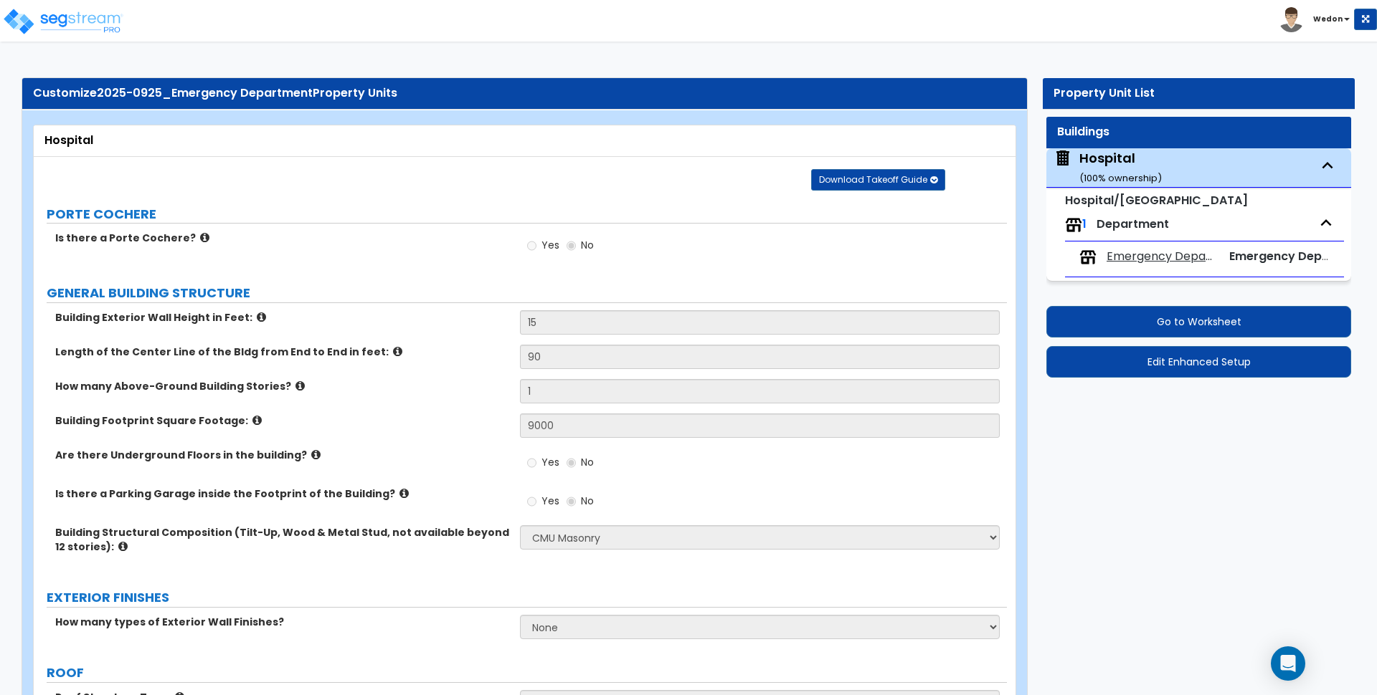
click at [412, 315] on label "Building Exterior Wall Height in Feet:" at bounding box center [282, 317] width 454 height 14
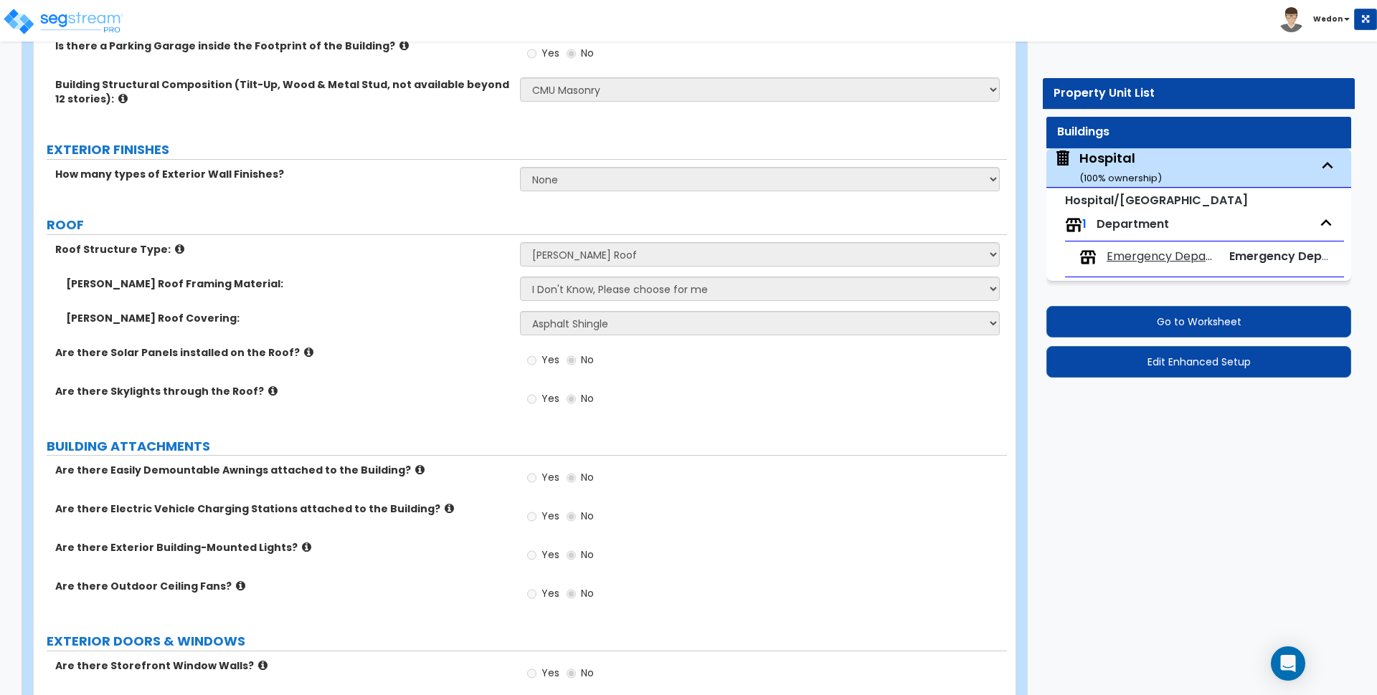
click at [1151, 261] on span "Emergency Department" at bounding box center [1161, 257] width 110 height 16
select select "5"
select select "3"
select select "4"
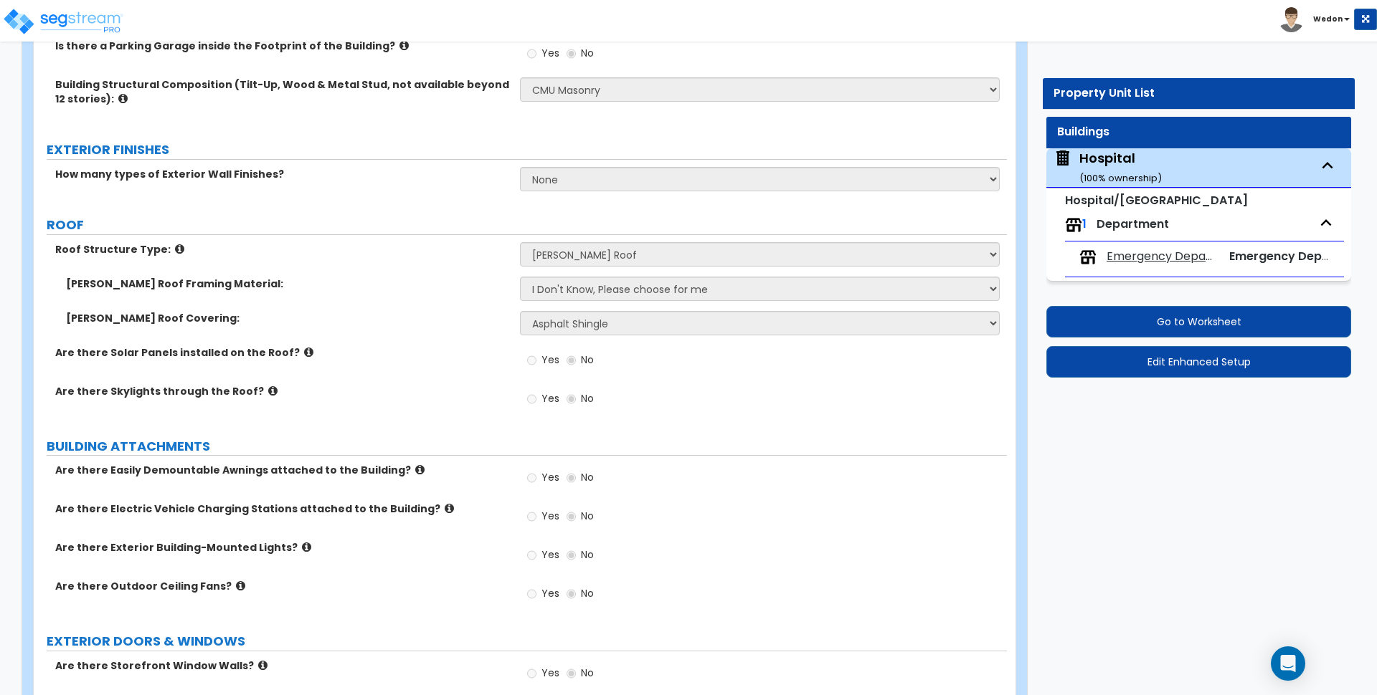
select select "3"
select select "2"
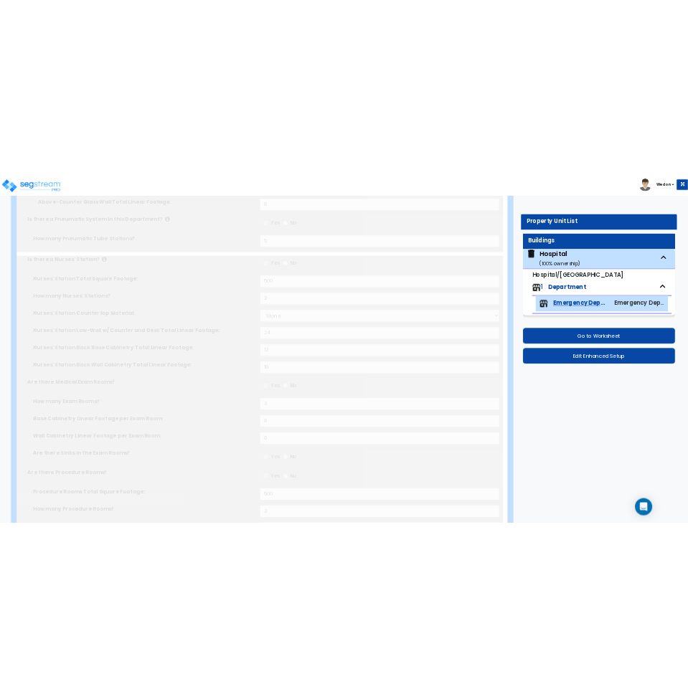
scroll to position [0, 0]
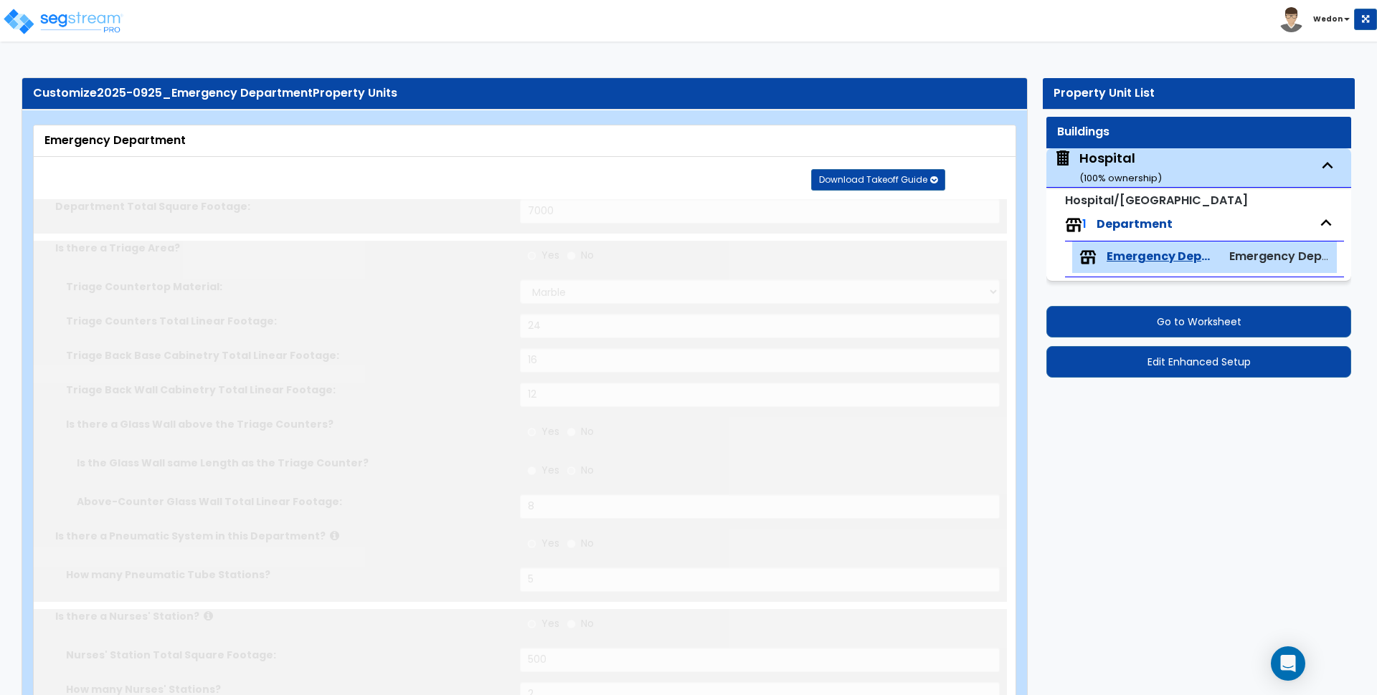
select select "1"
type input "25"
select select "2"
type input "25"
select select "3"
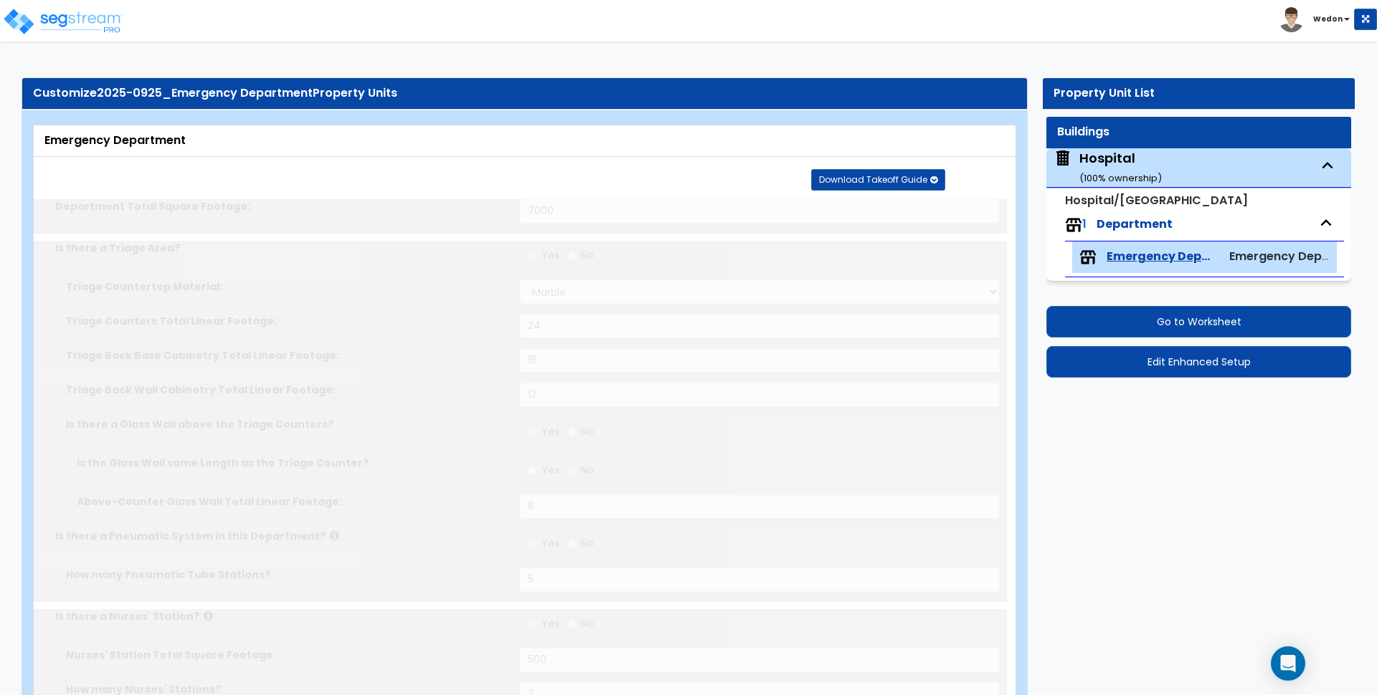
type input "250"
radio input "true"
select select "1"
radio input "true"
select select "2"
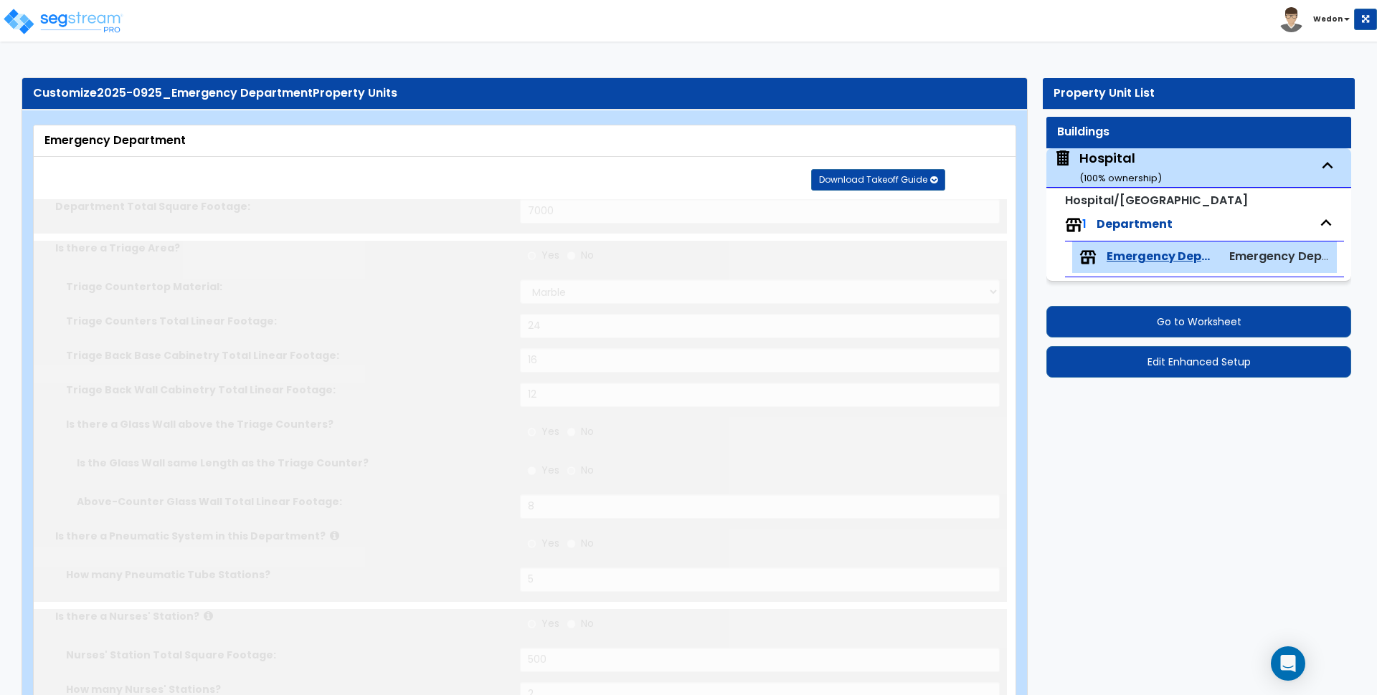
radio input "true"
type input "210"
radio input "true"
type input "120"
radio input "true"
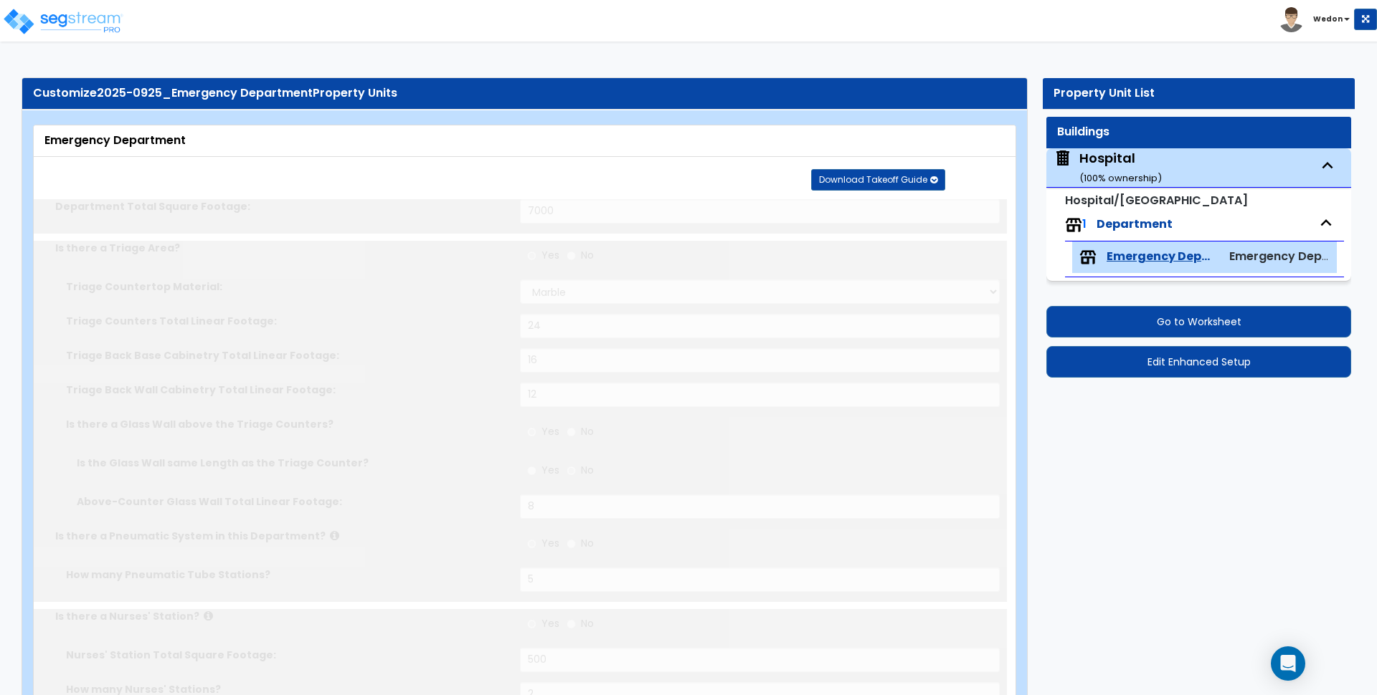
select select "2"
type input "130"
select select "3"
radio input "true"
select select "2"
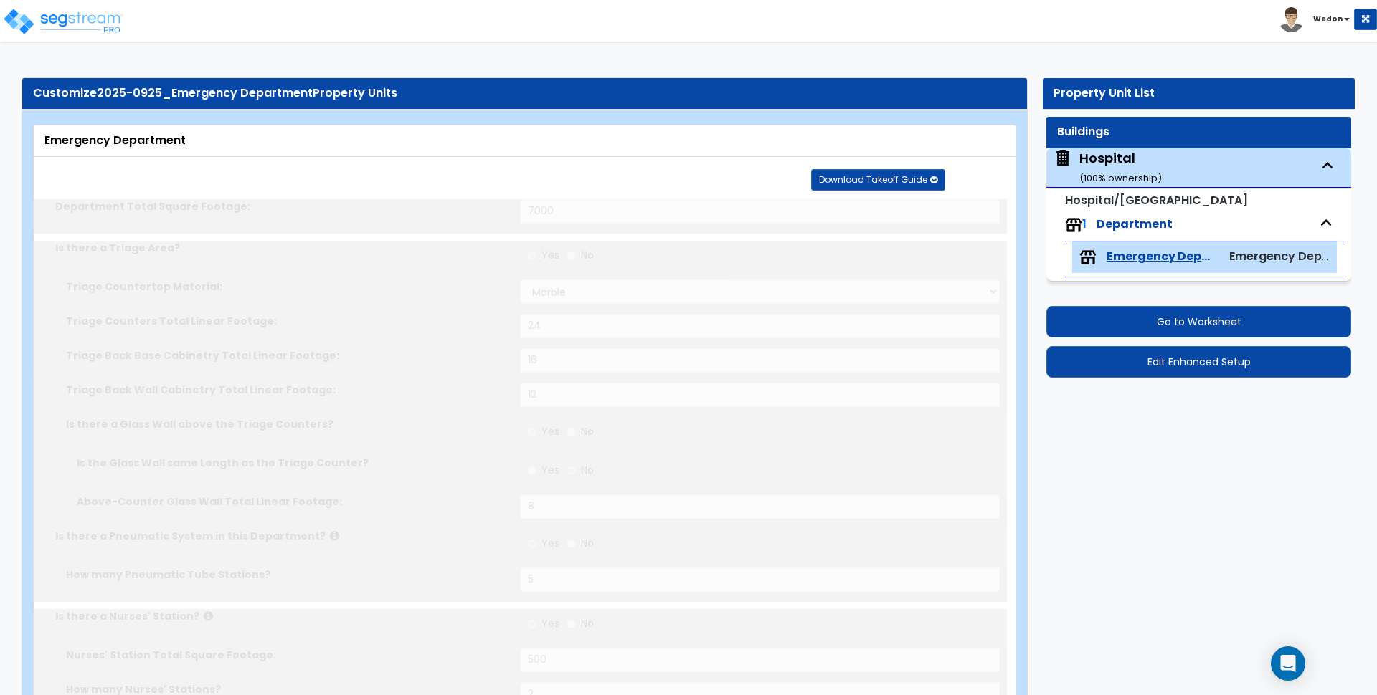
radio input "true"
select select "2"
radio input "true"
select select "2"
select select "1"
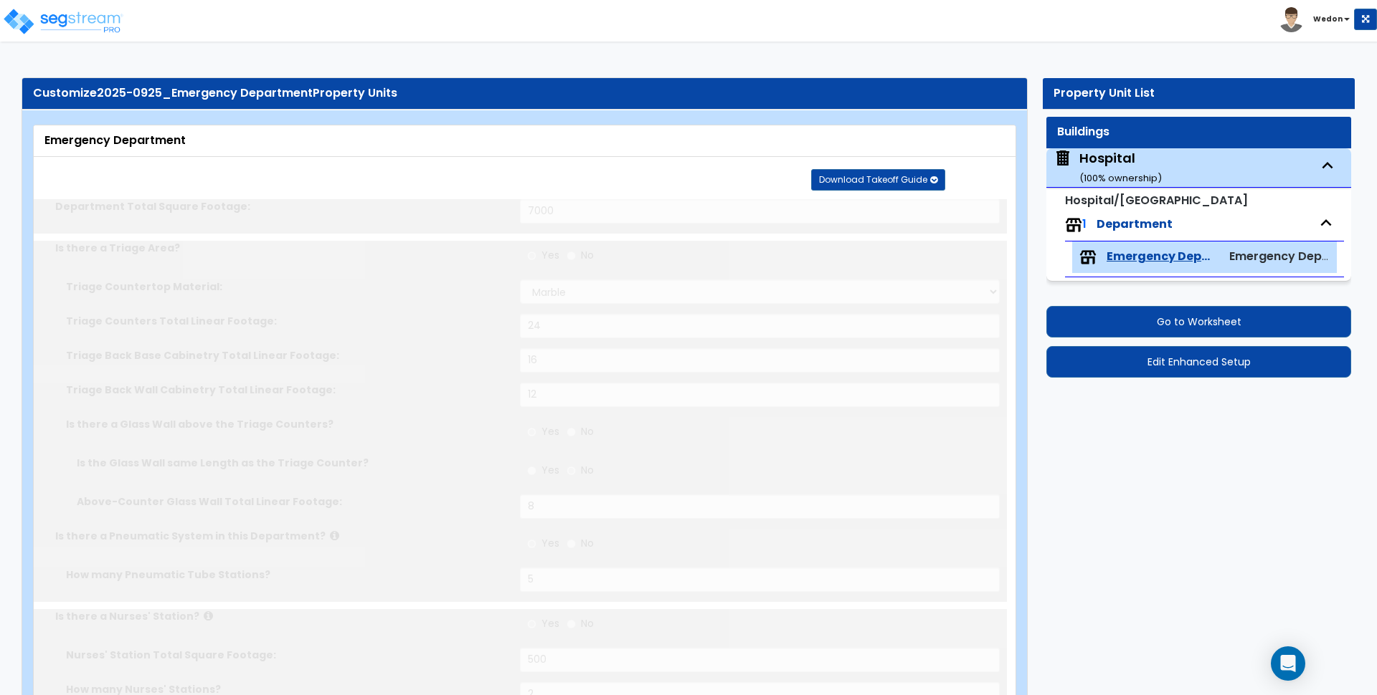
type input "25"
select select "2"
type input "25"
select select "4"
type input "25"
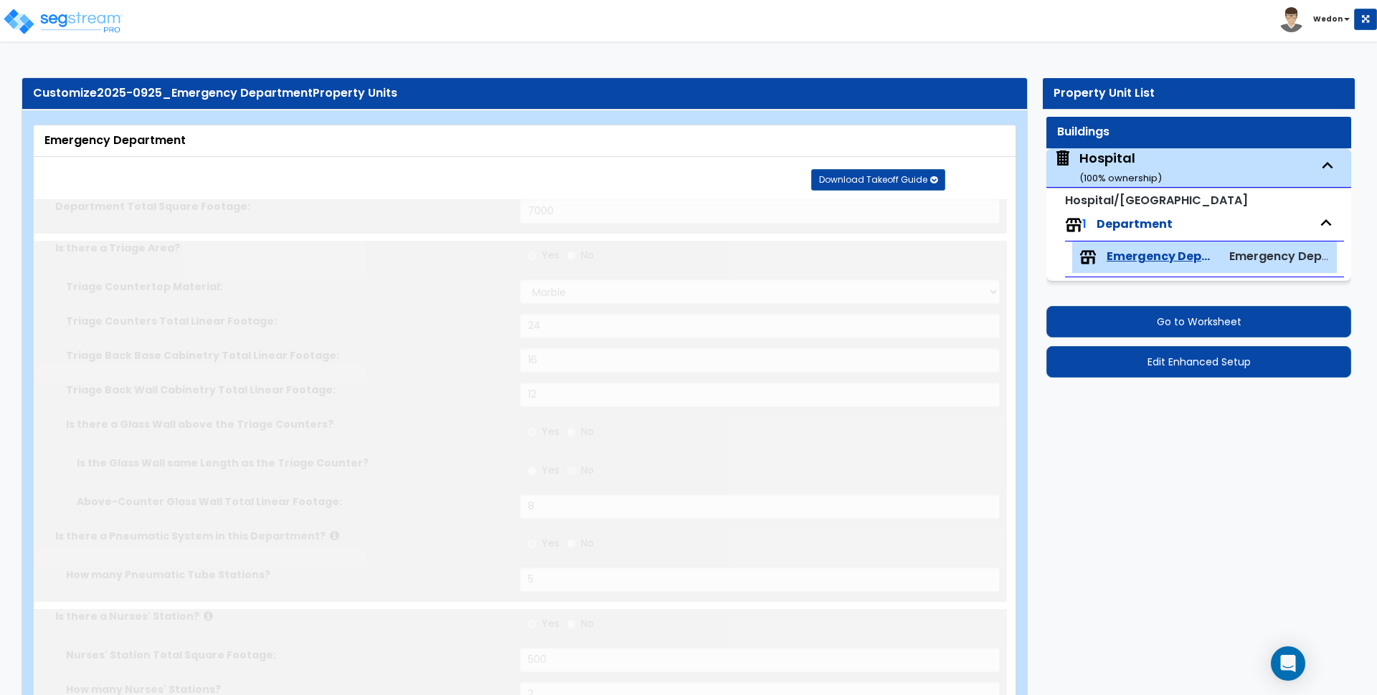
select select "6"
select select "1"
type input "25"
select select "4"
type input "25"
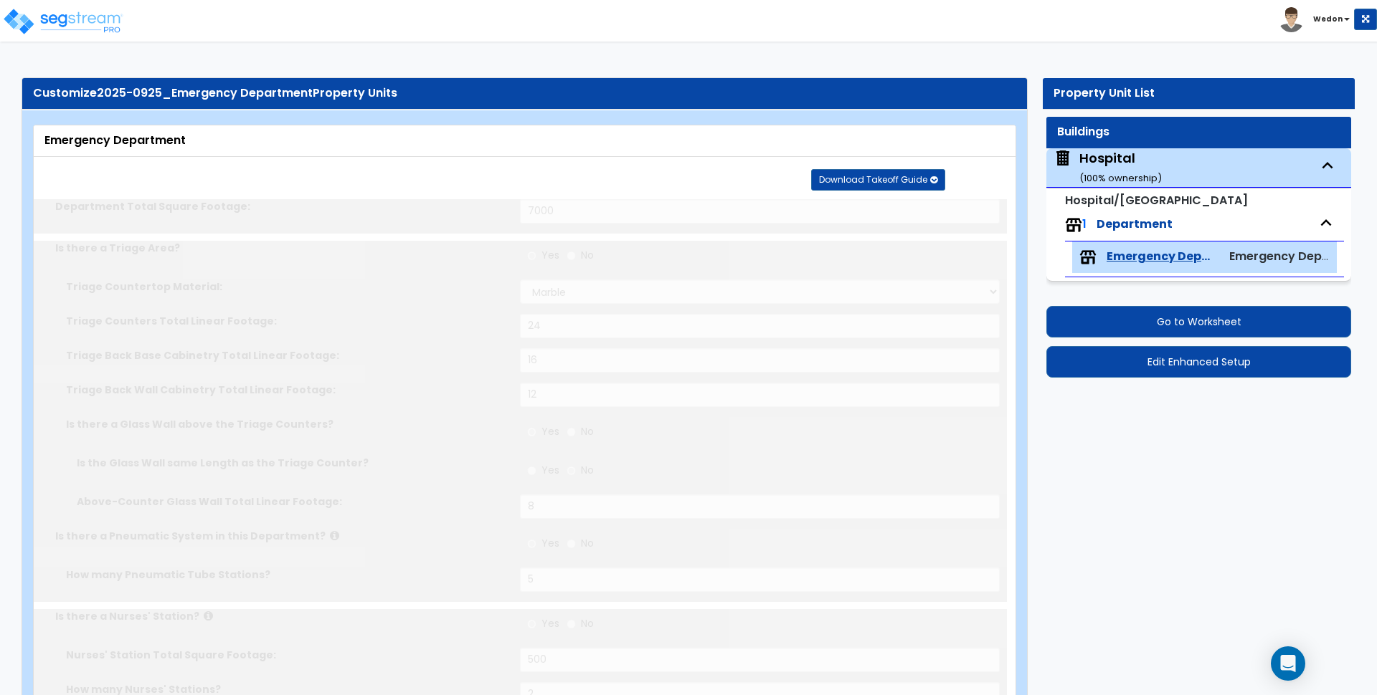
select select "6"
type input "60"
type input "9"
type input "6"
type input "3"
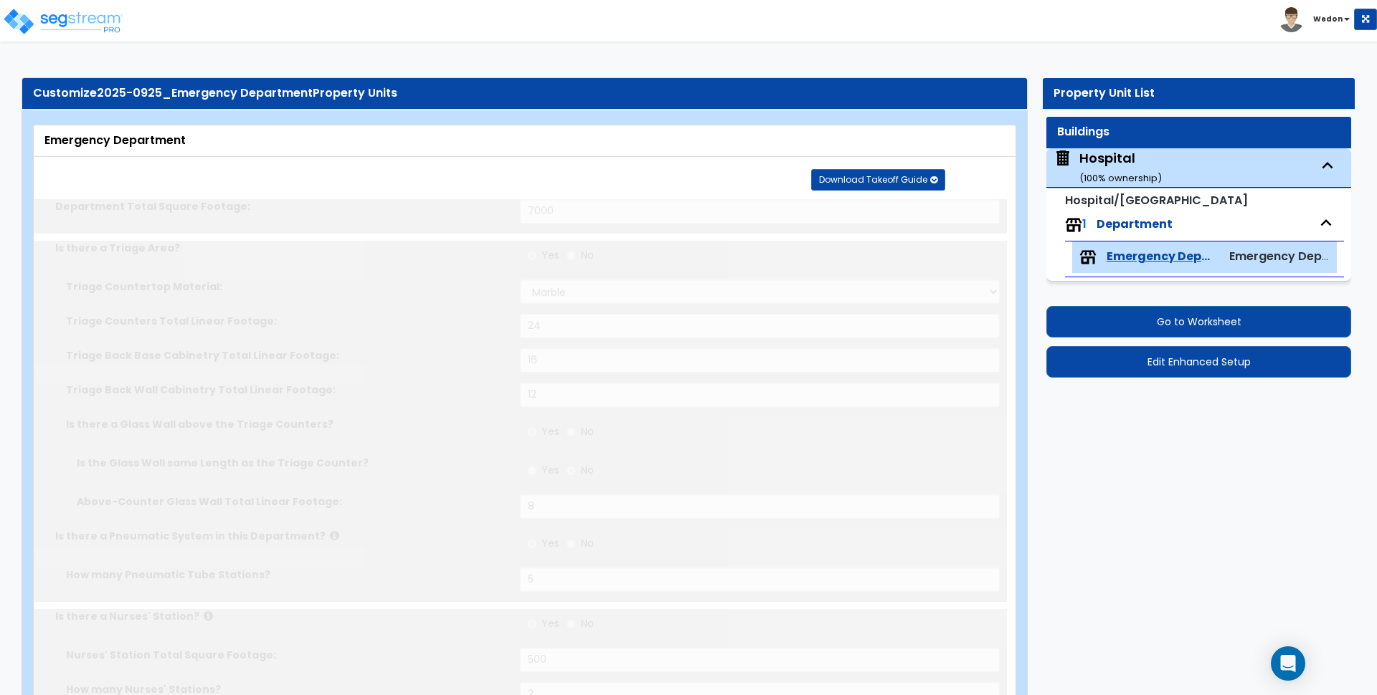
type input "4"
type input "3"
type input "5"
select select "3"
type input "300"
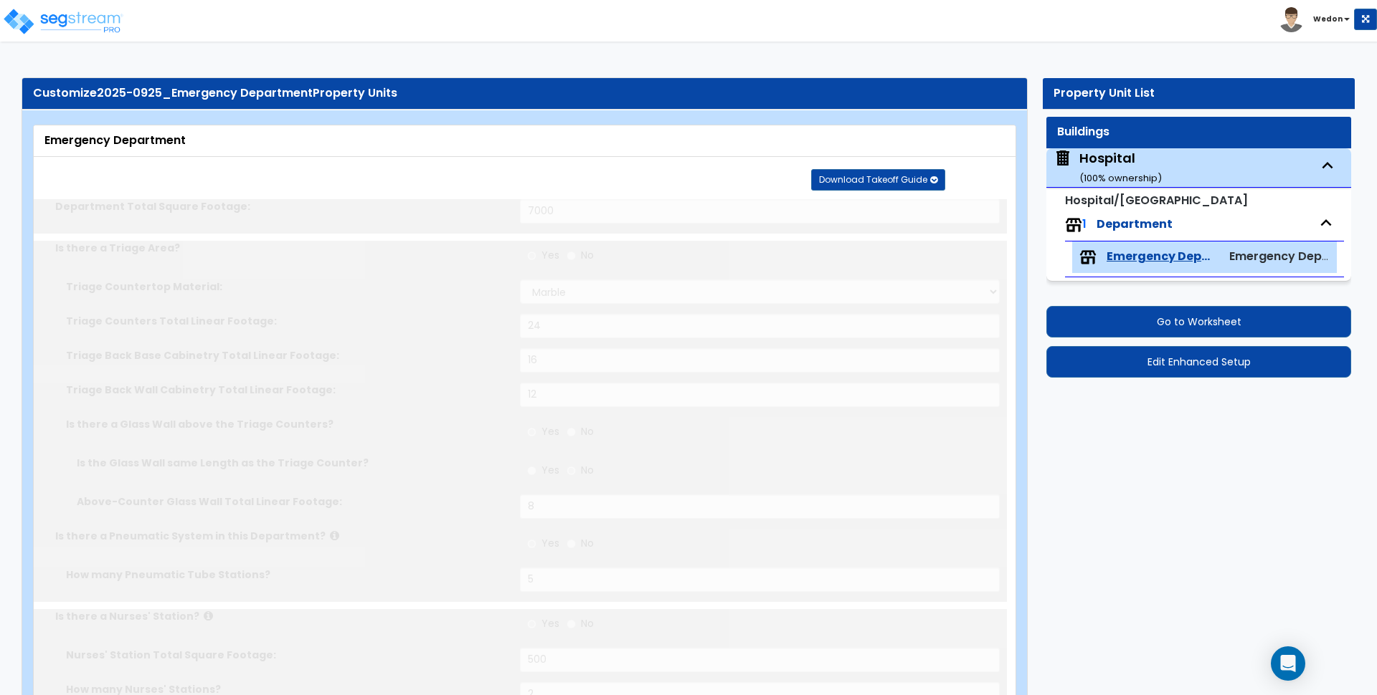
type input "400"
select select "4"
type input "1000"
radio input "true"
type input "4"
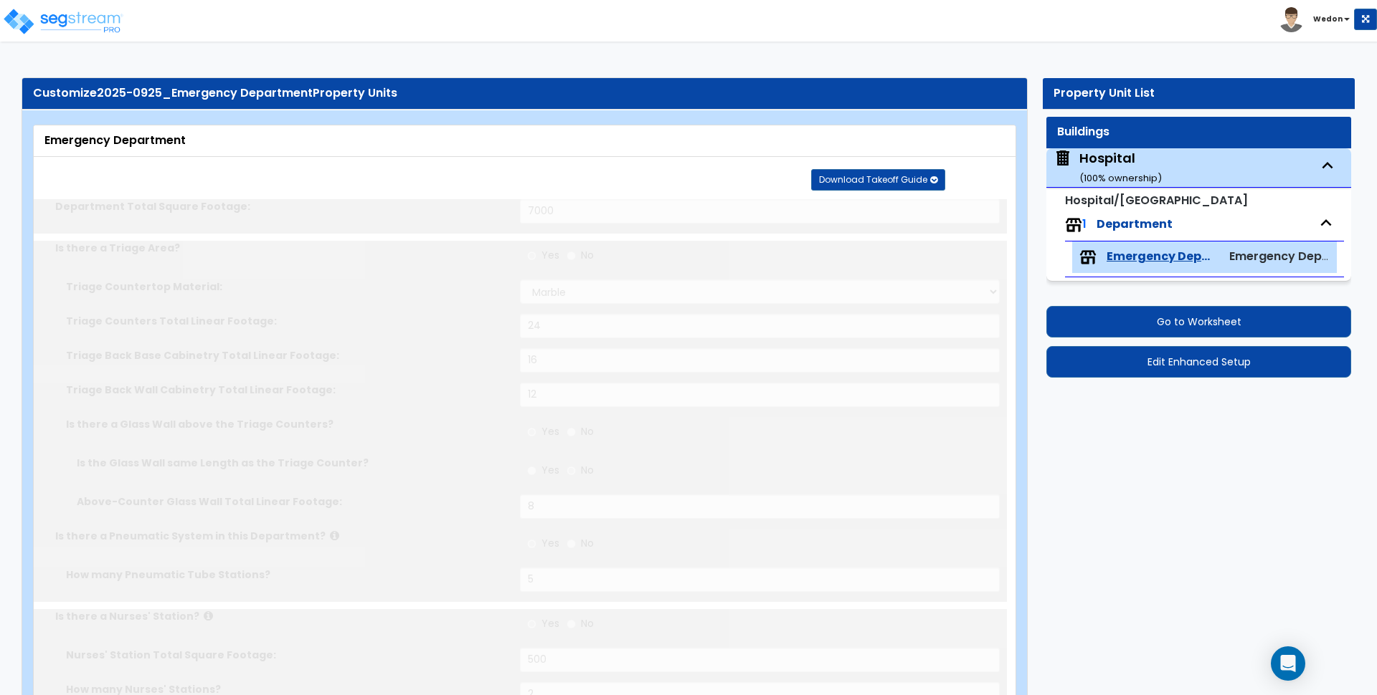
radio input "true"
type input "4"
select select "1"
radio input "true"
type input "2"
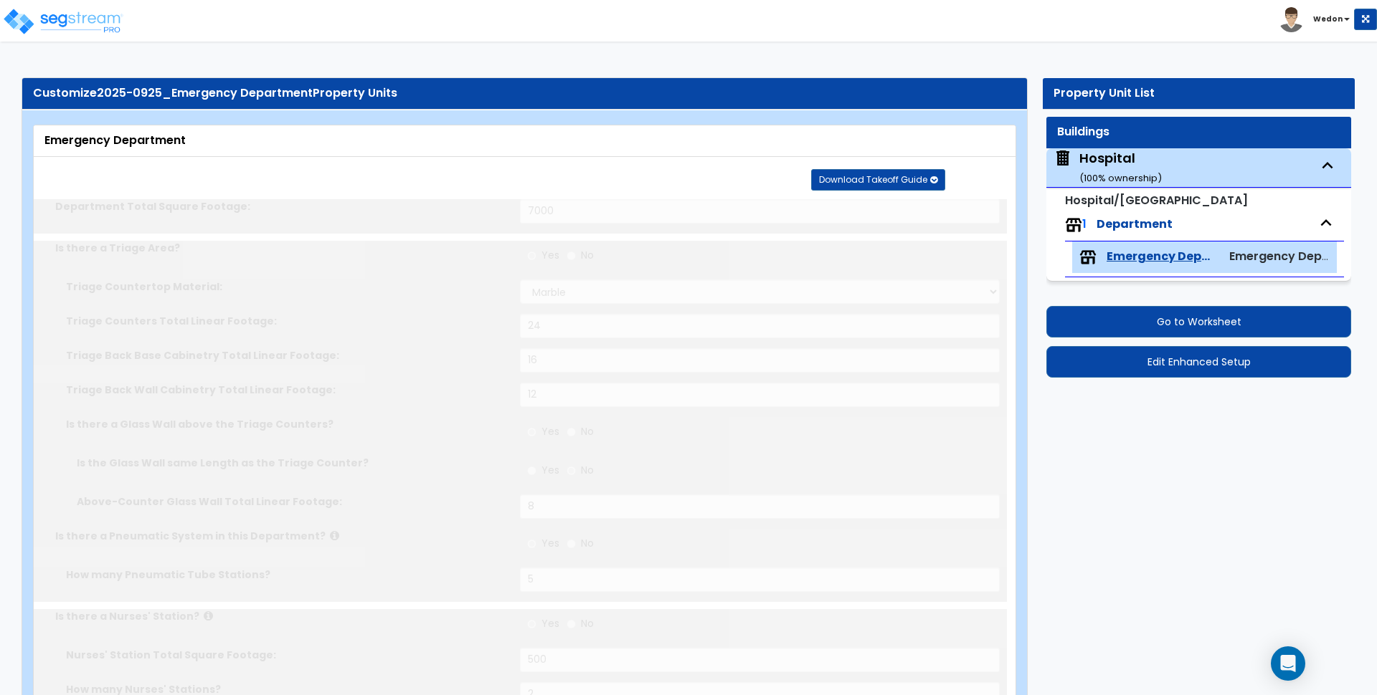
radio input "true"
type input "2"
type input "4"
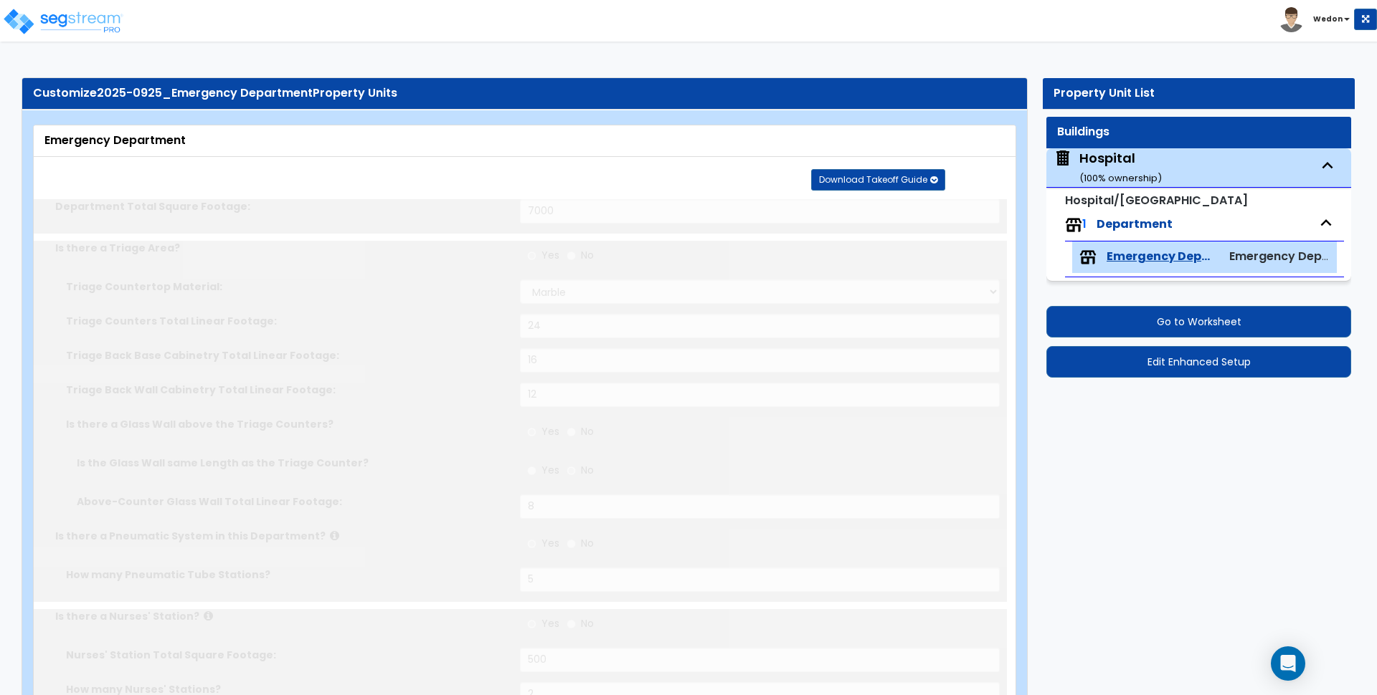
type input "2"
select select "2"
type input "2"
type input "200"
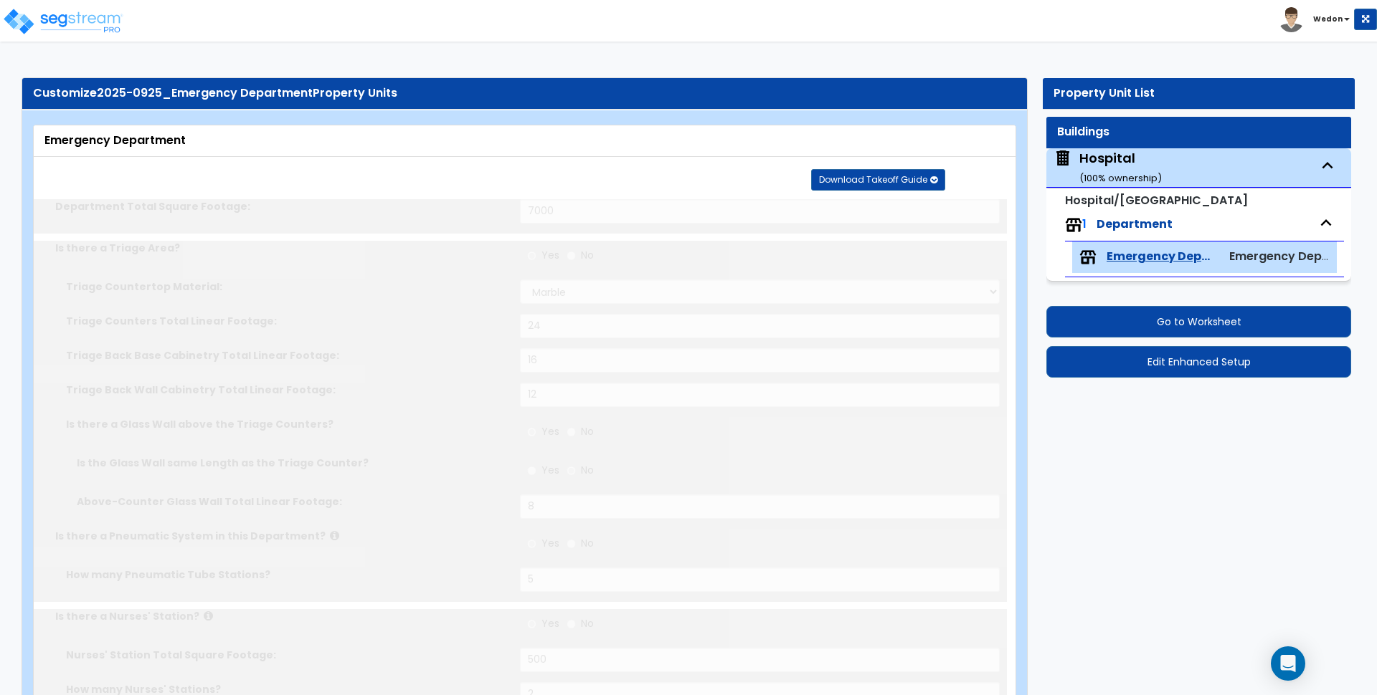
select select "2"
type input "12"
type input "2"
select select "2"
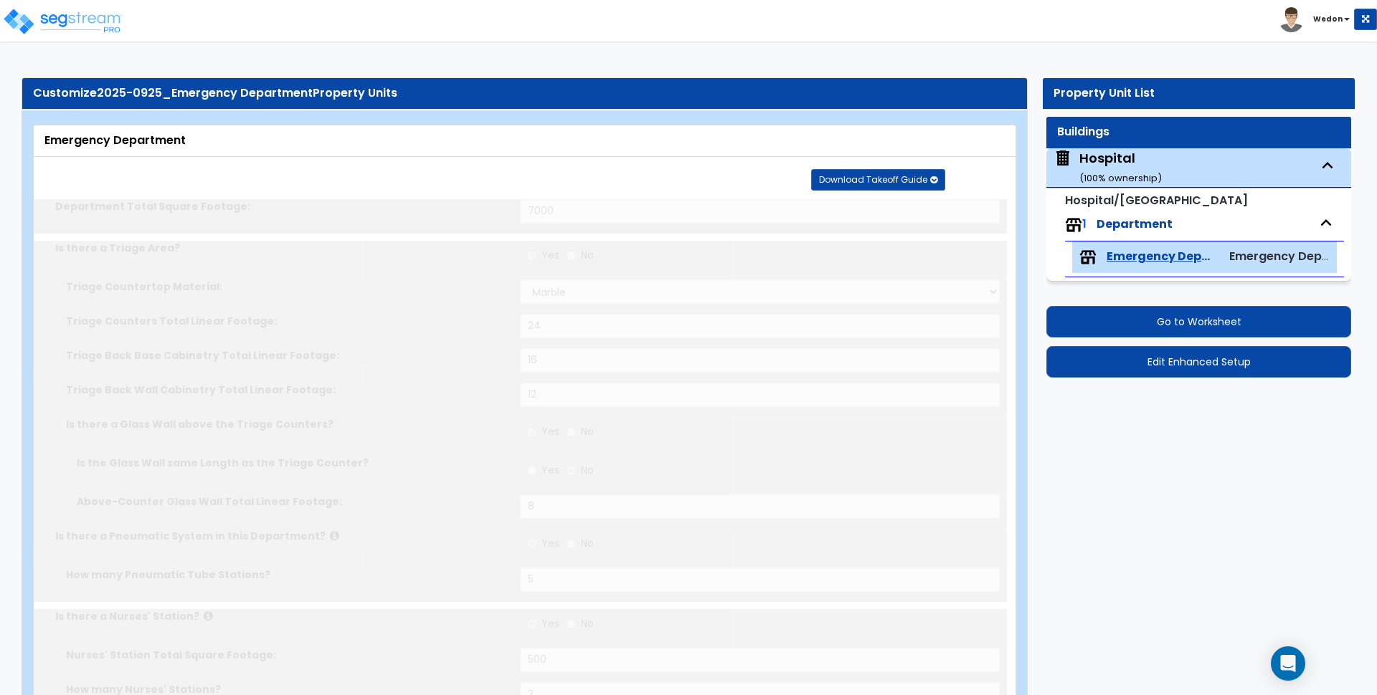
select select "2"
type input "1"
radio input "true"
type input "1"
radio input "true"
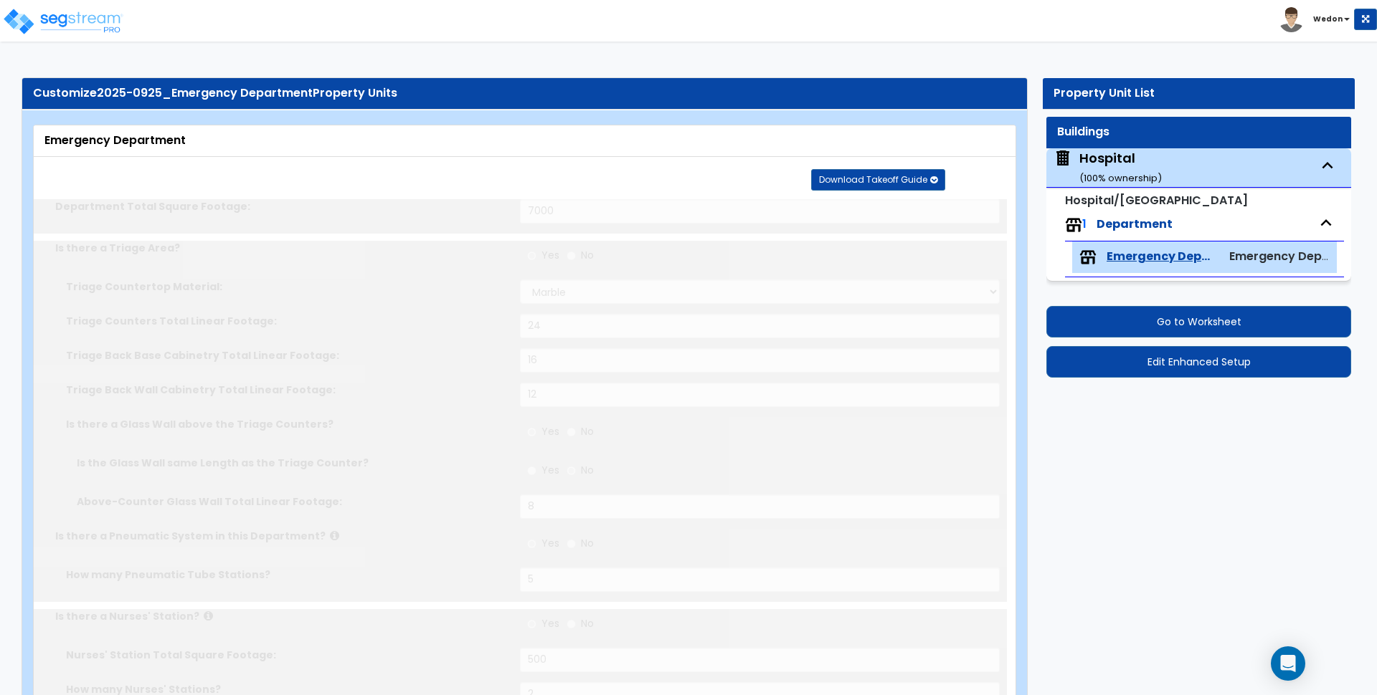
type input "1"
radio input "true"
type input "1"
radio input "true"
type input "1"
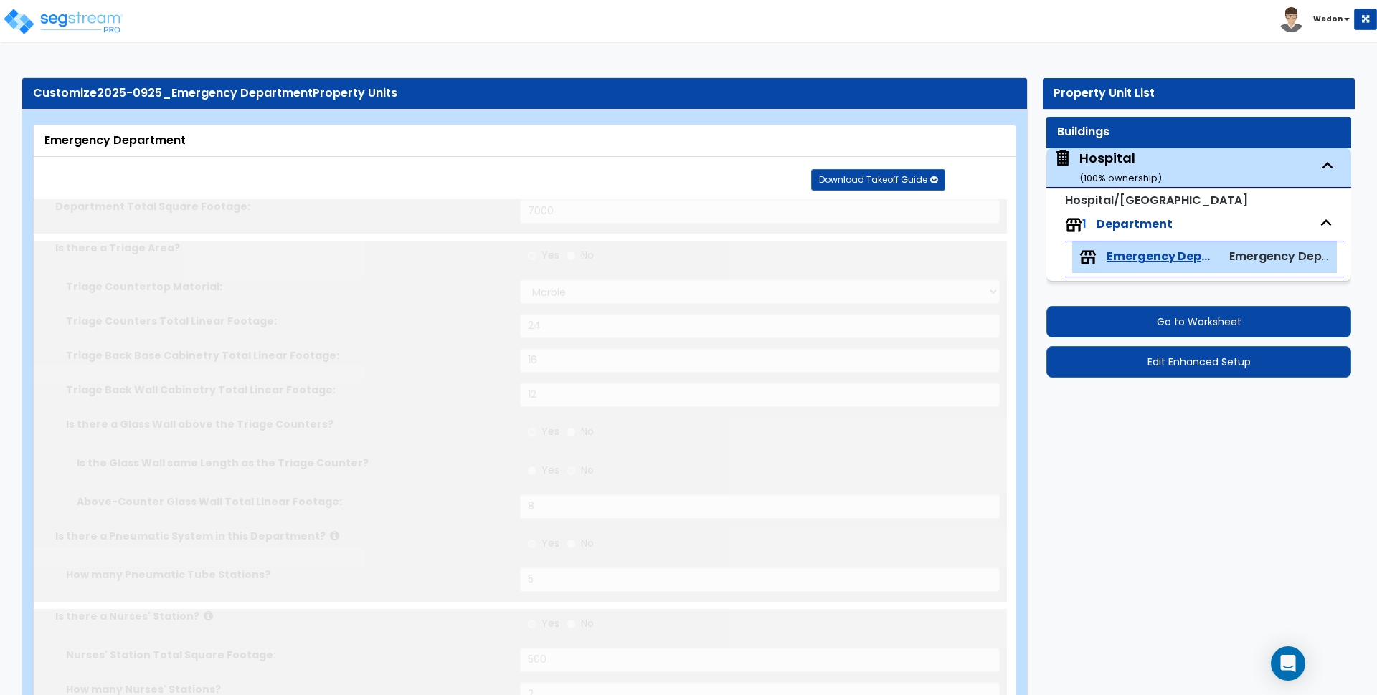
radio input "true"
type input "1"
type input "100"
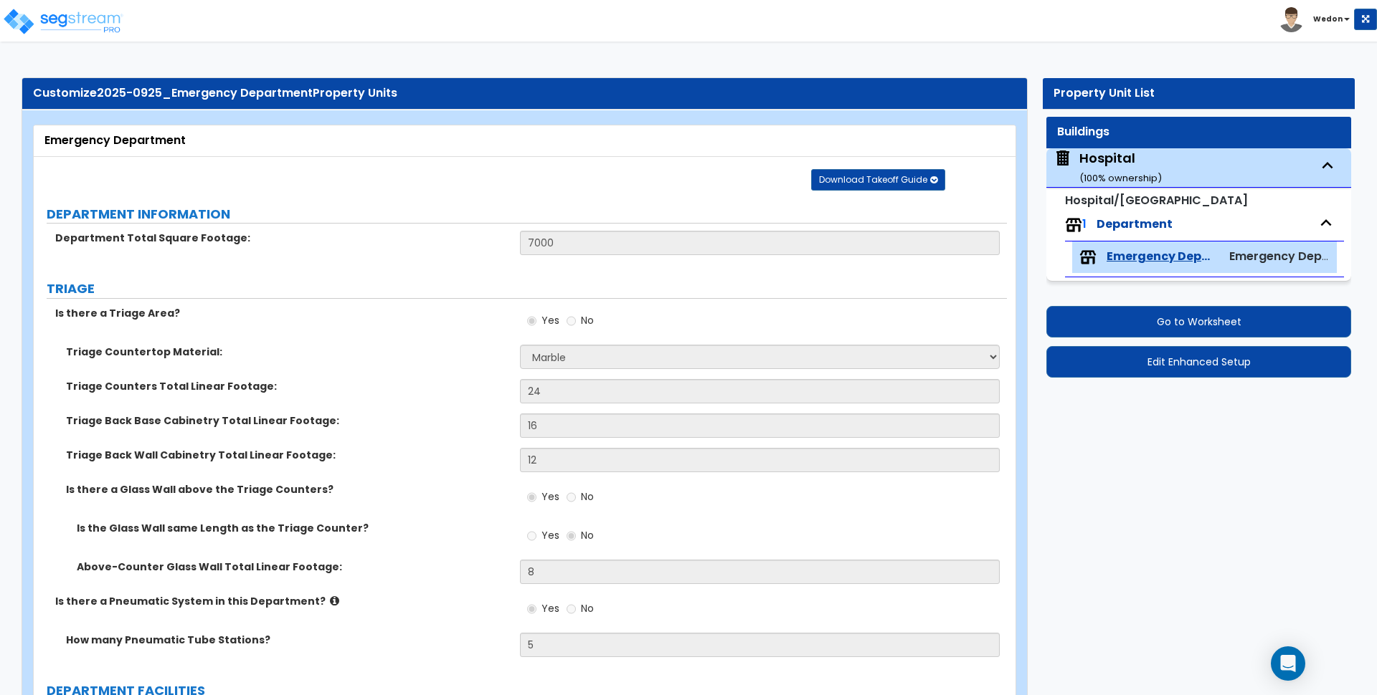
click at [392, 355] on label "Triage Countertop Material:" at bounding box center [287, 352] width 443 height 14
click at [519, 212] on label "DEPARTMENT INFORMATION" at bounding box center [527, 214] width 960 height 19
click at [703, 206] on label "DEPARTMENT INFORMATION" at bounding box center [527, 214] width 960 height 19
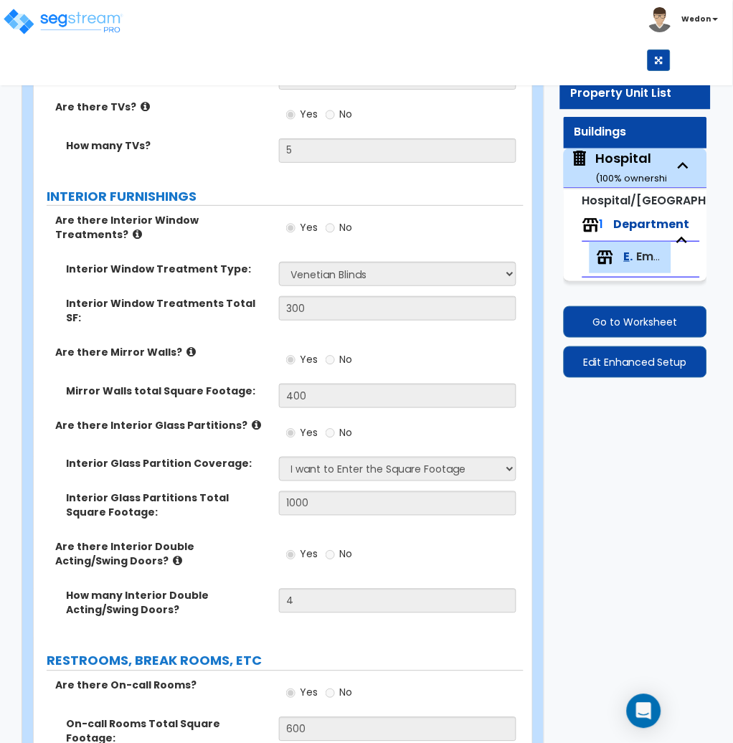
scroll to position [5449, 0]
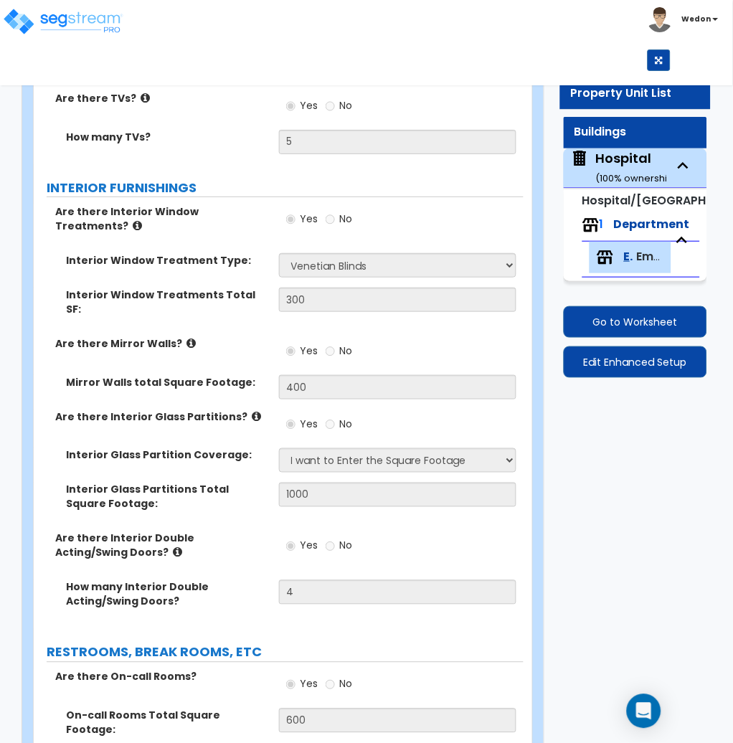
click at [181, 580] on div "How many Interior Double Acting/Swing Doors? 4" at bounding box center [279, 604] width 490 height 49
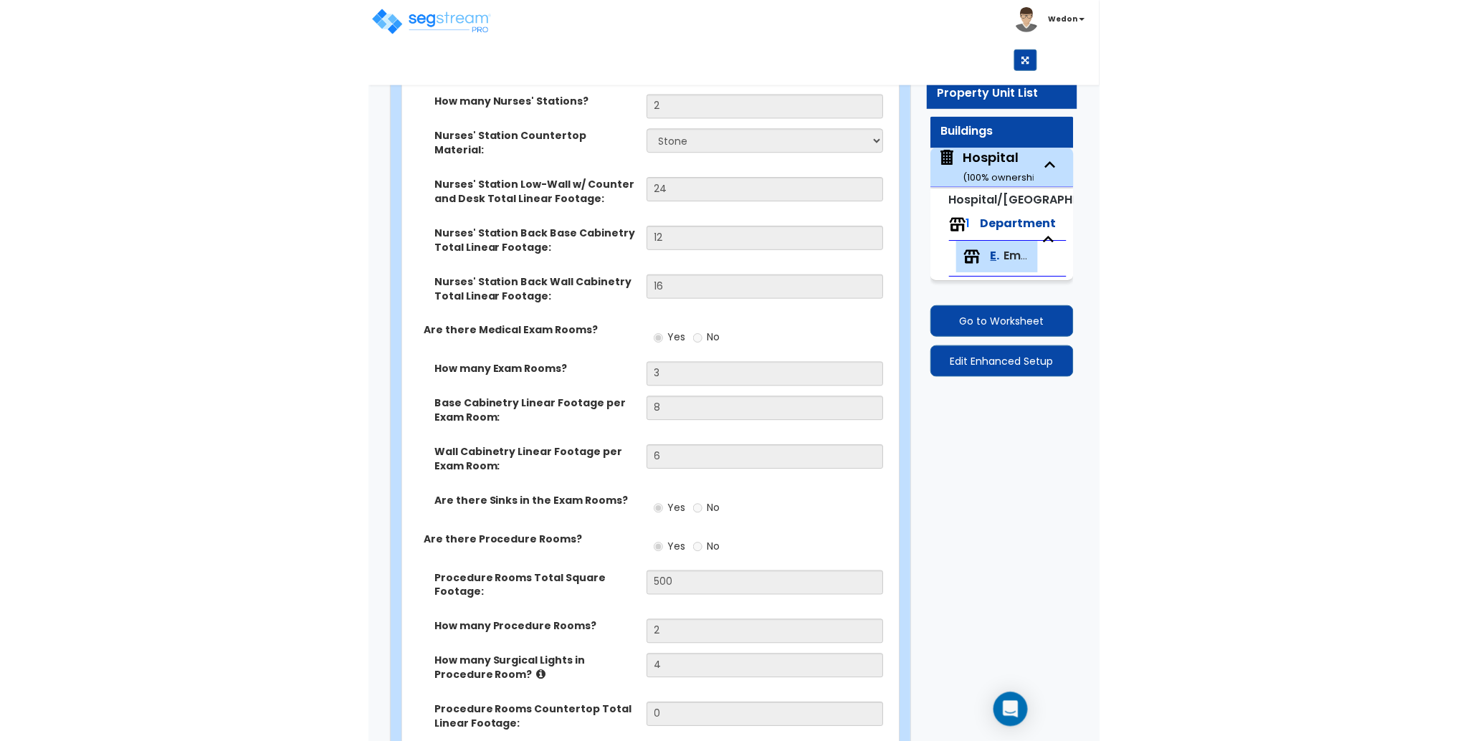
scroll to position [896, 0]
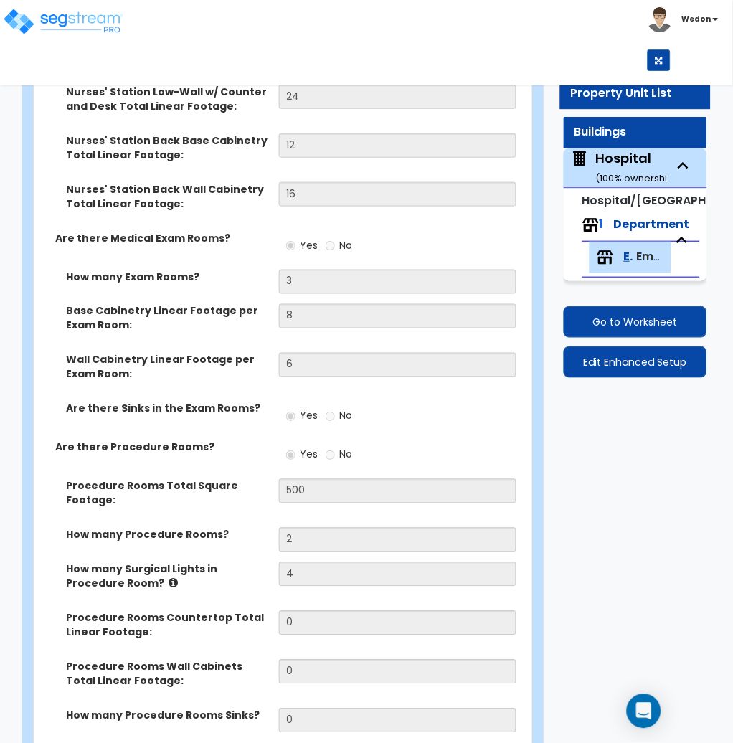
click at [486, 440] on div "Yes No" at bounding box center [401, 459] width 245 height 39
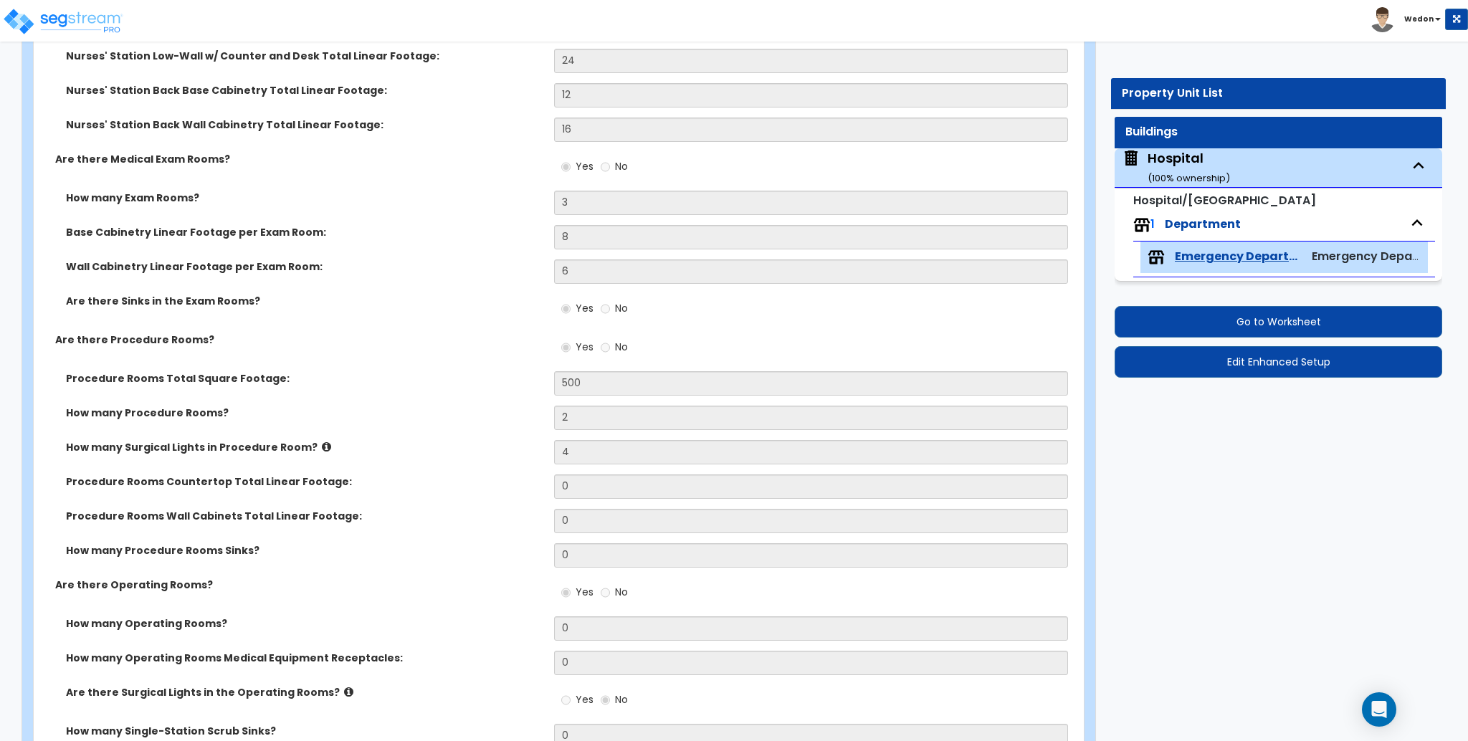
scroll to position [800, 0]
click at [365, 417] on label "How many Procedure Rooms?" at bounding box center [304, 414] width 477 height 14
click at [1171, 161] on div "Hospital ( 100 % ownership)" at bounding box center [1189, 167] width 82 height 37
select select "6"
select select "1"
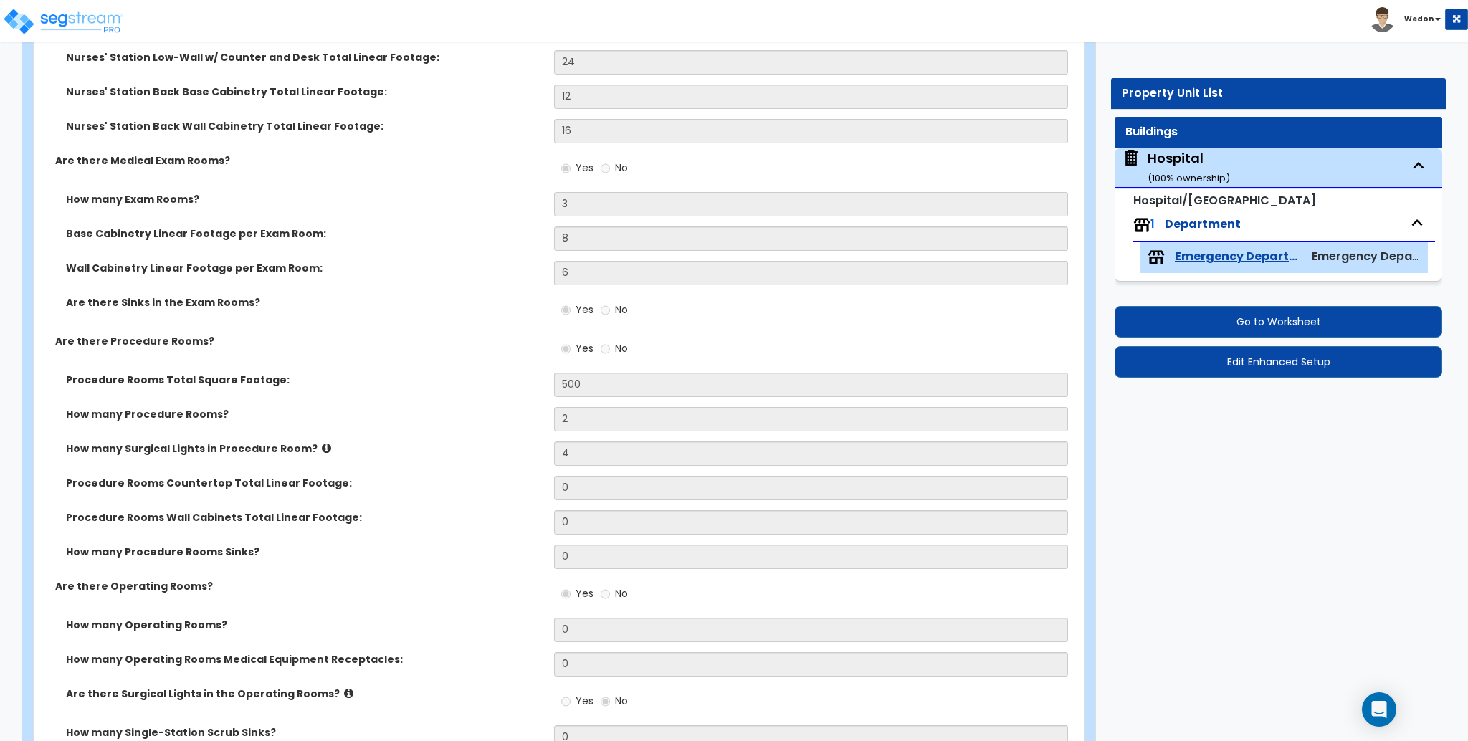
select select "1"
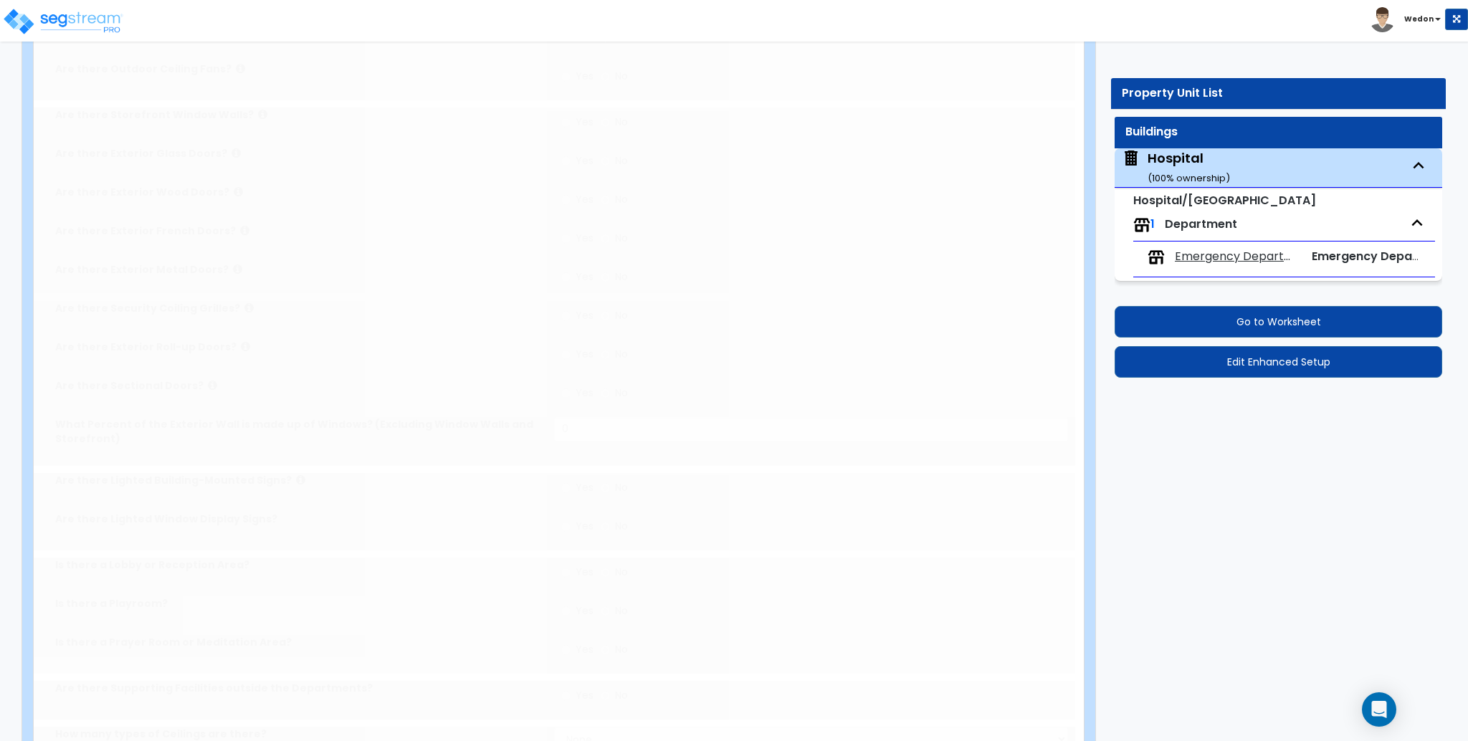
scroll to position [0, 0]
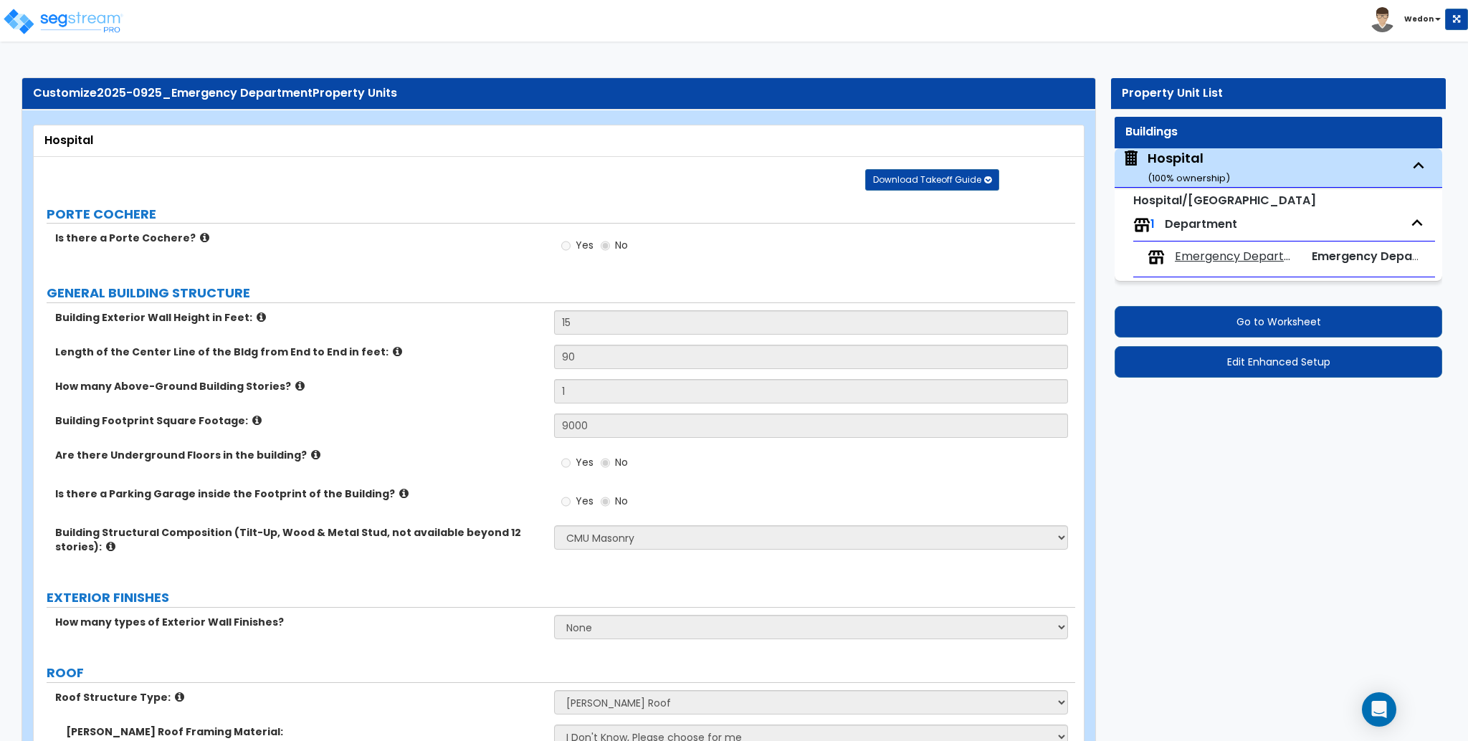
click at [626, 136] on div "Hospital" at bounding box center [558, 141] width 1029 height 16
click at [1033, 37] on div "Toggle navigation Wedon" at bounding box center [734, 21] width 1468 height 42
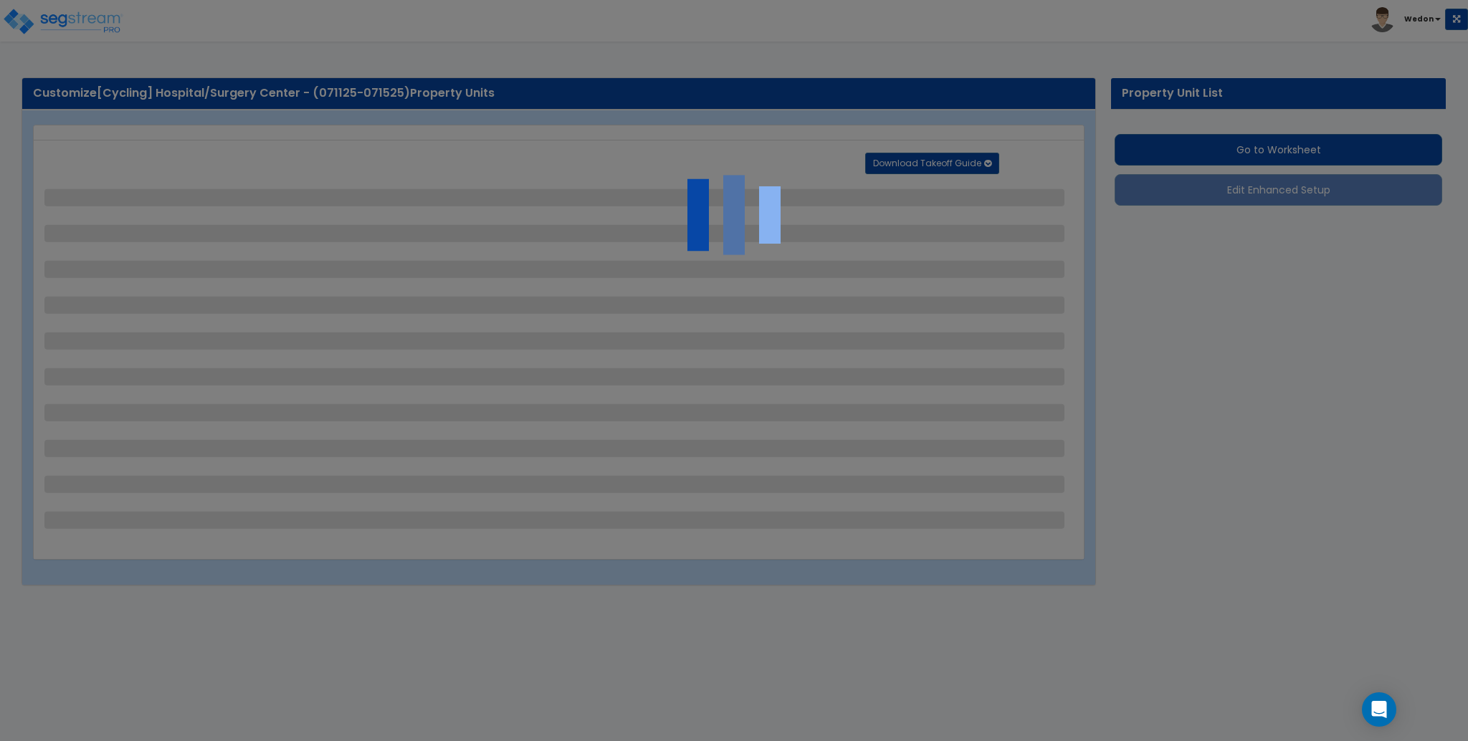
select select "2"
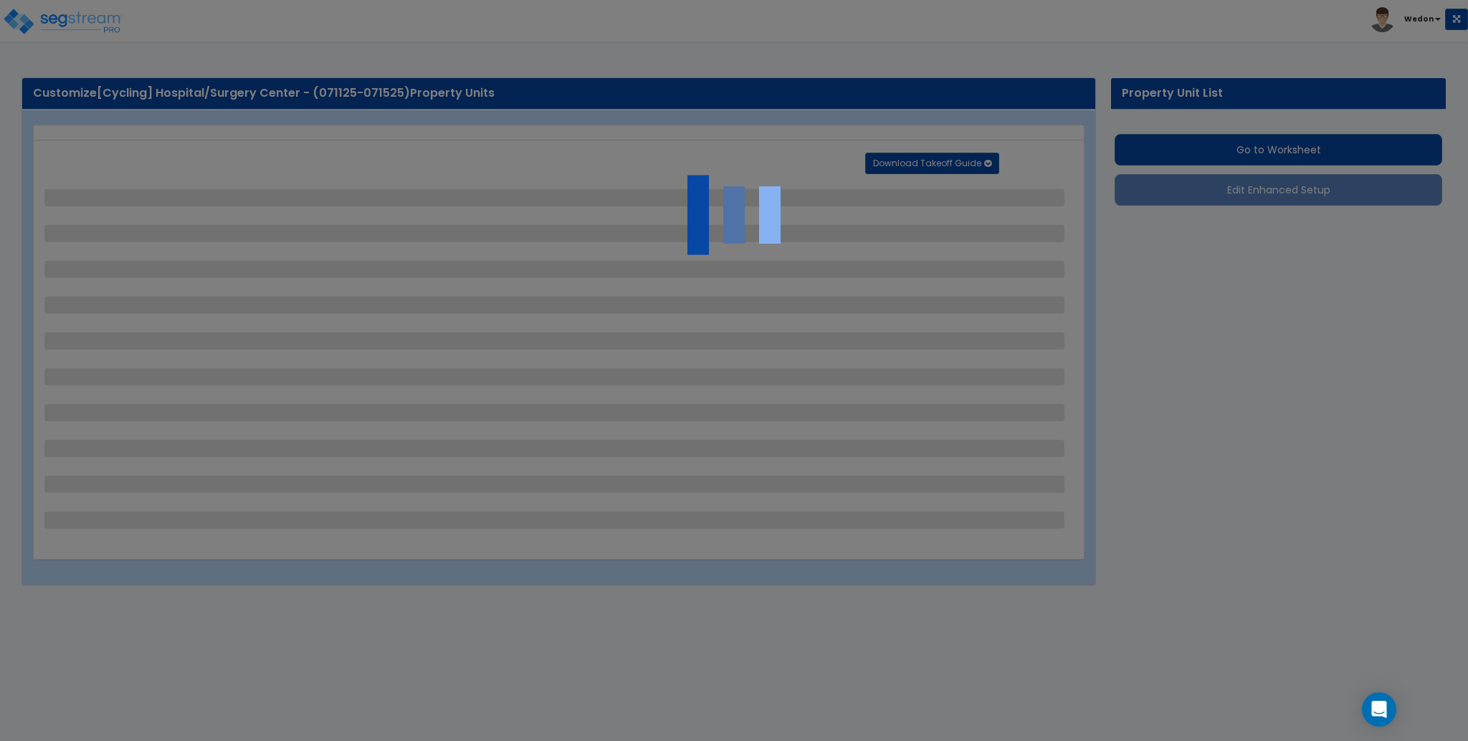
select select "2"
select select "1"
select select "2"
select select "1"
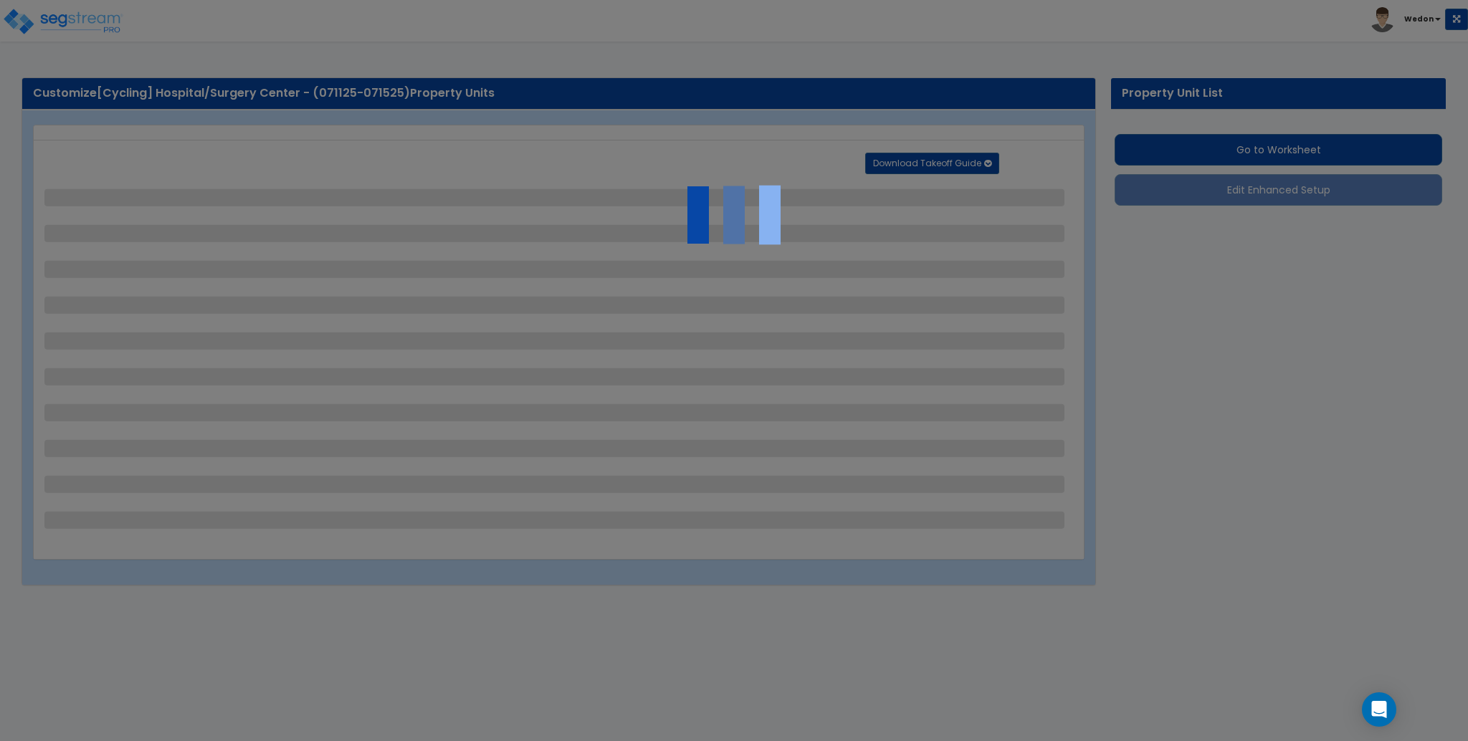
select select "1"
select select "2"
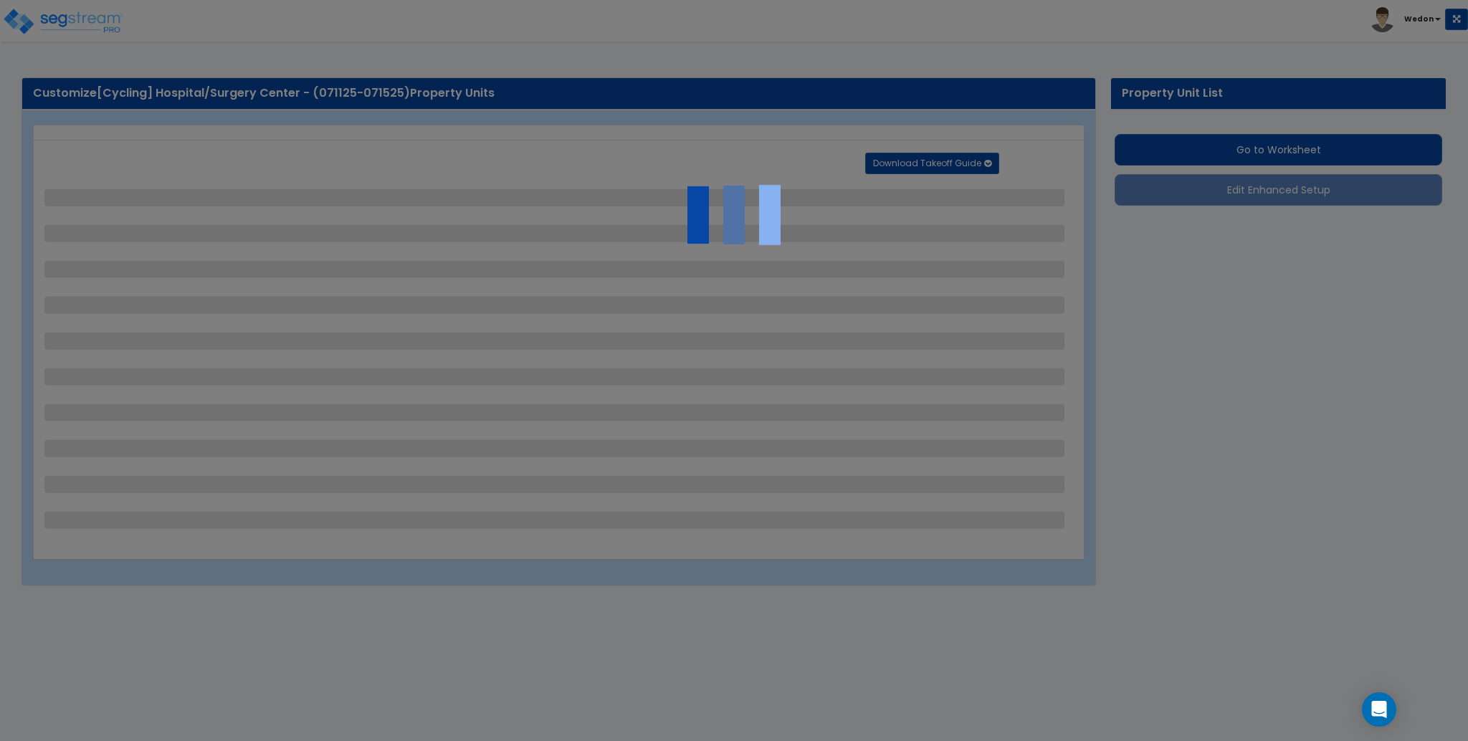
select select "2"
select select "1"
select select "10"
select select "1"
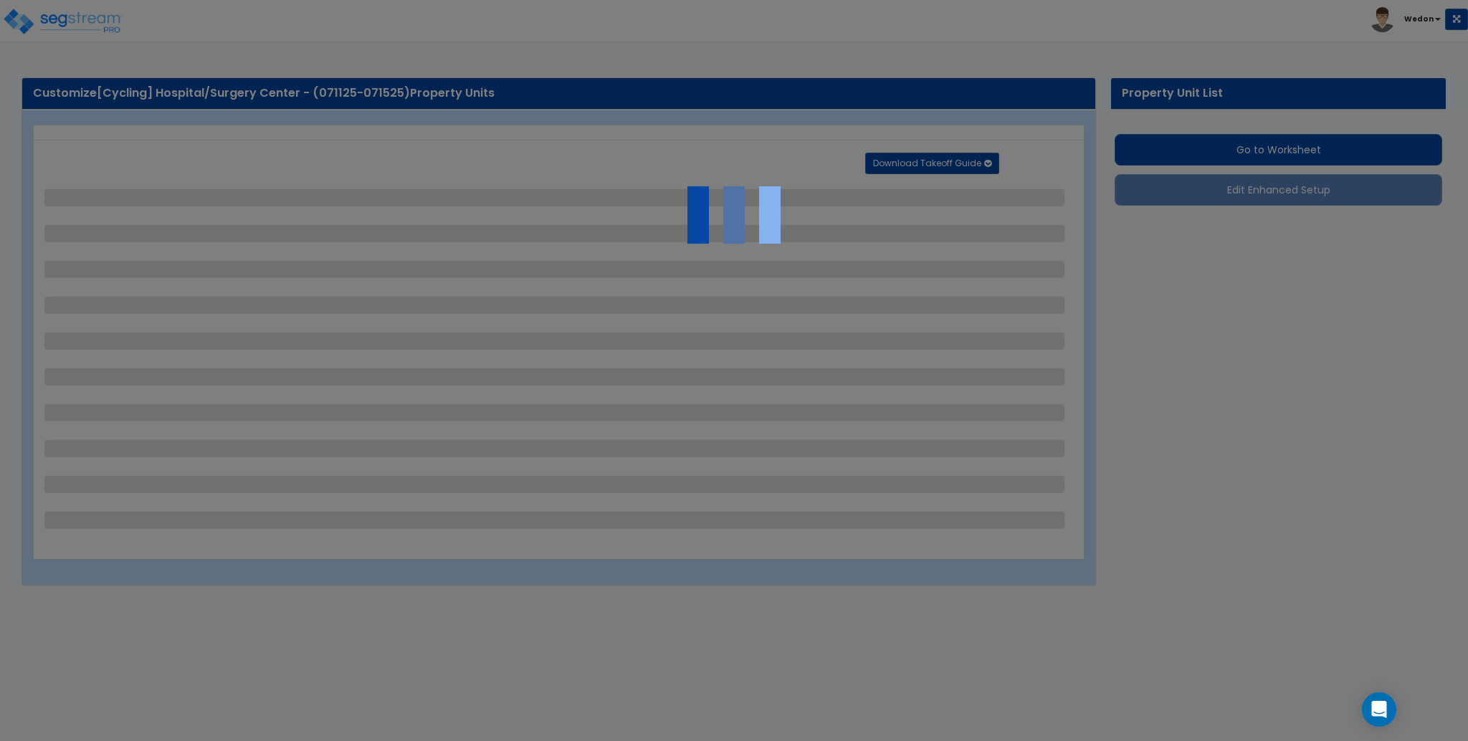
select select "1"
select select "3"
select select "2"
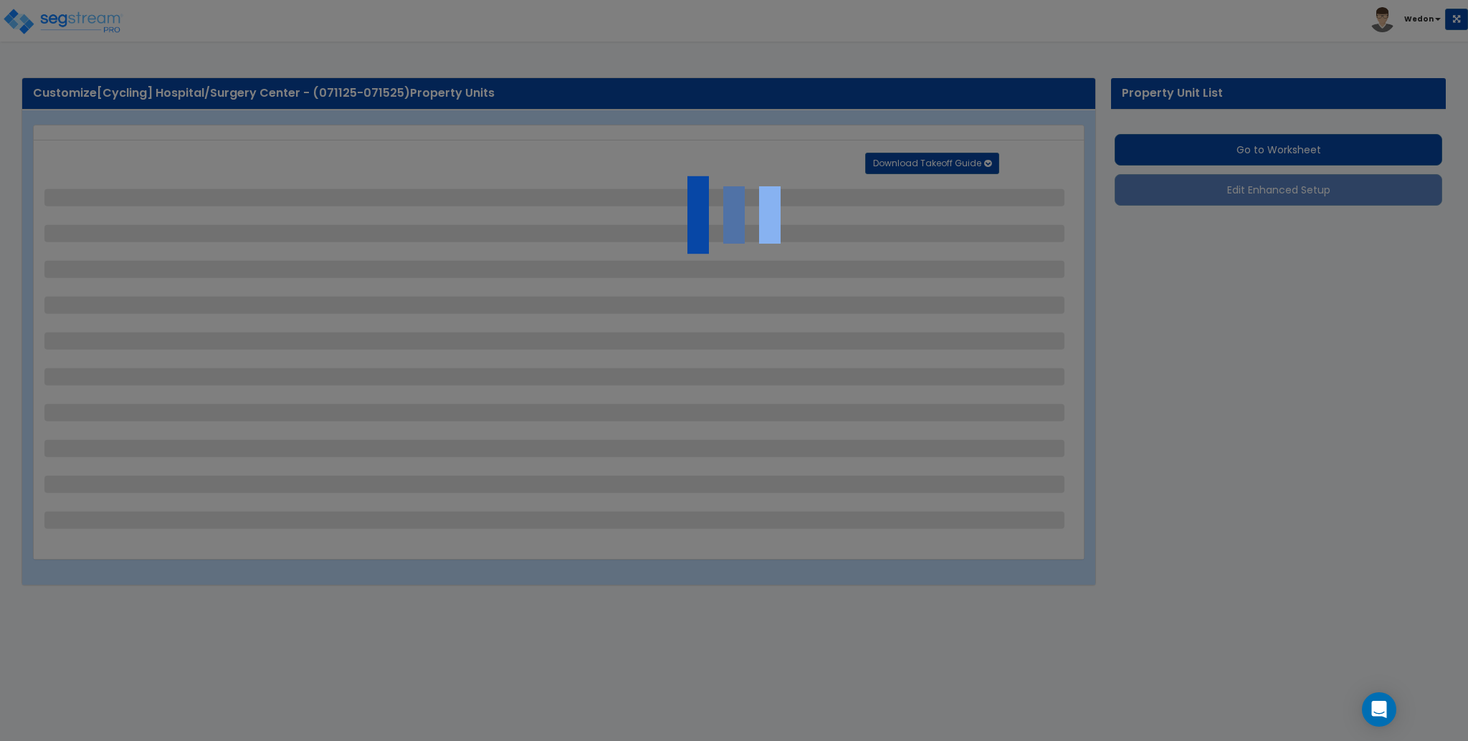
select select "4"
select select "1"
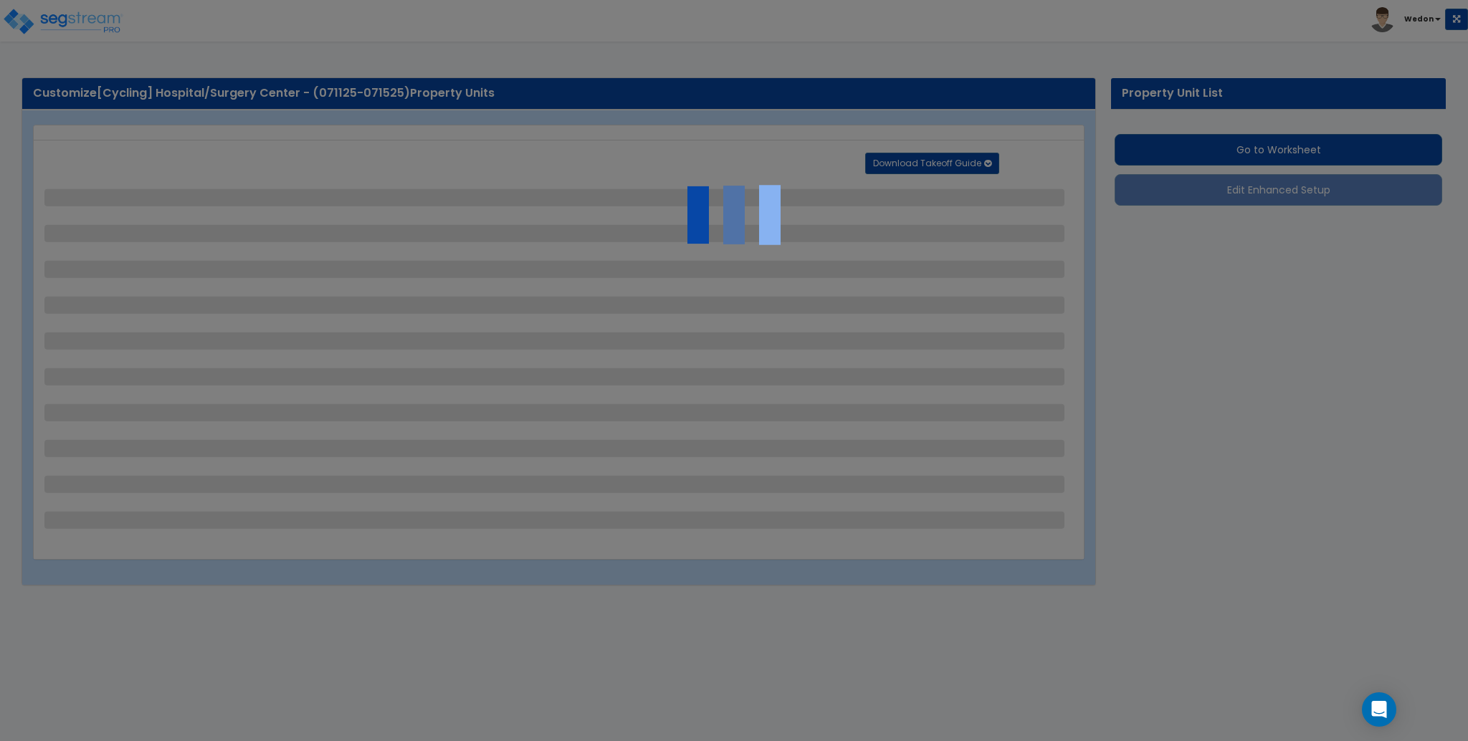
select select "6"
select select "2"
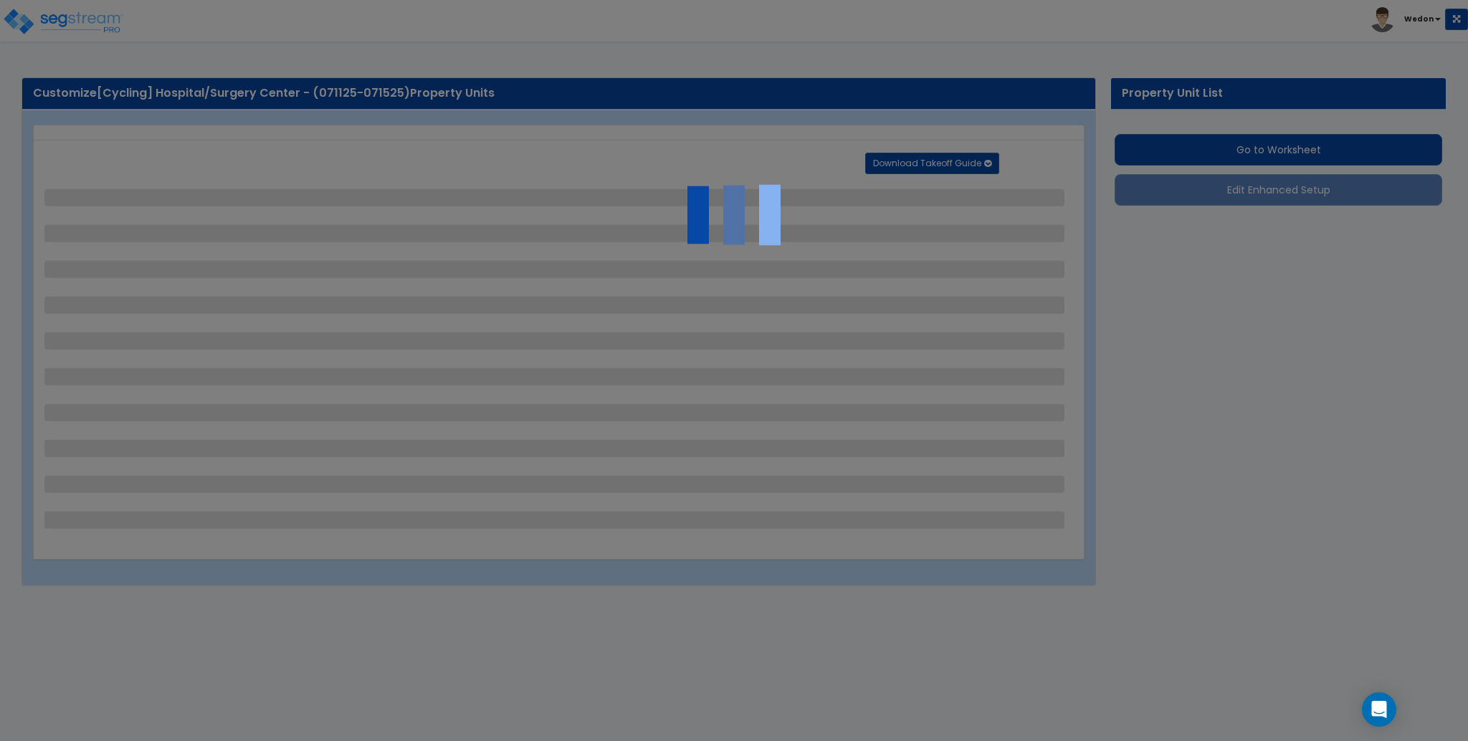
select select "2"
select select "1"
select select "2"
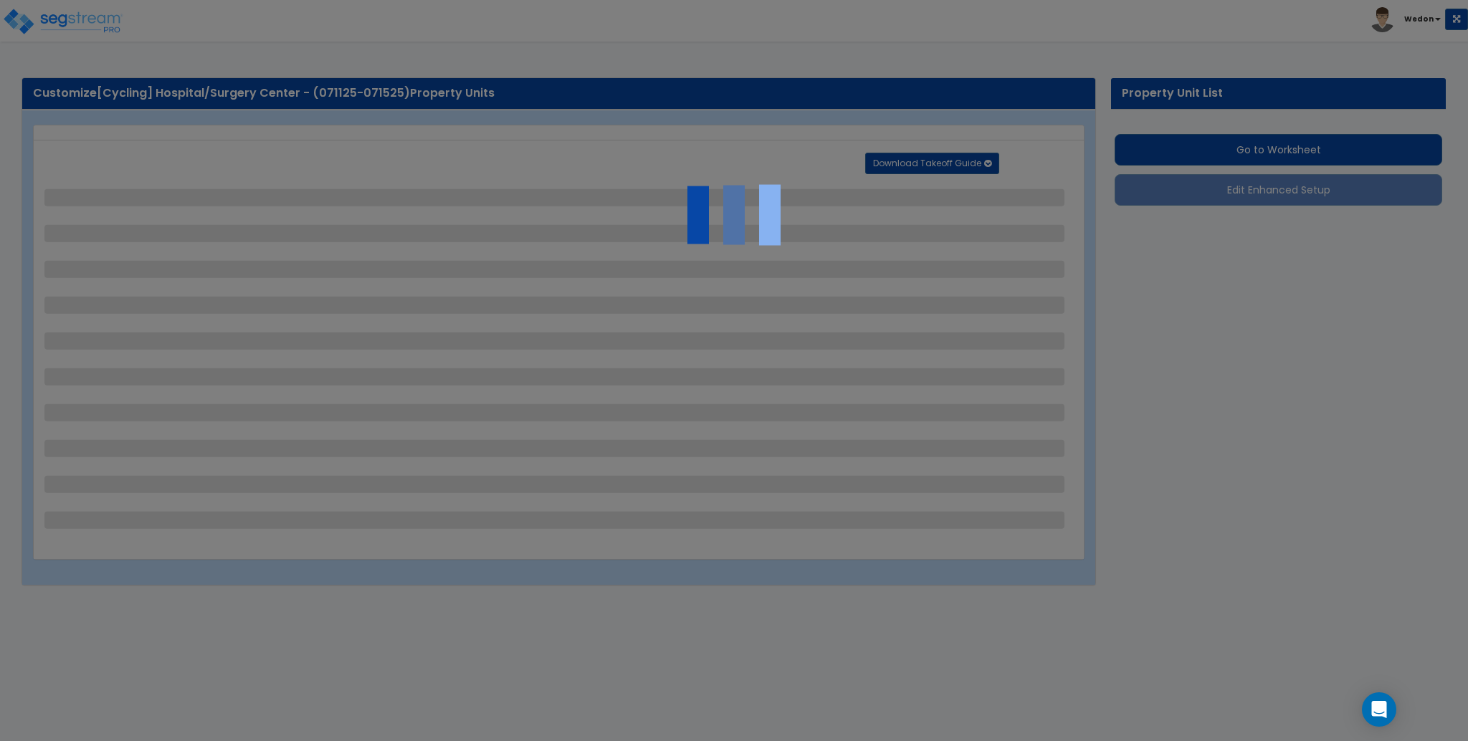
select select "1"
select select "8"
select select "2"
select select "4"
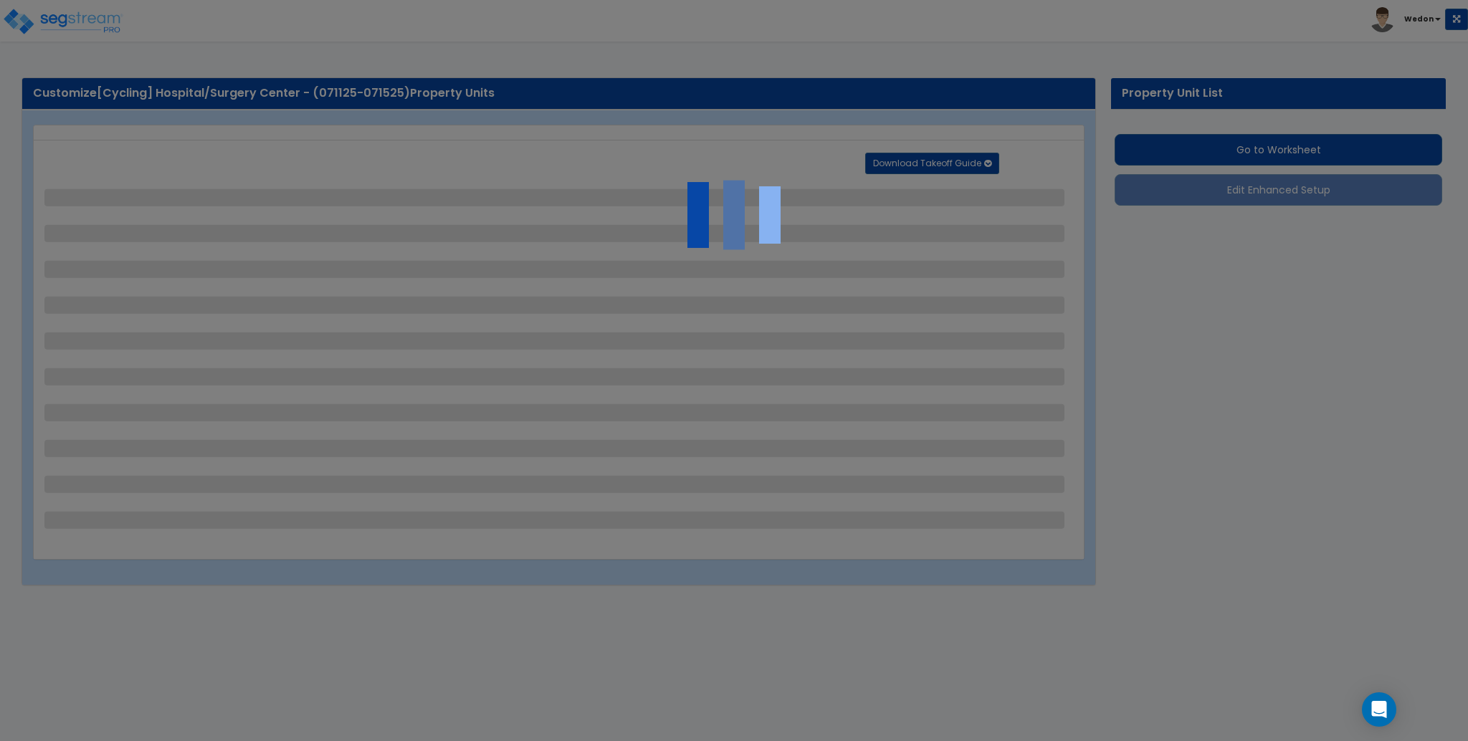
select select "1"
select select "20"
select select "2"
select select "5"
select select "3"
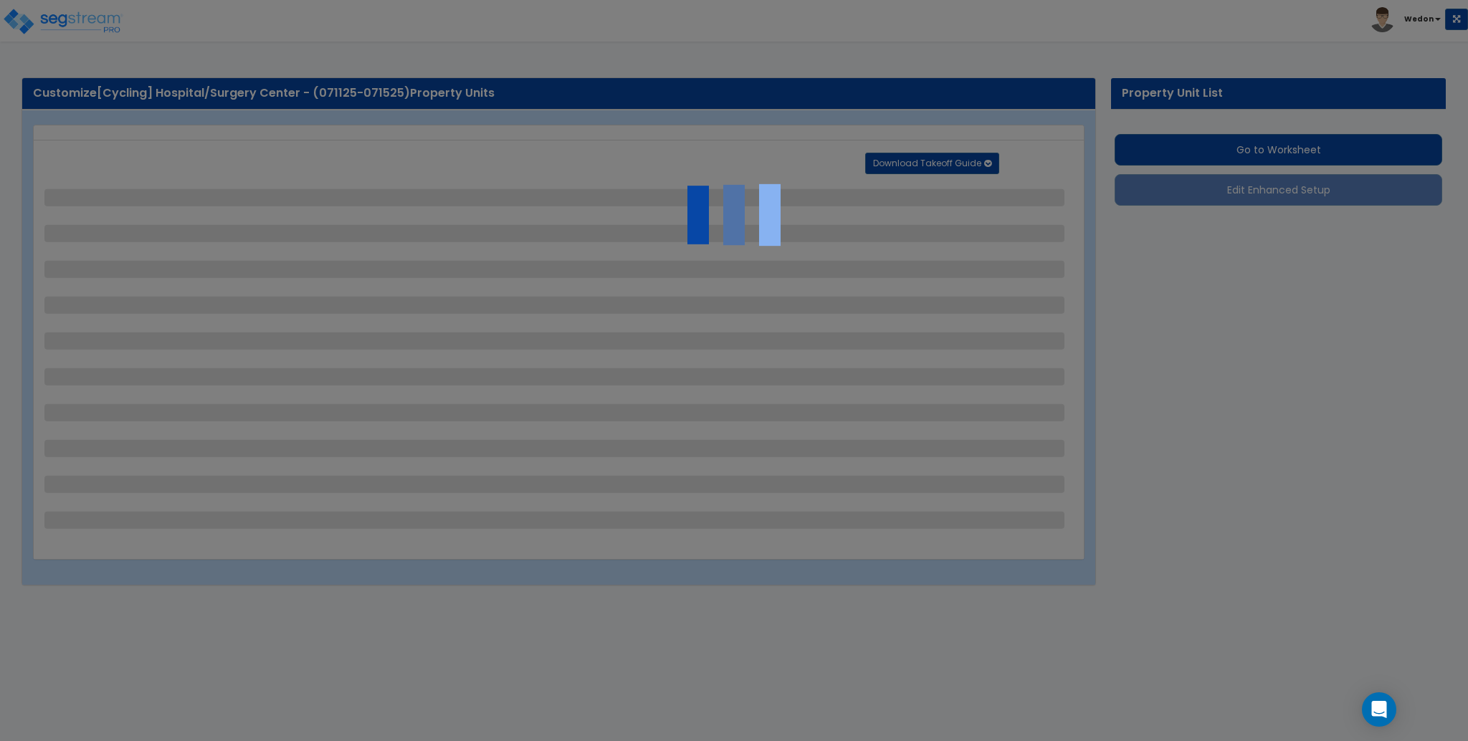
select select "1"
select select "2"
select select "1"
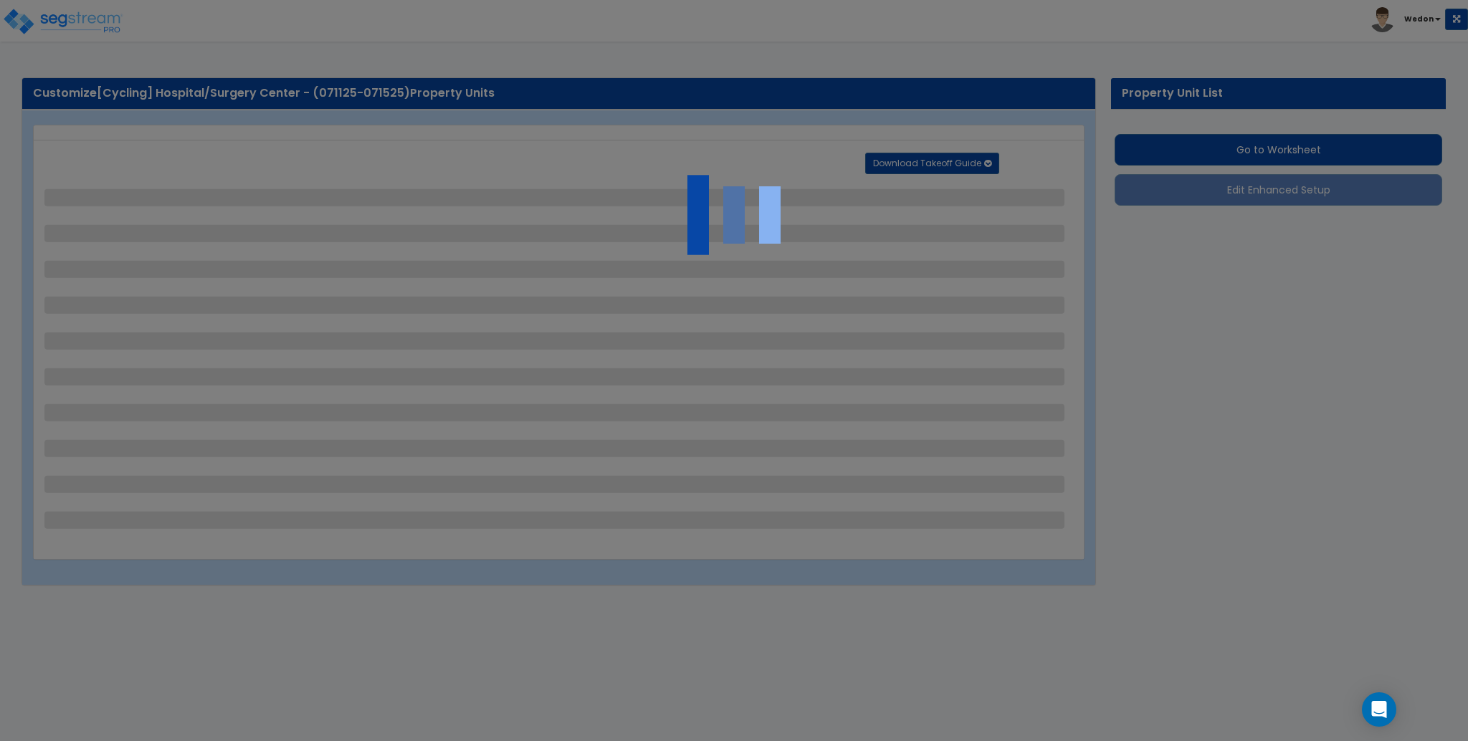
select select "4"
select select "2"
select select "1"
select select "2"
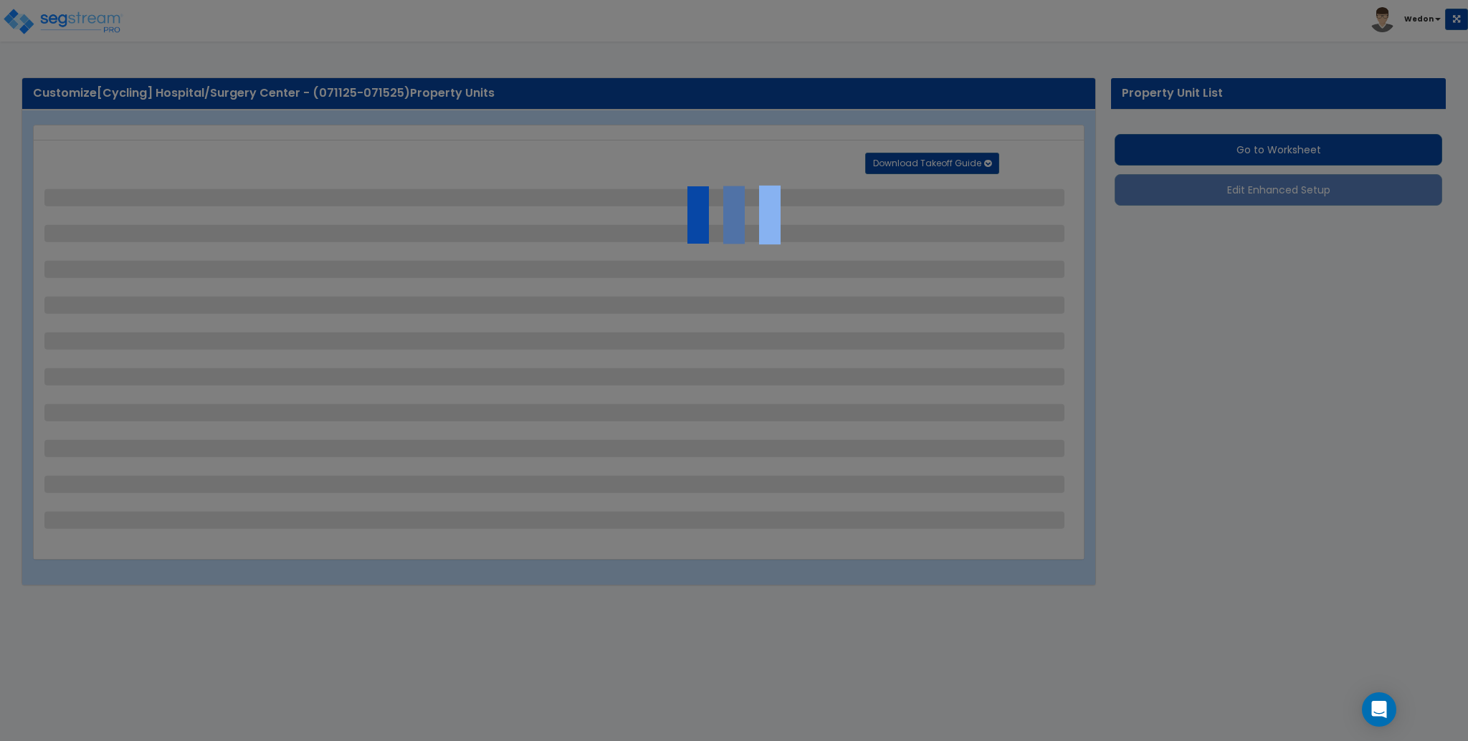
select select "1"
select select "2"
select select "6"
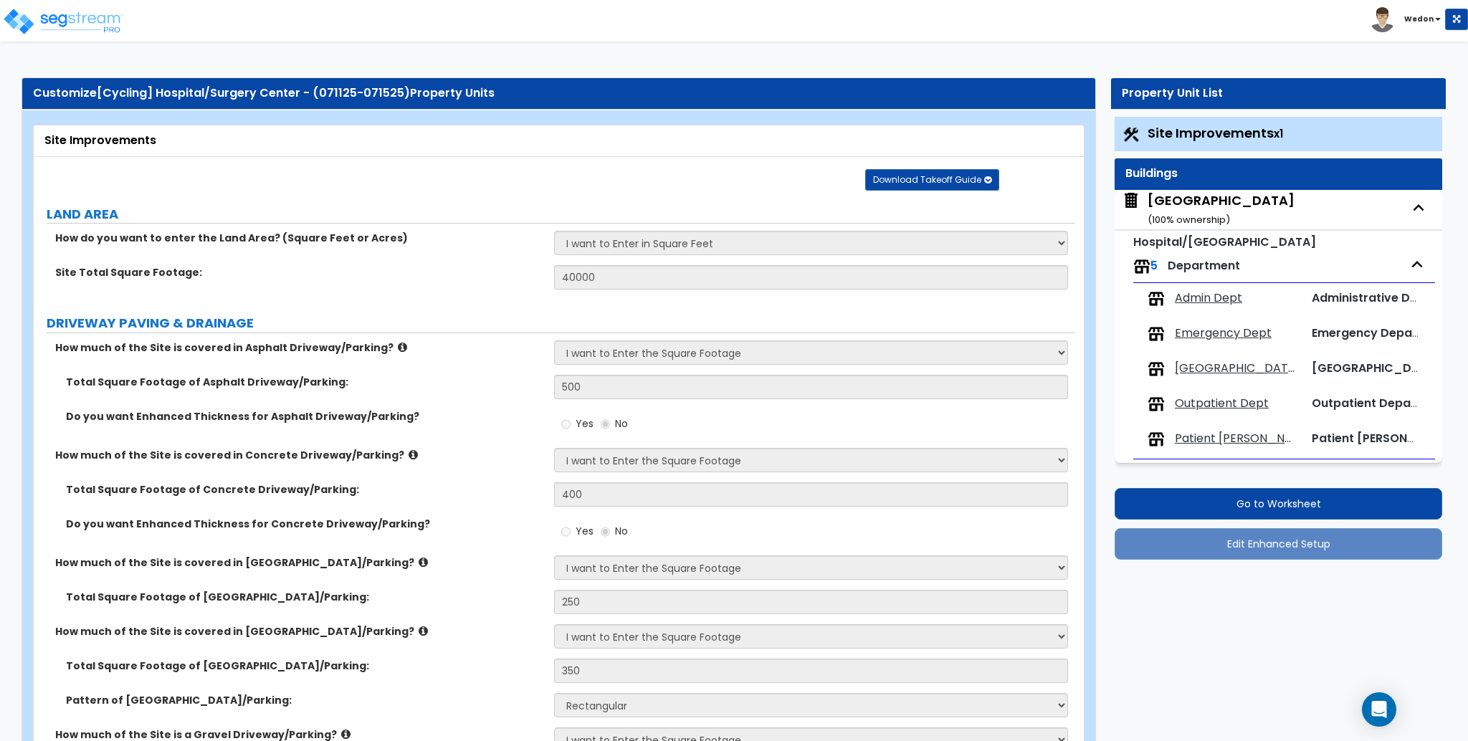
click at [1187, 197] on div "[GEOGRAPHIC_DATA] ( 100 % ownership)" at bounding box center [1221, 209] width 147 height 37
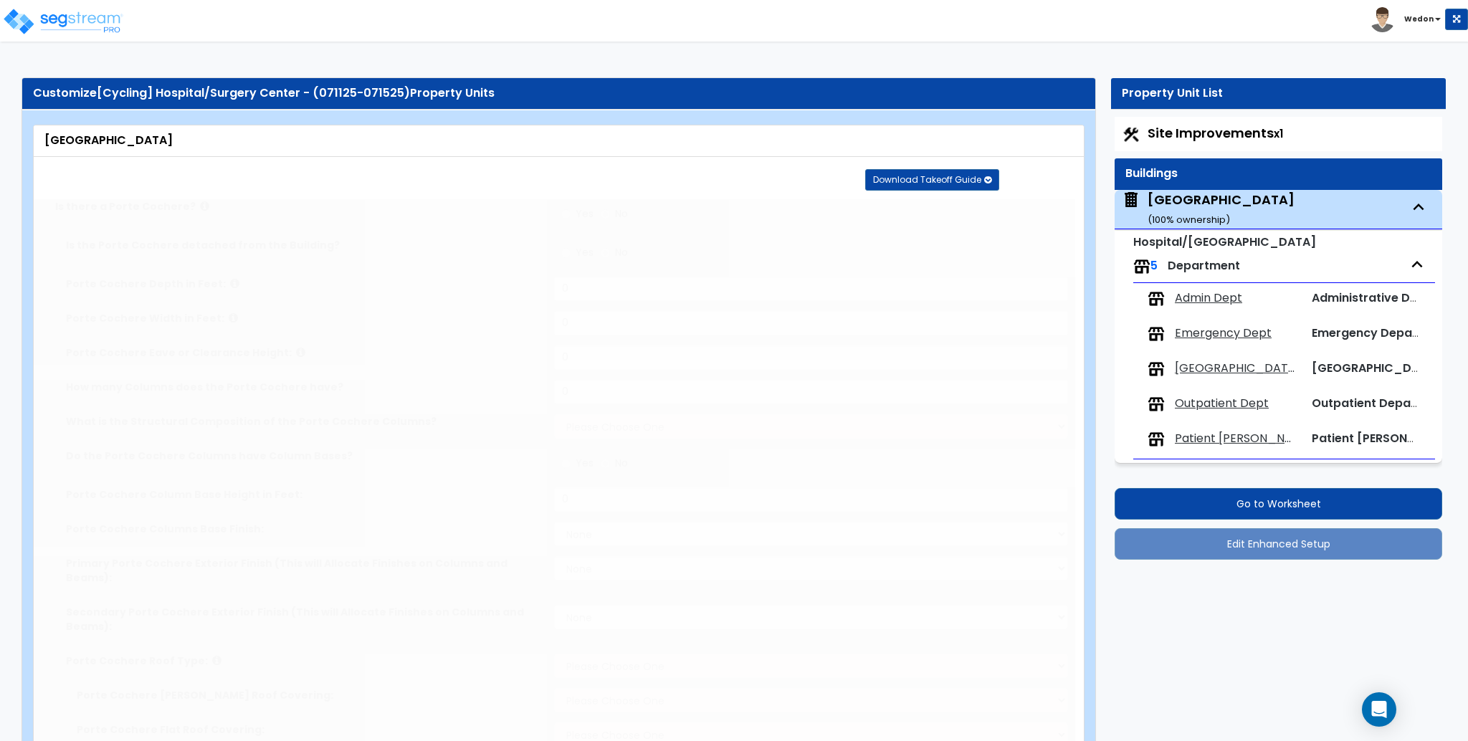
radio input "true"
type input "10"
type input "12"
type input "4"
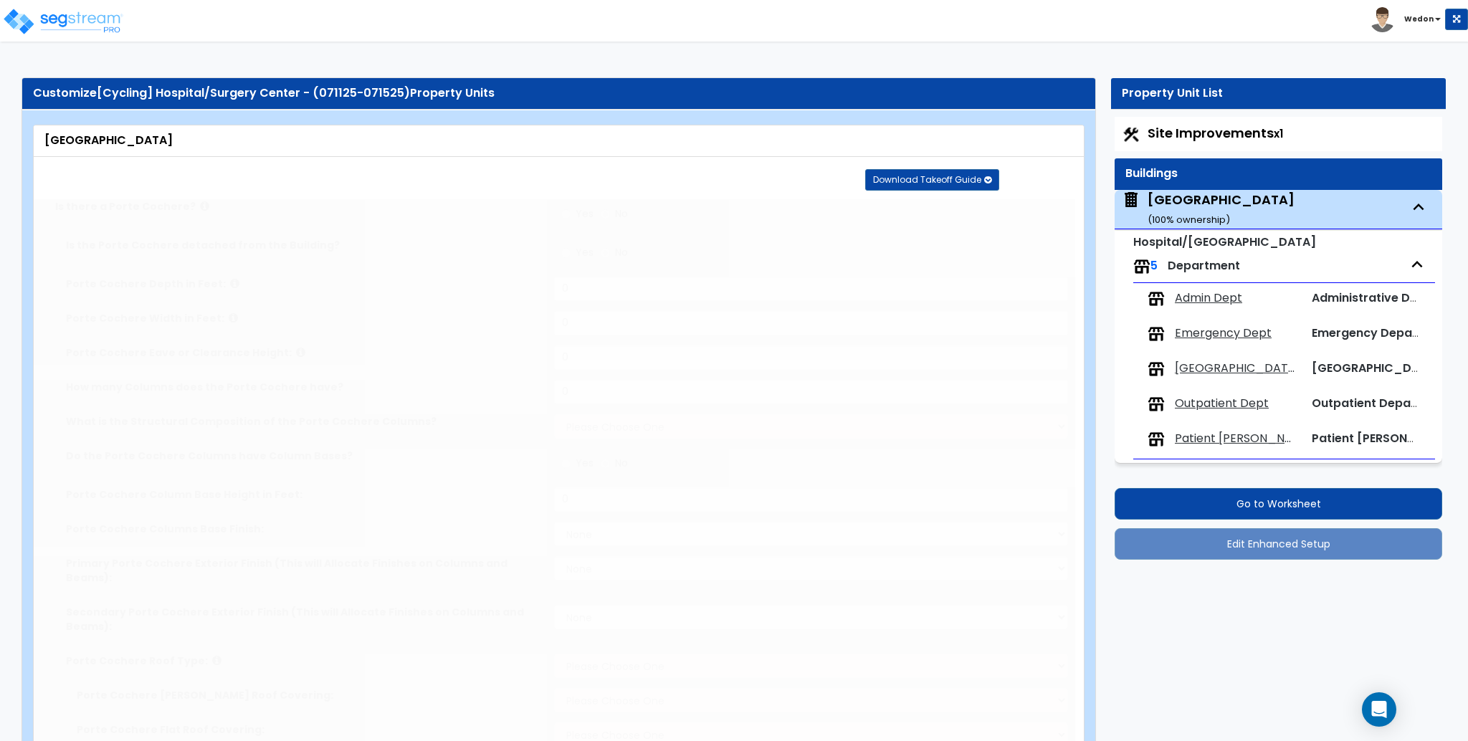
select select "3"
radio input "true"
type input "4"
select select "5"
select select "1"
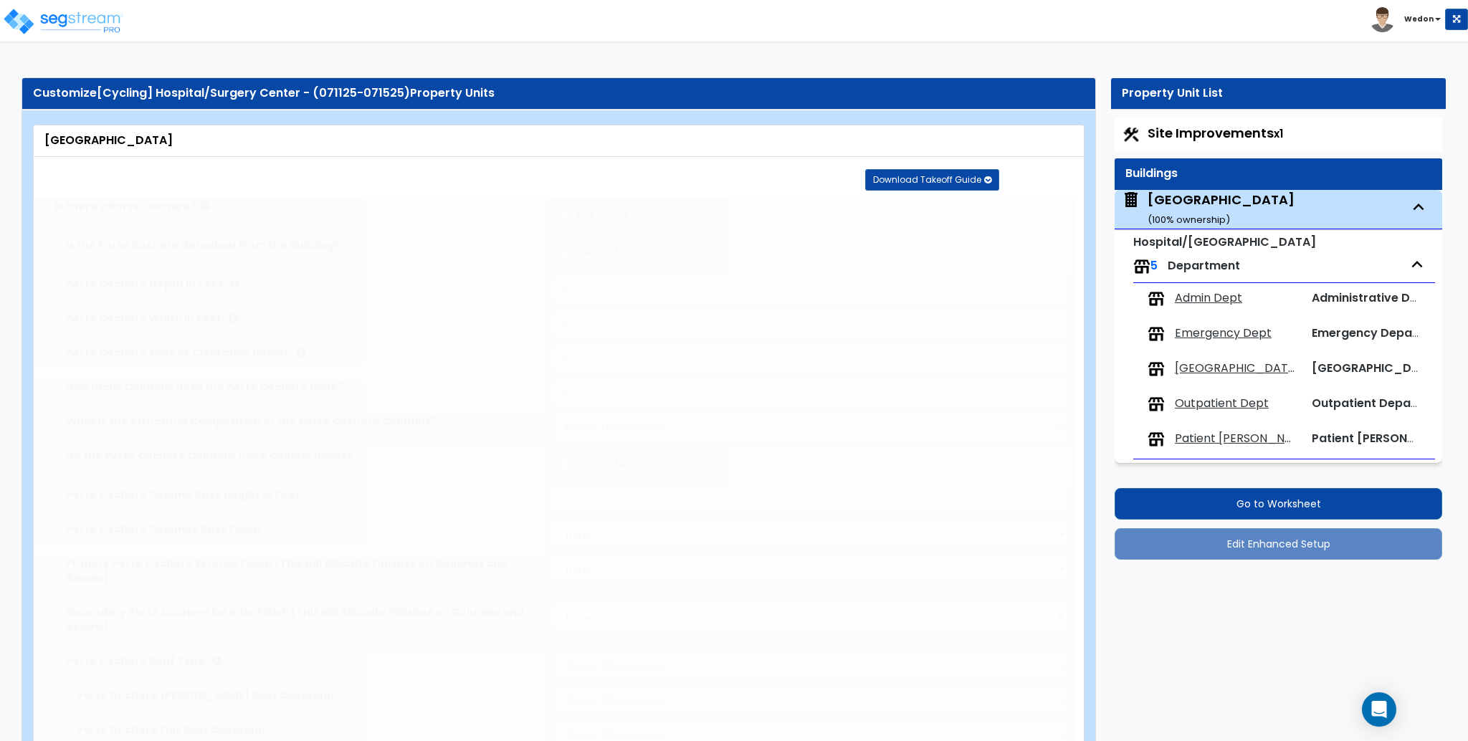
select select "1"
select select "2"
type input "40"
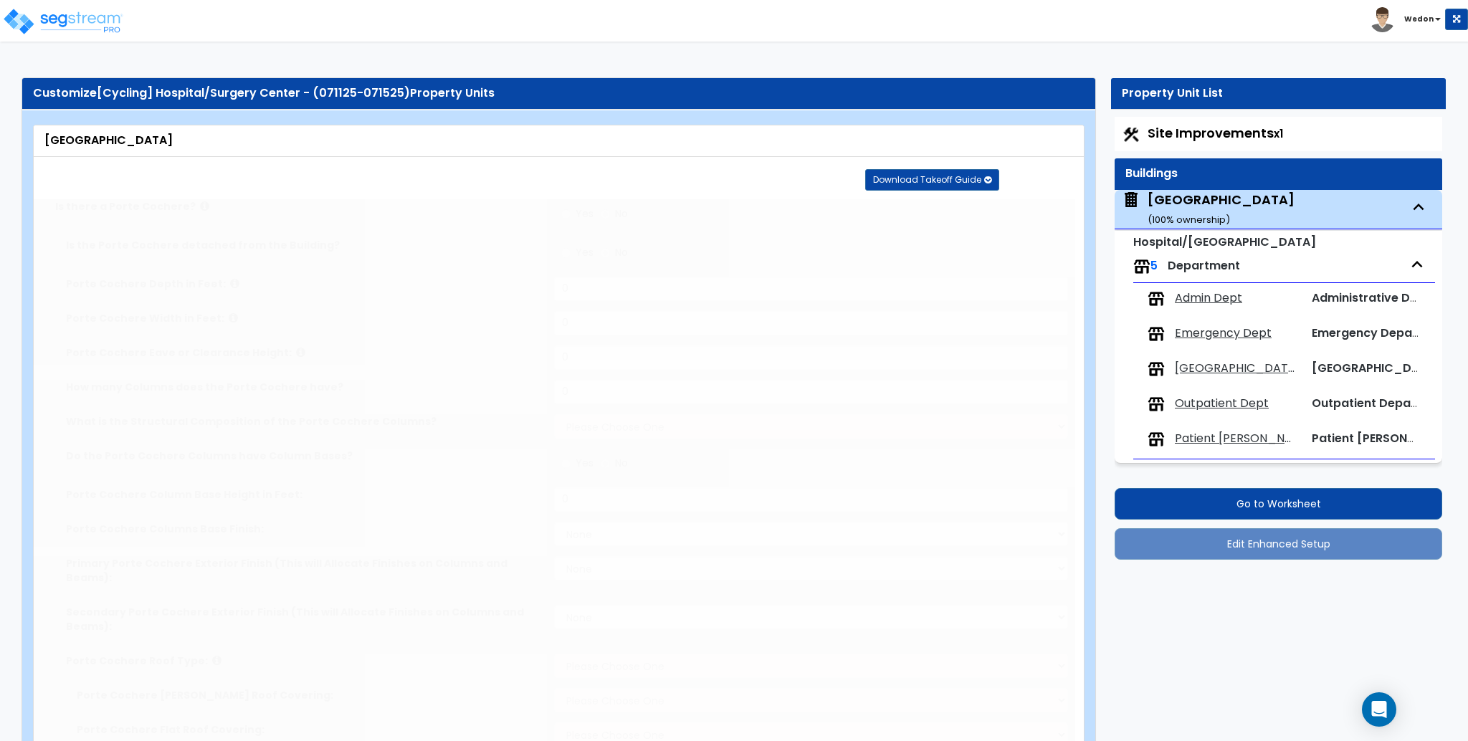
type input "160"
type input "2"
type input "15000"
radio input "true"
type input "5000"
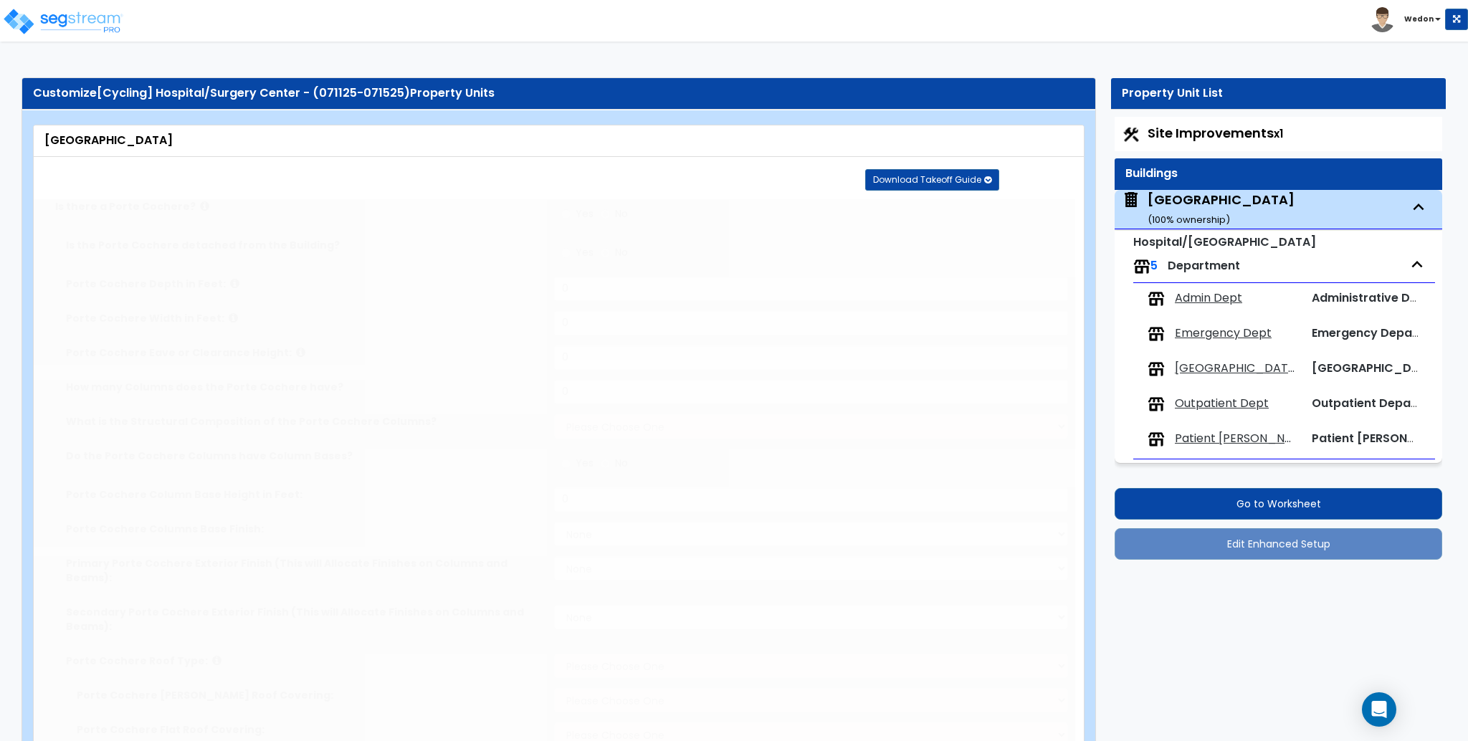
type input "12"
type input "1"
radio input "true"
select select "1"
type input "1"
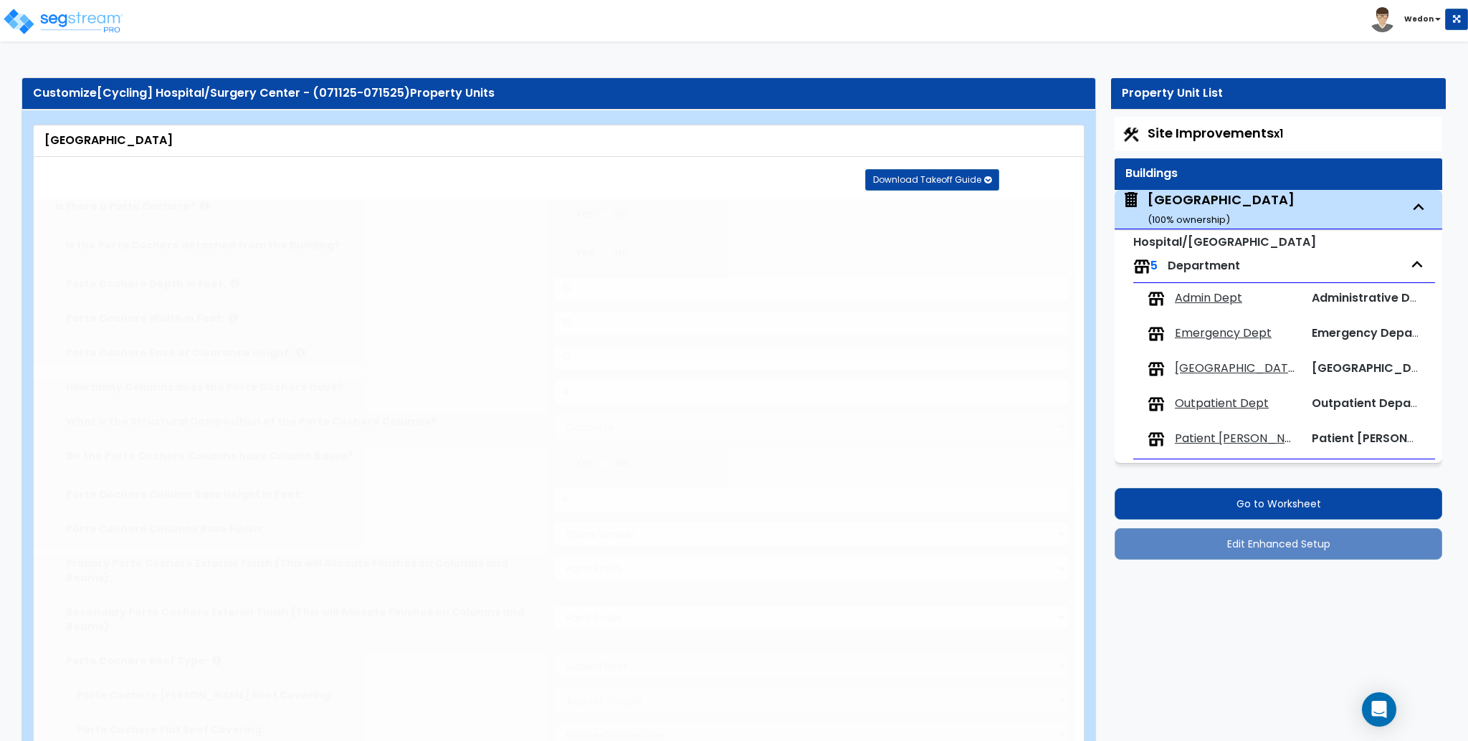
select select "1"
type input "20"
radio input "true"
select select "1"
type input "15"
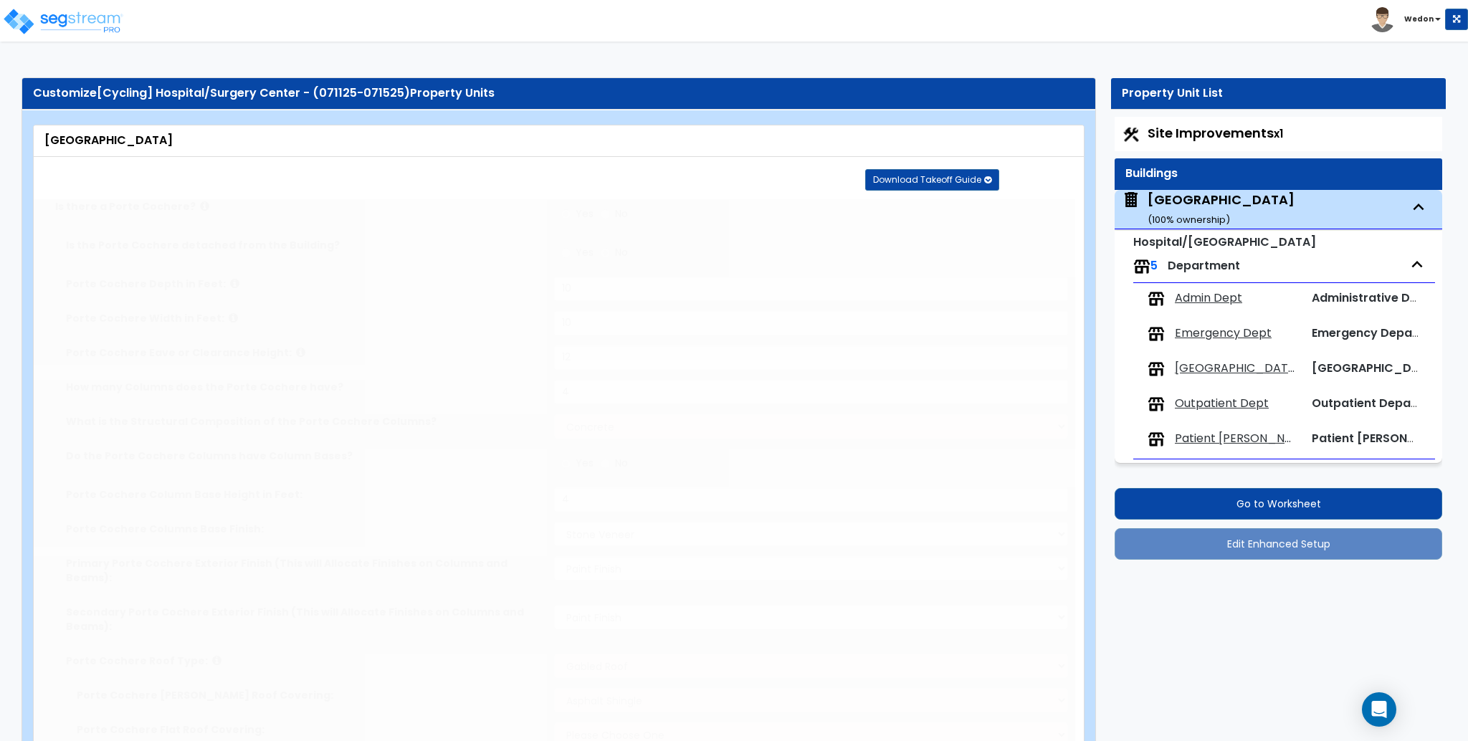
radio input "true"
select select "1"
type input "10"
select select "4"
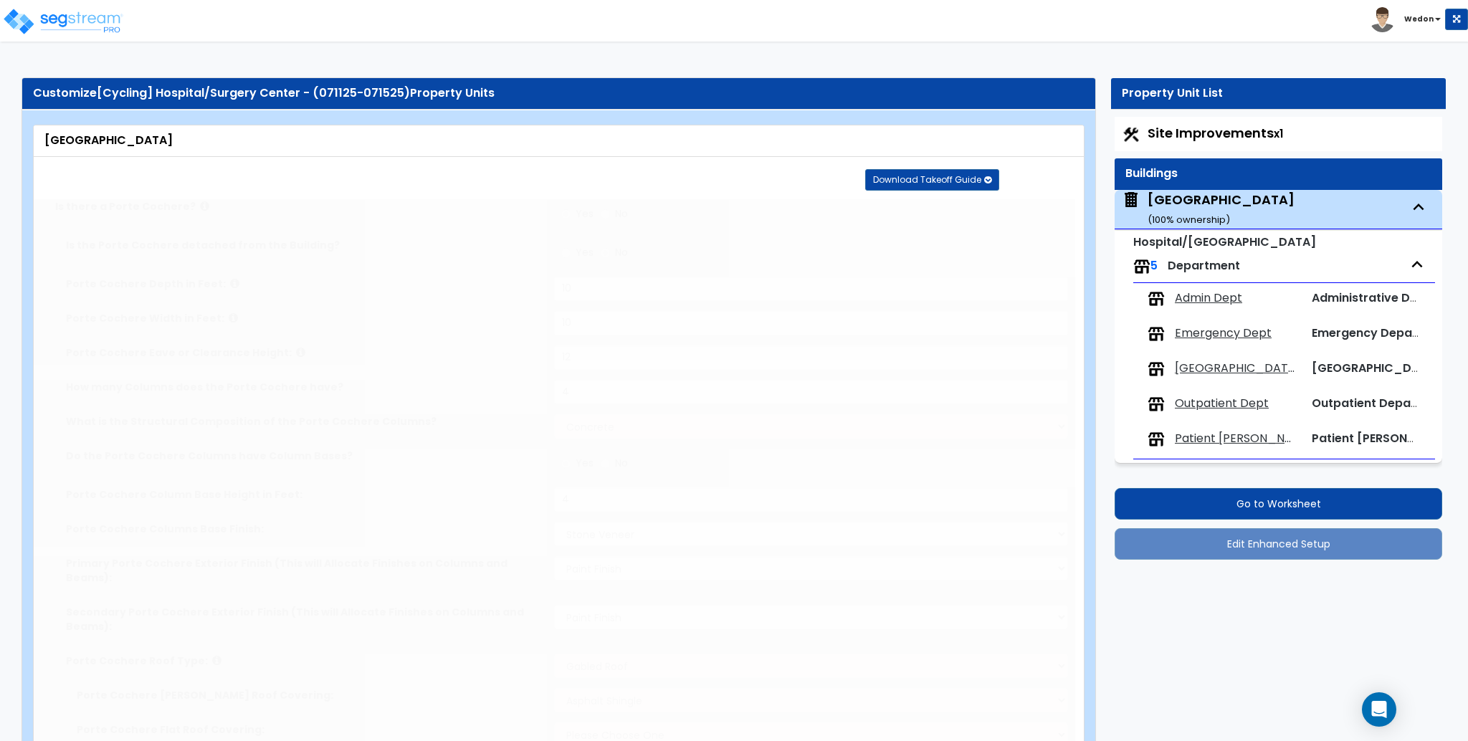
select select "2"
select select "1"
select select "10"
type input "60"
select select "9"
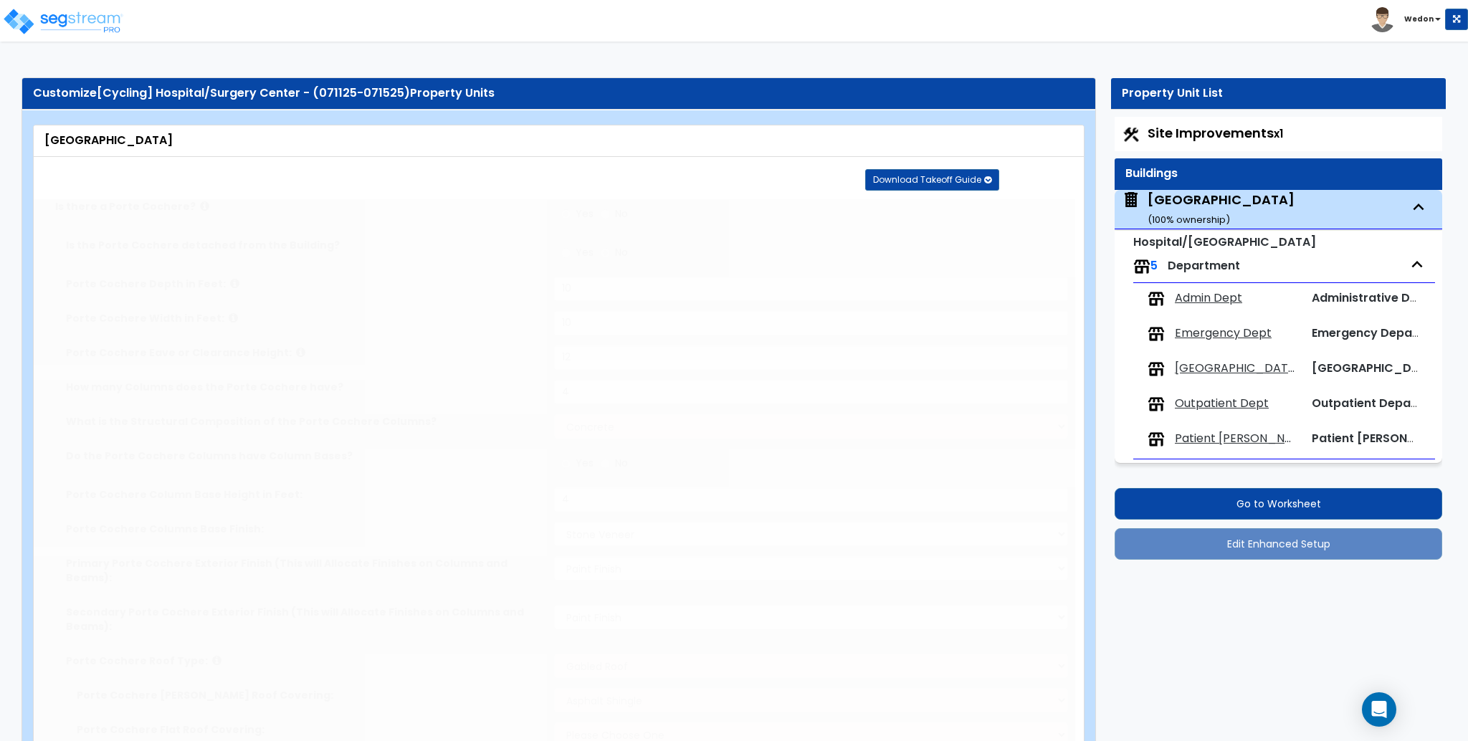
select select "1"
radio input "true"
select select "2"
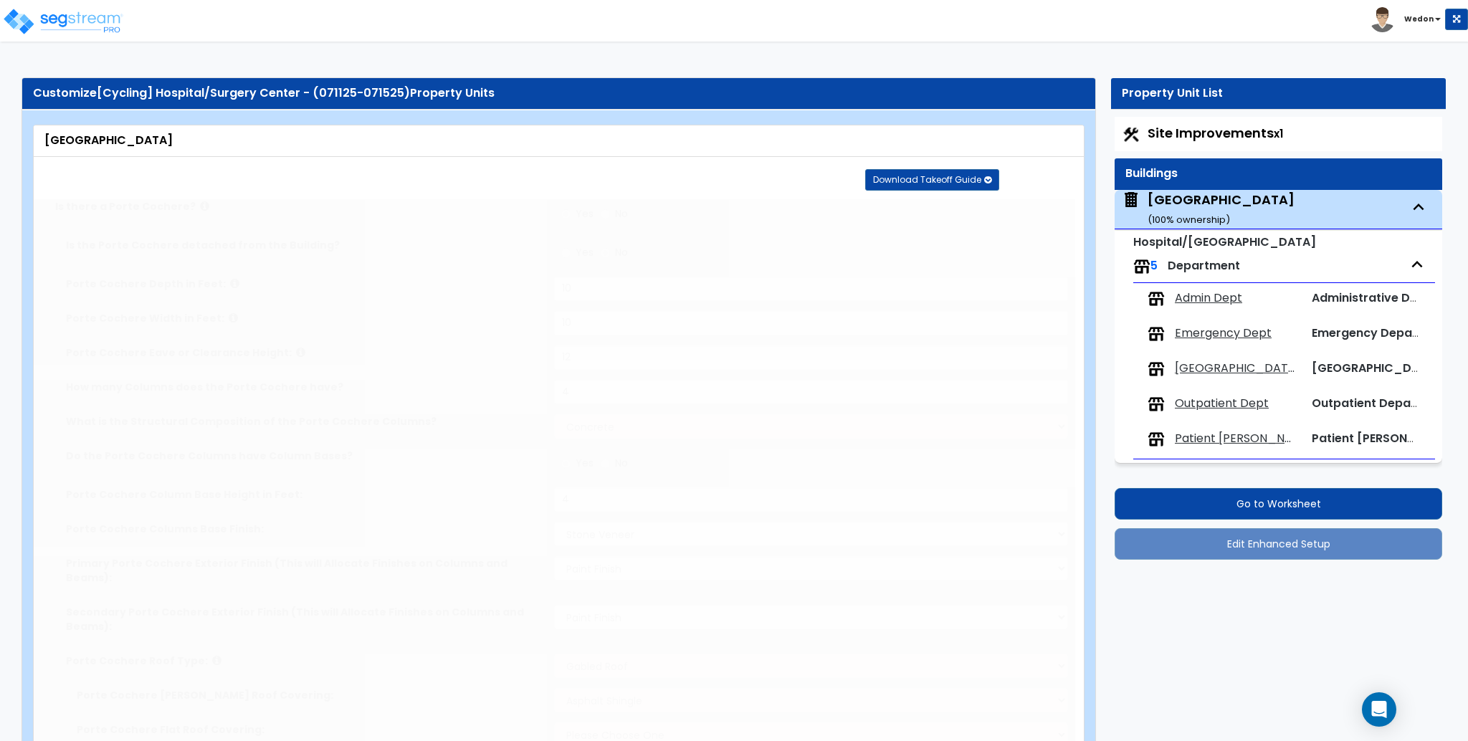
type input "1500"
radio input "true"
select select "3"
type input "10"
radio input "true"
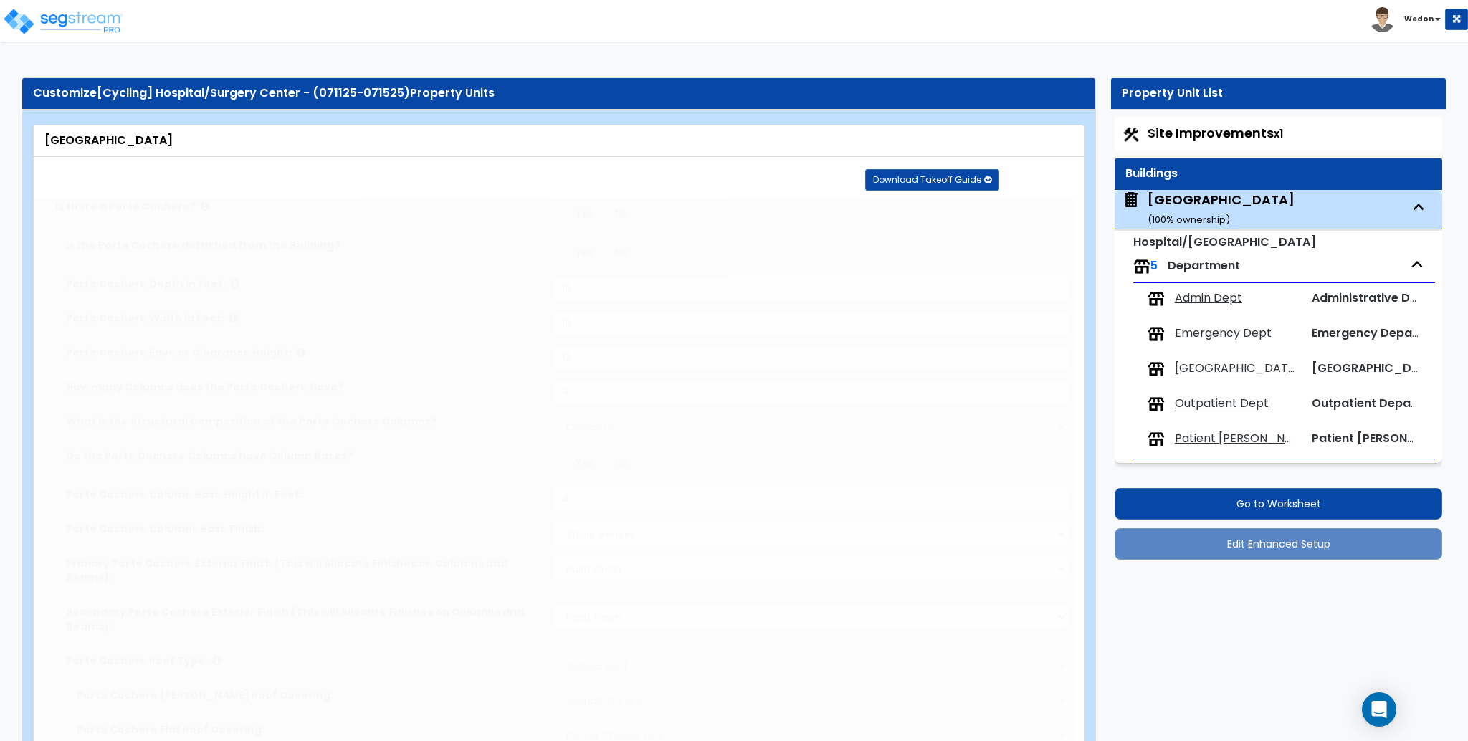
radio input "true"
select select "2"
type input "500"
radio input "true"
select select "5"
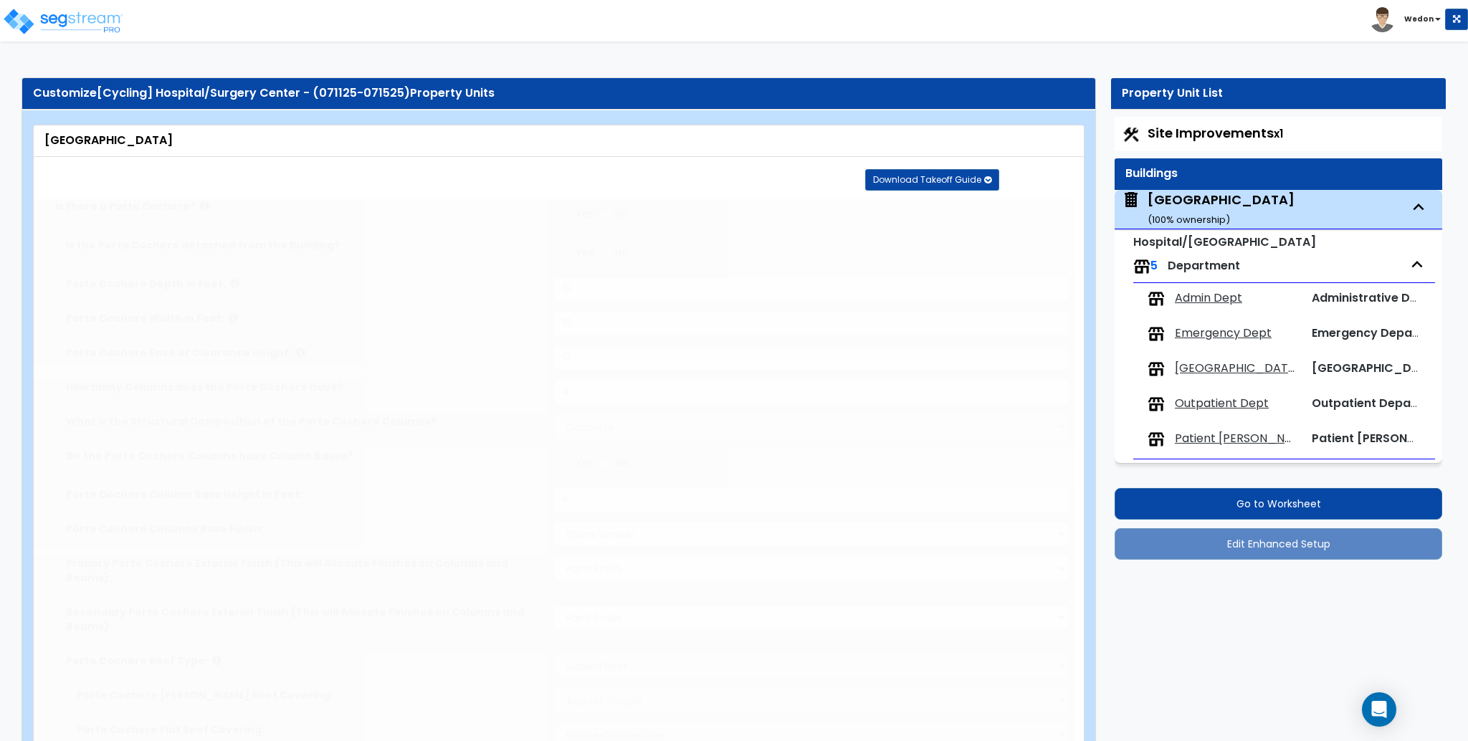
type input "250"
radio input "true"
type input "350"
radio input "true"
select select "1"
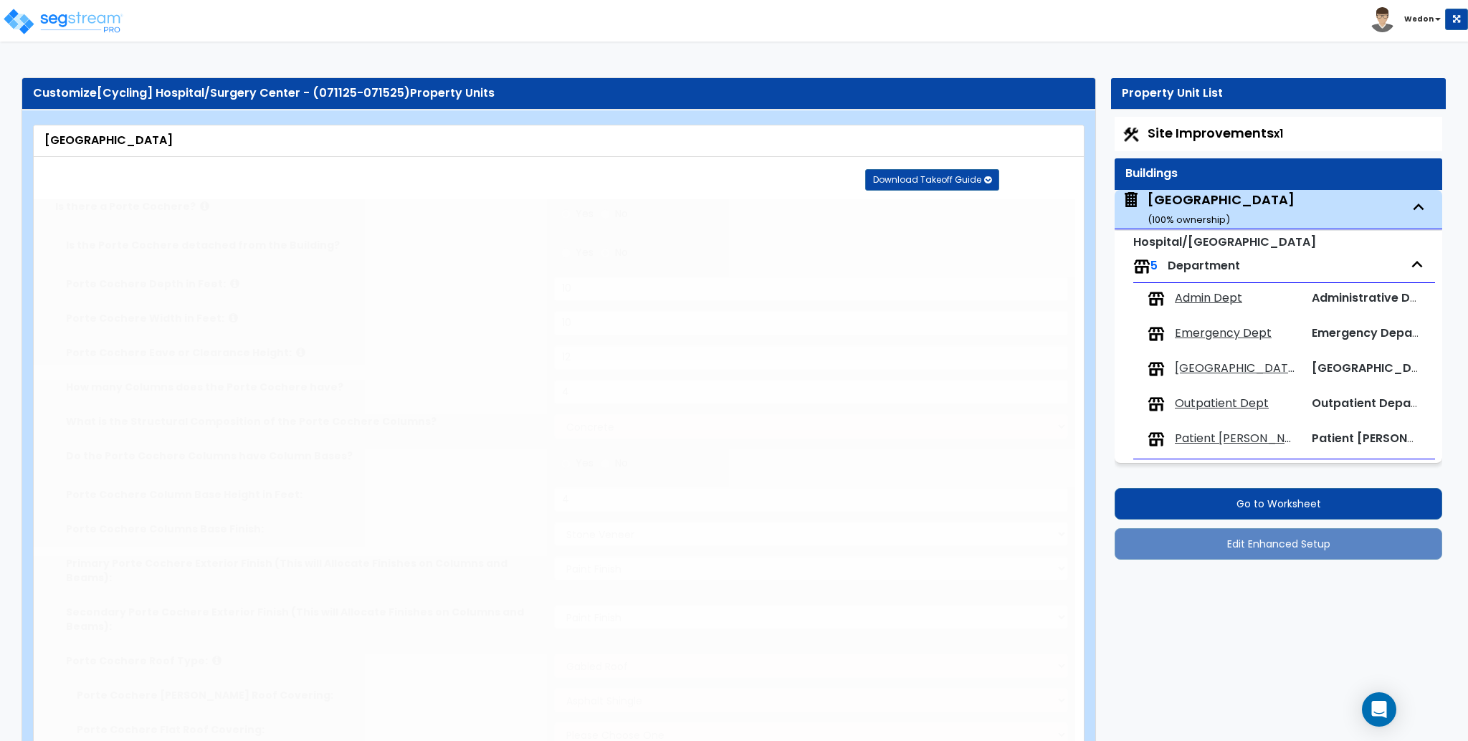
type input "5"
radio input "true"
type input "10"
type input "15"
type input "12"
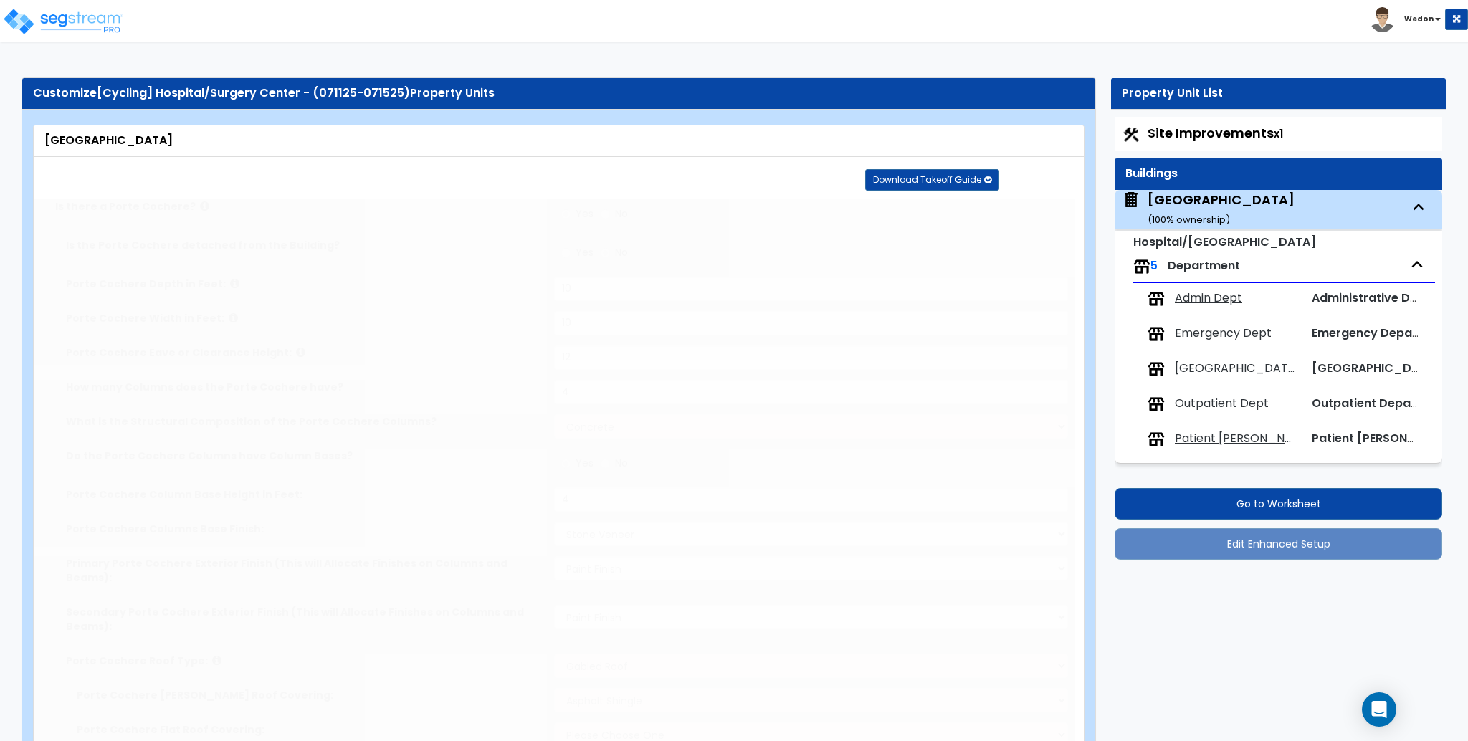
type input "10"
type input "14"
type input "18"
type input "20"
type input "15"
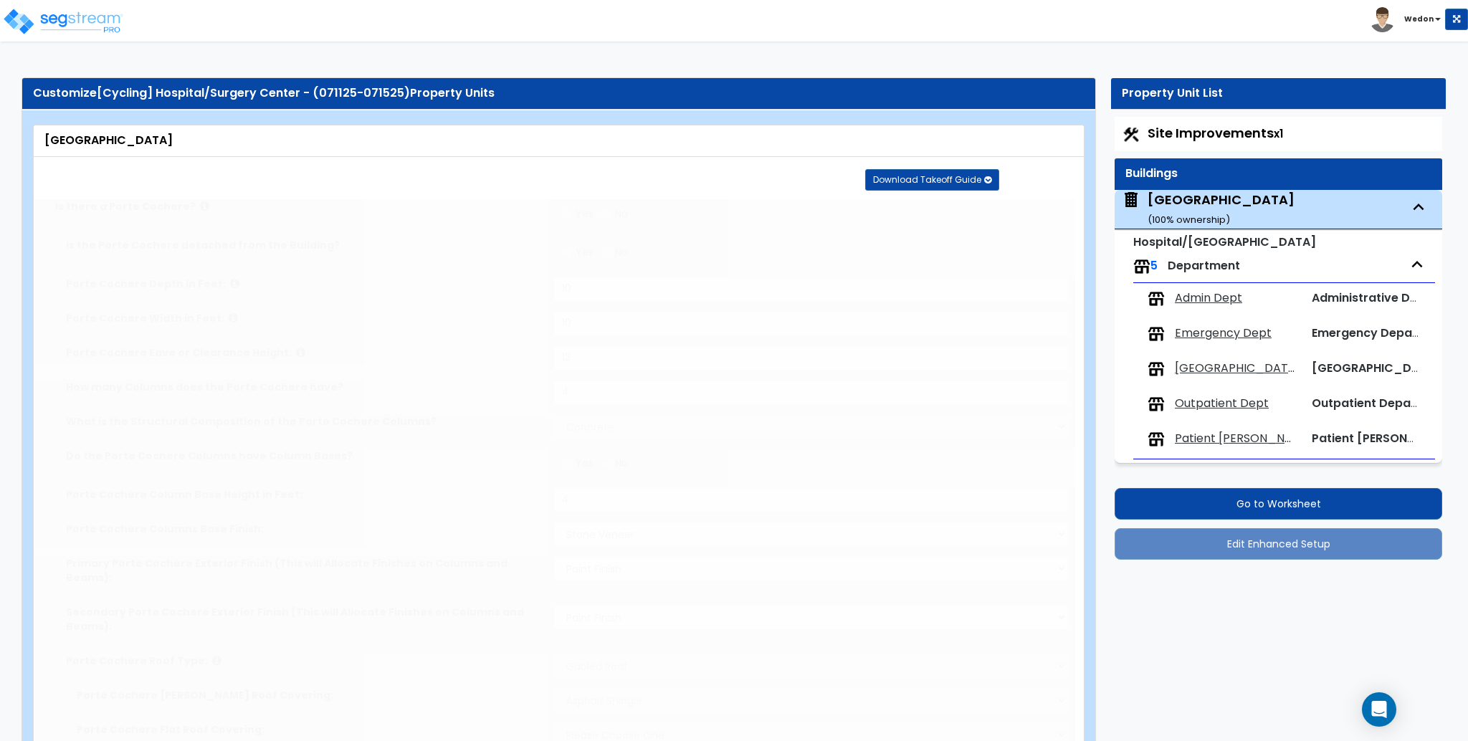
type input "8"
radio input "true"
type input "5"
radio input "true"
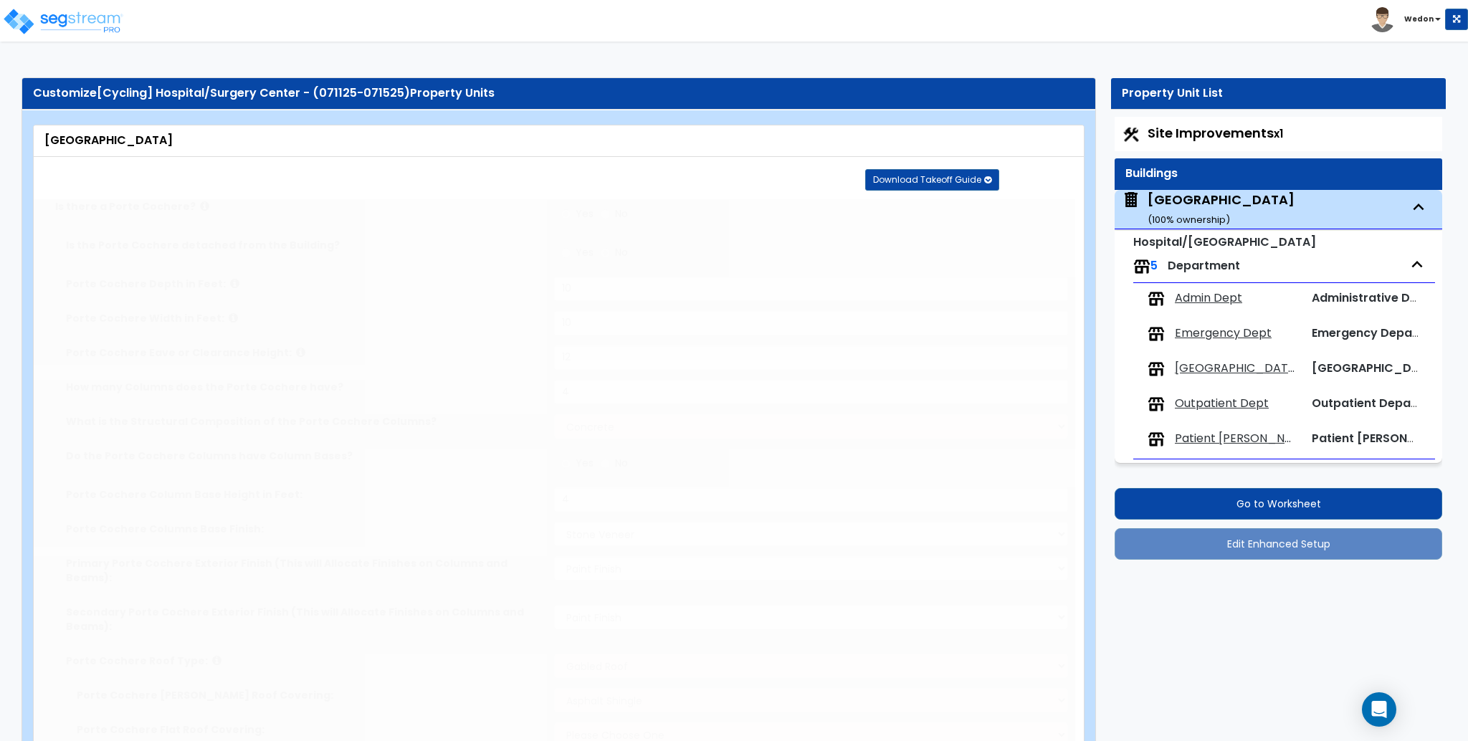
type input "480"
radio input "true"
type input "2"
type input "3"
type input "2"
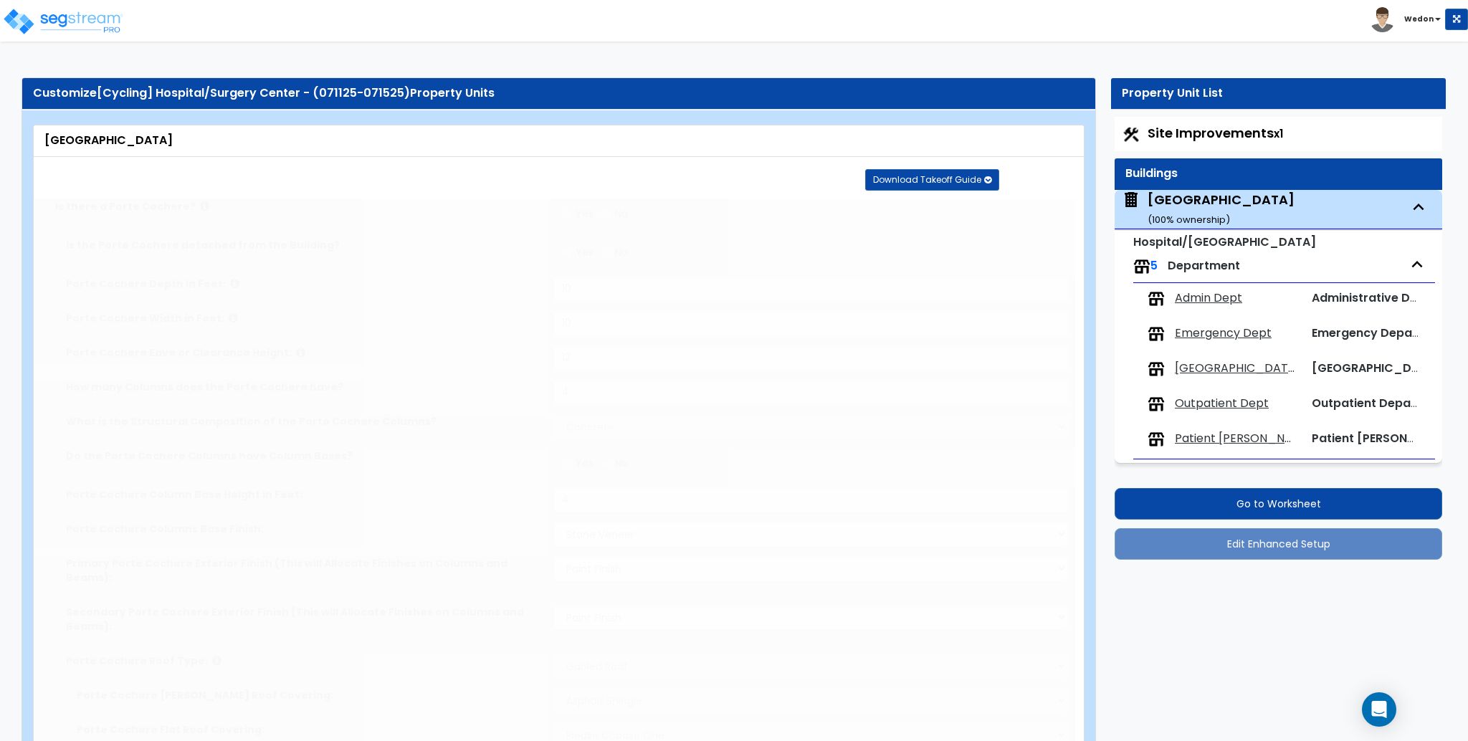
type input "2"
radio input "true"
type input "2"
type input "3"
radio input "true"
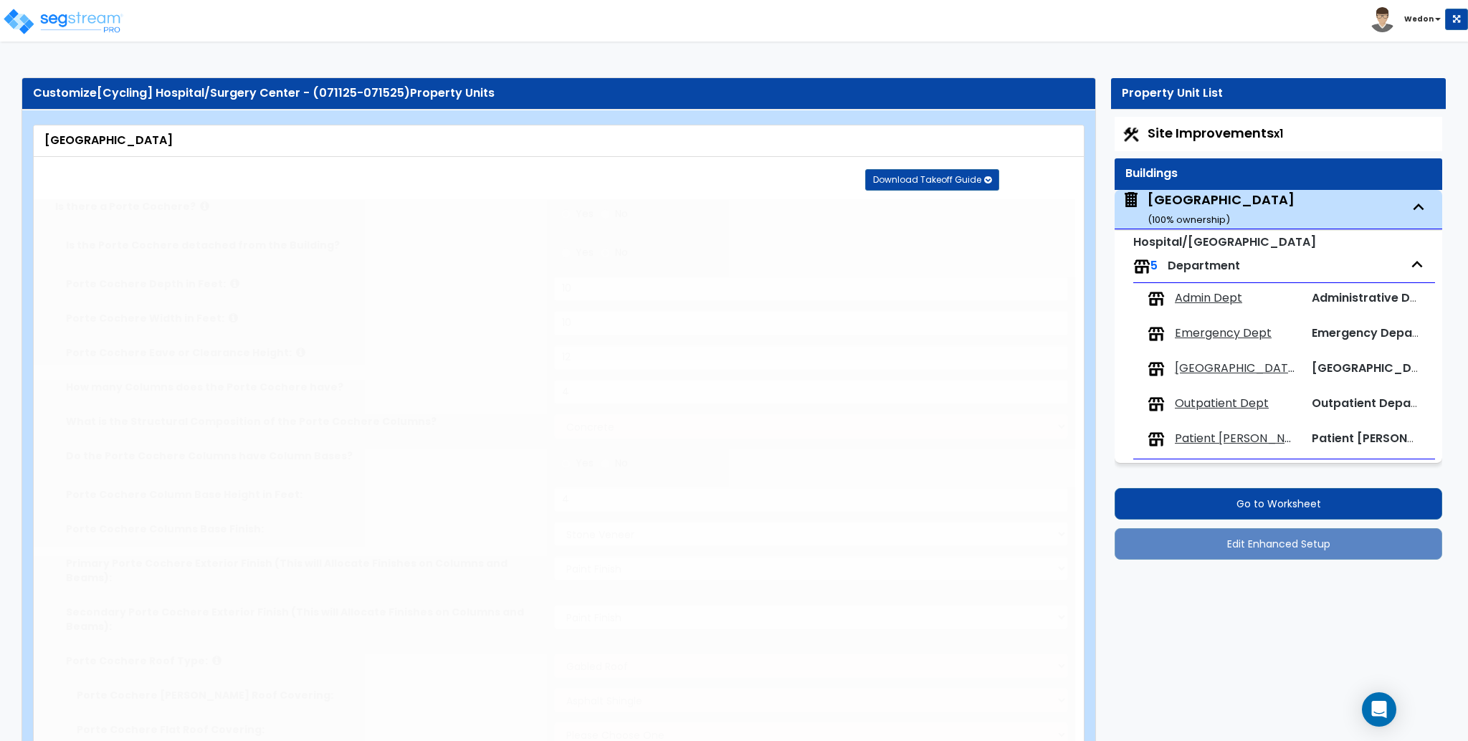
type input "3"
type input "1"
radio input "true"
type input "2"
type input "4"
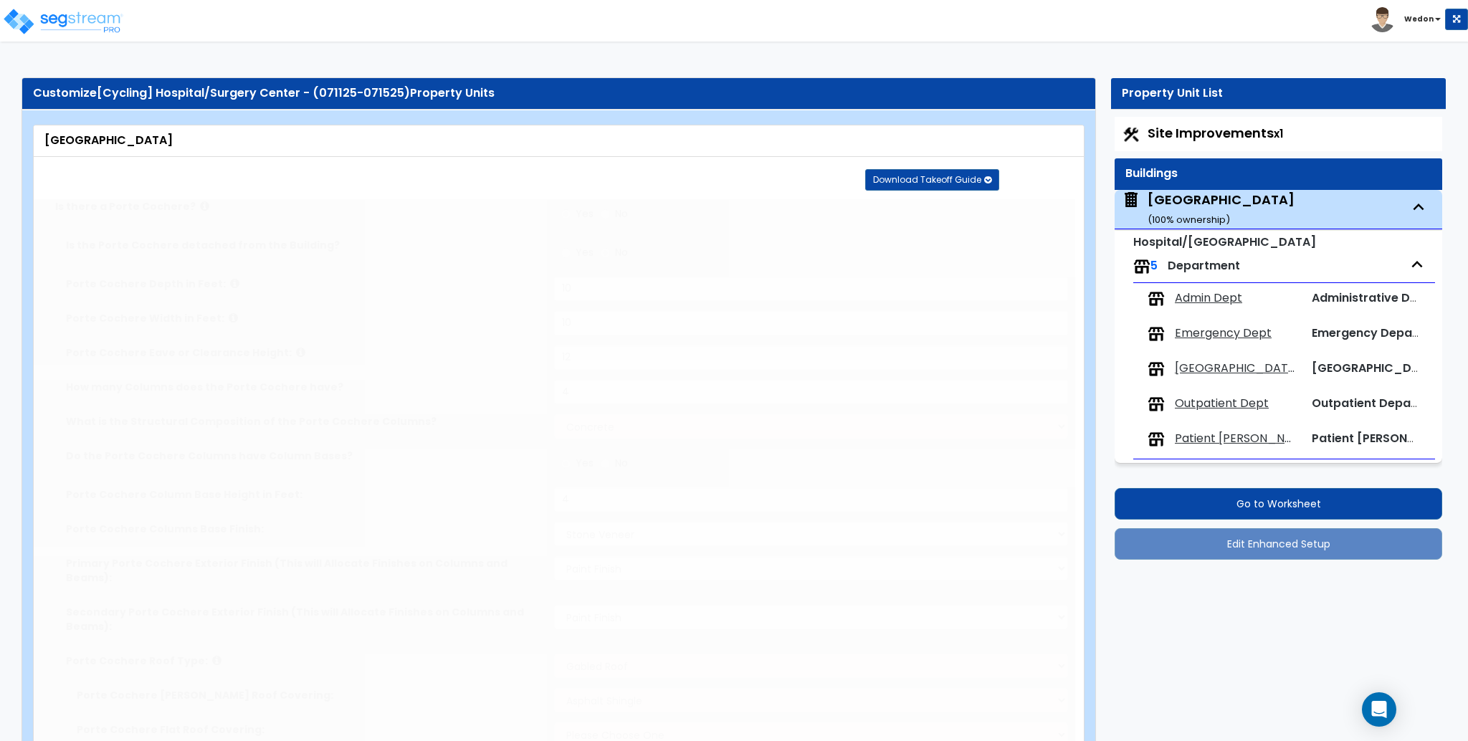
radio input "true"
select select "3"
type input "15"
radio input "true"
select select "1"
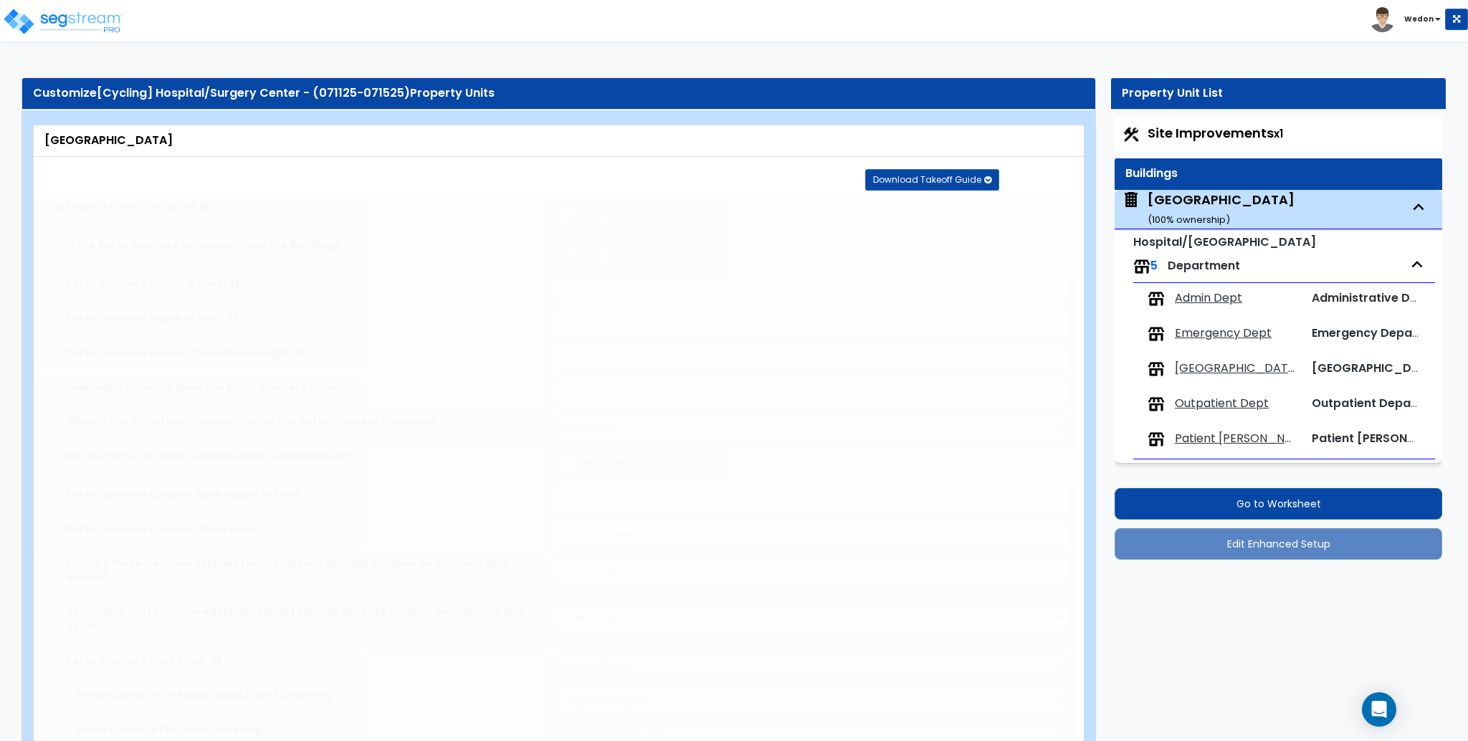
select select "1"
type input "1"
select select "2"
radio input "true"
select select "1"
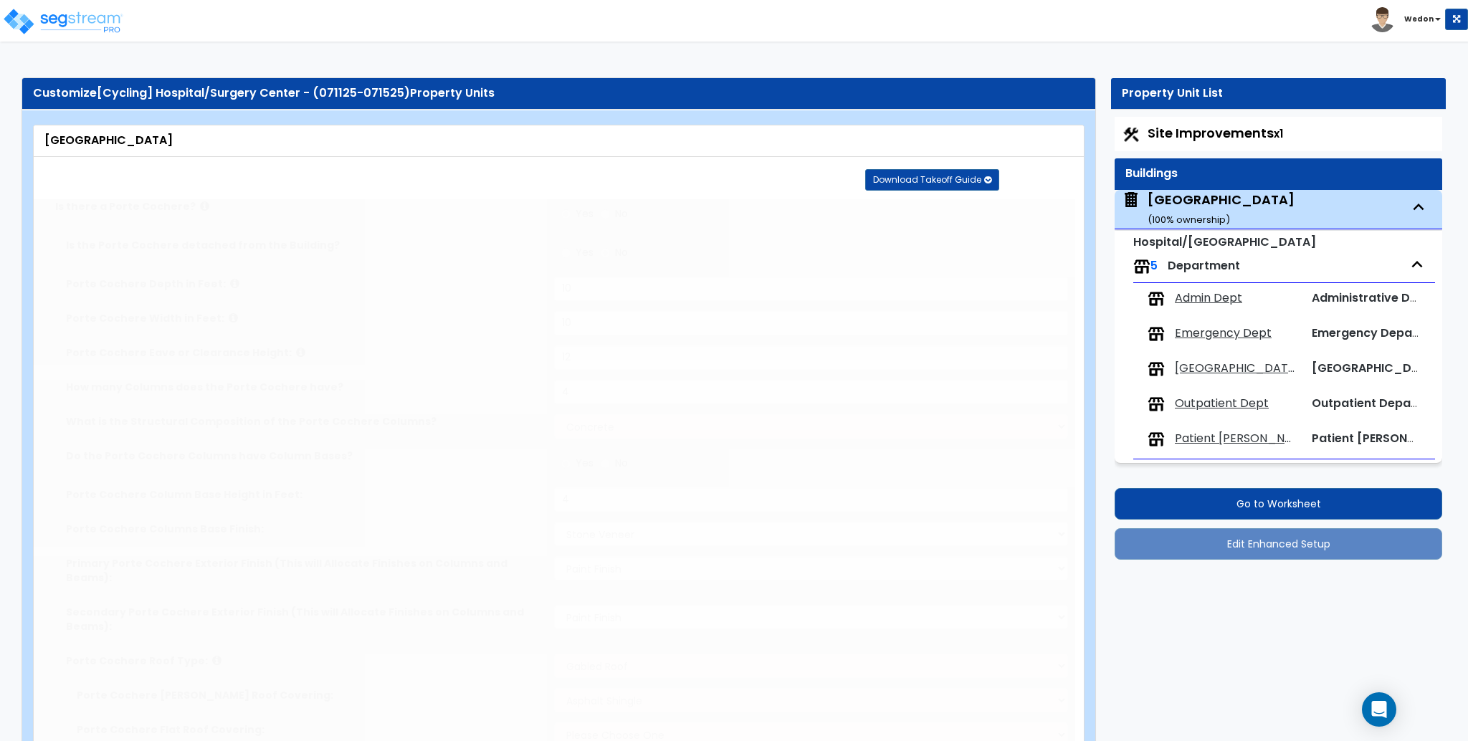
select select "1"
type input "2"
select select "2"
type input "35"
select select "2"
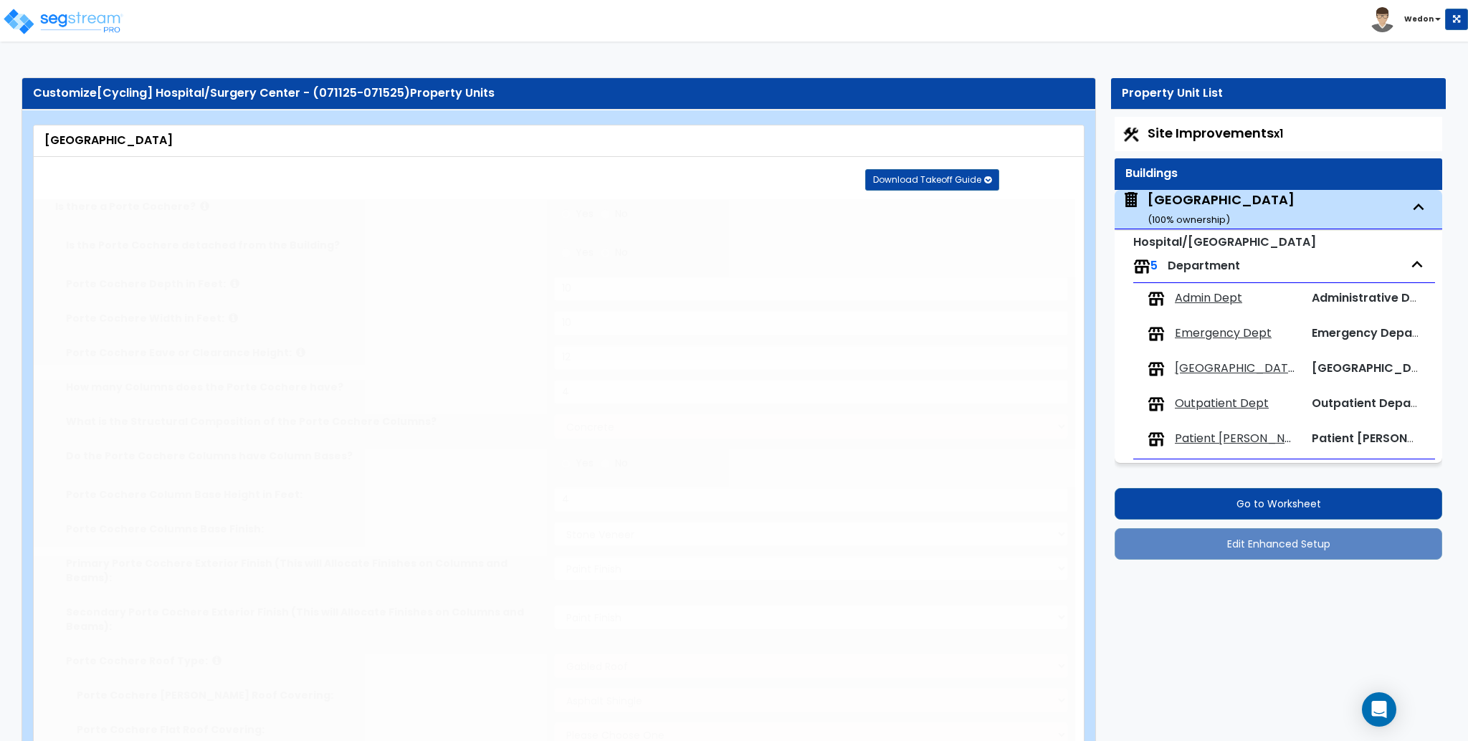
select select "2"
type input "65"
select select "1"
radio input "true"
type input "15"
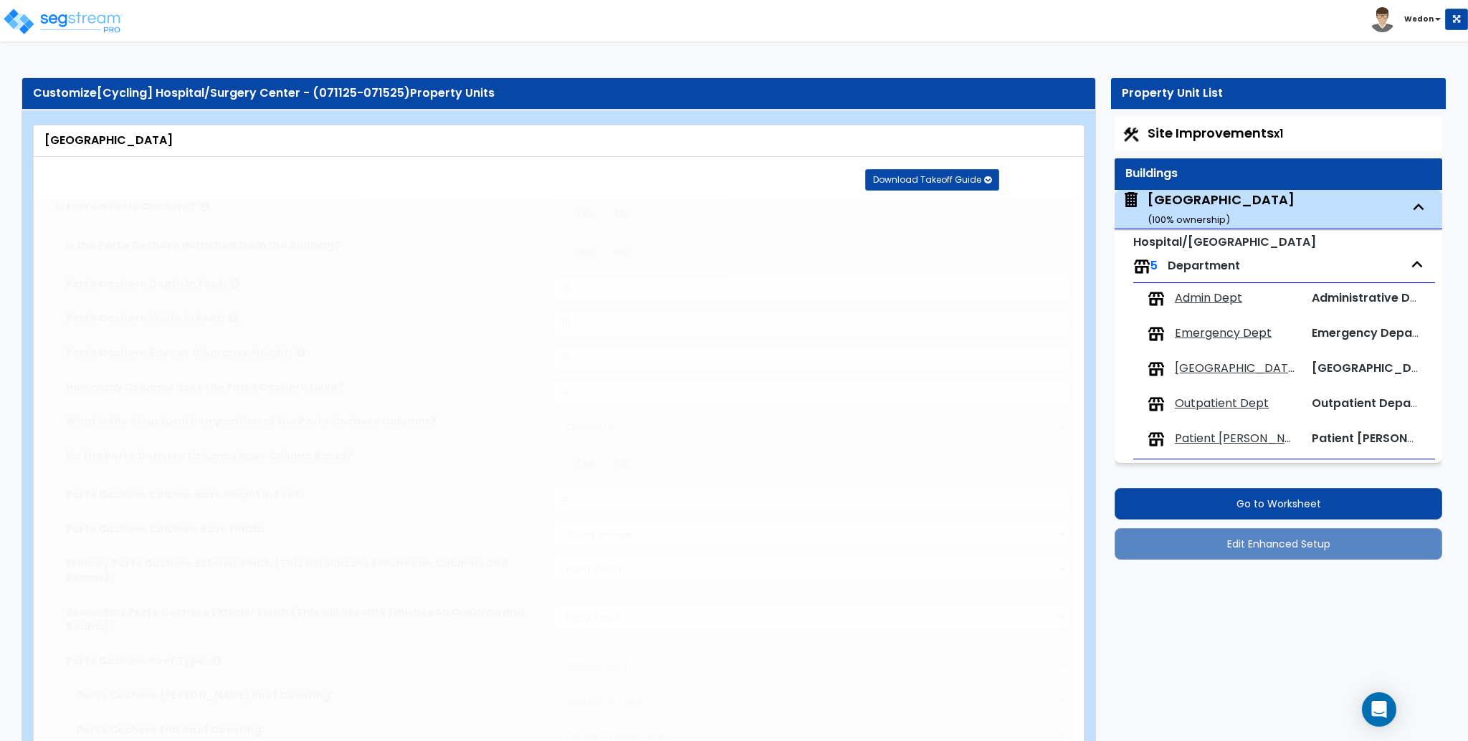
radio input "true"
type input "4"
radio input "true"
type input "500"
select select "4"
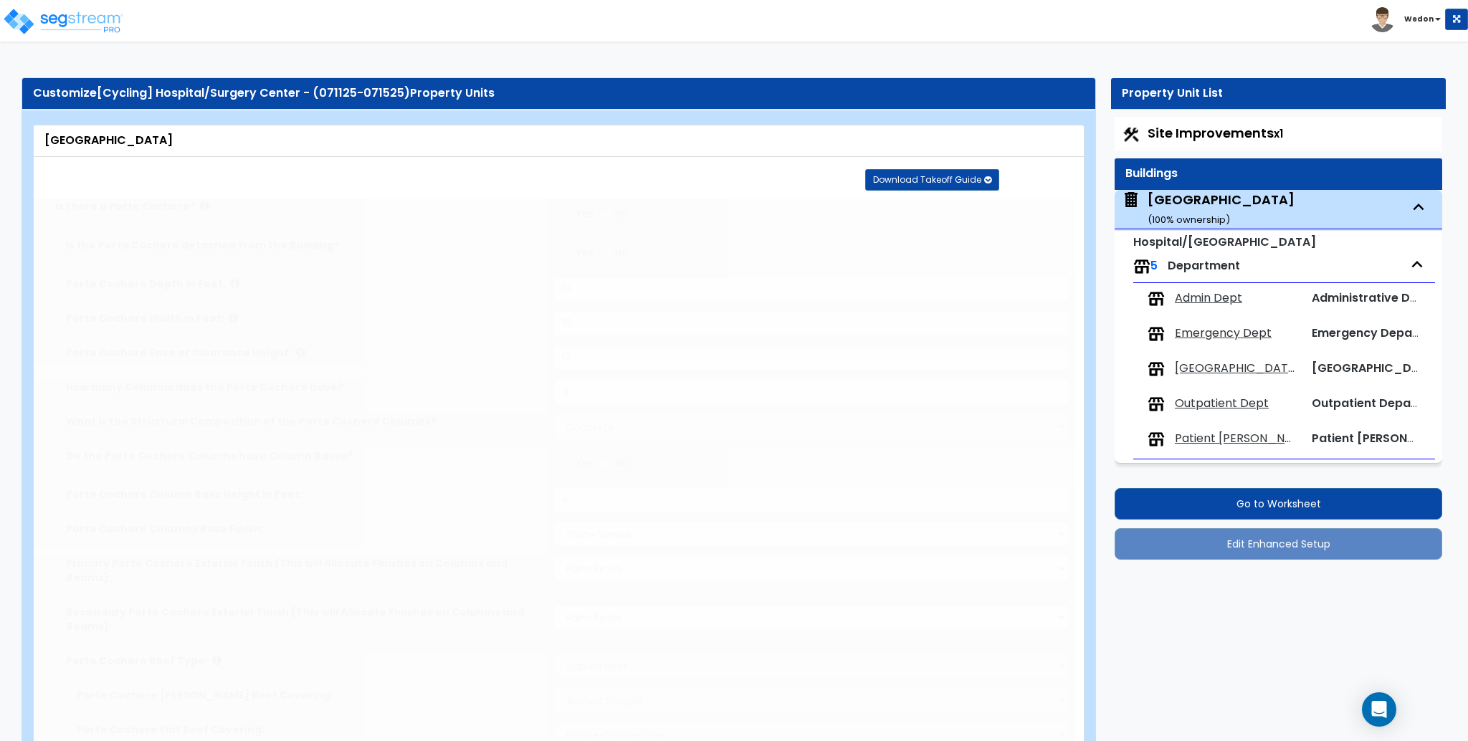
type input "20"
type input "15"
radio input "true"
radio input "false"
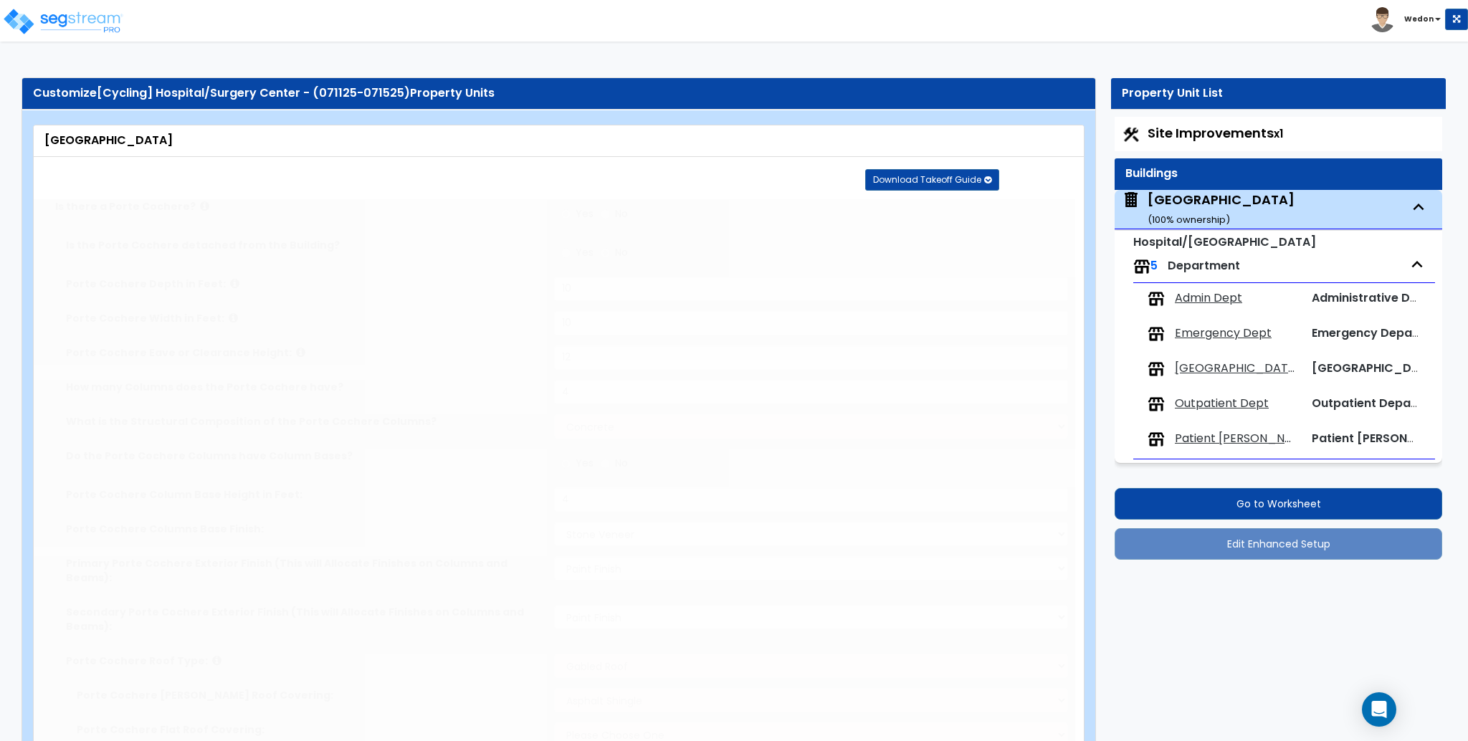
radio input "true"
type input "250"
select select "5"
select select "1"
type input "10"
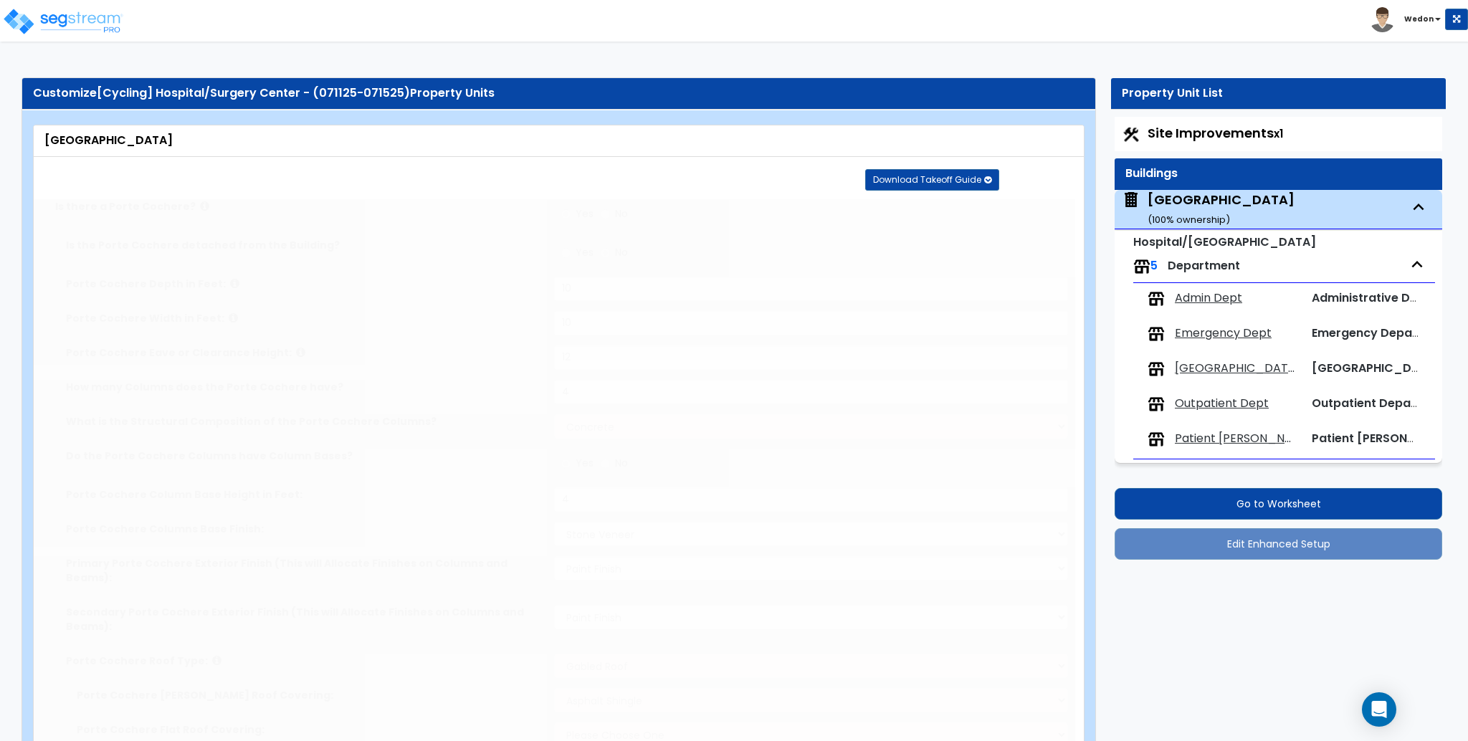
type input "10"
type input "15"
radio input "true"
select select "2"
type input "8"
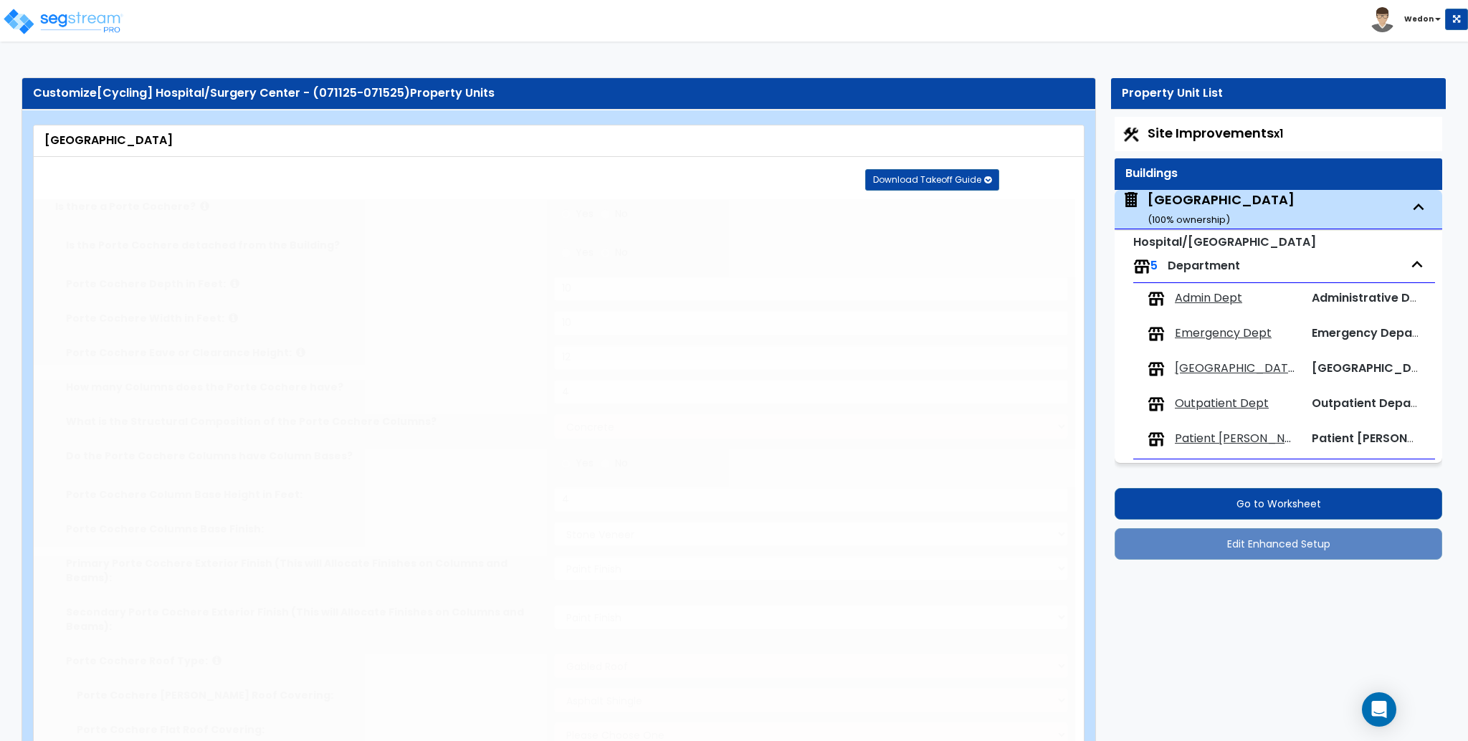
radio input "true"
type input "250"
radio input "true"
type input "2"
radio input "true"
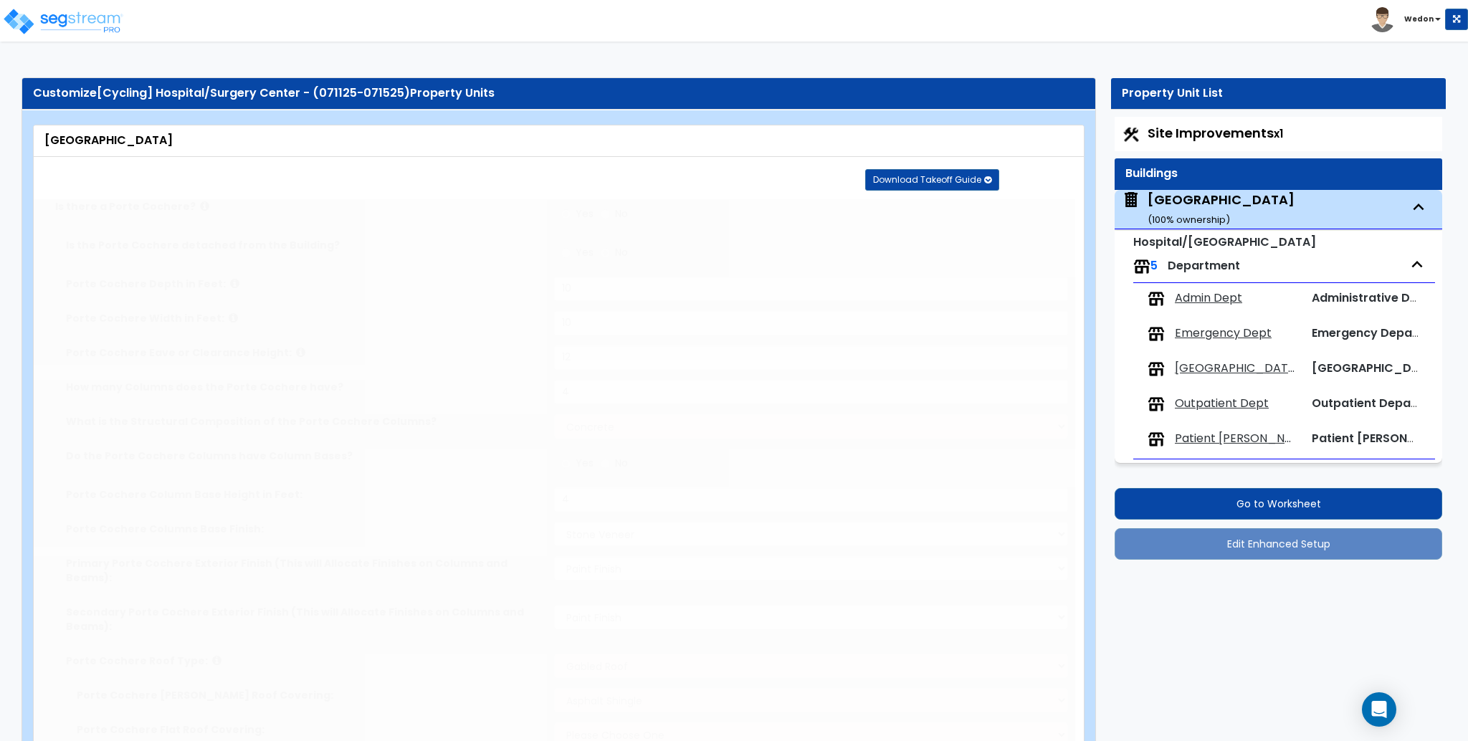
radio input "true"
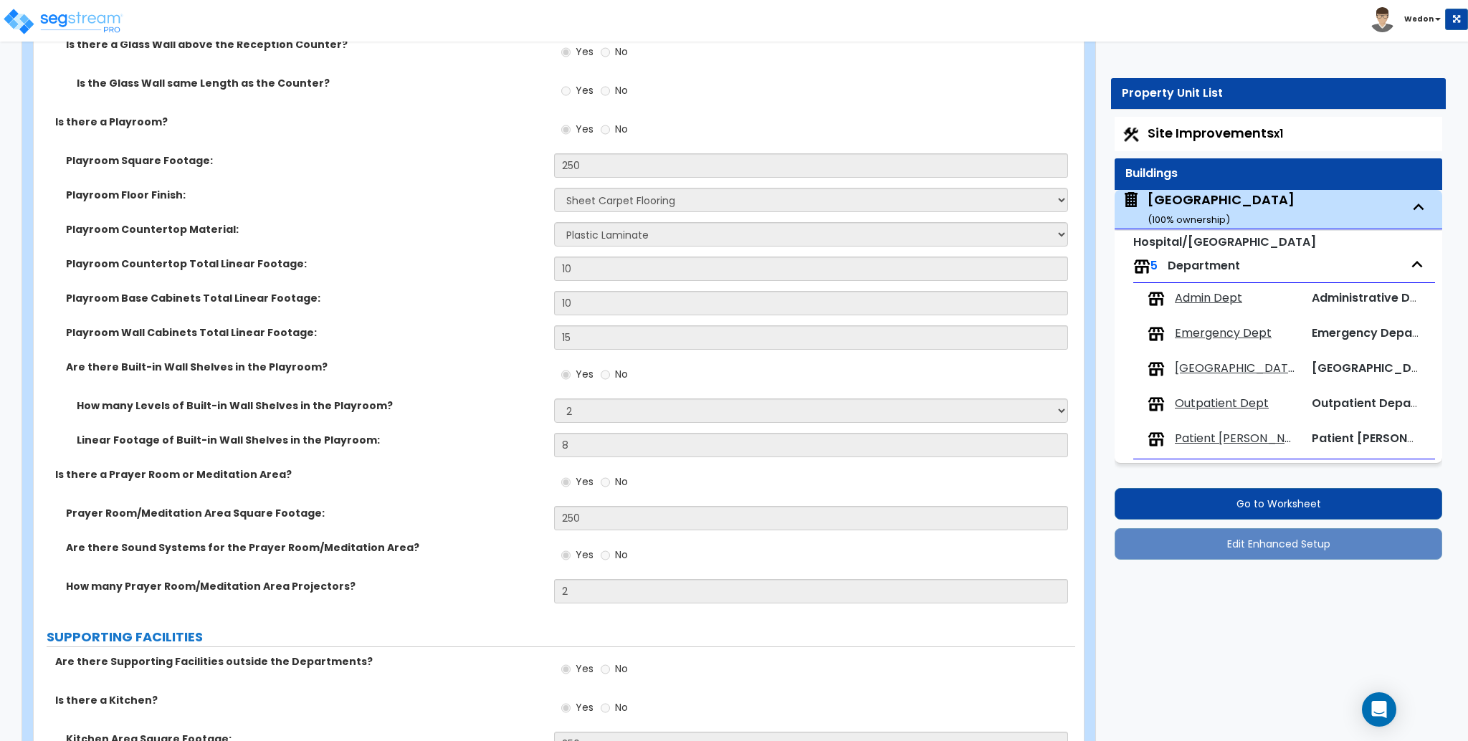
scroll to position [4859, 0]
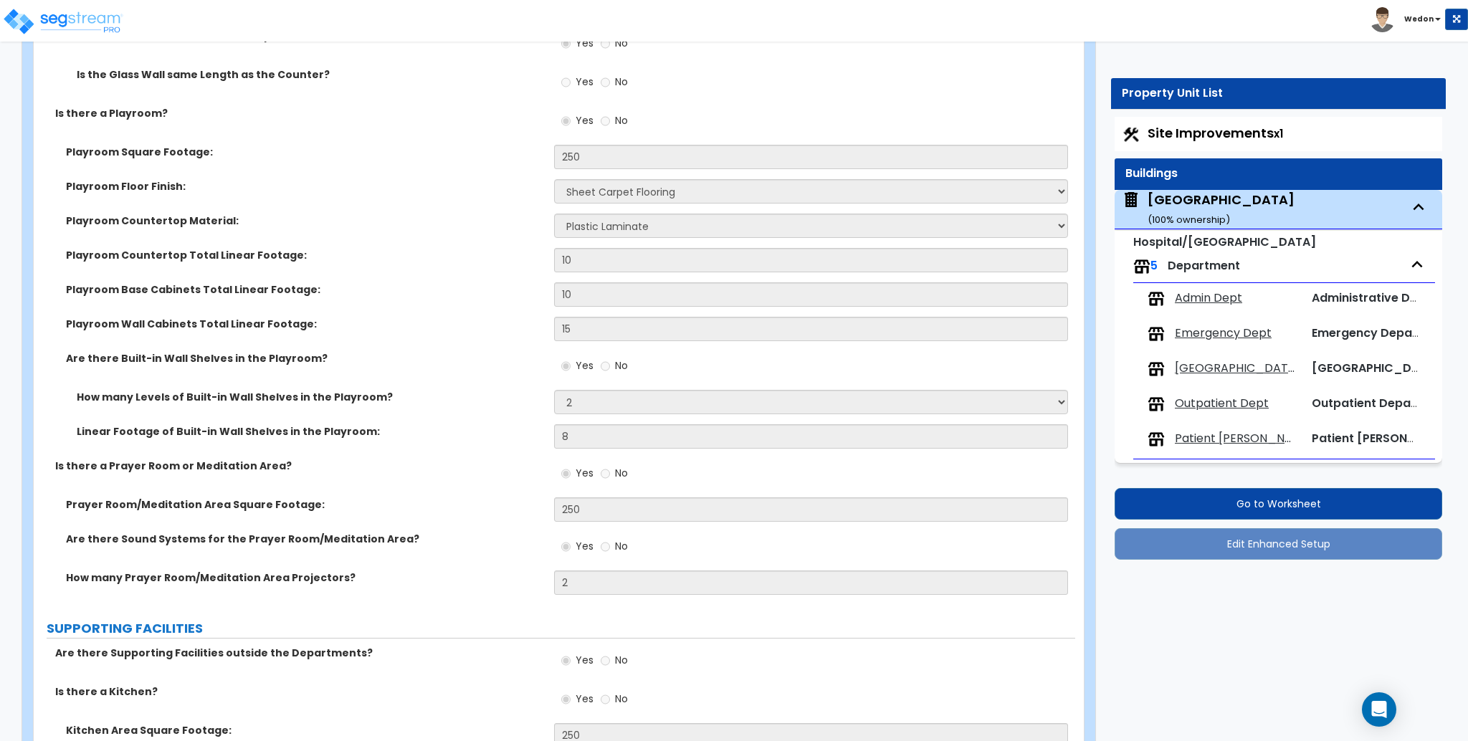
click at [406, 248] on div "Playroom Countertop Total Linear Footage: 10" at bounding box center [555, 265] width 1042 height 34
